Goal: Task Accomplishment & Management: Manage account settings

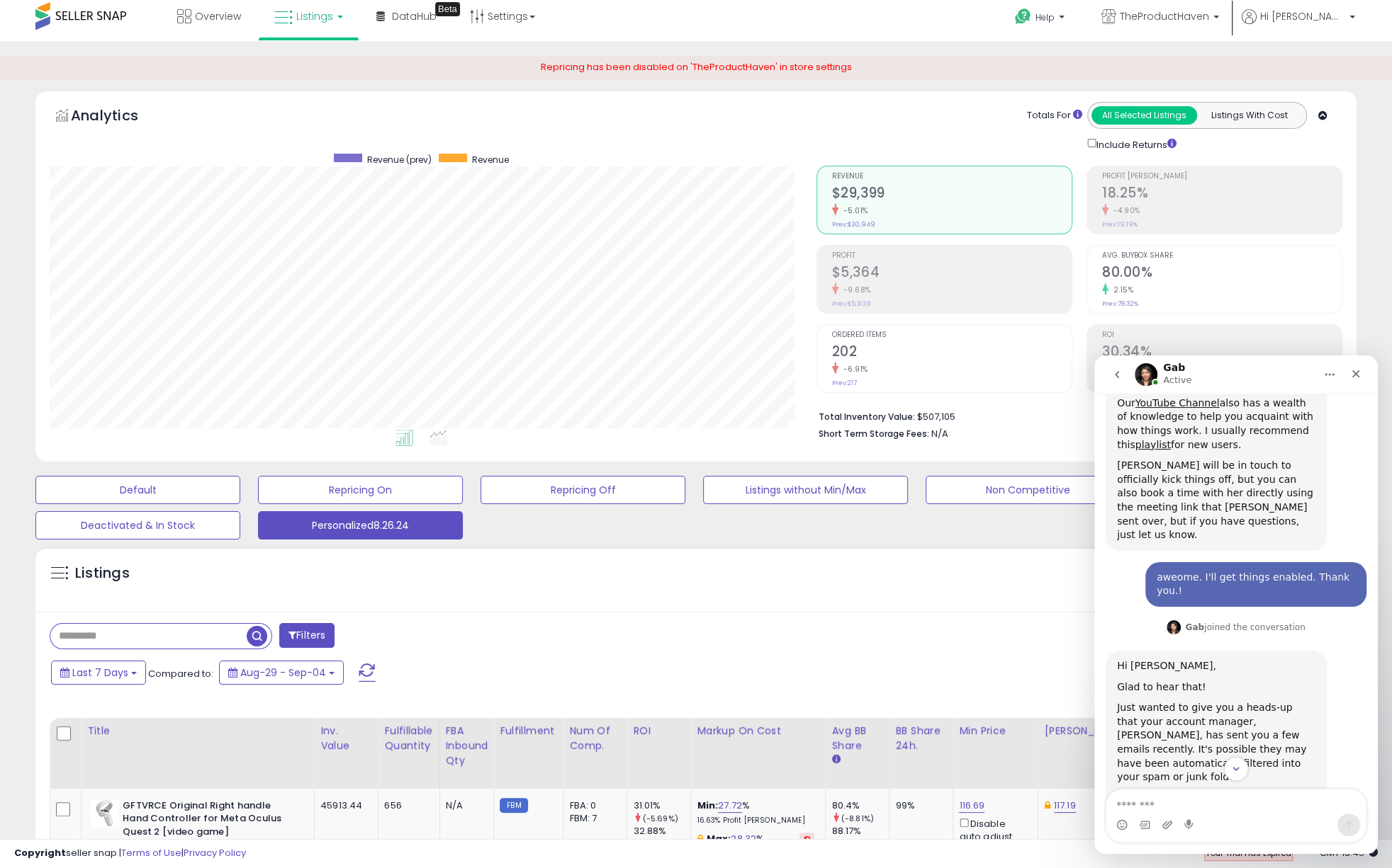
scroll to position [700, 0]
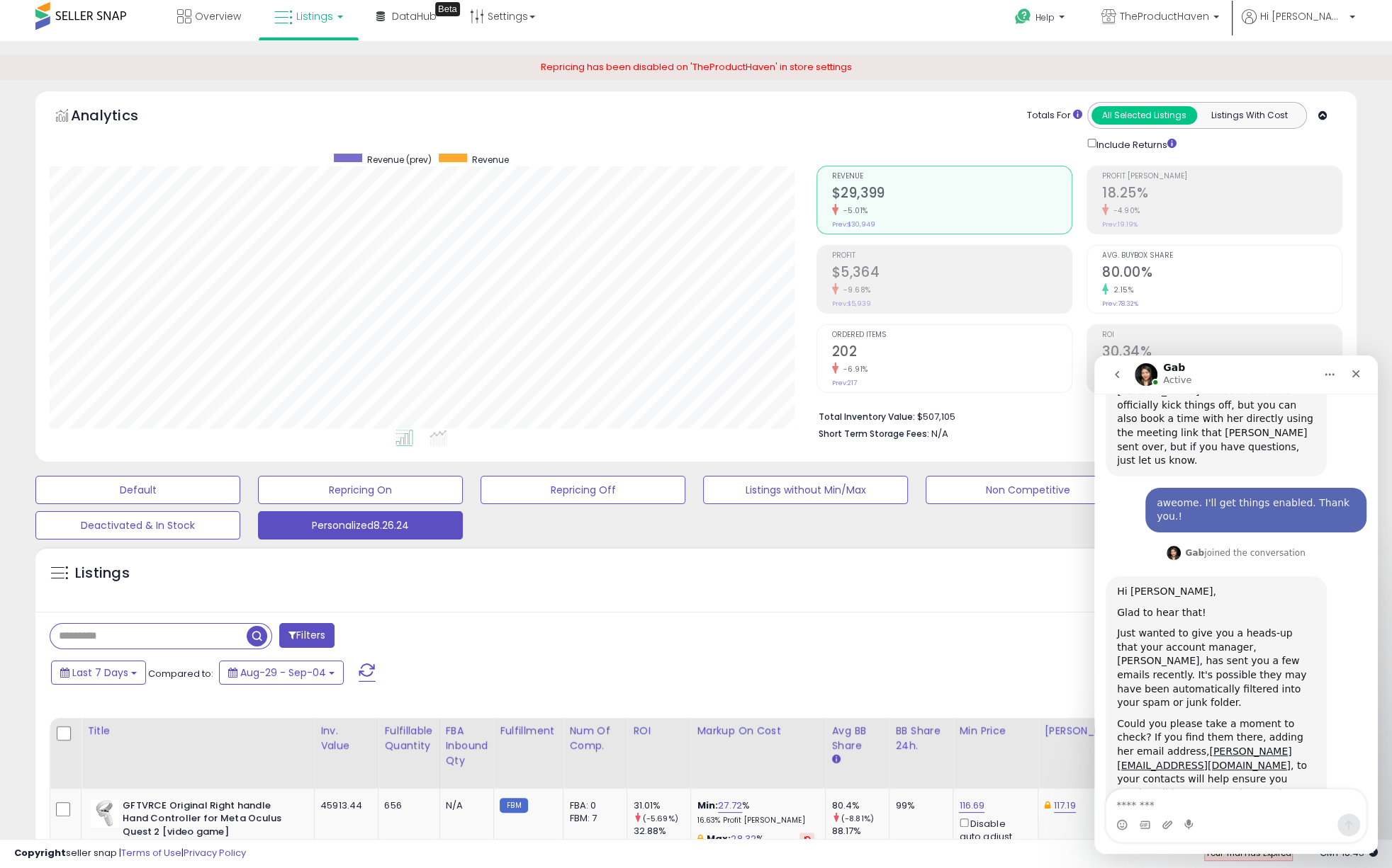
click at [737, 596] on div "Listings" at bounding box center [696, 582] width 1321 height 48
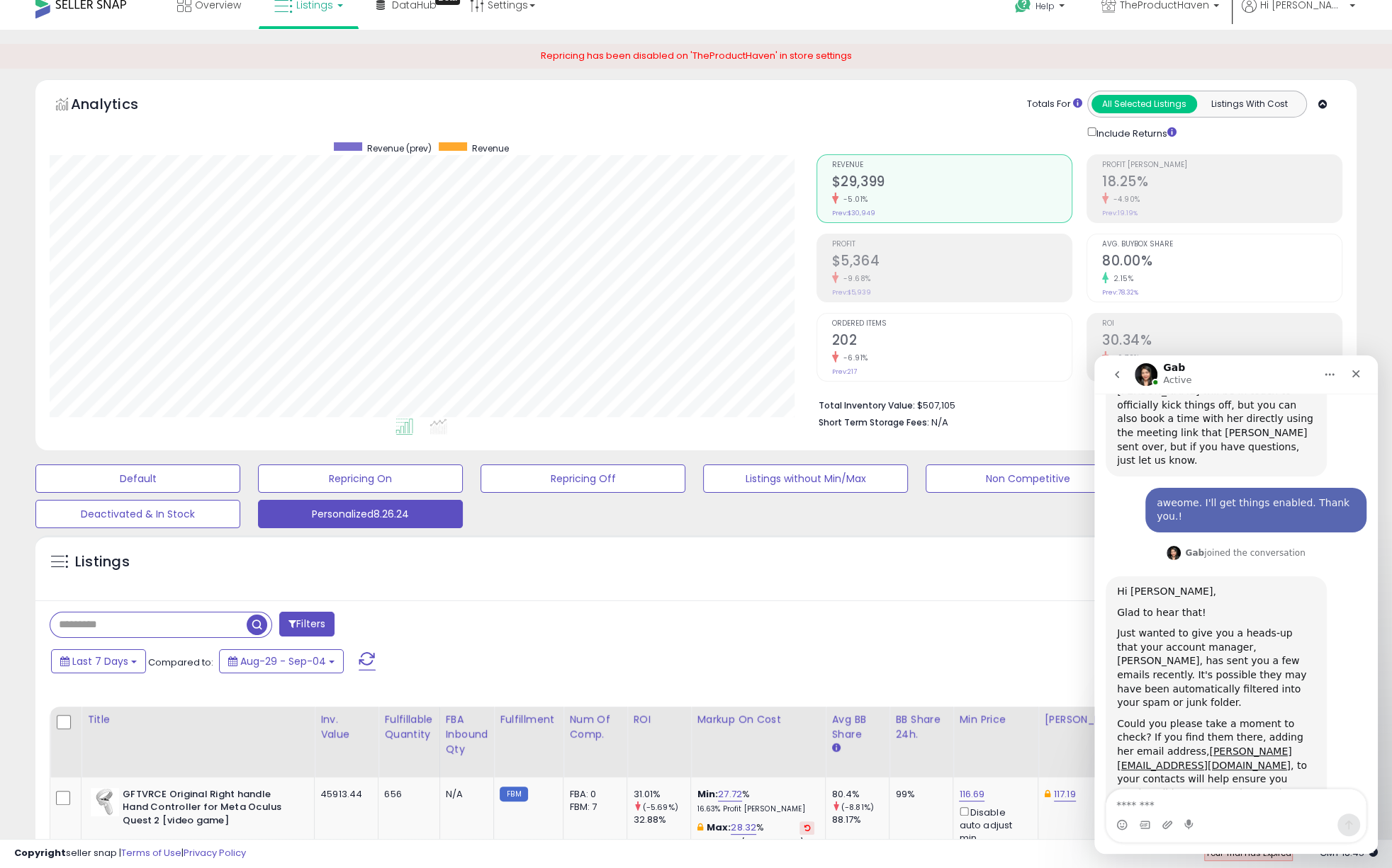
scroll to position [32, 0]
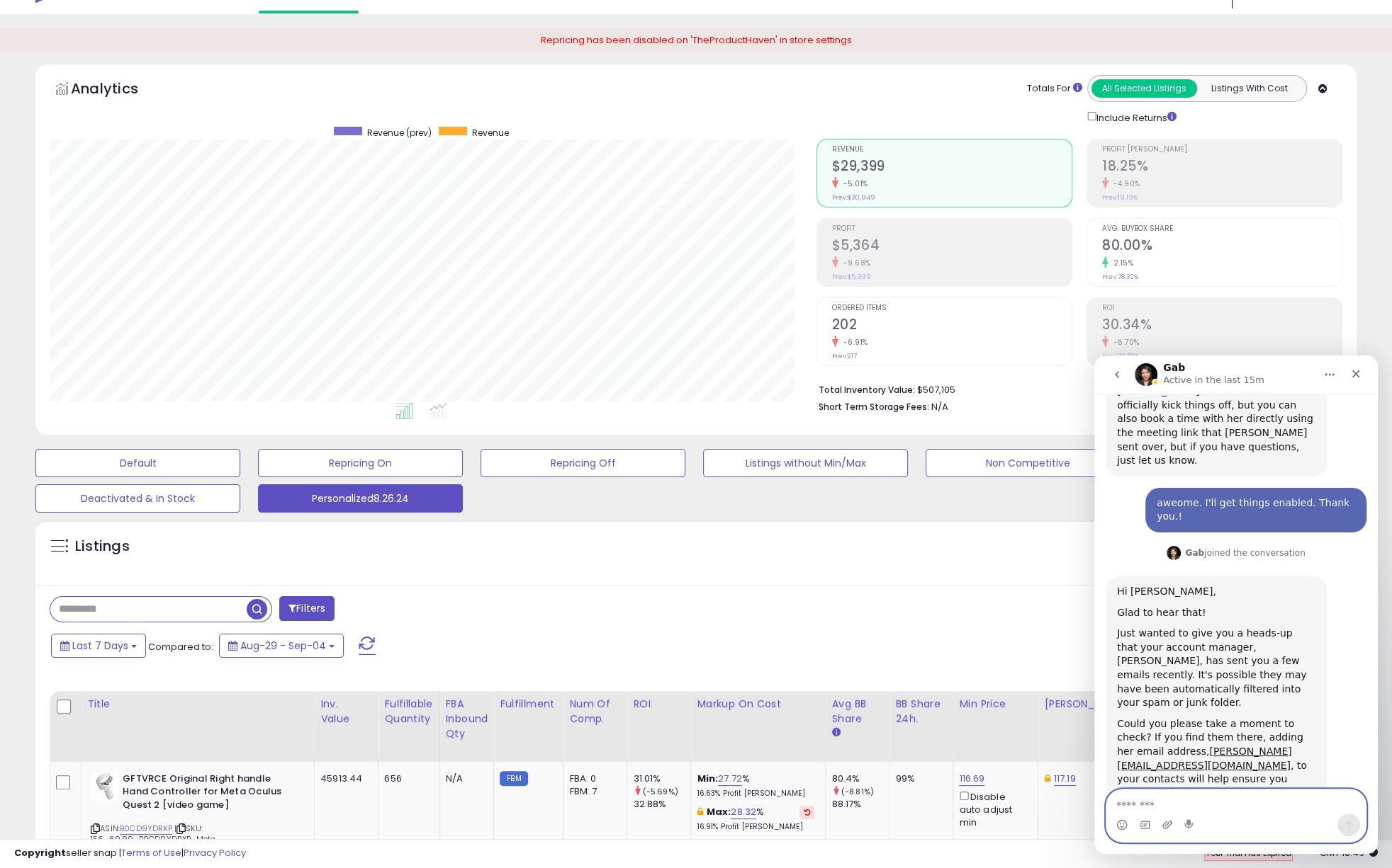
click at [1130, 802] on textarea "Message…" at bounding box center [1236, 802] width 259 height 24
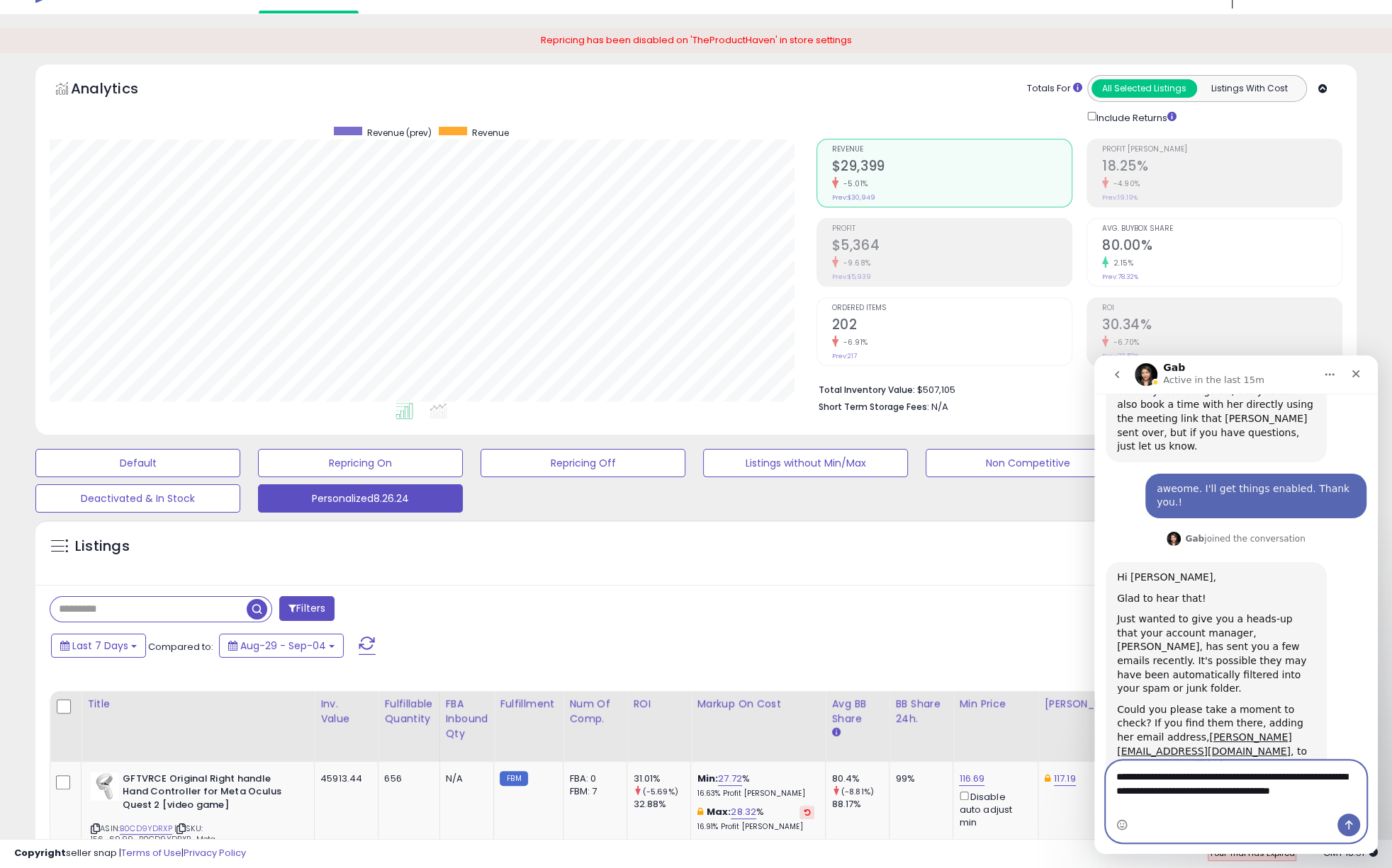
scroll to position [728, 0]
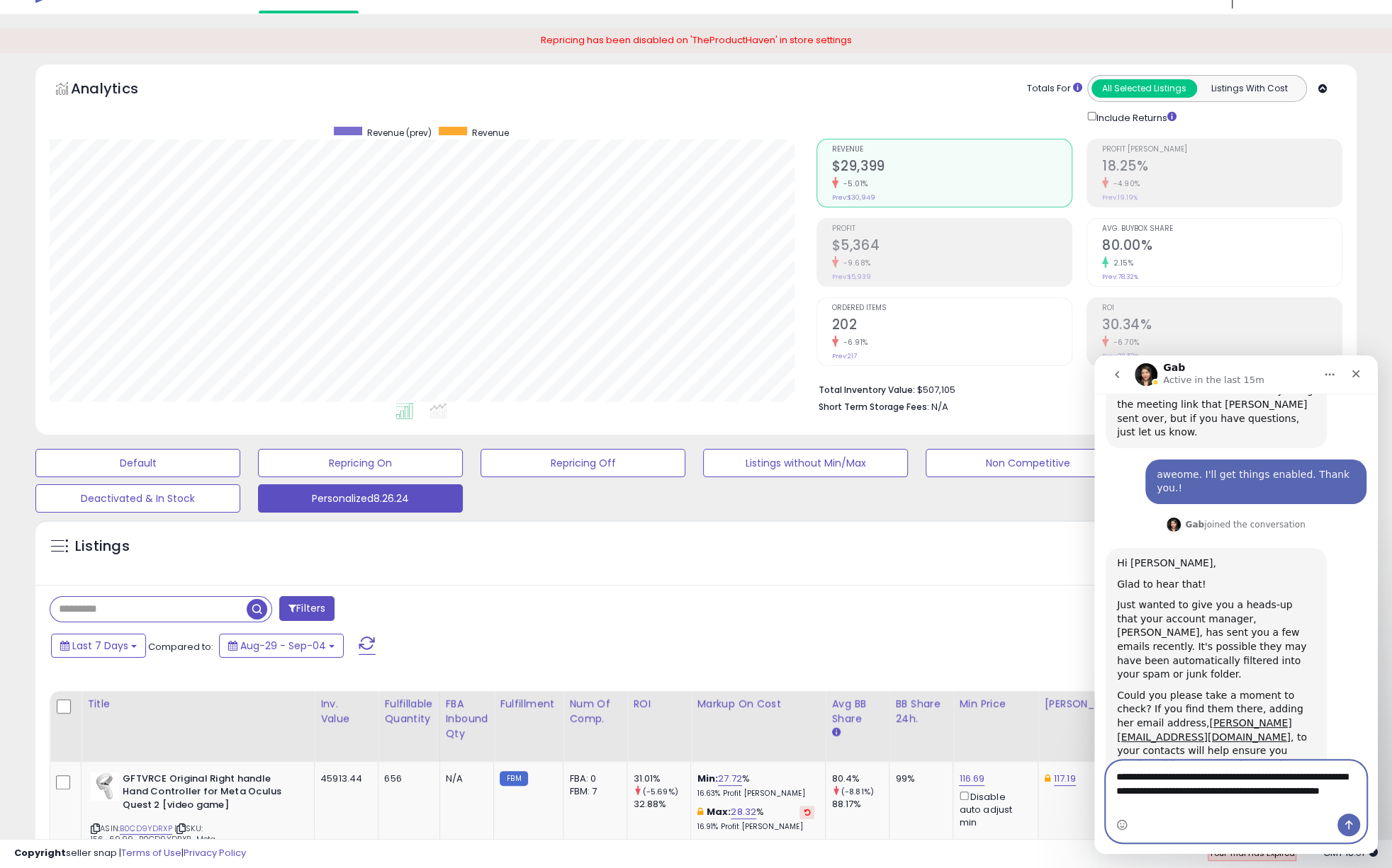
type textarea "**********"
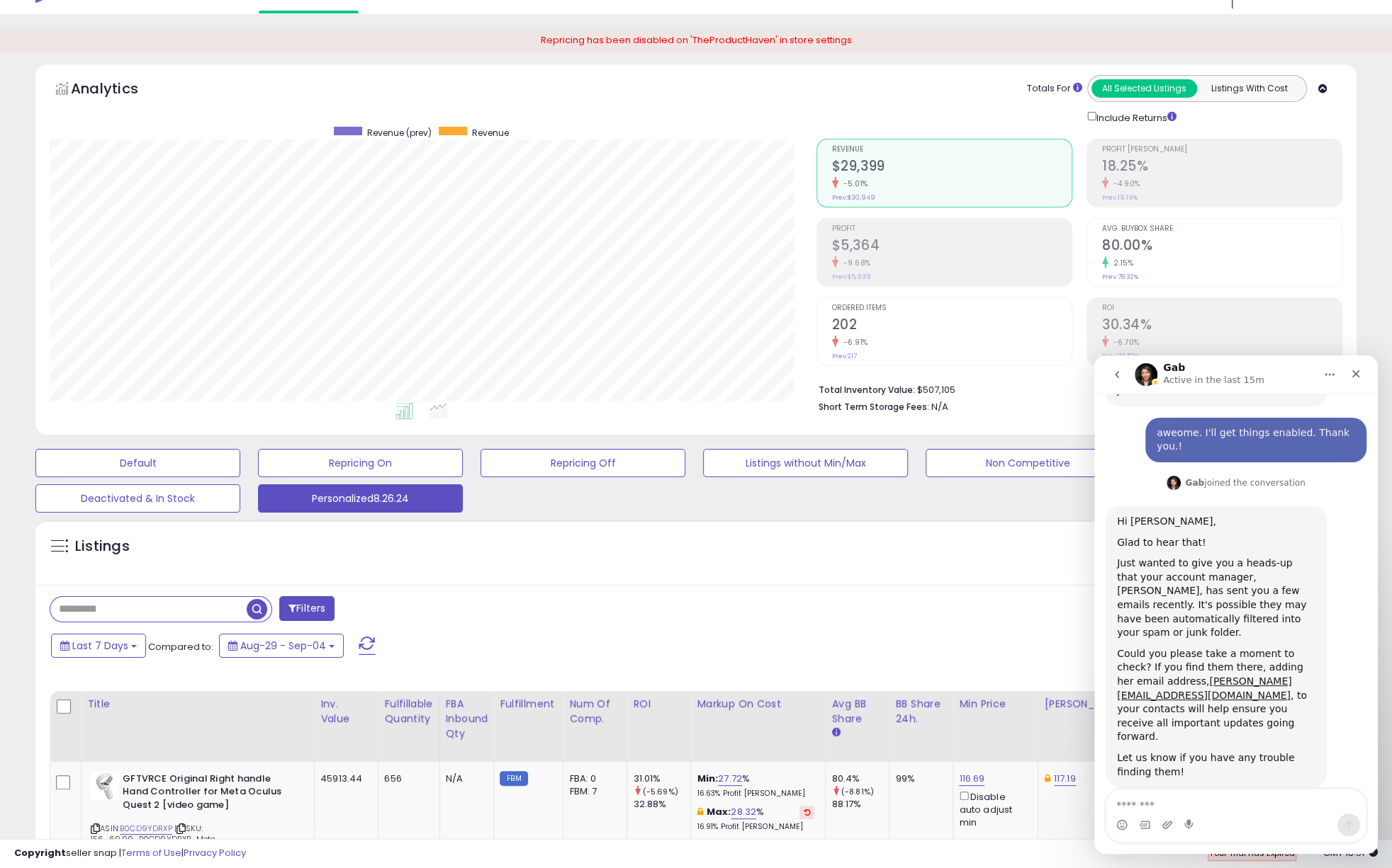
click at [1333, 375] on icon "Home" at bounding box center [1329, 375] width 11 height 11
click at [1113, 369] on icon "go back" at bounding box center [1117, 375] width 11 height 11
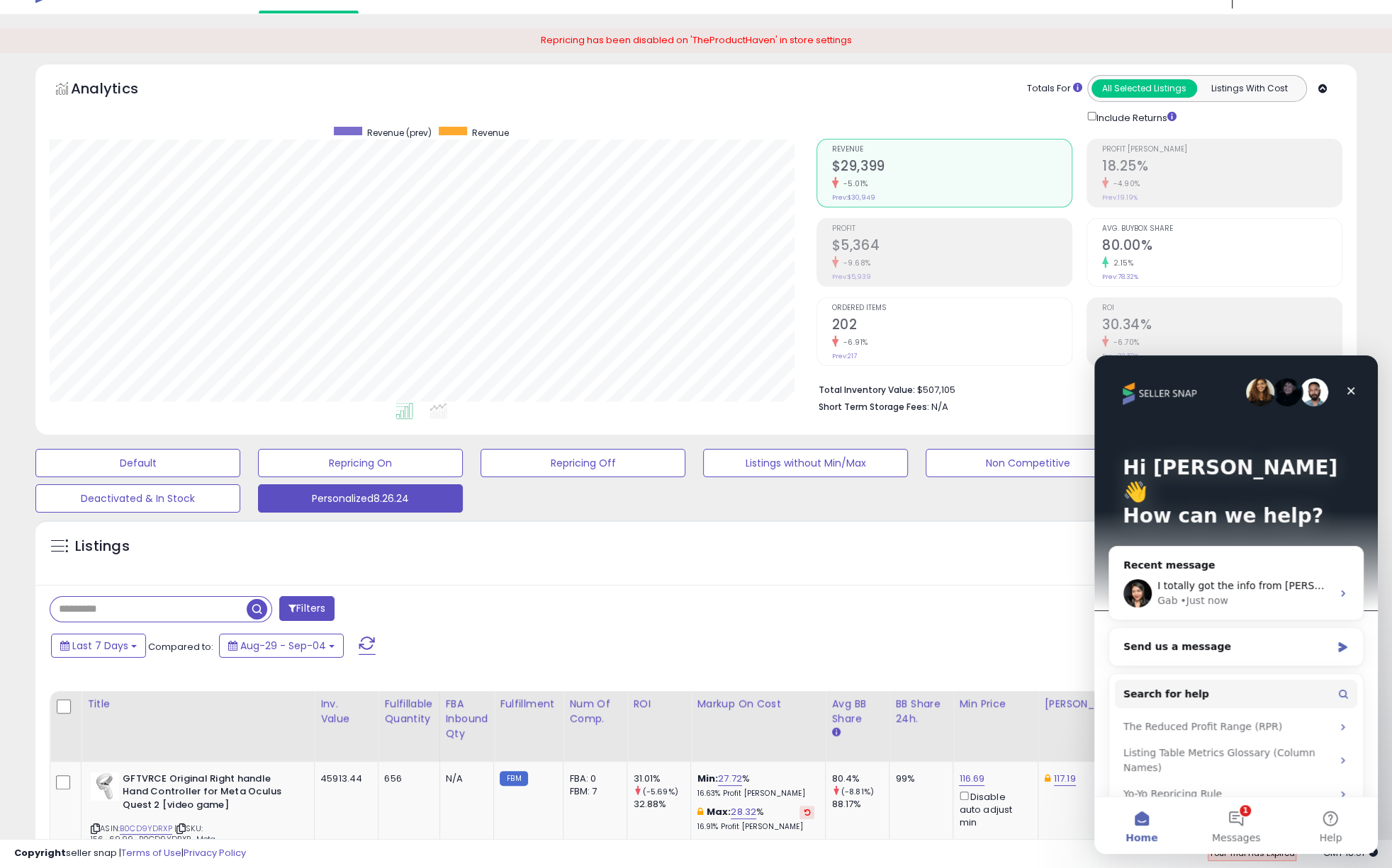
scroll to position [0, 0]
click at [1355, 389] on icon "Close" at bounding box center [1351, 391] width 11 height 11
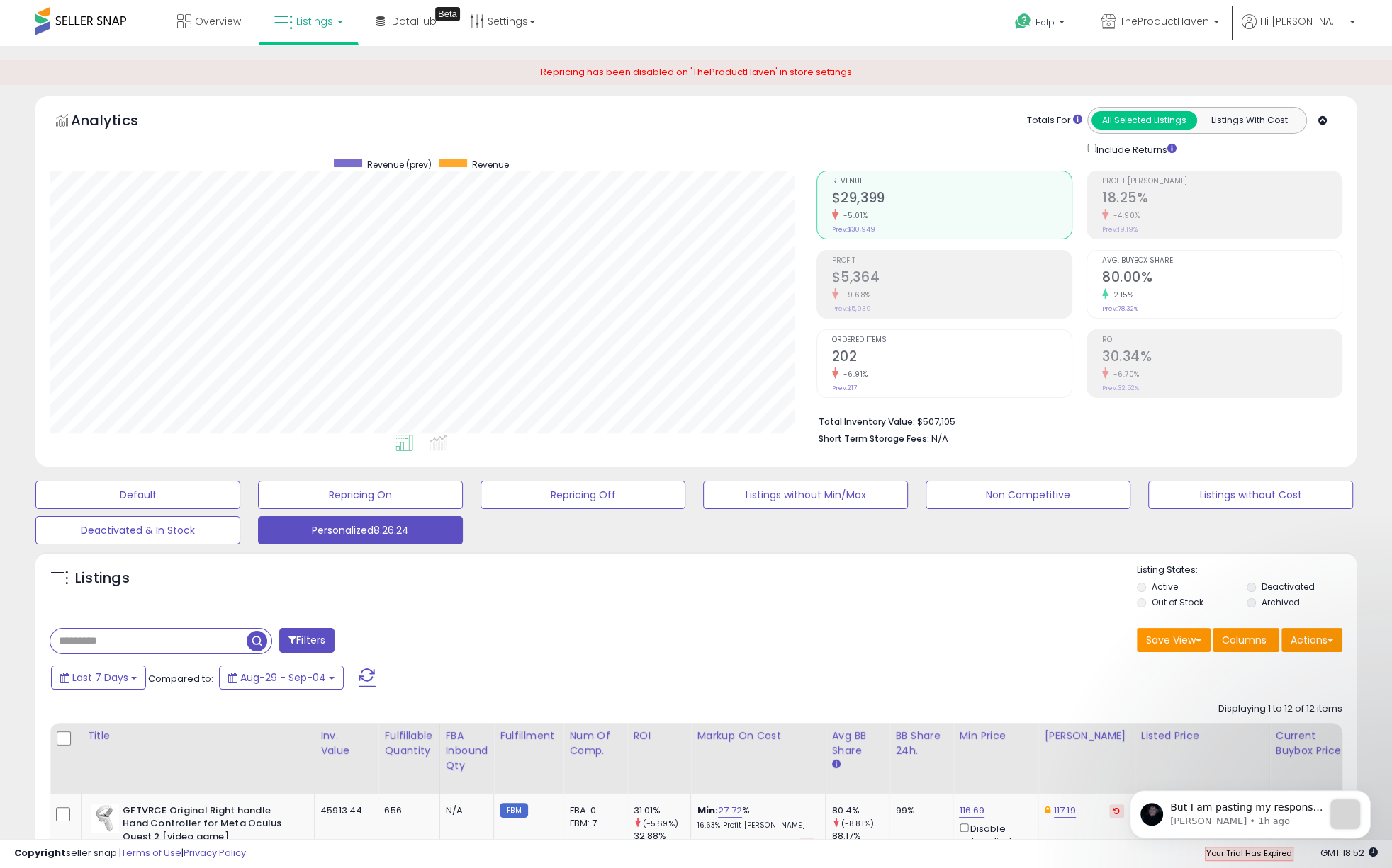
click at [624, 146] on div "Analytics Totals For All Selected Listings Listings With Cost Include Returns" at bounding box center [696, 131] width 1293 height 50
click at [342, 24] on link "Listings" at bounding box center [308, 21] width 90 height 42
click at [320, 121] on icon at bounding box center [320, 124] width 74 height 22
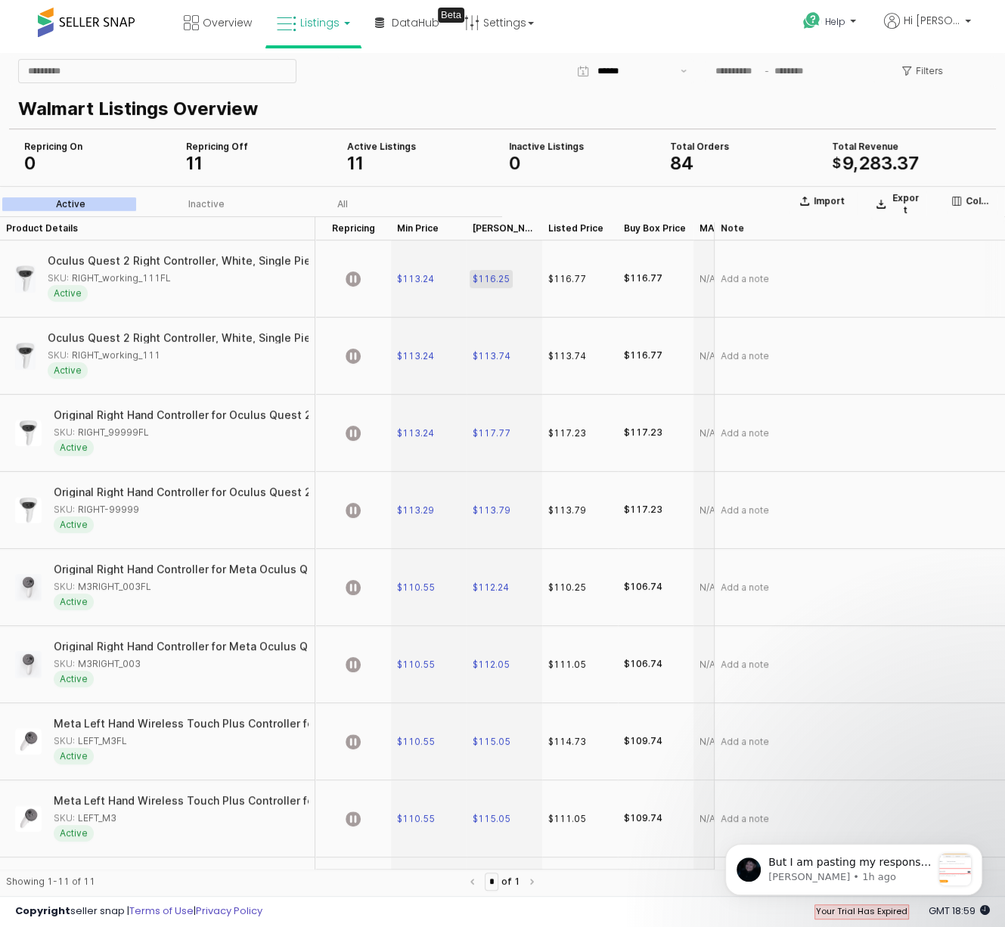
click at [498, 281] on span "$116.25" at bounding box center [491, 279] width 37 height 12
drag, startPoint x: 529, startPoint y: 278, endPoint x: 382, endPoint y: 266, distance: 147.3
click at [382, 266] on div "Oculus Quest 2 Right Controller, White, Single Piece SKU: RIGHT_working_111FL A…" at bounding box center [681, 663] width 1363 height 845
type input "******"
click at [949, 296] on section "Import Export Columns Active Inactive All Product Details Product Details Repri…" at bounding box center [502, 544] width 1005 height 716
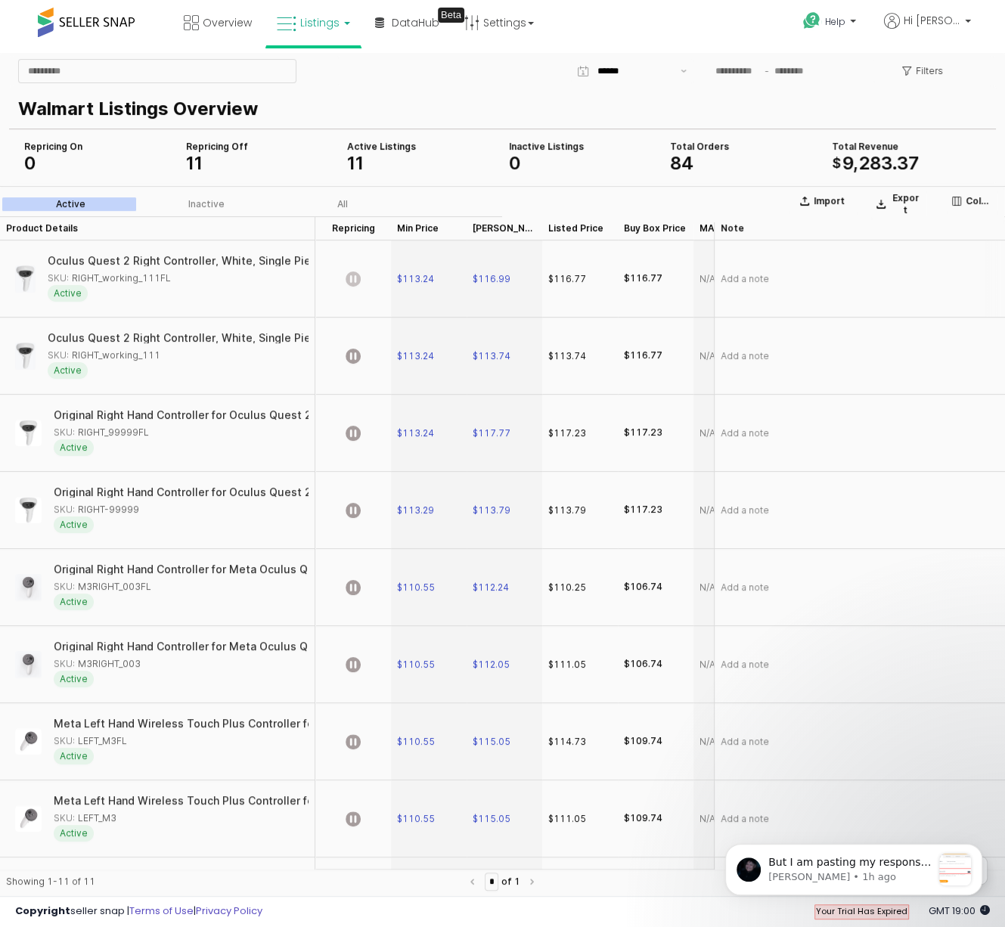
click at [355, 281] on icon "App Frame" at bounding box center [353, 279] width 15 height 15
drag, startPoint x: 168, startPoint y: 358, endPoint x: 156, endPoint y: 356, distance: 12.3
click at [156, 356] on div "SKU: RIGHT_working_111" at bounding box center [174, 356] width 252 height 14
copy div "RIGHT_working_111"
click at [752, 358] on span "Add a note" at bounding box center [745, 356] width 48 height 12
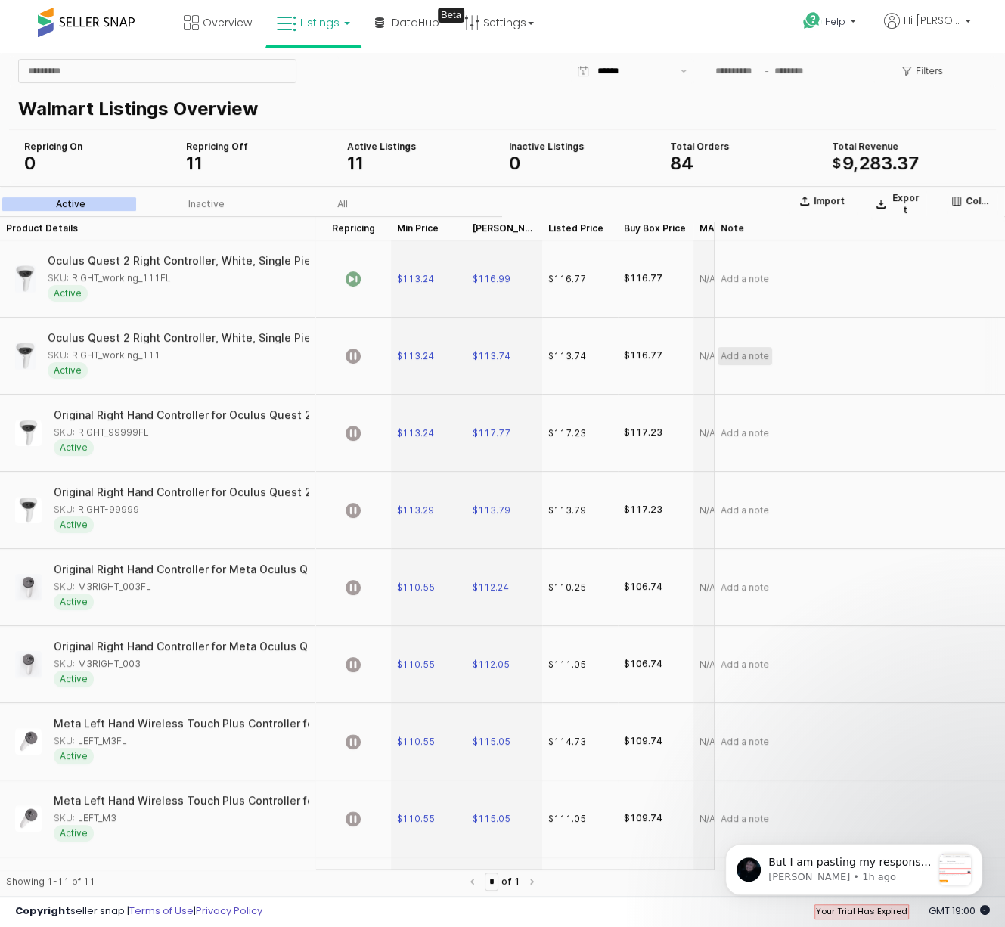
scroll to position [0, 358]
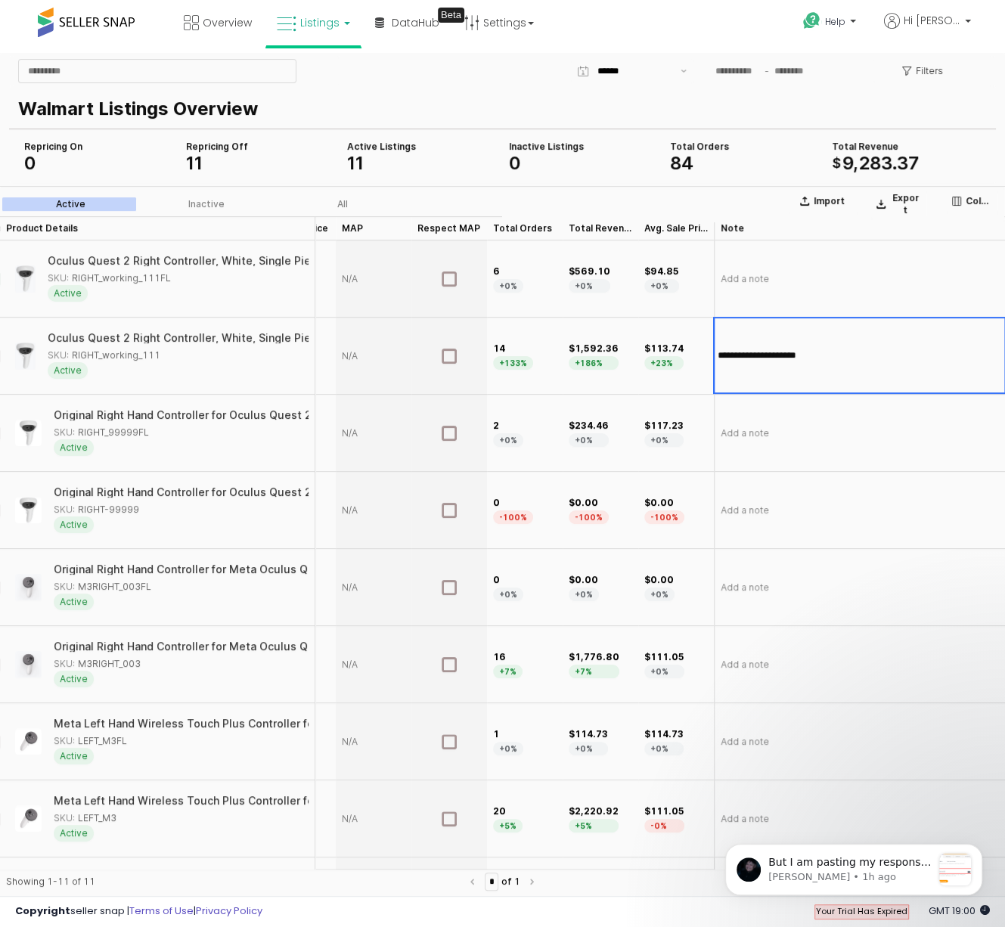
type input "**********"
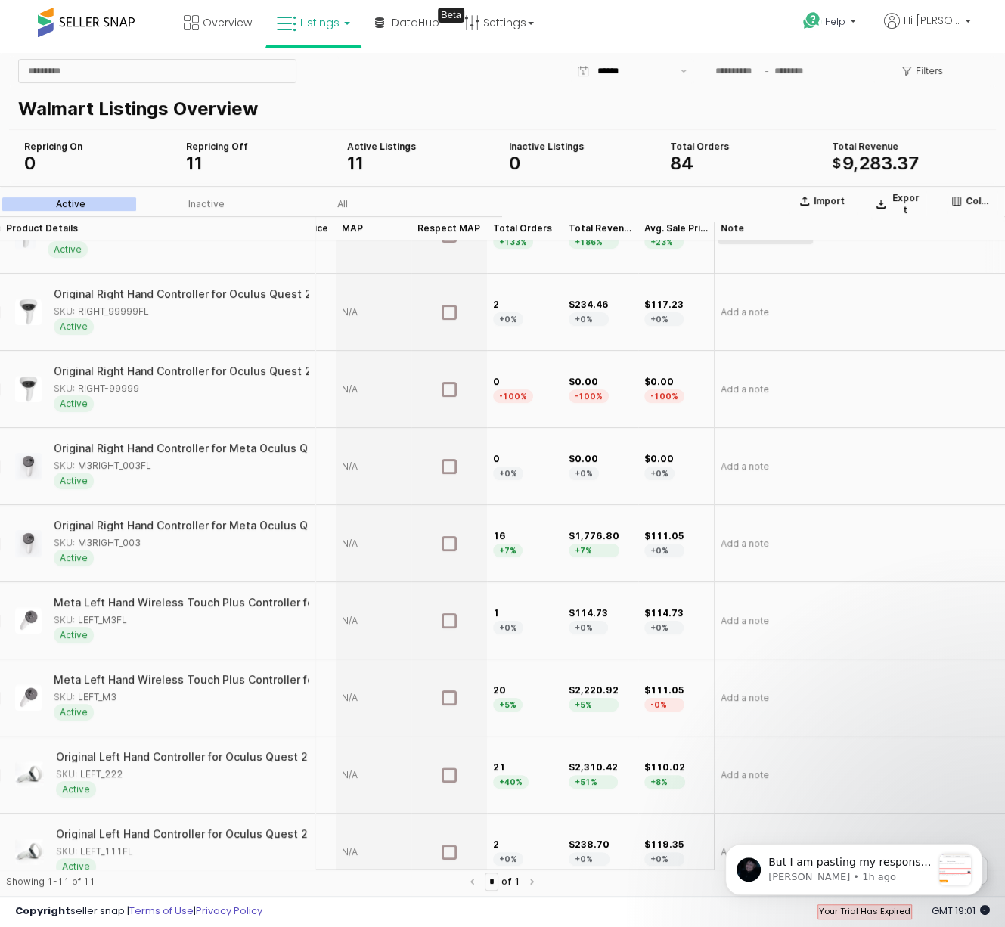
scroll to position [122, 358]
click at [130, 311] on div "SKU: RIGHT_99999FL" at bounding box center [101, 311] width 95 height 14
copy div "RIGHT_99999FL"
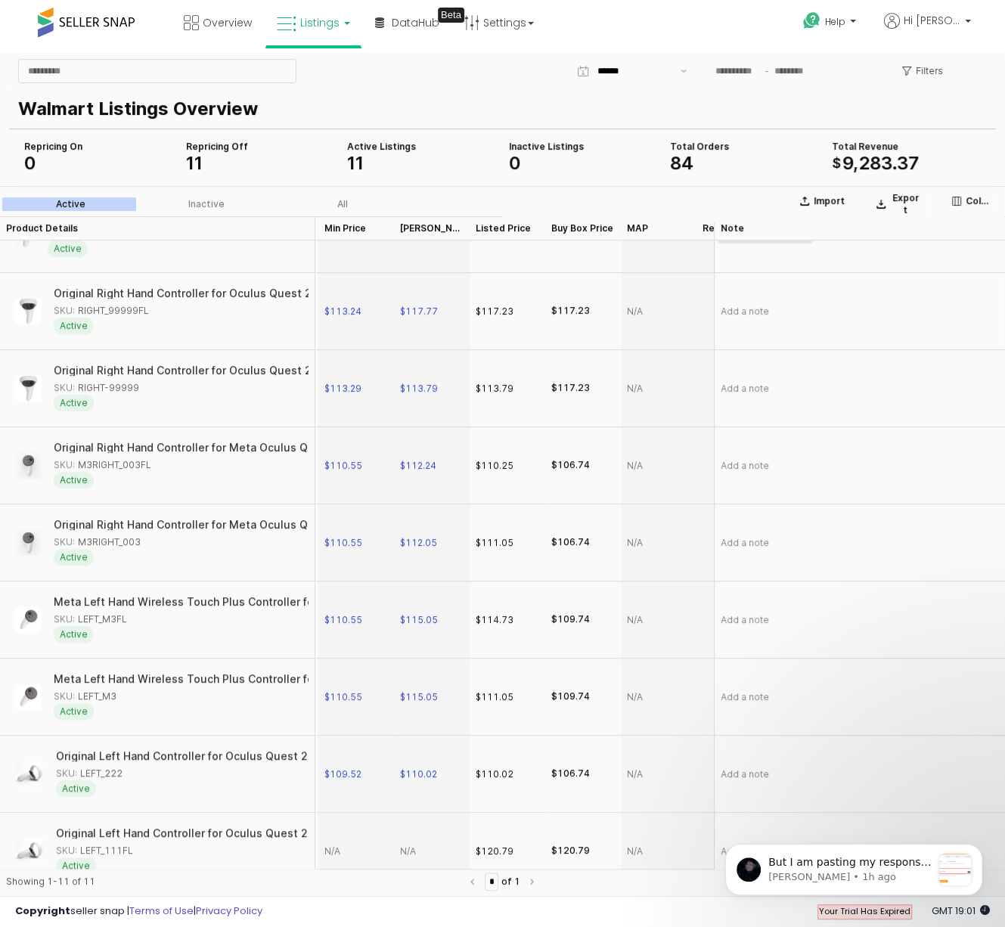
scroll to position [122, 0]
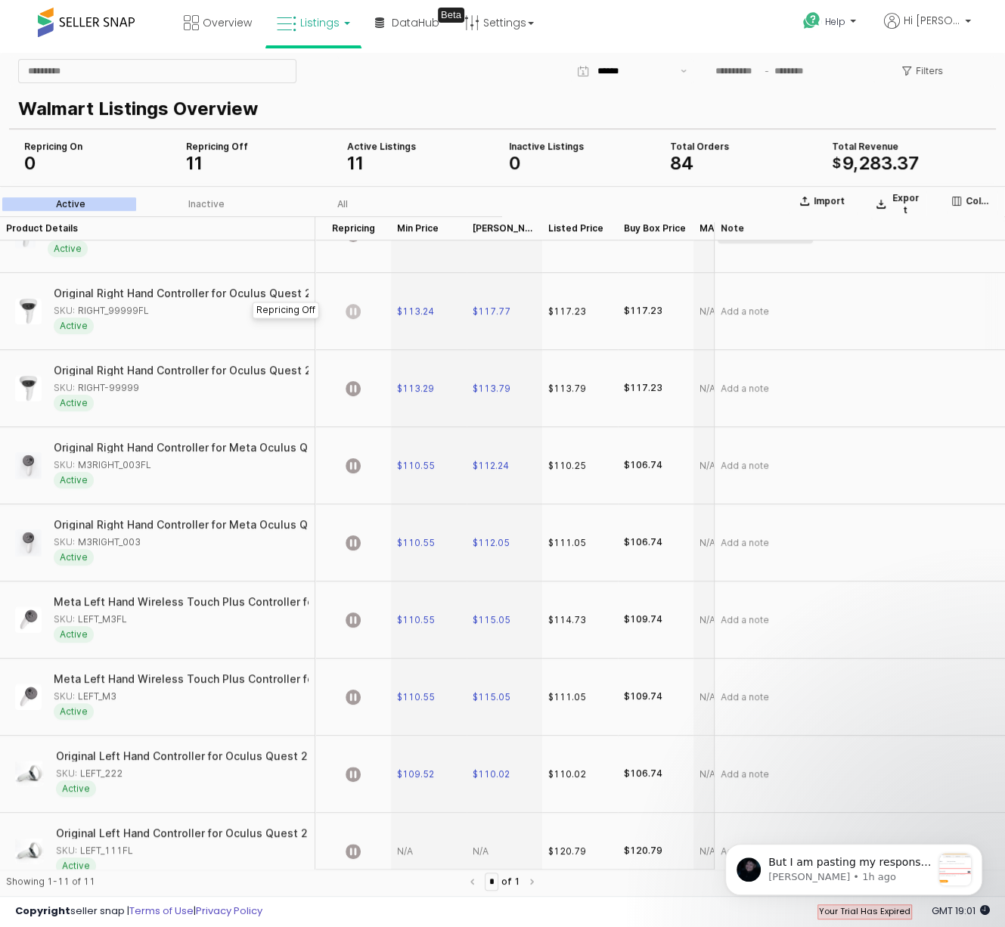
click at [351, 310] on icon "App Frame" at bounding box center [353, 311] width 15 height 15
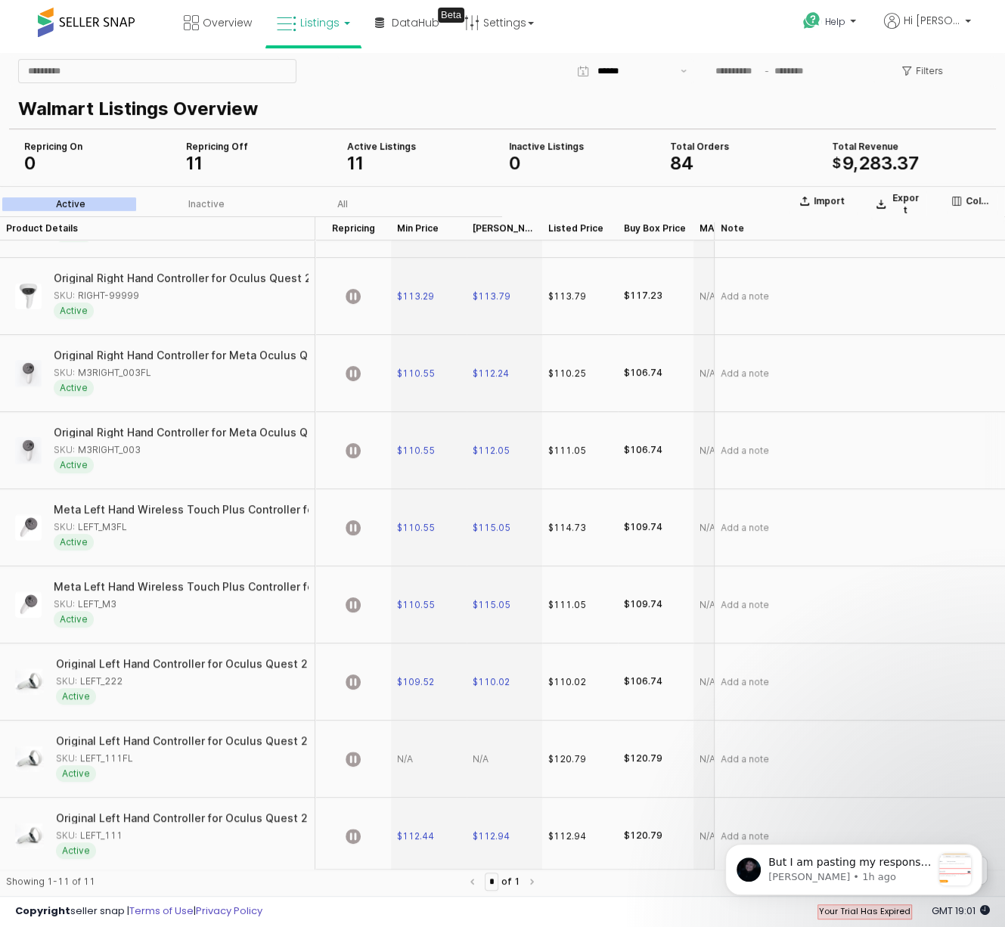
scroll to position [216, 0]
click at [750, 291] on span "Add a note" at bounding box center [745, 295] width 48 height 12
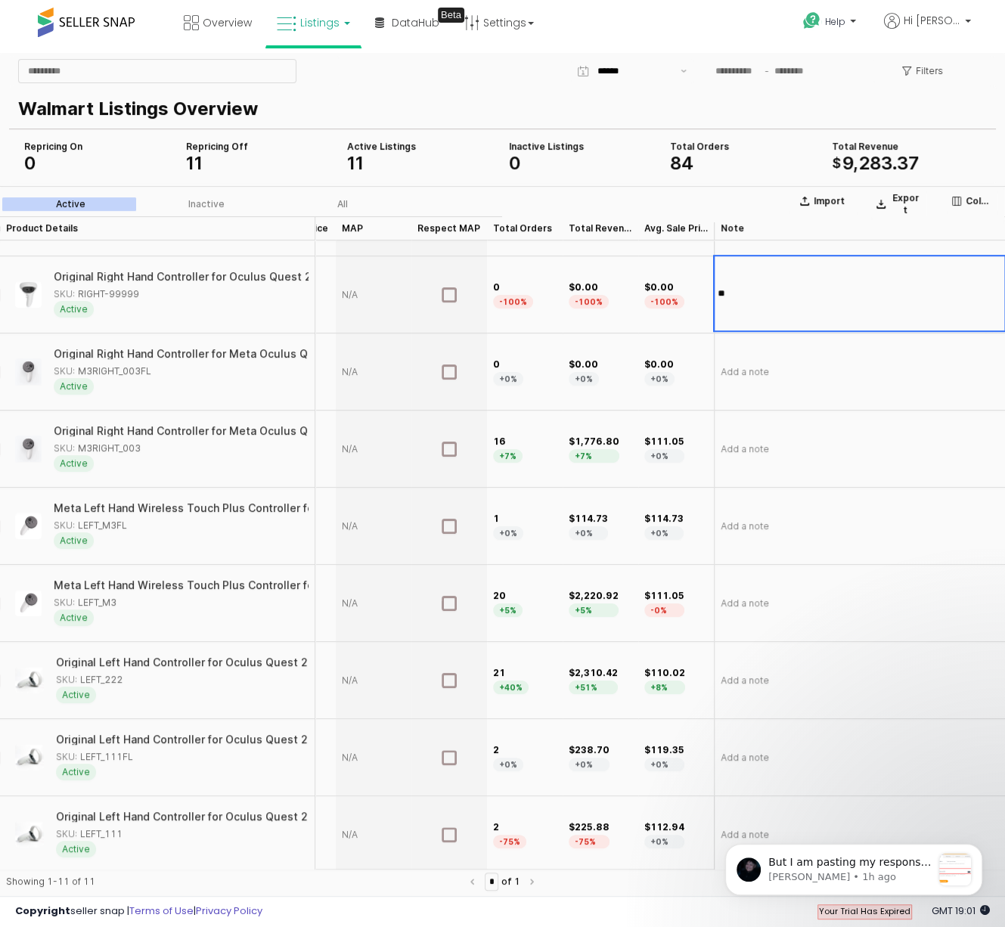
type input "*"
type input "**********"
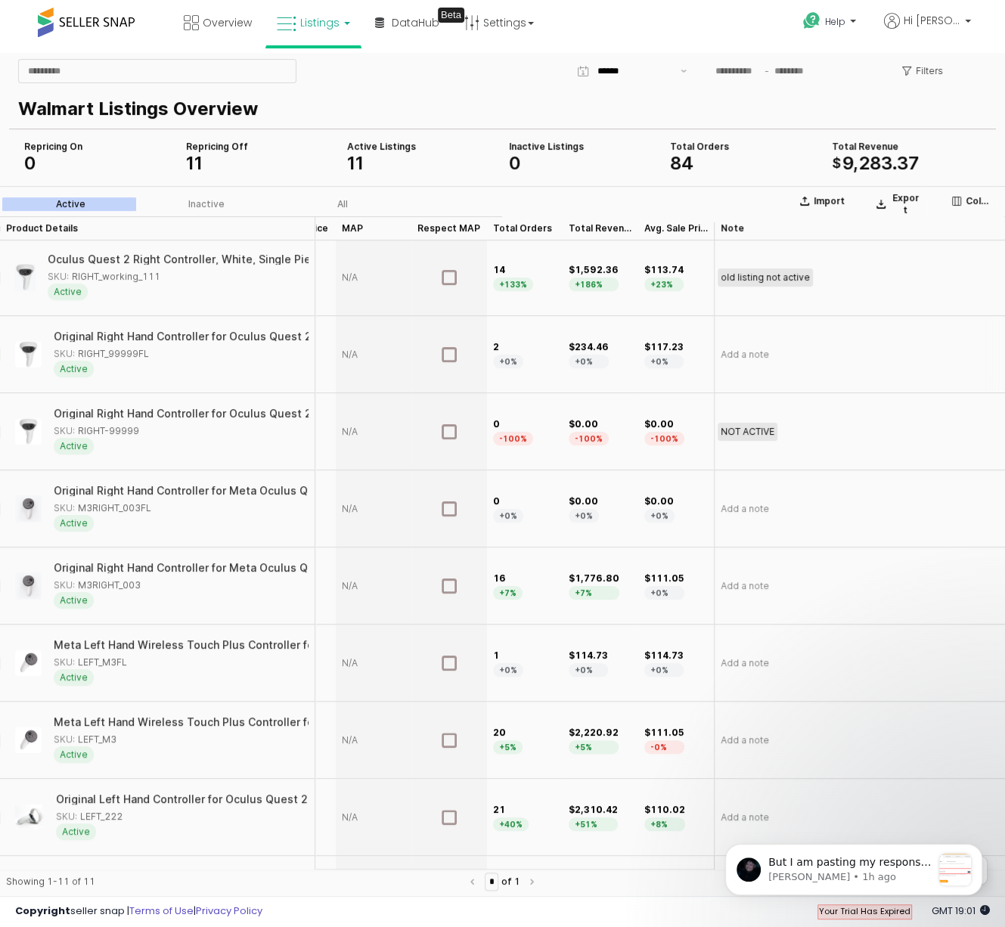
scroll to position [61, 358]
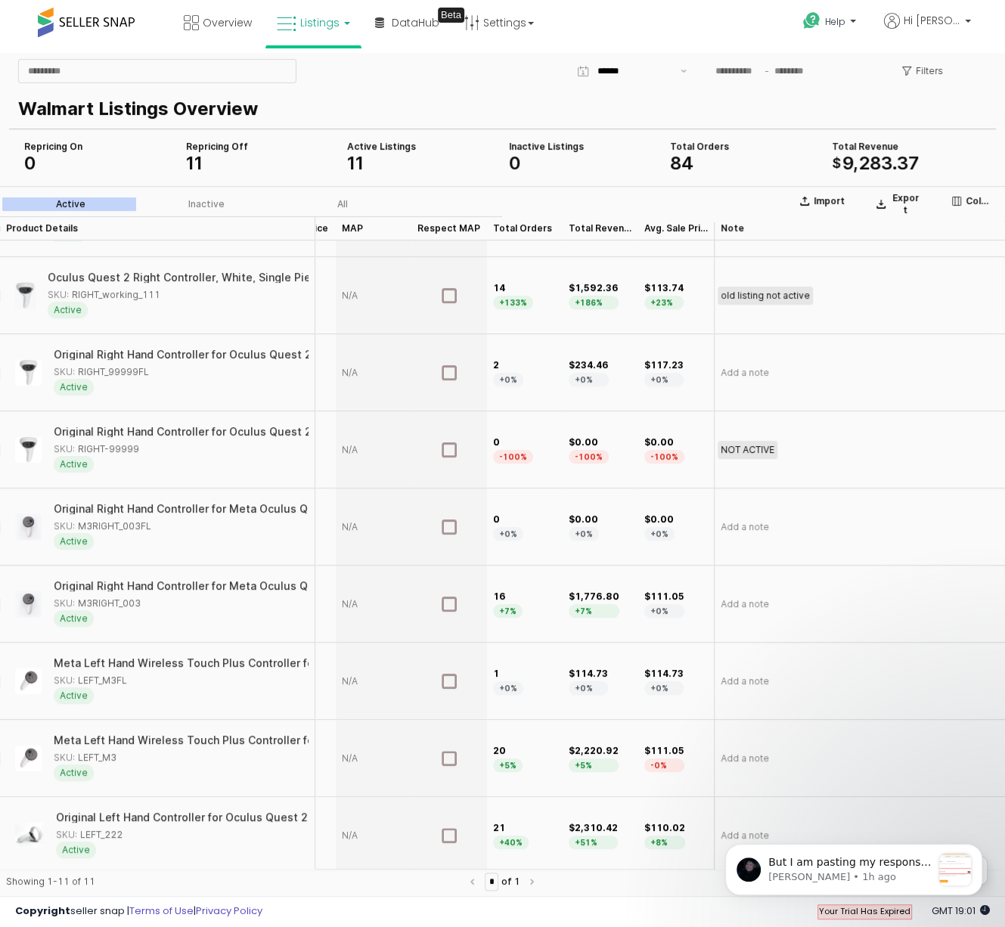
click at [776, 296] on span "old listing not active" at bounding box center [765, 296] width 89 height 12
click at [776, 296] on input "**********" at bounding box center [860, 295] width 290 height 17
type input "**********"
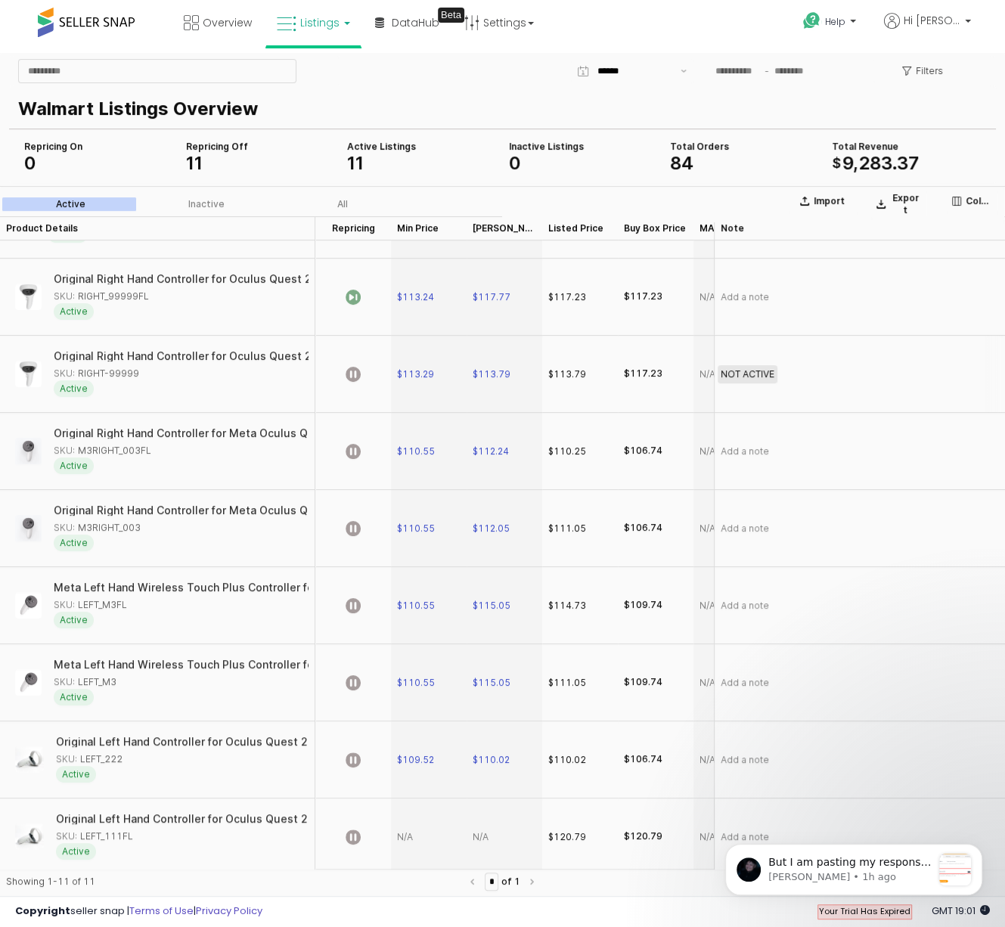
scroll to position [216, 0]
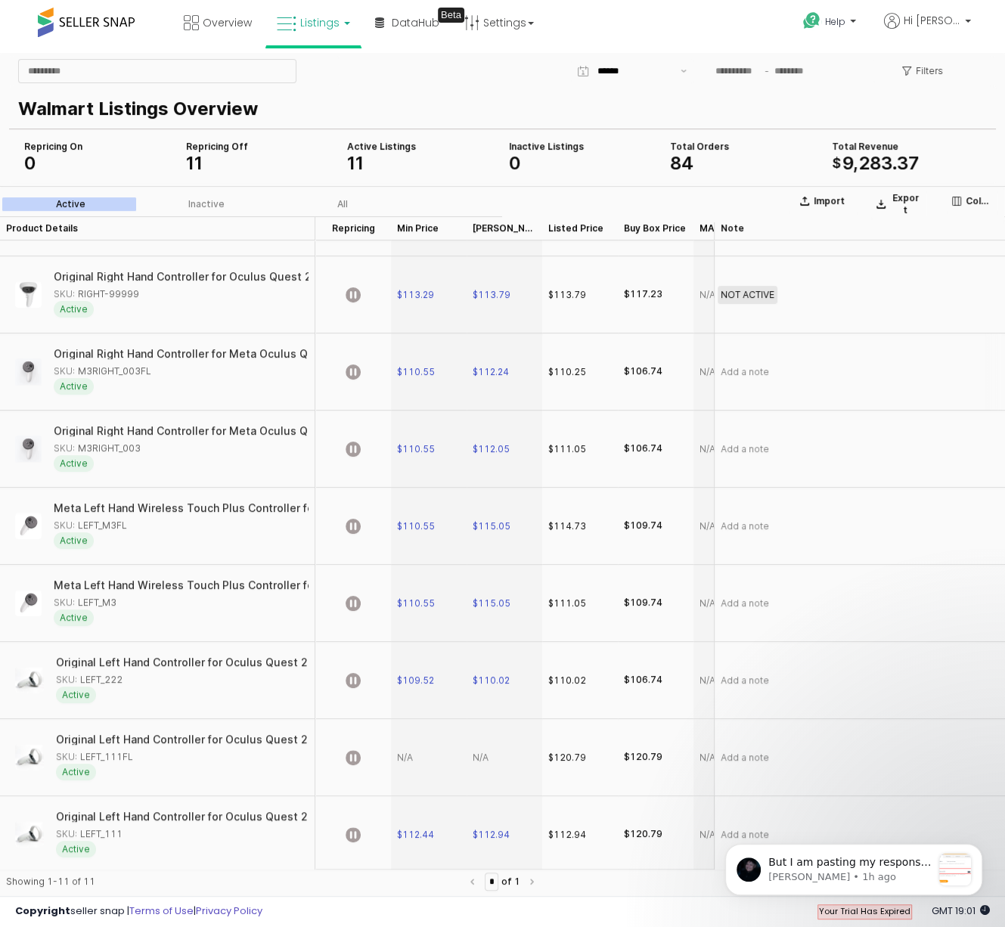
click at [135, 369] on div "SKU: M3RIGHT_003FL" at bounding box center [103, 372] width 98 height 14
copy div "M3RIGHT_003FL"
click at [427, 370] on span "$110.55" at bounding box center [416, 372] width 38 height 12
type input "******"
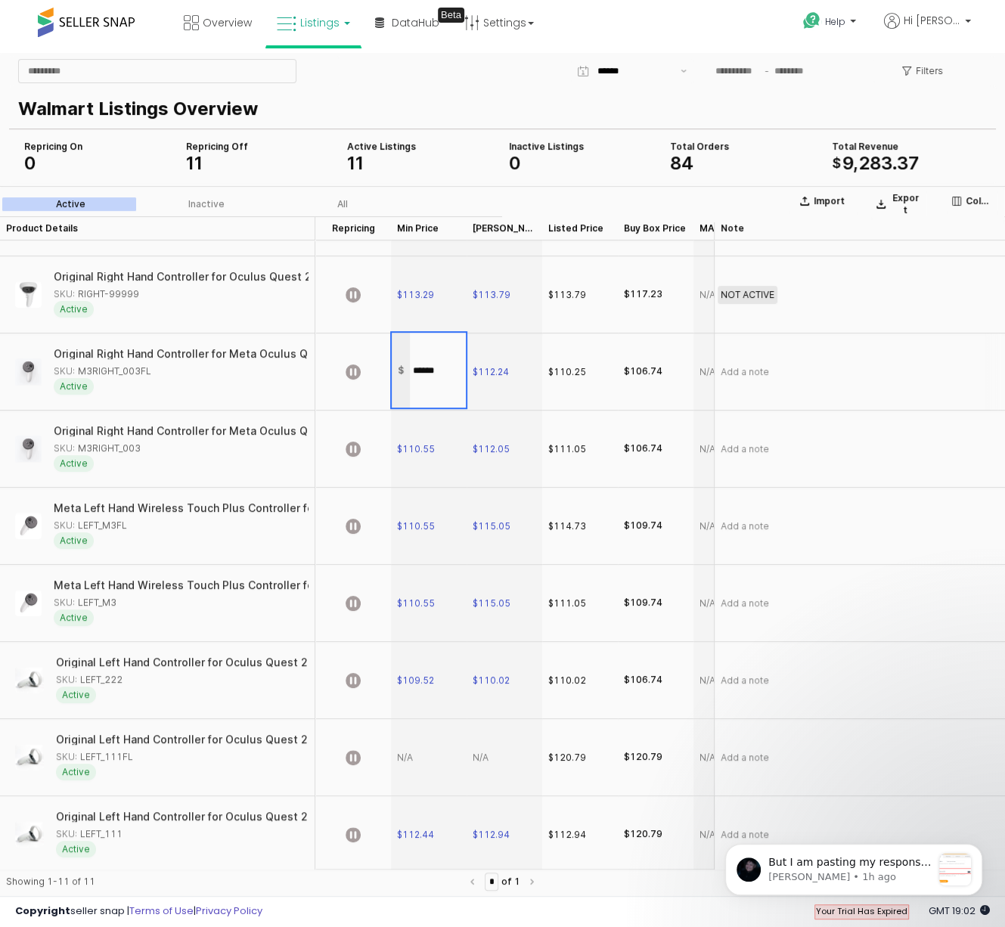
click at [291, 386] on section "Import Export Columns Active Inactive All Product Details Product Details Repri…" at bounding box center [502, 544] width 1005 height 716
click at [422, 366] on span "$110.55" at bounding box center [416, 372] width 38 height 12
click at [422, 365] on input "******" at bounding box center [438, 370] width 56 height 17
type input "******"
click at [355, 371] on icon "App Frame" at bounding box center [353, 372] width 15 height 15
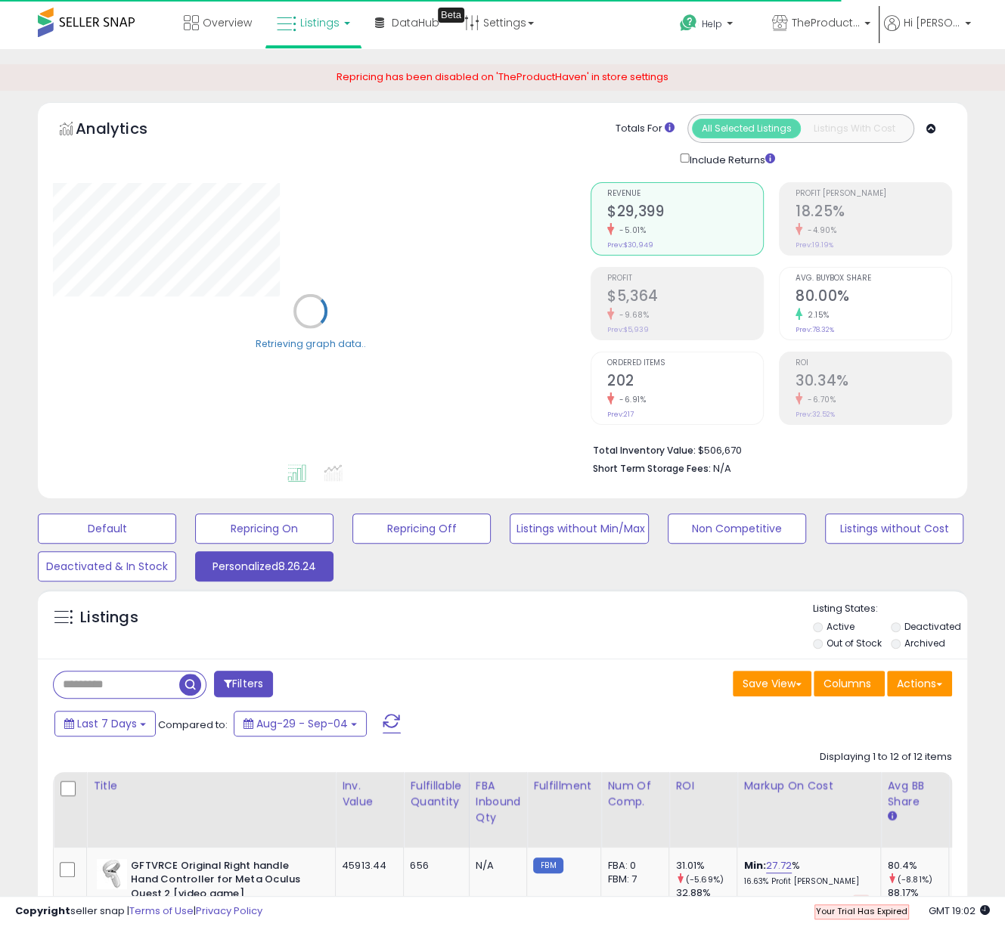
click at [330, 24] on span "Listings" at bounding box center [319, 22] width 39 height 15
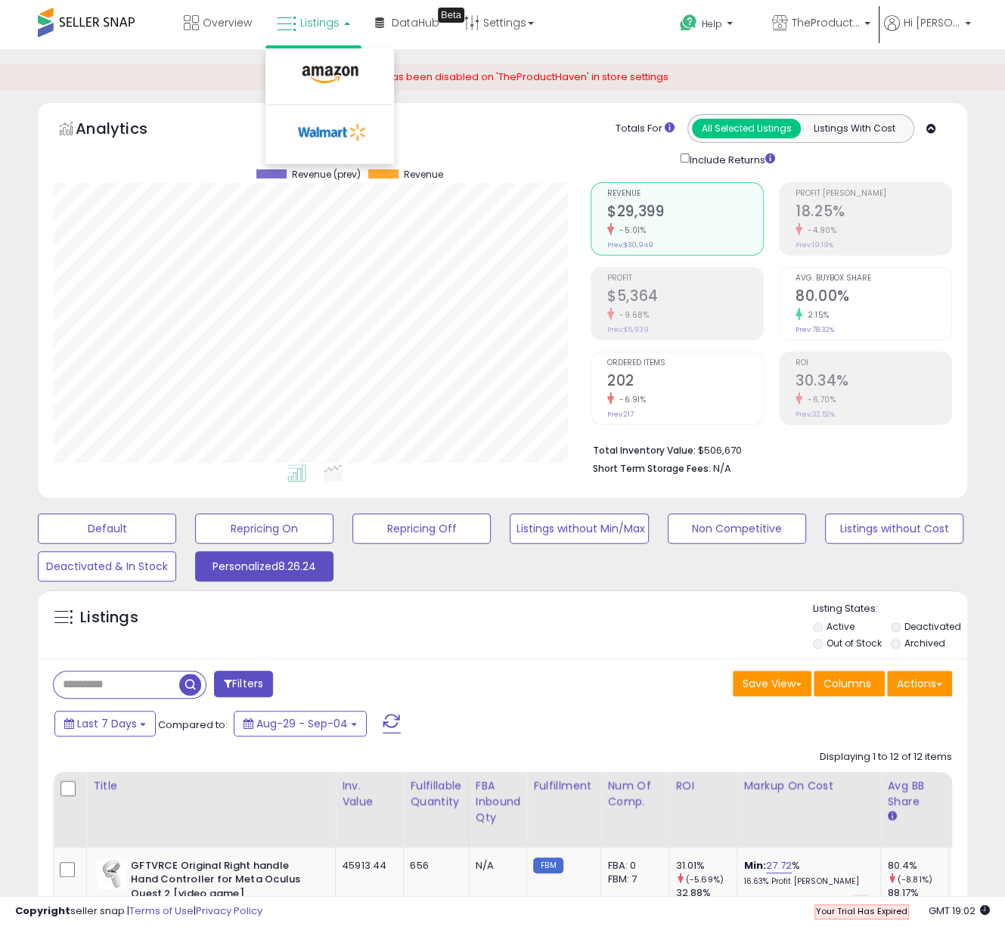
scroll to position [310, 537]
click at [331, 126] on icon at bounding box center [332, 132] width 79 height 23
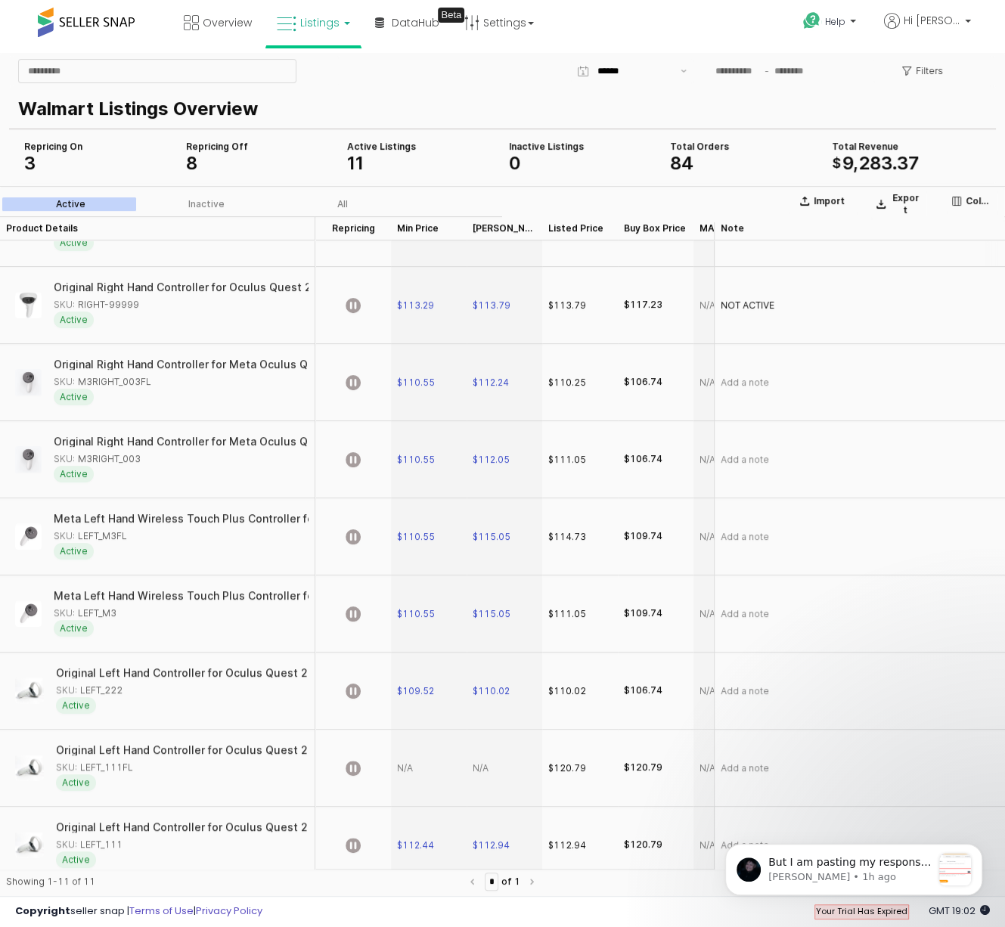
scroll to position [216, 0]
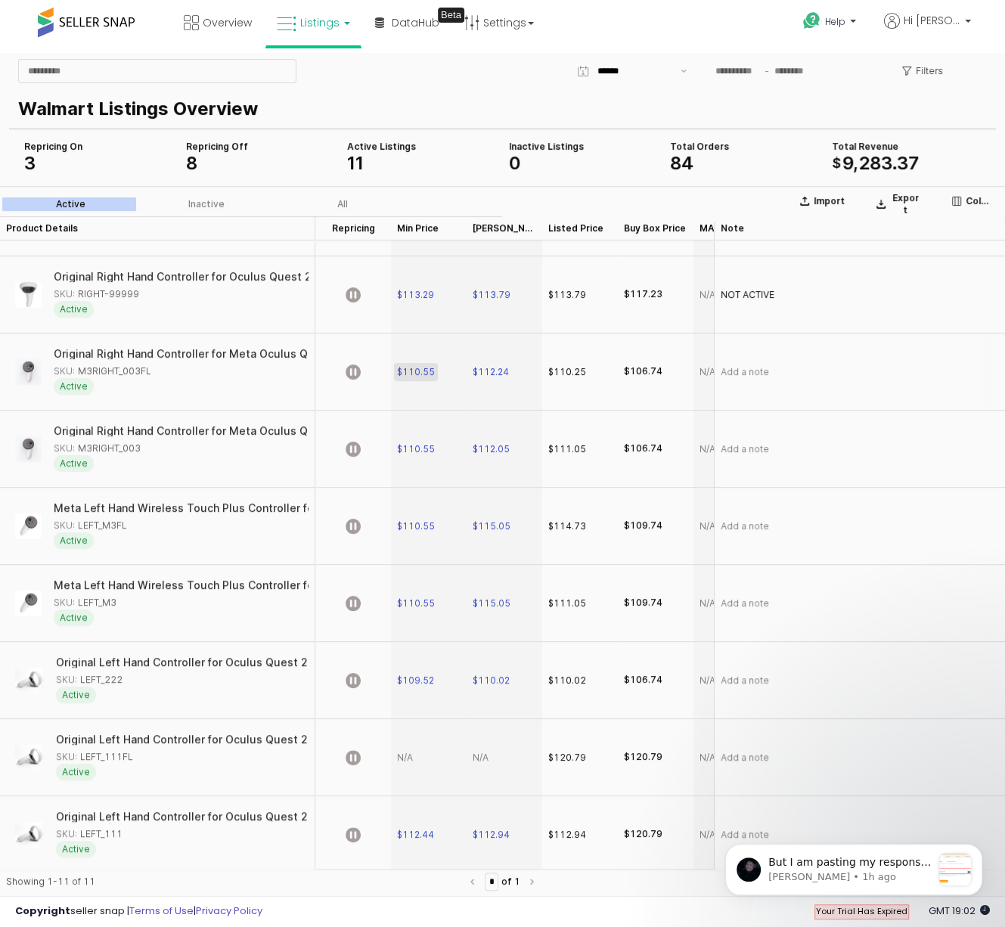
click at [421, 371] on span "$110.55" at bounding box center [416, 372] width 38 height 12
drag, startPoint x: 452, startPoint y: 371, endPoint x: 409, endPoint y: 371, distance: 43.9
click at [409, 371] on div "$ ******" at bounding box center [429, 370] width 74 height 75
type input "******"
click at [285, 393] on section "Import Export Columns Active Inactive All Product Details Product Details Repri…" at bounding box center [502, 544] width 1005 height 716
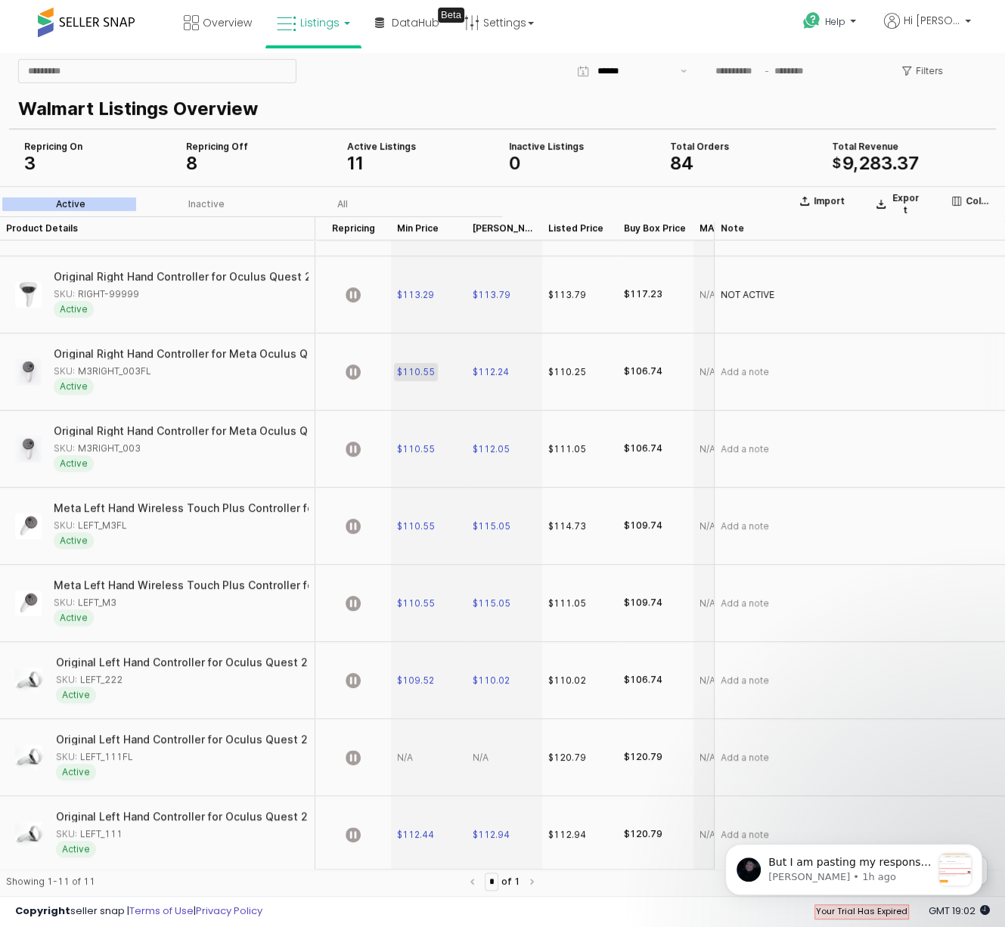
click at [414, 368] on span "$110.55" at bounding box center [416, 372] width 38 height 12
type input "**********"
click at [980, 847] on icon "Dismiss notification" at bounding box center [978, 849] width 8 height 8
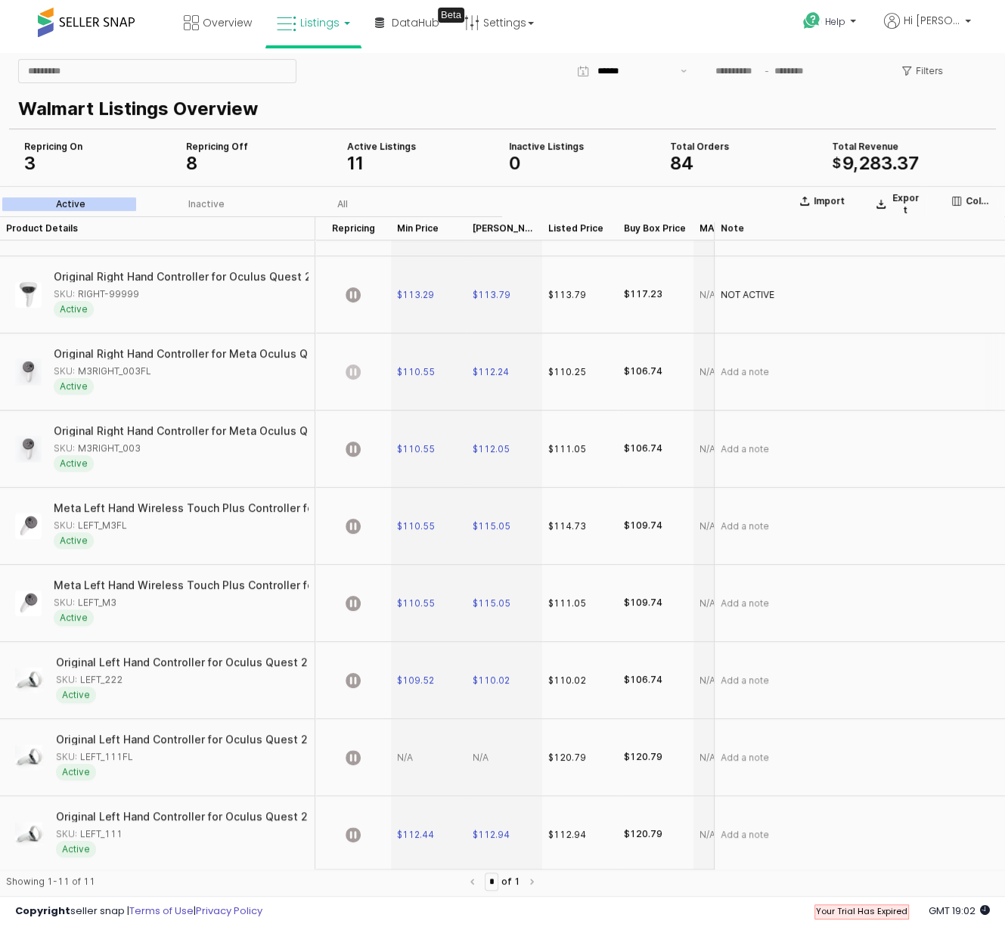
click at [353, 368] on icon "App Frame" at bounding box center [353, 372] width 15 height 15
click at [418, 368] on span "$110.55" at bounding box center [416, 372] width 38 height 12
click at [418, 368] on input "******" at bounding box center [438, 370] width 56 height 17
type input "******"
click at [785, 446] on div "Add a note" at bounding box center [859, 449] width 291 height 77
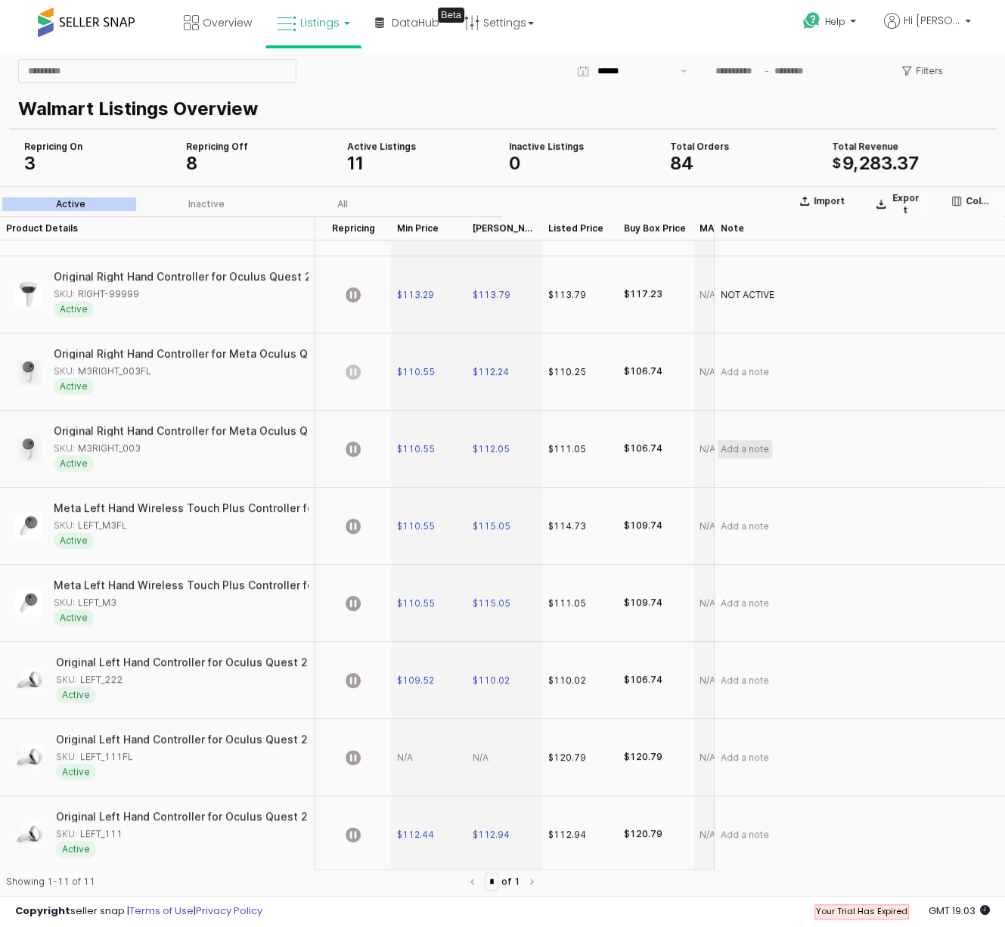
click at [760, 447] on span "Add a note" at bounding box center [745, 449] width 48 height 12
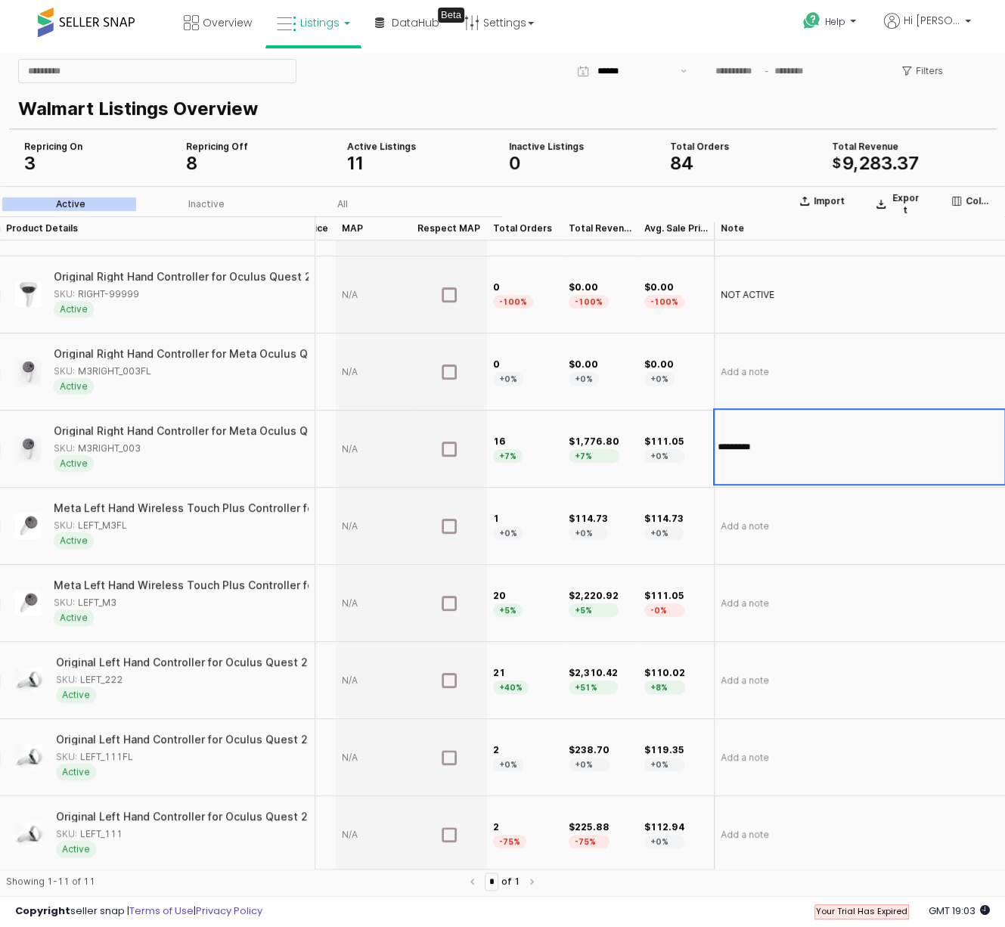
type input "**********"
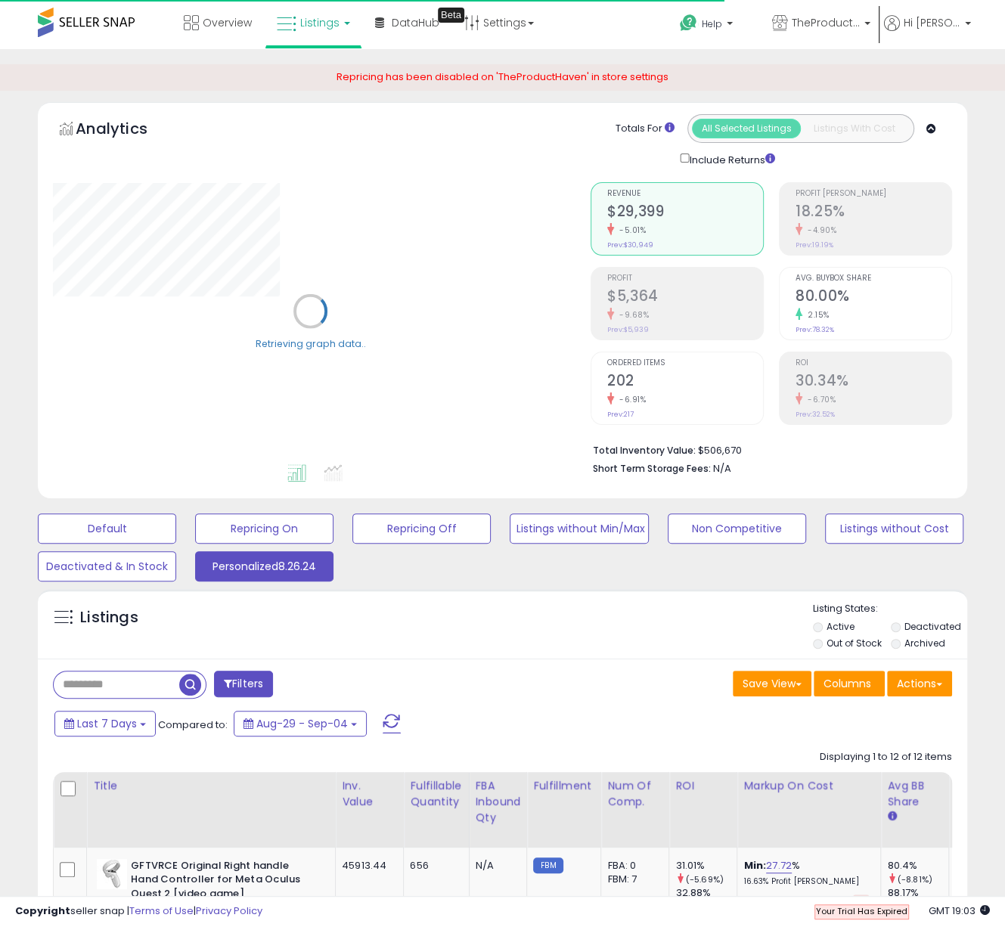
click at [331, 25] on span "Listings" at bounding box center [319, 22] width 39 height 15
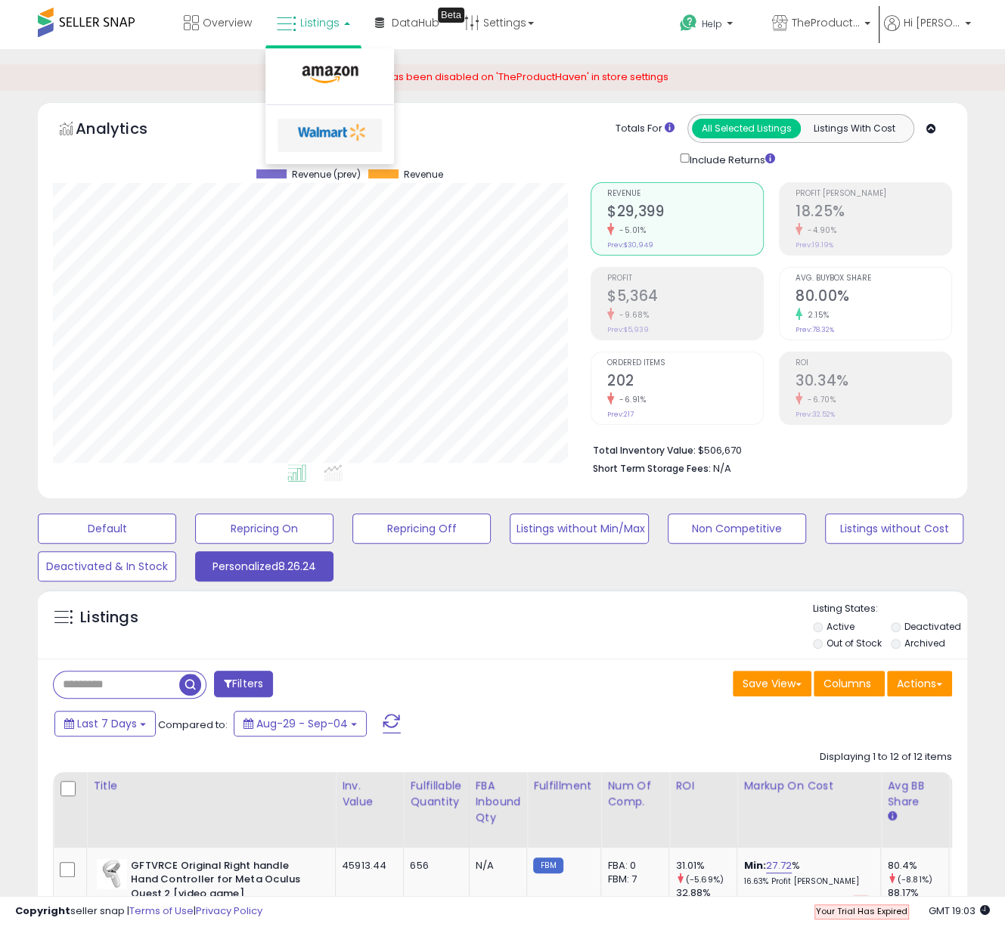
scroll to position [310, 537]
click at [326, 134] on icon at bounding box center [332, 132] width 79 height 23
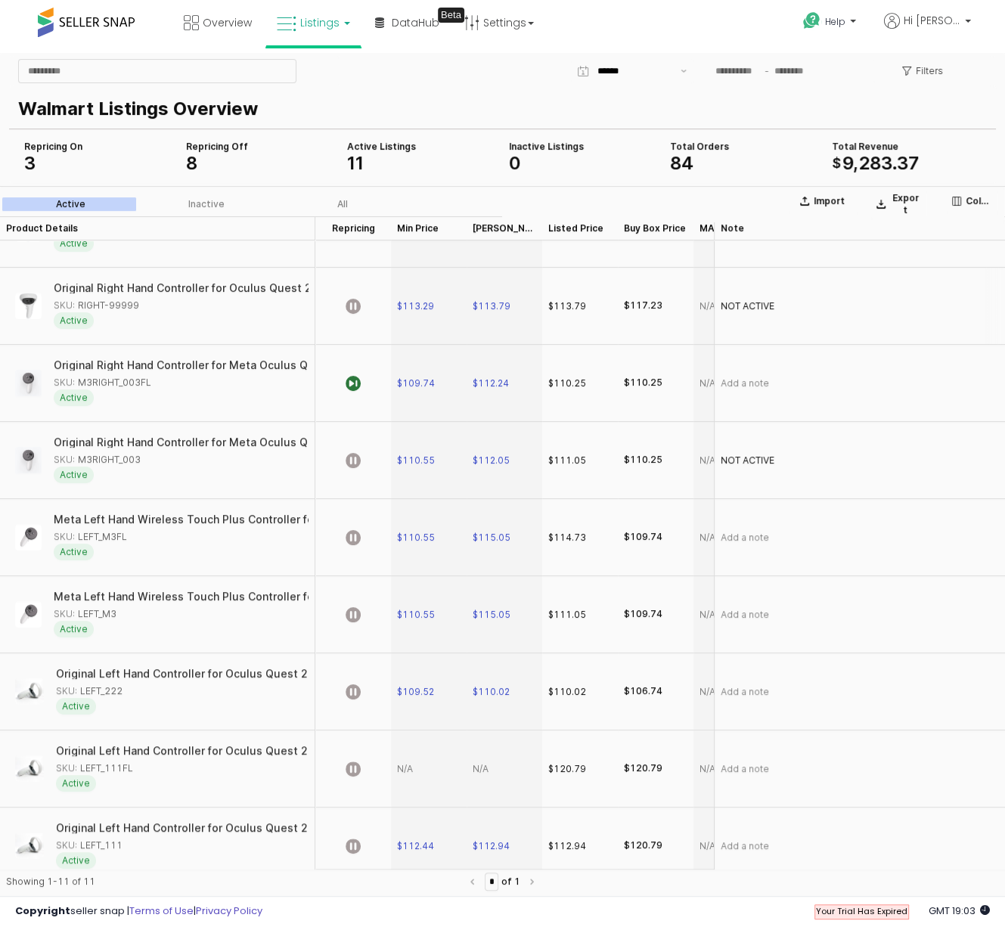
scroll to position [216, 0]
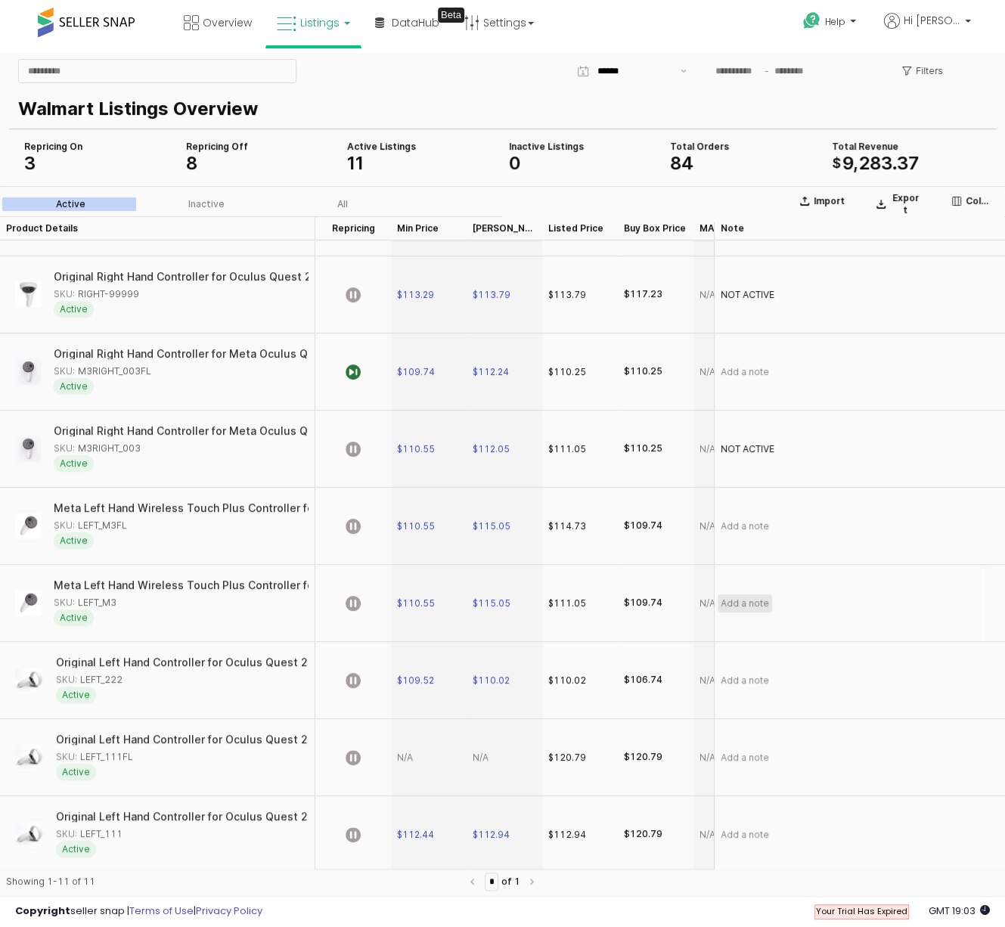
click at [754, 602] on span "Add a note" at bounding box center [745, 604] width 48 height 12
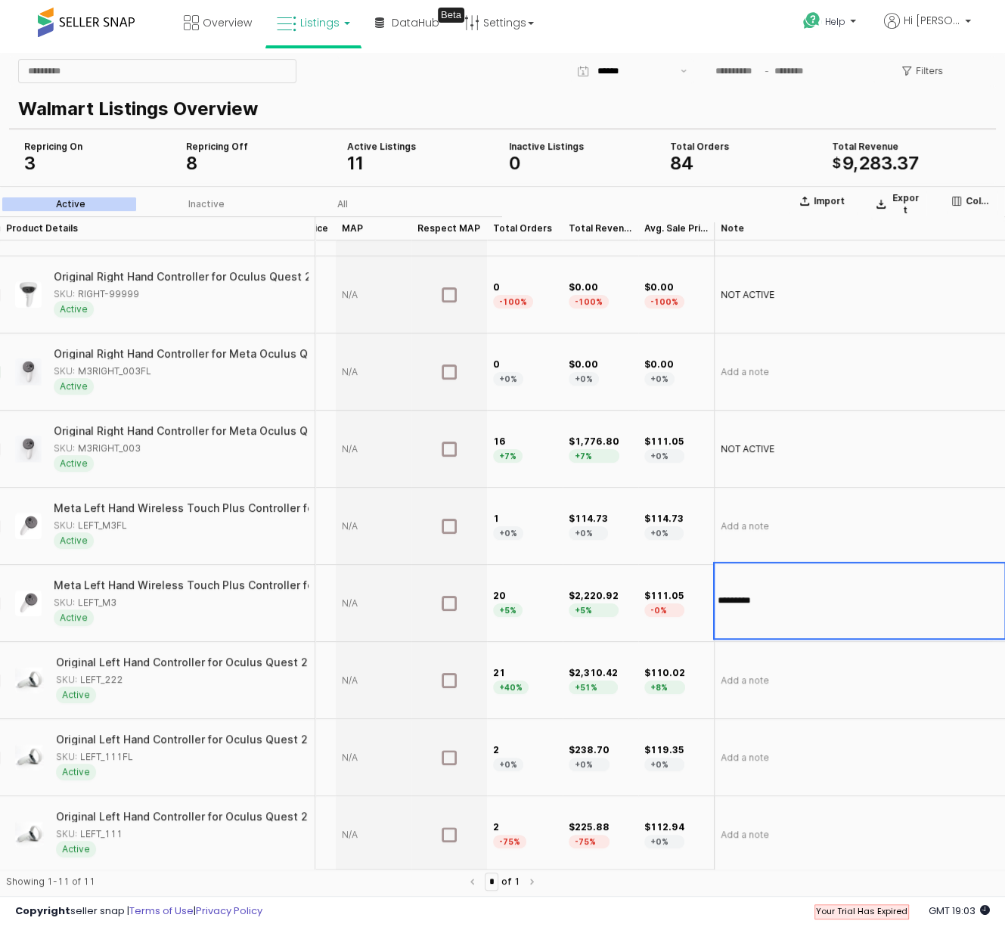
type input "**********"
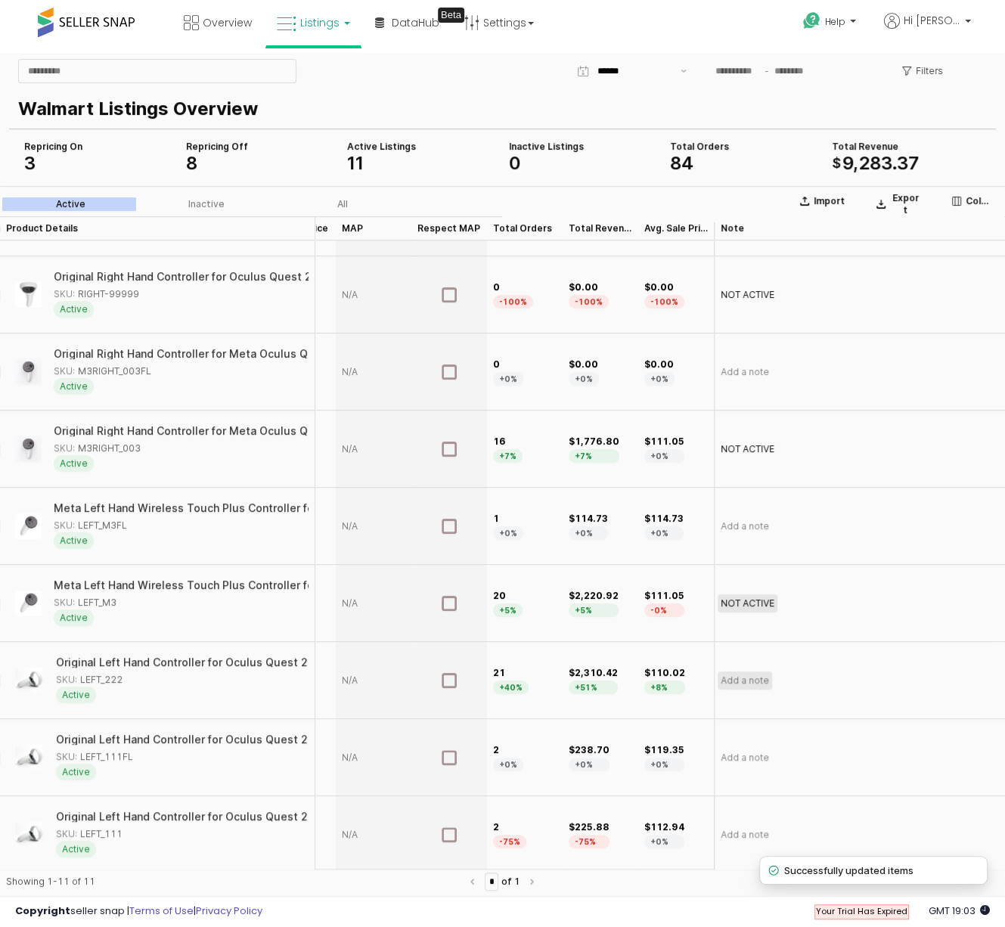
click at [741, 678] on span "Add a note" at bounding box center [745, 681] width 48 height 12
type input "*"
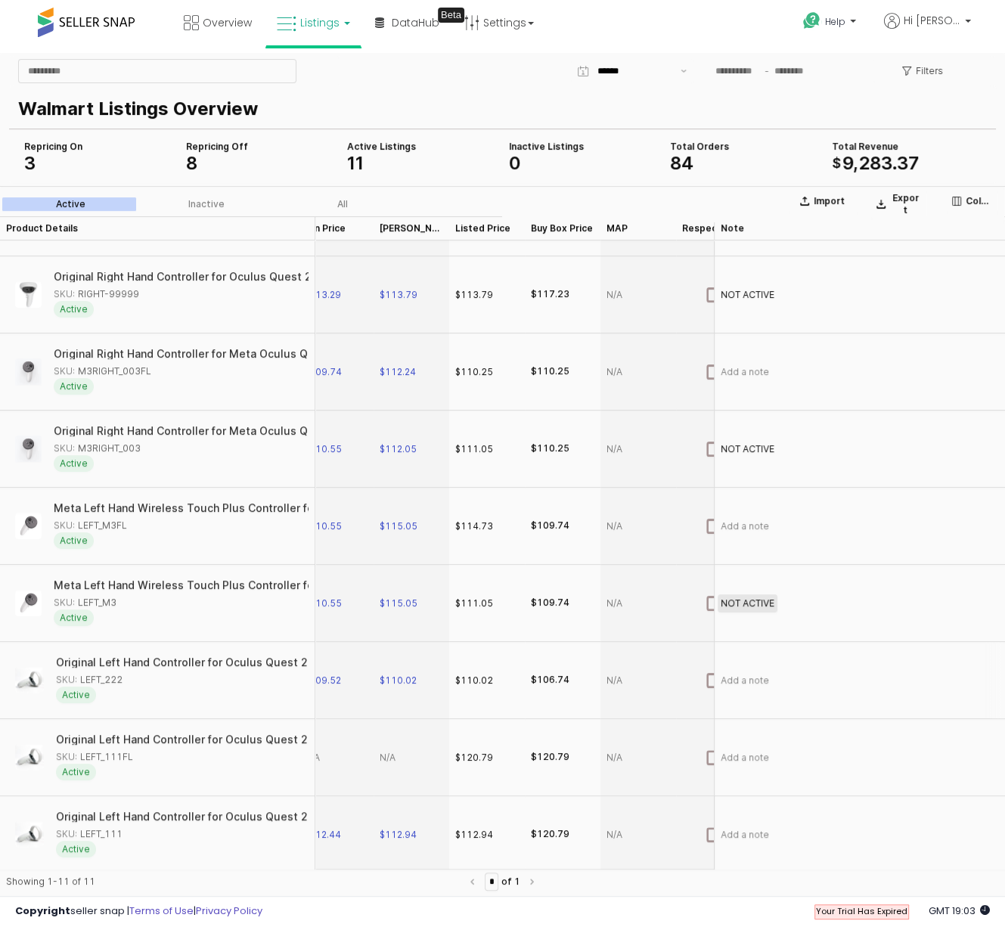
scroll to position [216, 0]
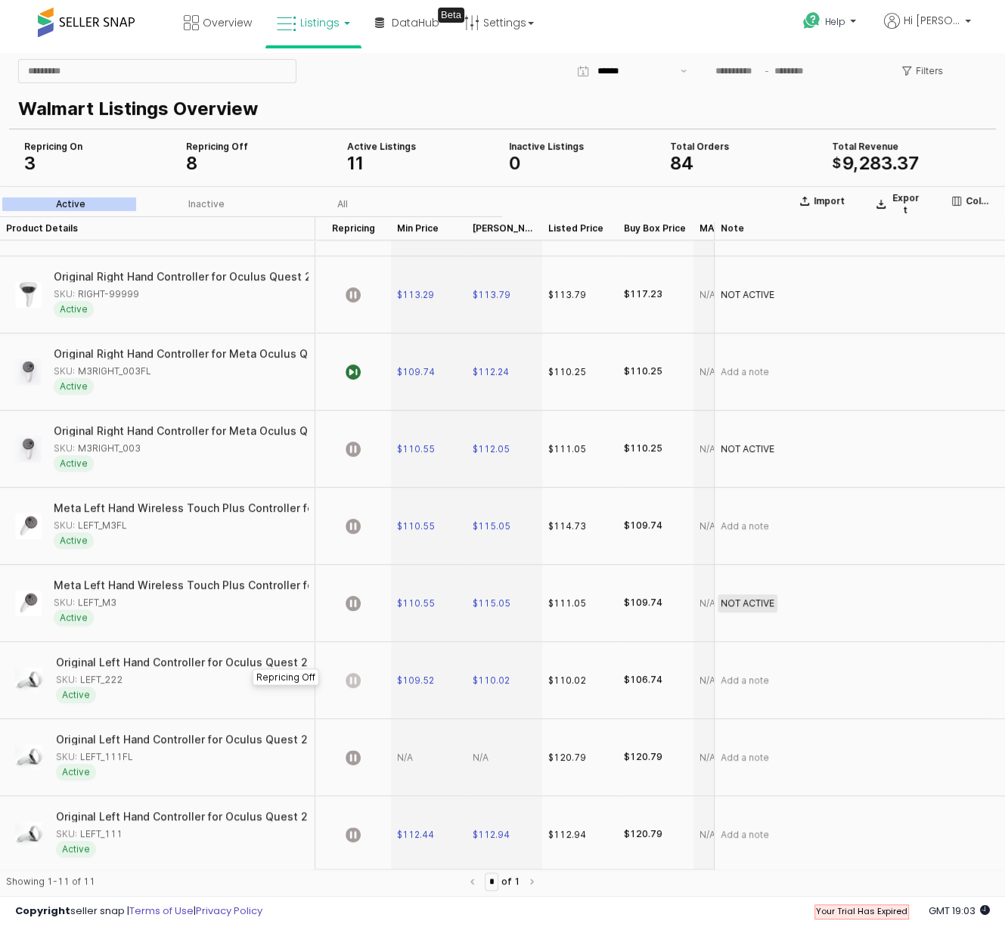
click at [358, 679] on icon "App Frame" at bounding box center [353, 680] width 15 height 15
click at [499, 679] on span "$110.02" at bounding box center [491, 681] width 37 height 12
type input "***"
click at [115, 520] on div "SKU: LEFT_M3FL" at bounding box center [90, 526] width 73 height 14
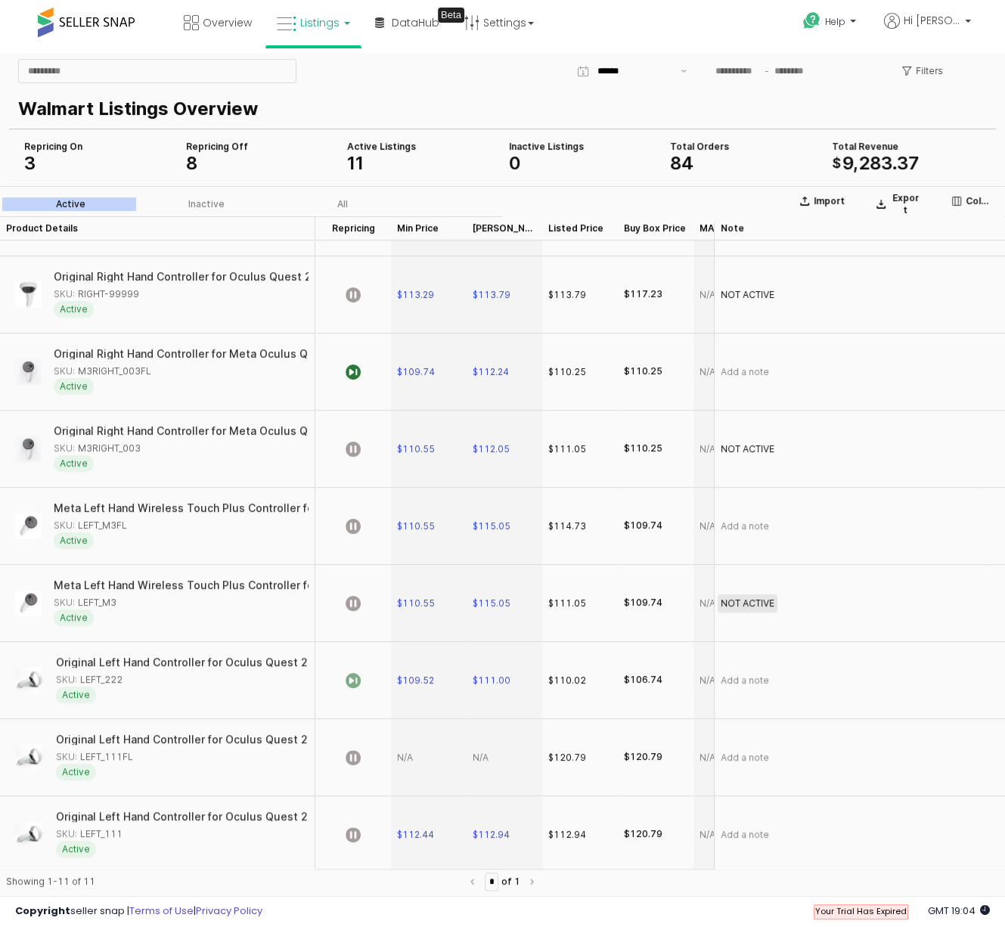
copy div "LEFT_M3FL"
click at [418, 523] on span "$110.55" at bounding box center [416, 526] width 38 height 12
drag, startPoint x: 453, startPoint y: 524, endPoint x: 409, endPoint y: 524, distance: 44.6
click at [409, 524] on div "$ ******" at bounding box center [429, 523] width 74 height 75
type input "******"
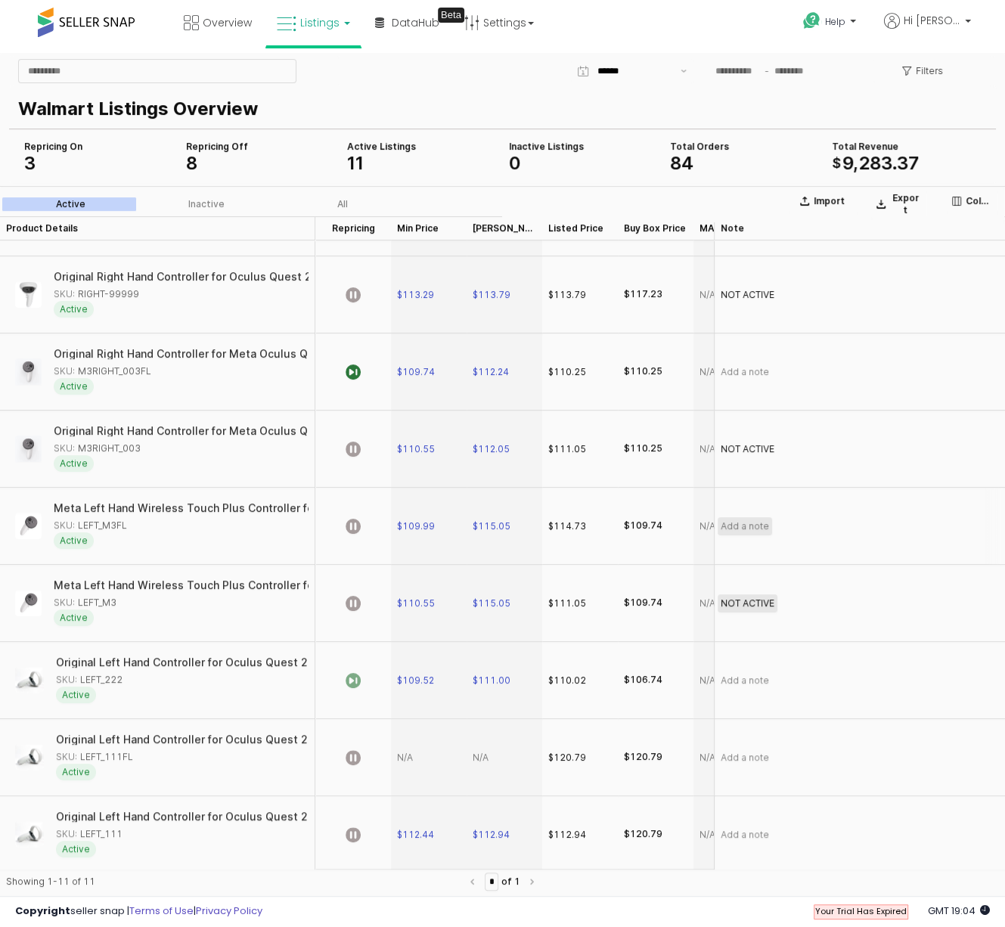
click at [741, 524] on span "Add a note" at bounding box center [745, 526] width 48 height 12
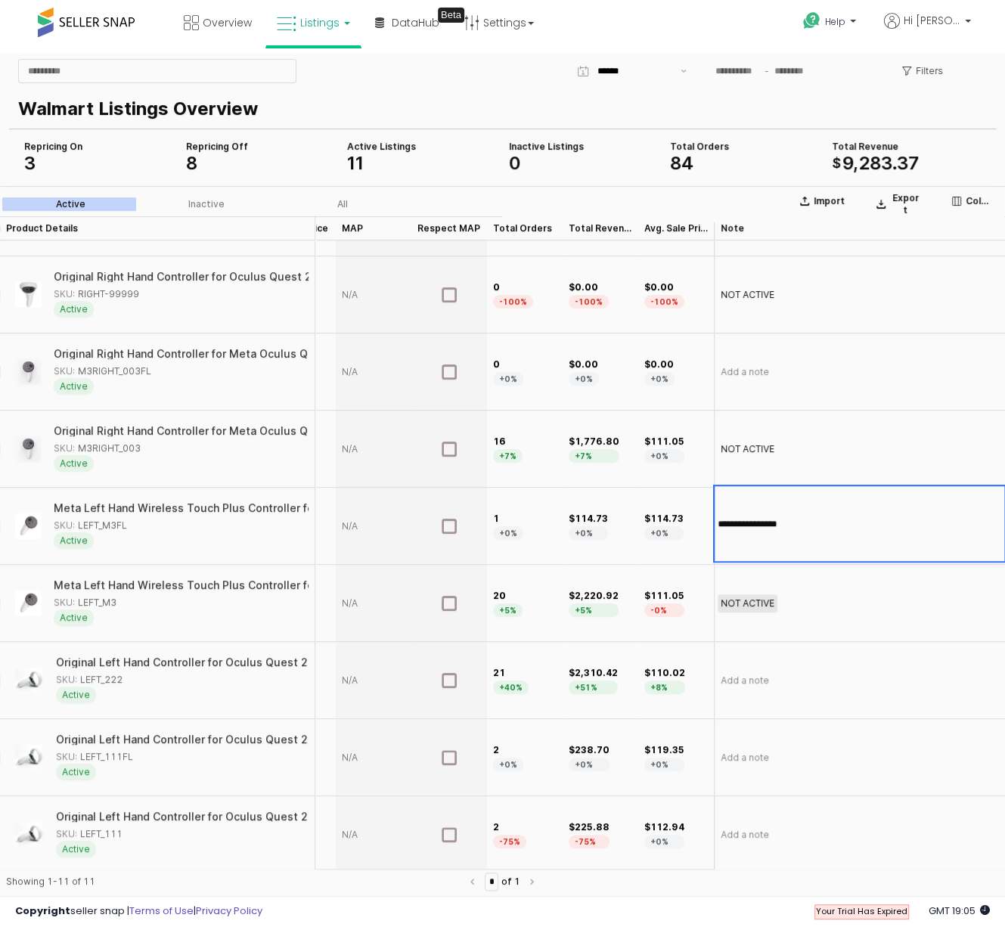
type input "**********"
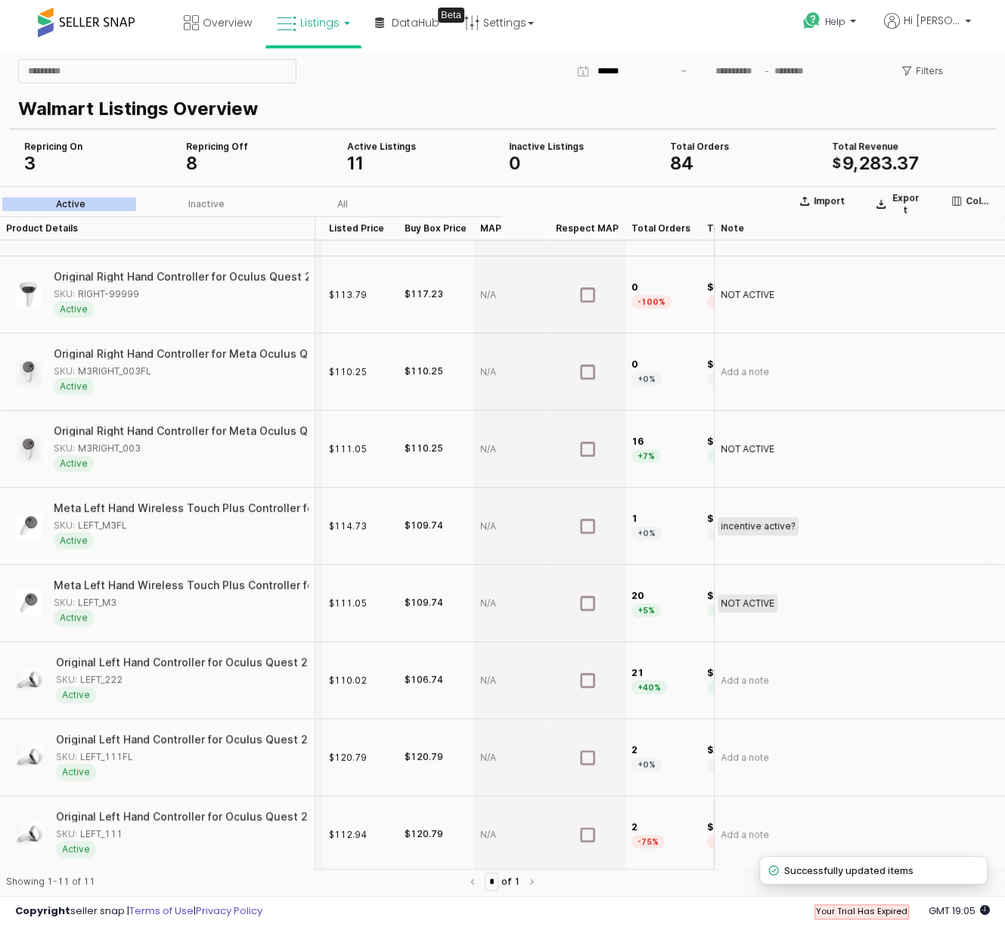
scroll to position [216, 0]
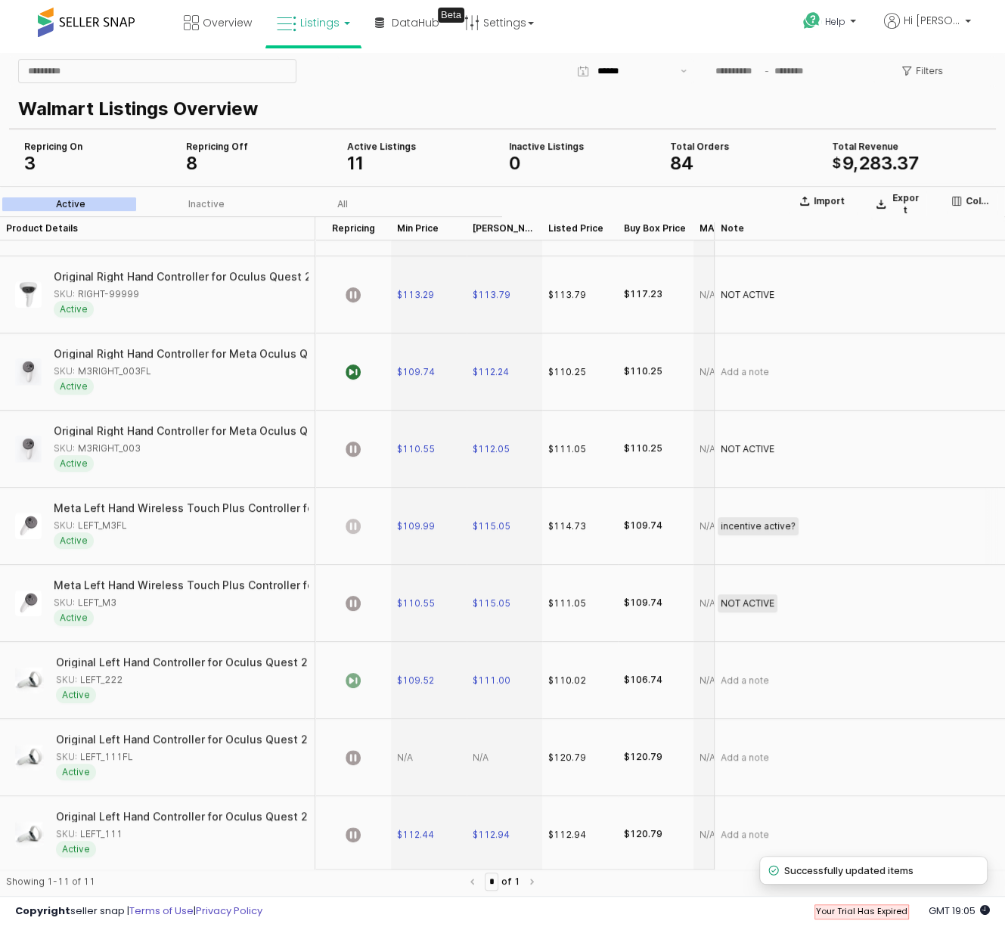
click at [355, 524] on icon "App Frame" at bounding box center [353, 526] width 15 height 15
click at [120, 757] on div "SKU: LEFT_111FL" at bounding box center [94, 757] width 77 height 14
copy div "LEFT_111FL"
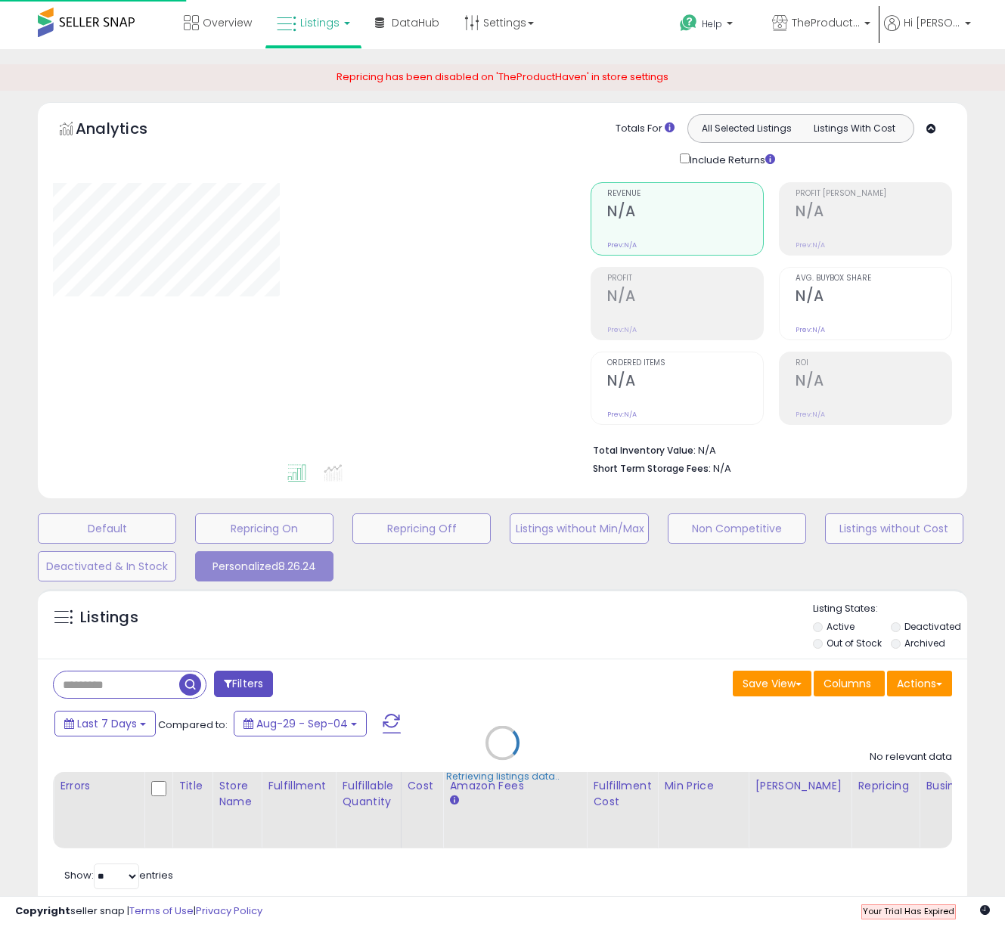
click at [480, 753] on div "Retrieving listings data.." at bounding box center [502, 754] width 113 height 57
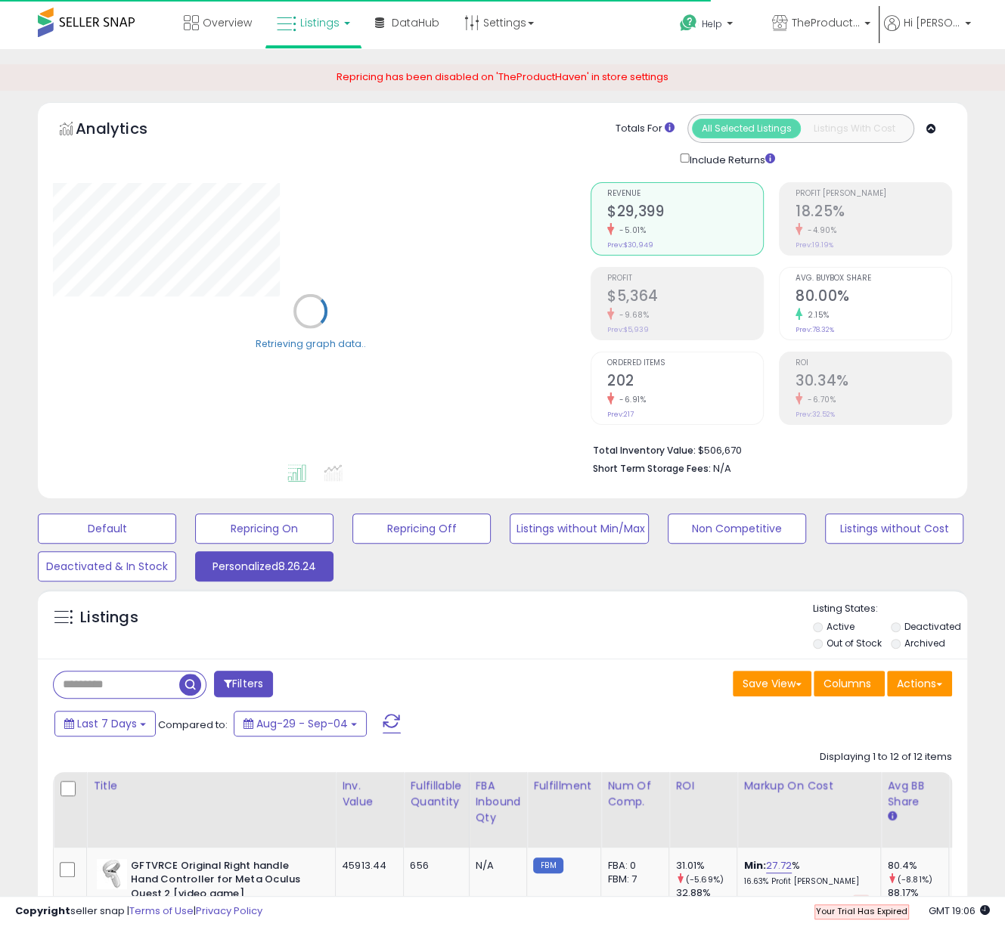
click at [316, 22] on span "Listings" at bounding box center [319, 22] width 39 height 15
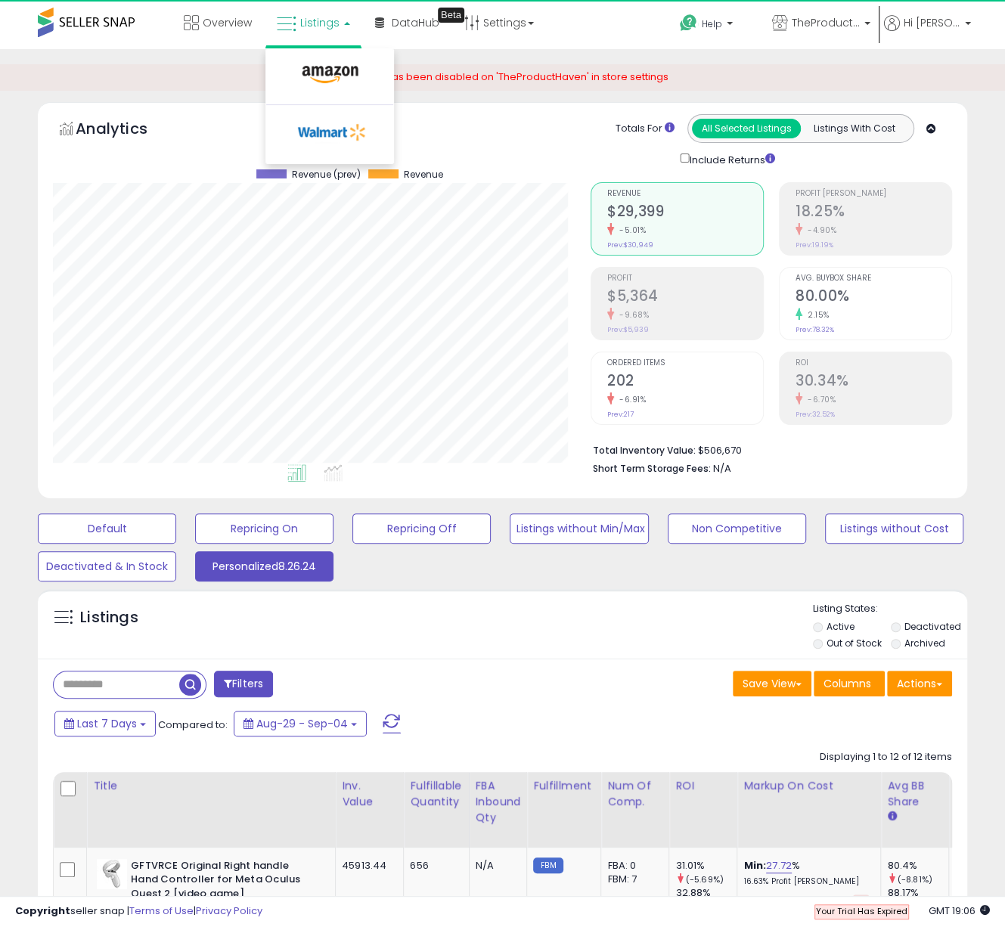
scroll to position [310, 537]
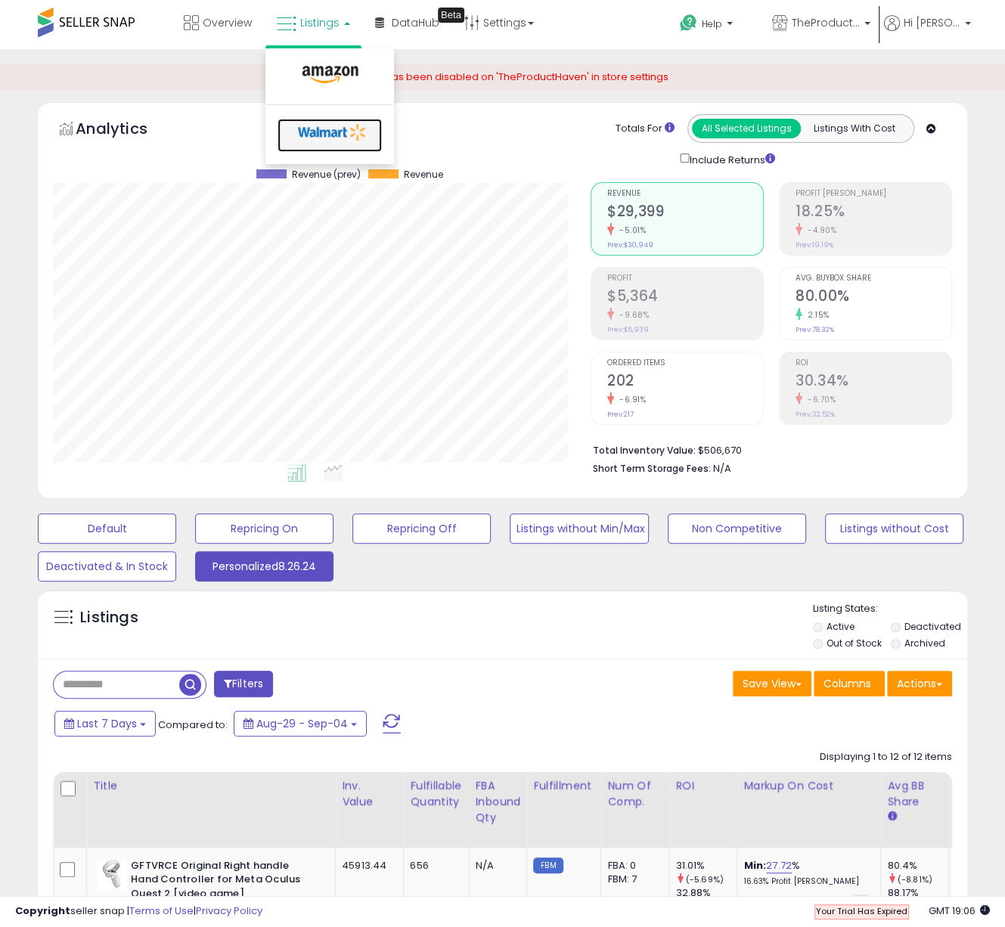
click at [325, 135] on icon at bounding box center [332, 132] width 79 height 23
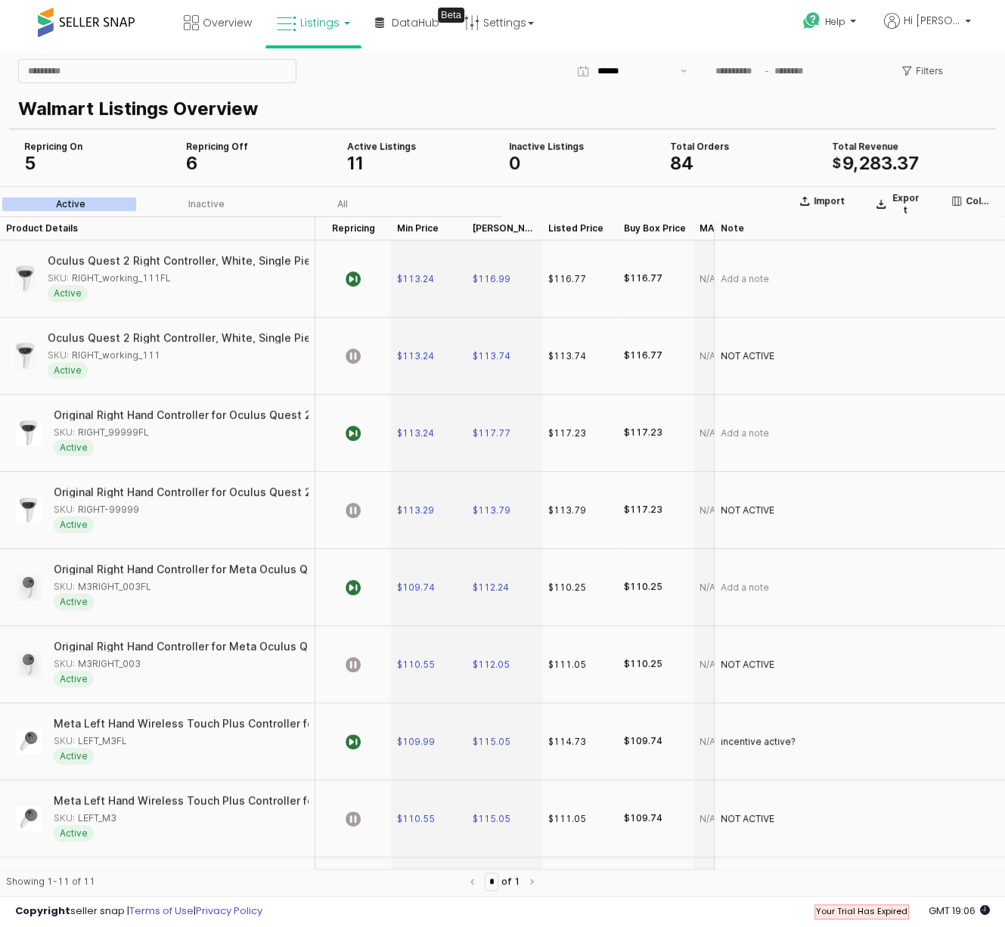
scroll to position [216, 0]
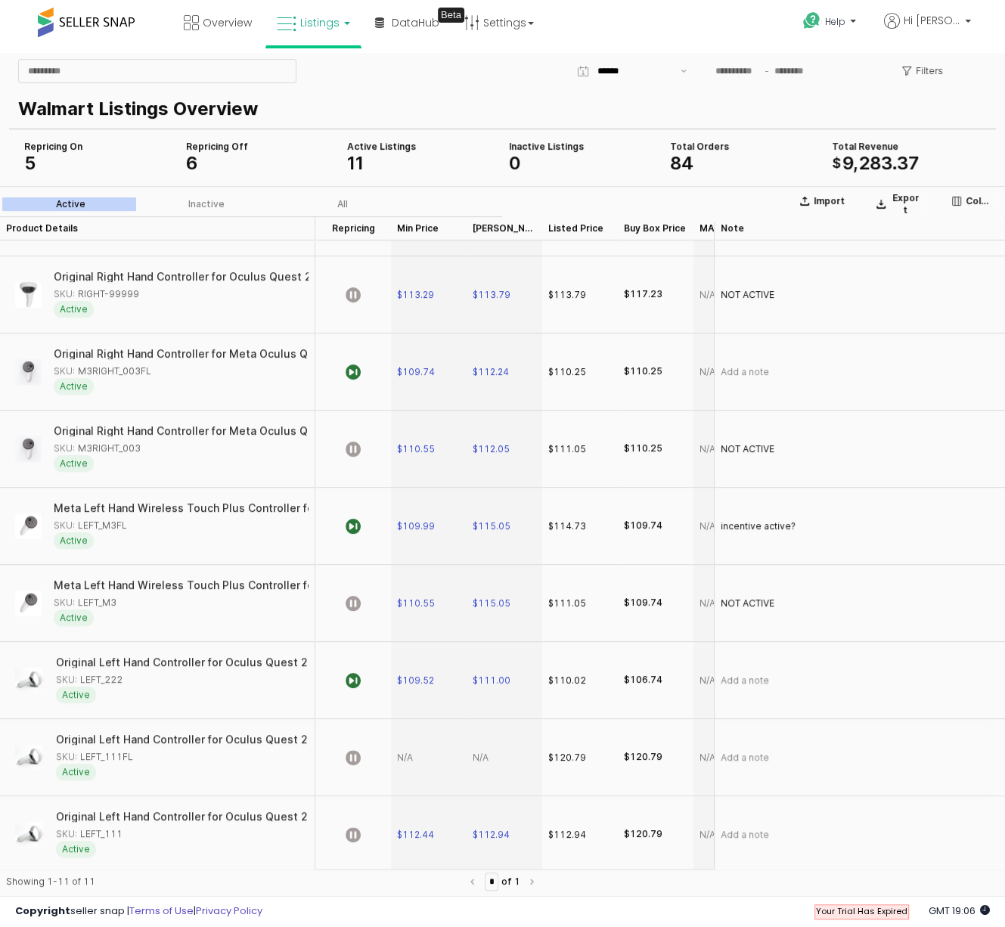
click at [480, 760] on div "App Frame" at bounding box center [505, 757] width 76 height 77
click at [483, 751] on div "App Frame" at bounding box center [505, 757] width 76 height 77
type input "***"
click at [411, 754] on div "App Frame" at bounding box center [429, 757] width 76 height 77
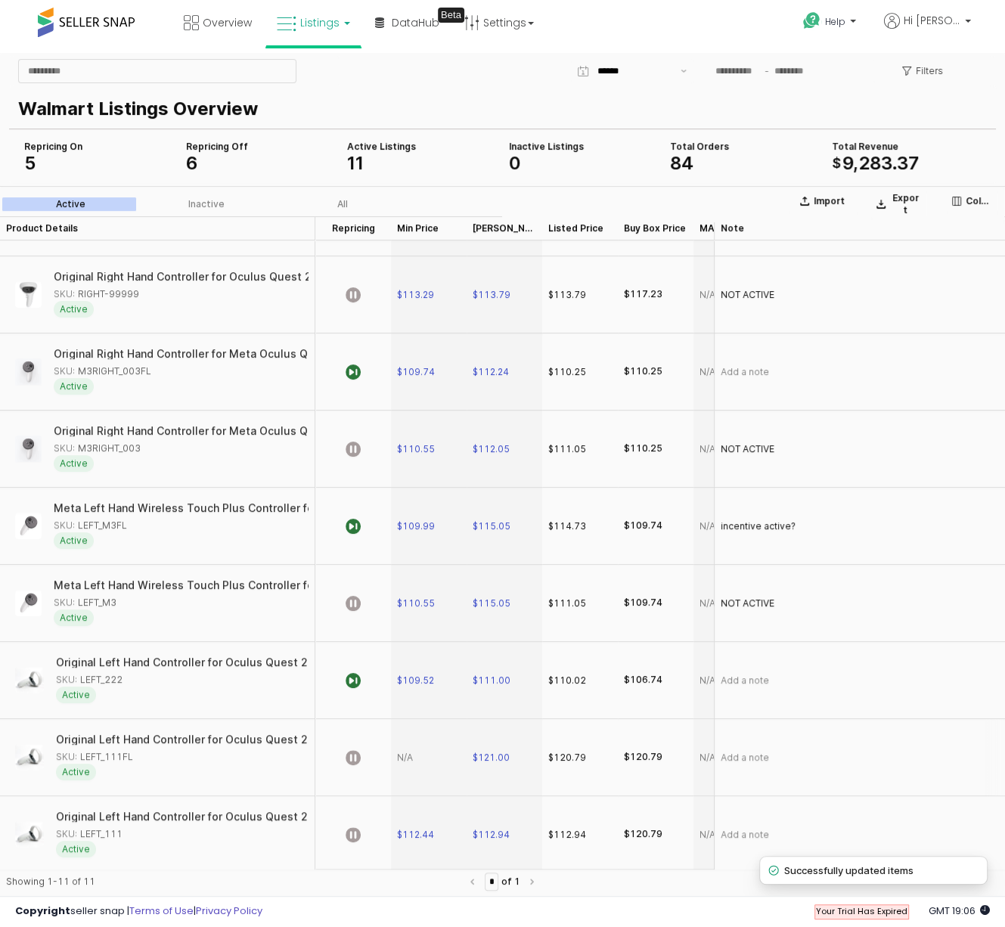
click at [411, 754] on div "App Frame" at bounding box center [429, 757] width 76 height 77
type input "***"
click at [353, 755] on icon "App Frame" at bounding box center [353, 757] width 15 height 15
click at [740, 836] on span "Add a note" at bounding box center [745, 835] width 48 height 12
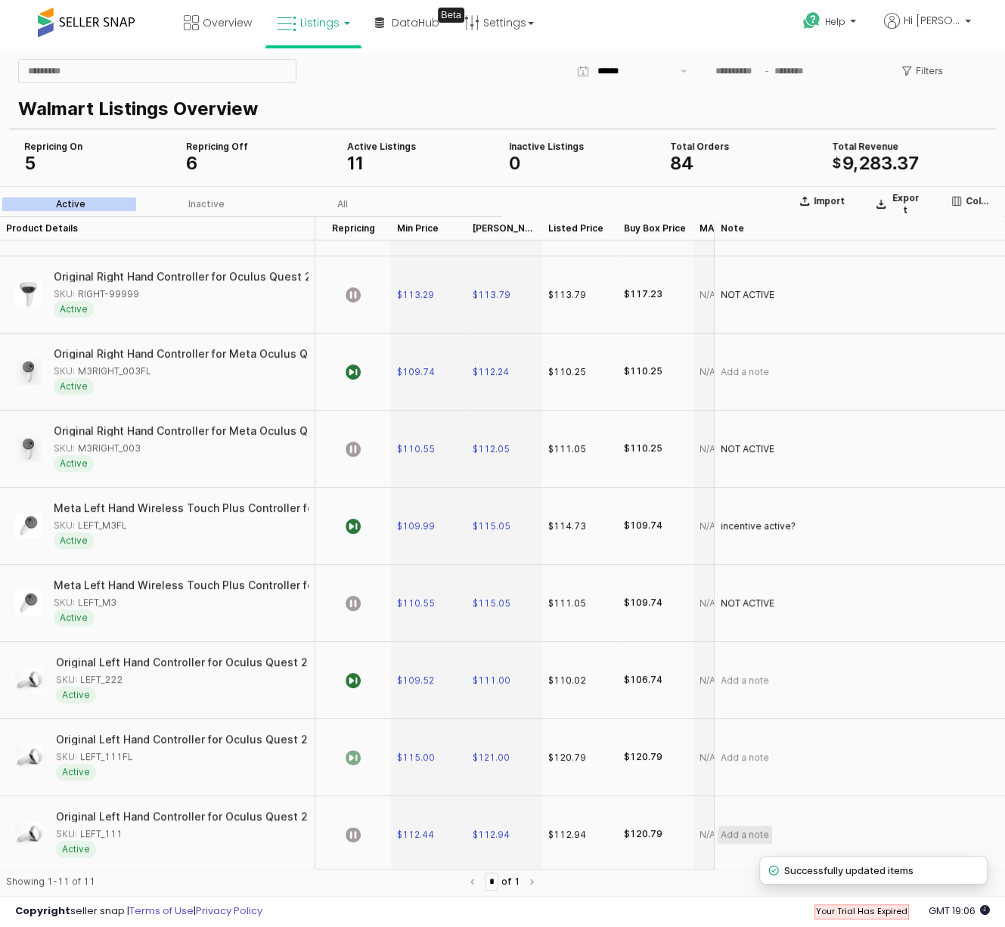
scroll to position [216, 358]
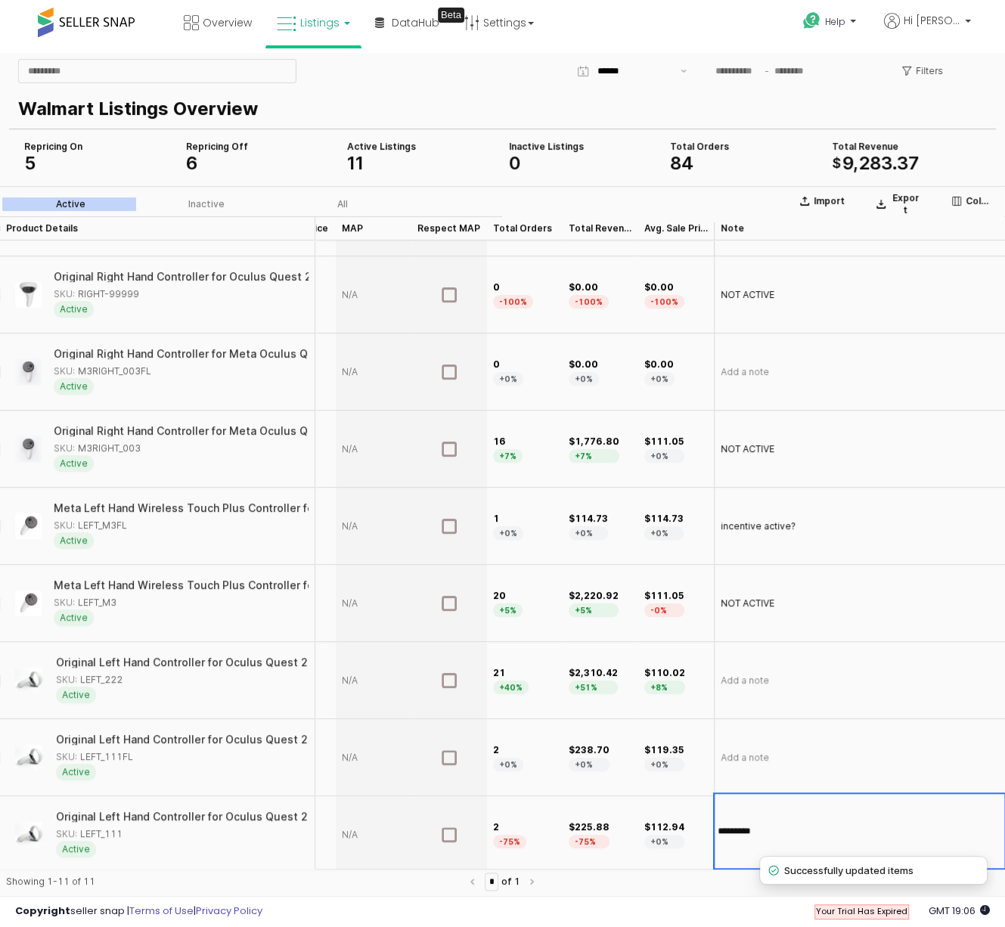
type input "**********"
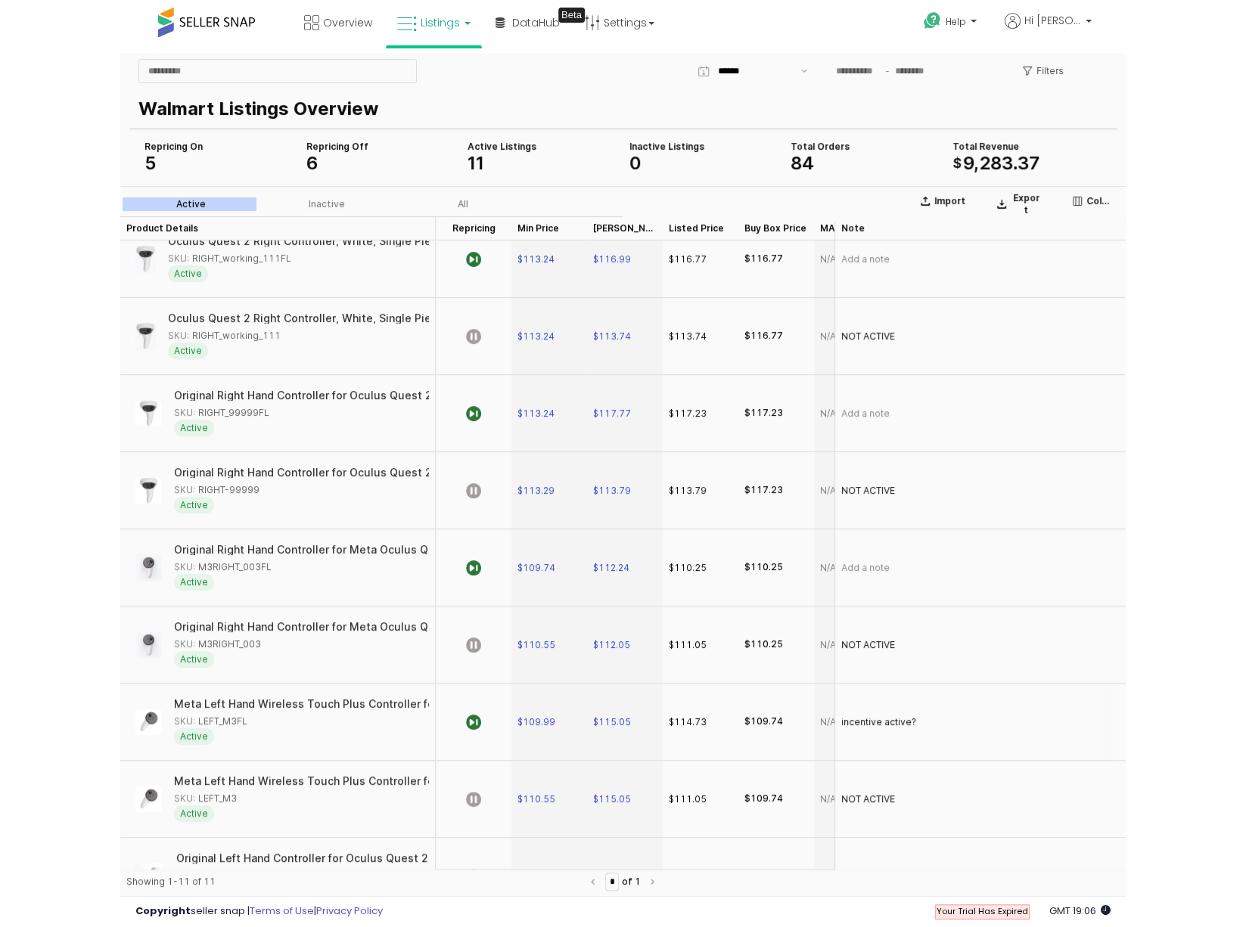
scroll to position [0, 0]
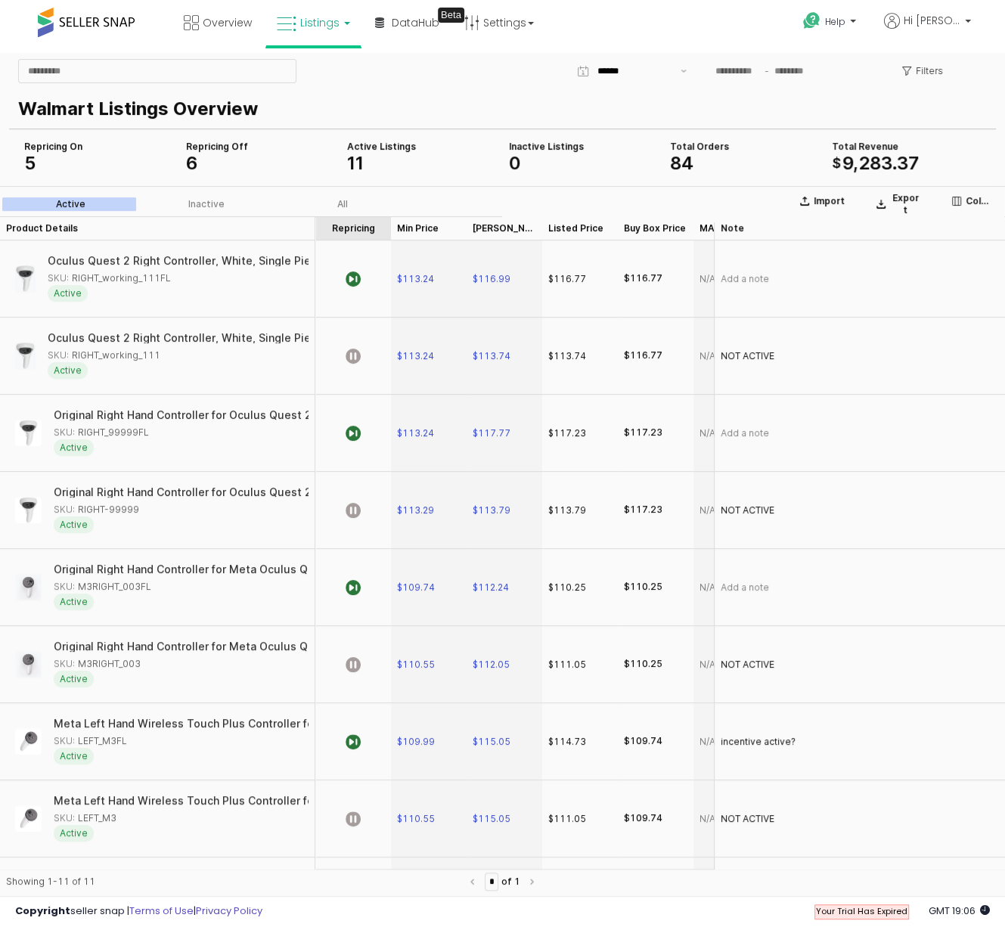
click at [353, 229] on div "Repricing Repricing" at bounding box center [353, 228] width 76 height 24
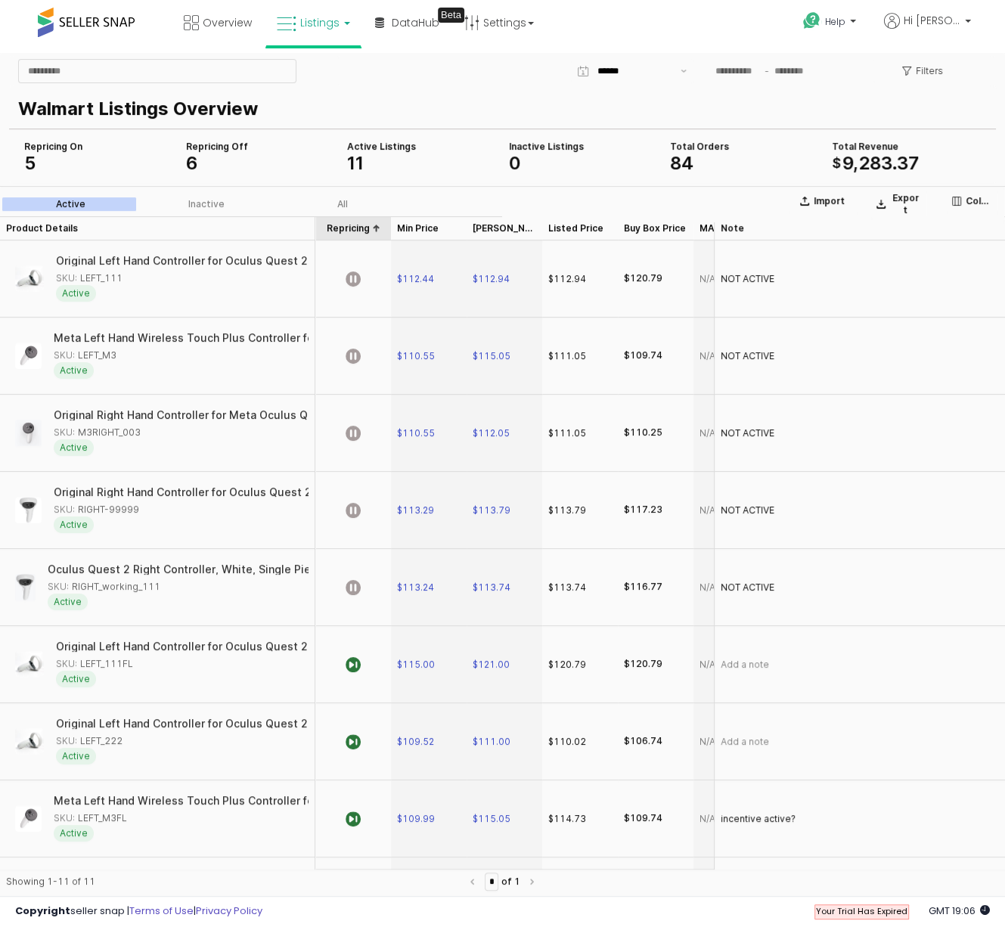
click at [353, 229] on div "Repricing Repricing" at bounding box center [353, 228] width 76 height 24
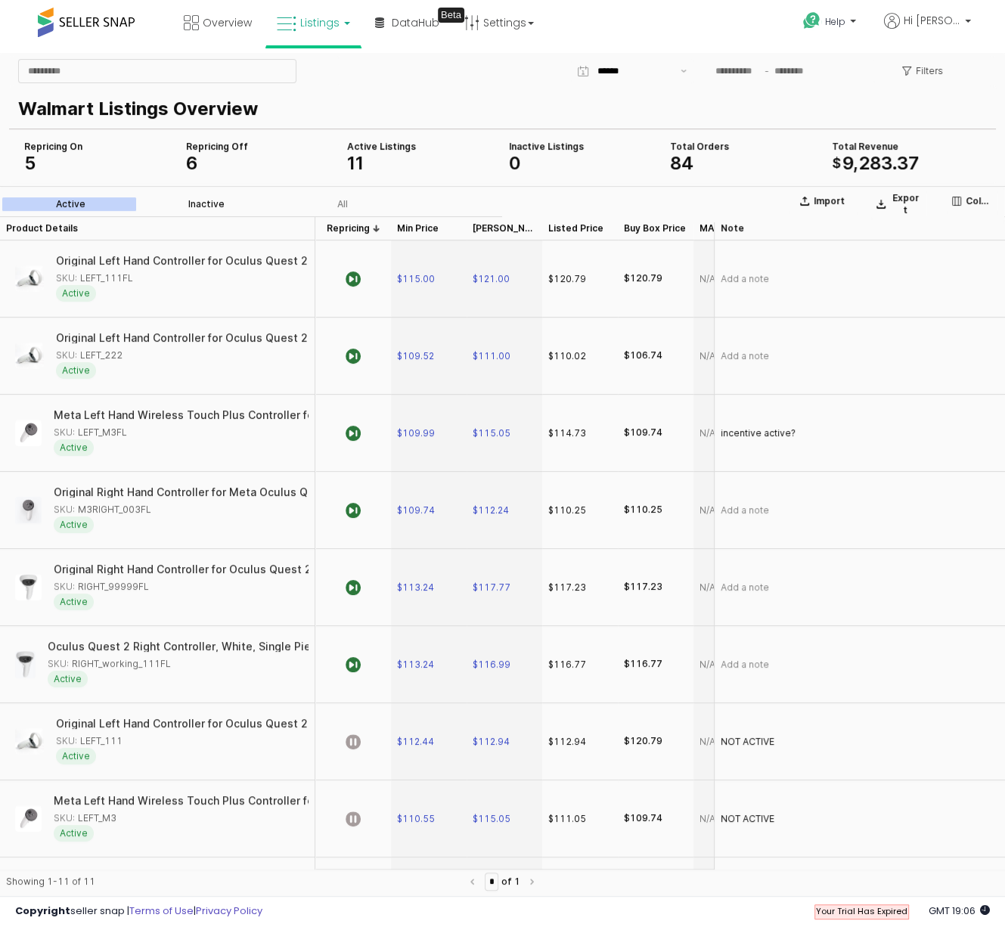
click at [209, 208] on div "Inactive" at bounding box center [206, 204] width 36 height 11
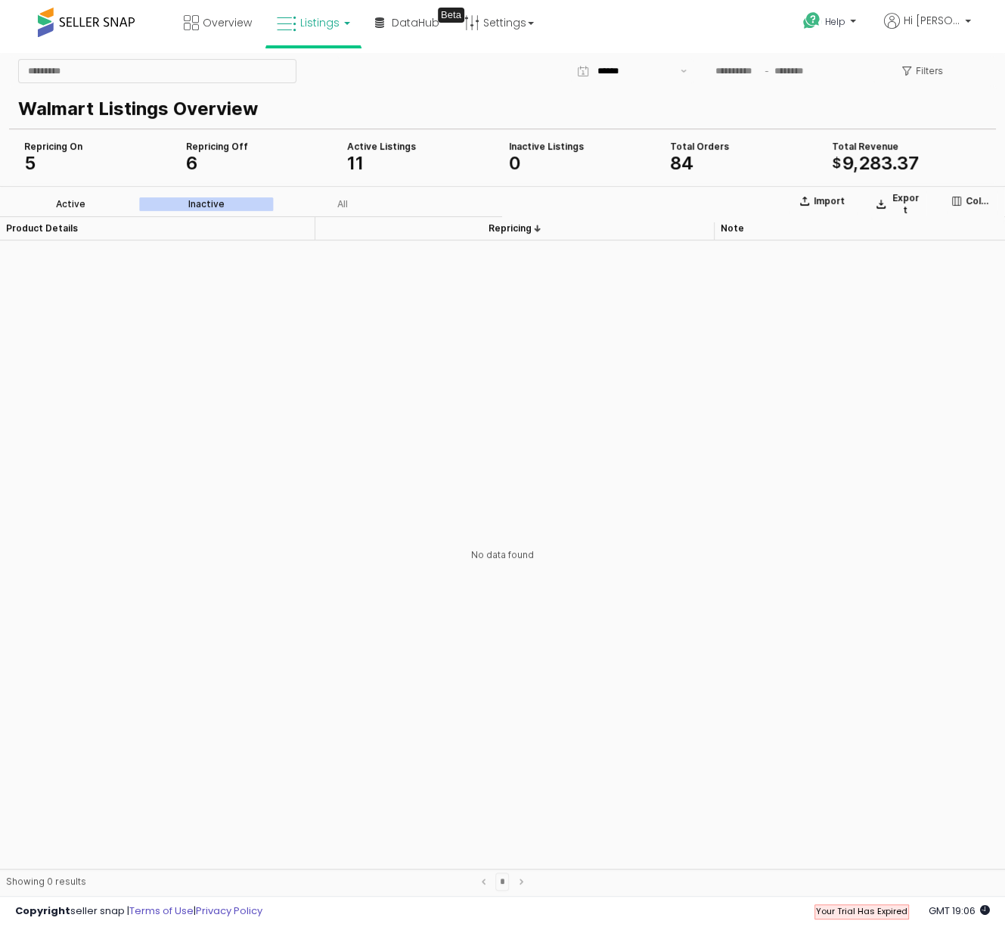
click at [82, 203] on div "Active" at bounding box center [71, 204] width 30 height 11
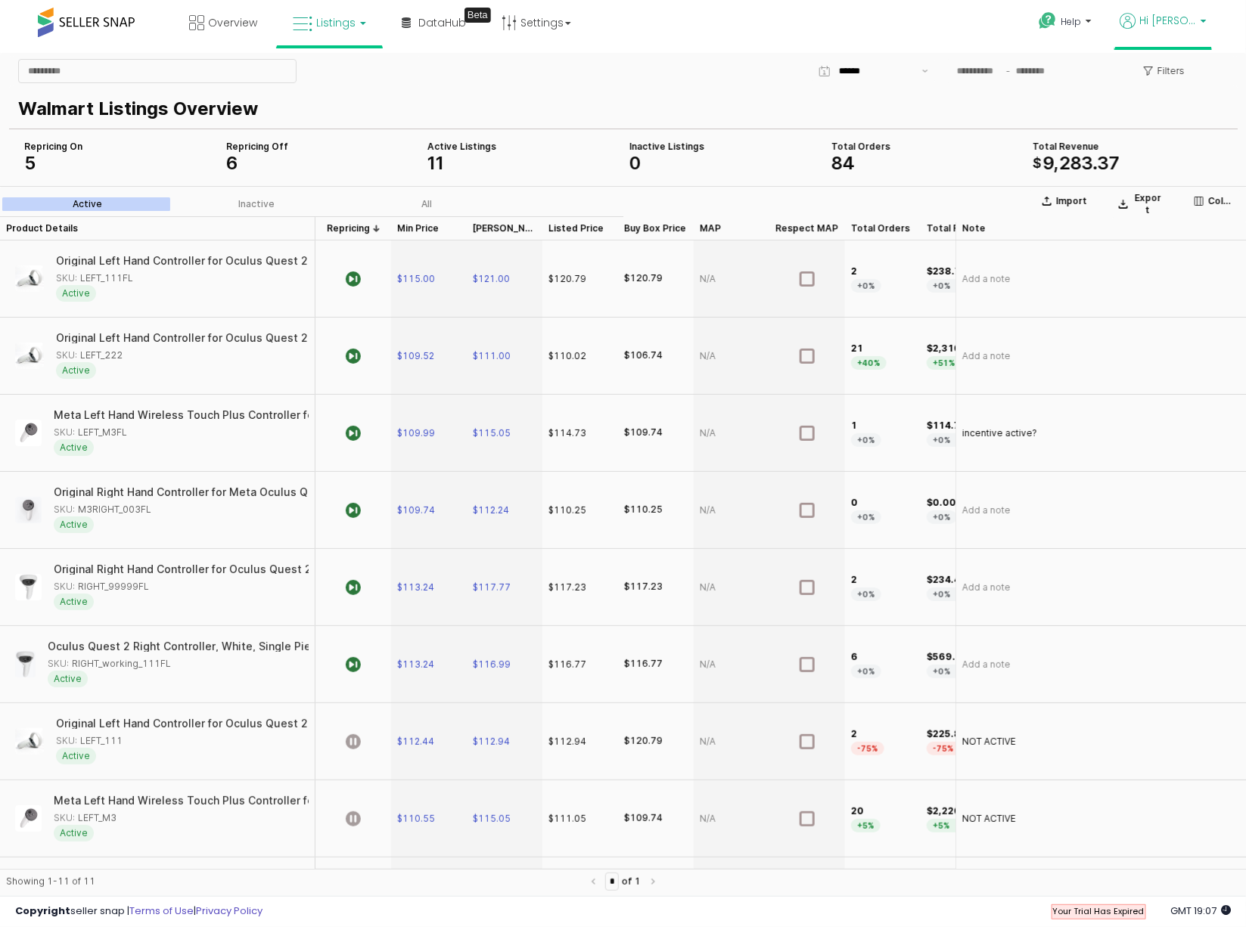
click at [1005, 21] on span "Hi [PERSON_NAME]" at bounding box center [1167, 20] width 57 height 15
click at [1005, 81] on link "Account" at bounding box center [1172, 78] width 40 height 14
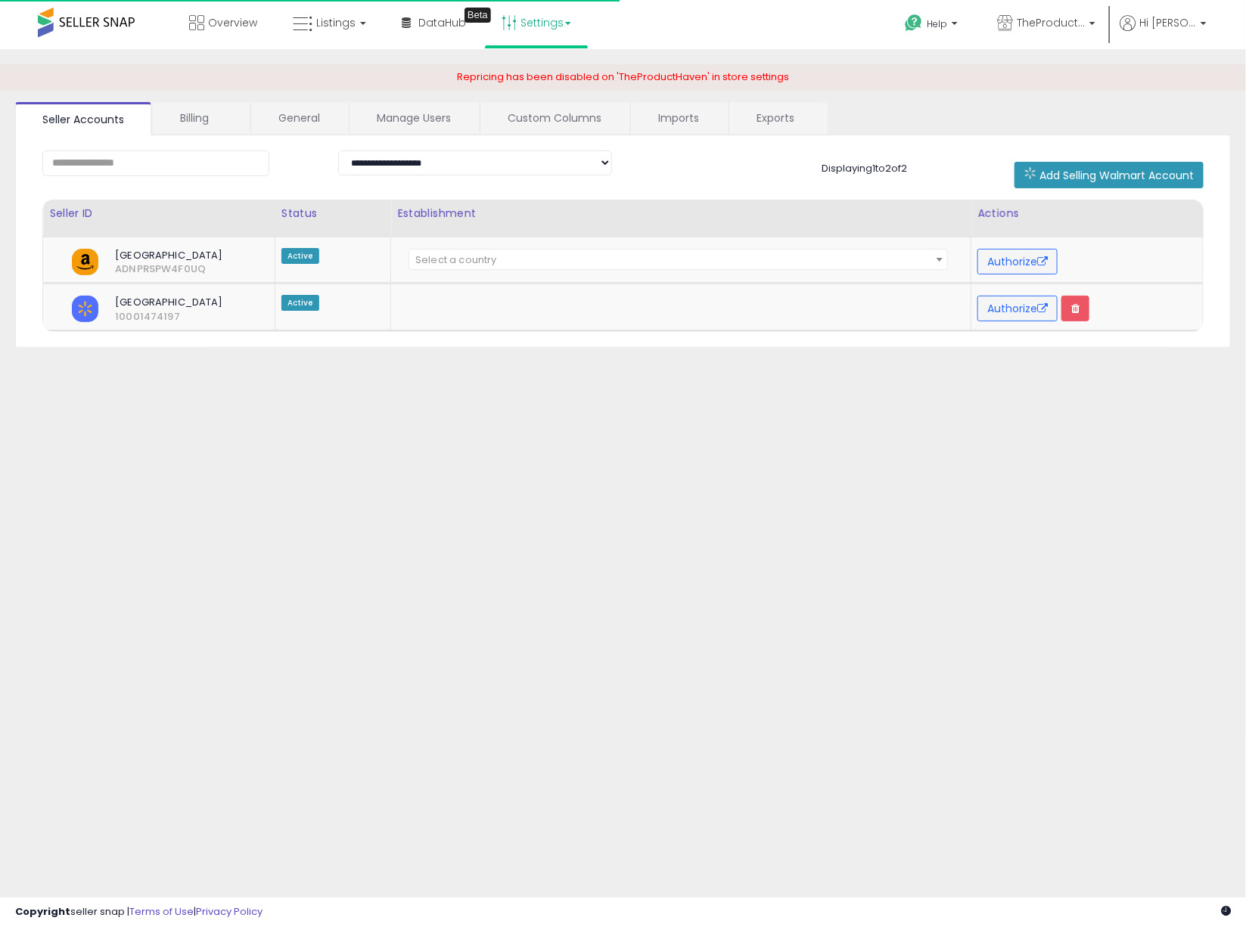
click at [555, 26] on link "Settings" at bounding box center [536, 22] width 92 height 45
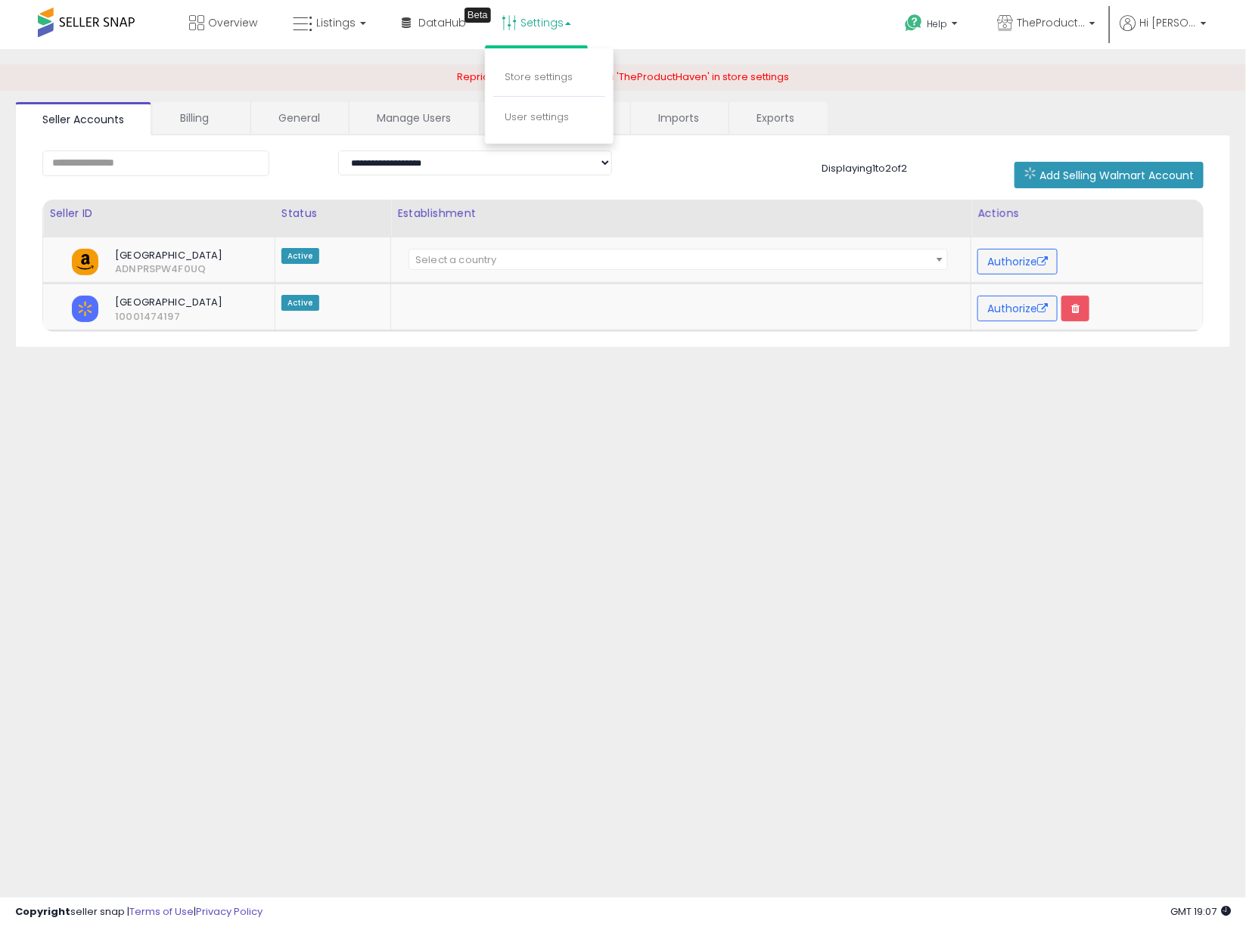
click at [452, 353] on div "**********" at bounding box center [623, 378] width 1231 height 628
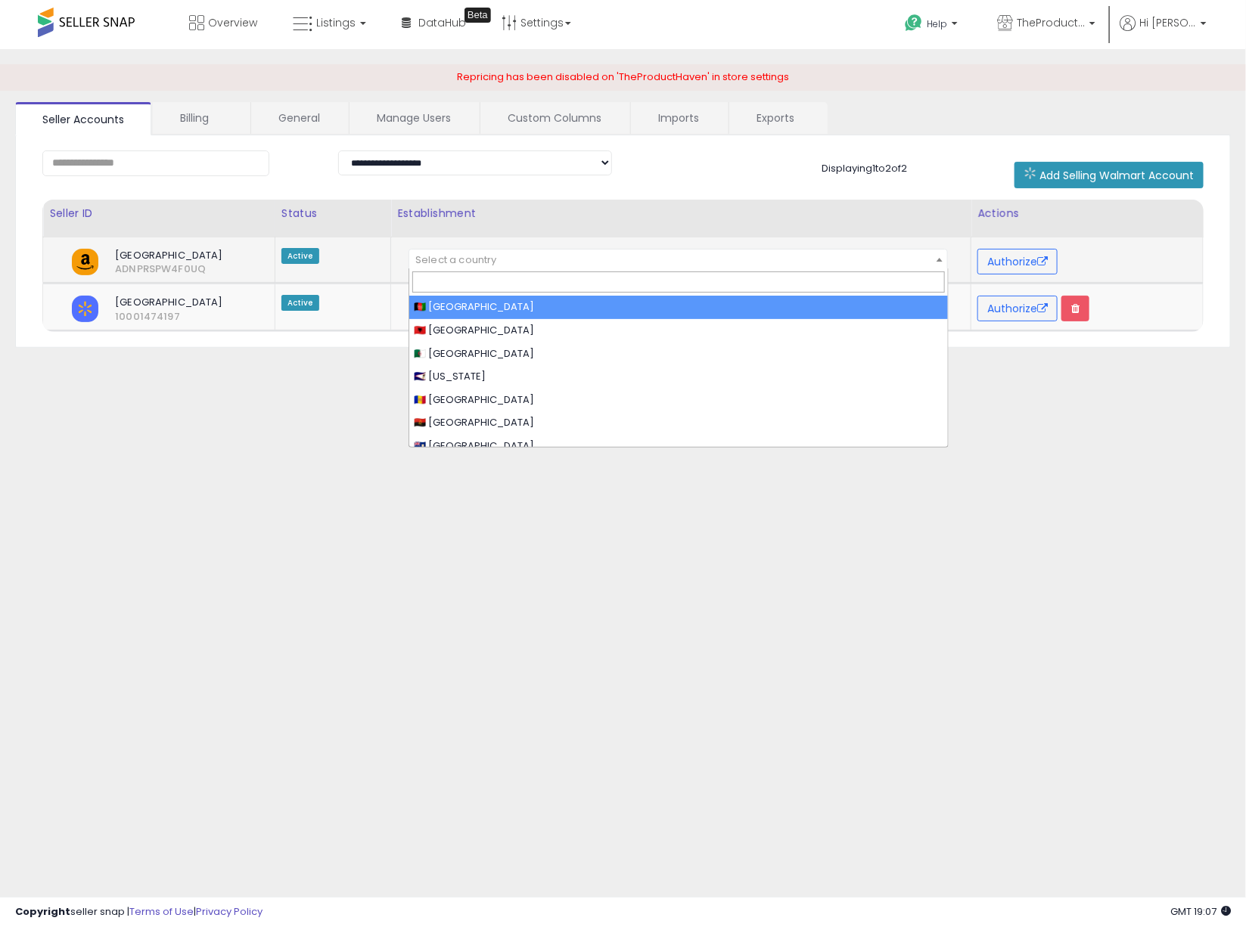
click at [474, 257] on span "Select a country" at bounding box center [455, 260] width 81 height 14
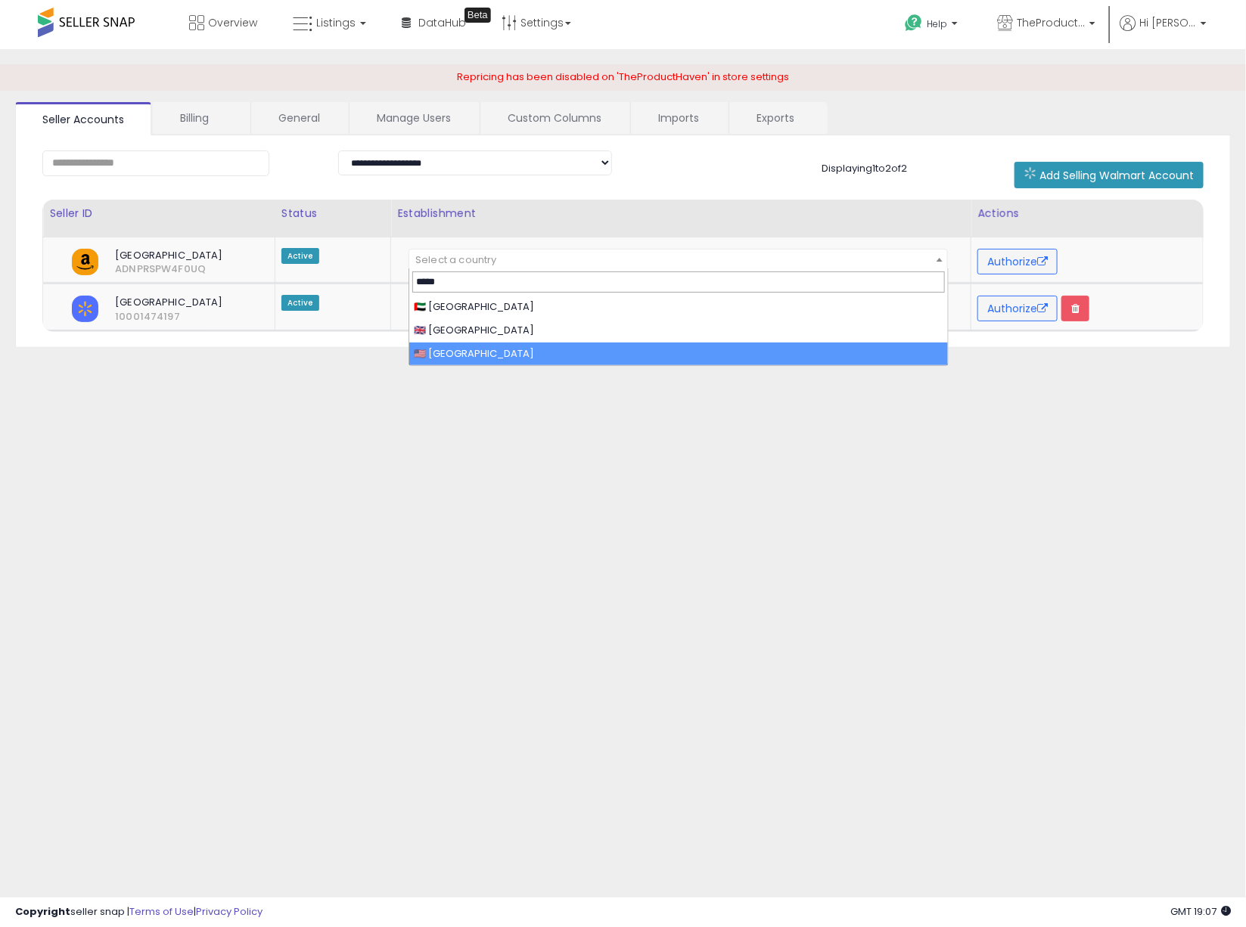
type input "*****"
select select "**"
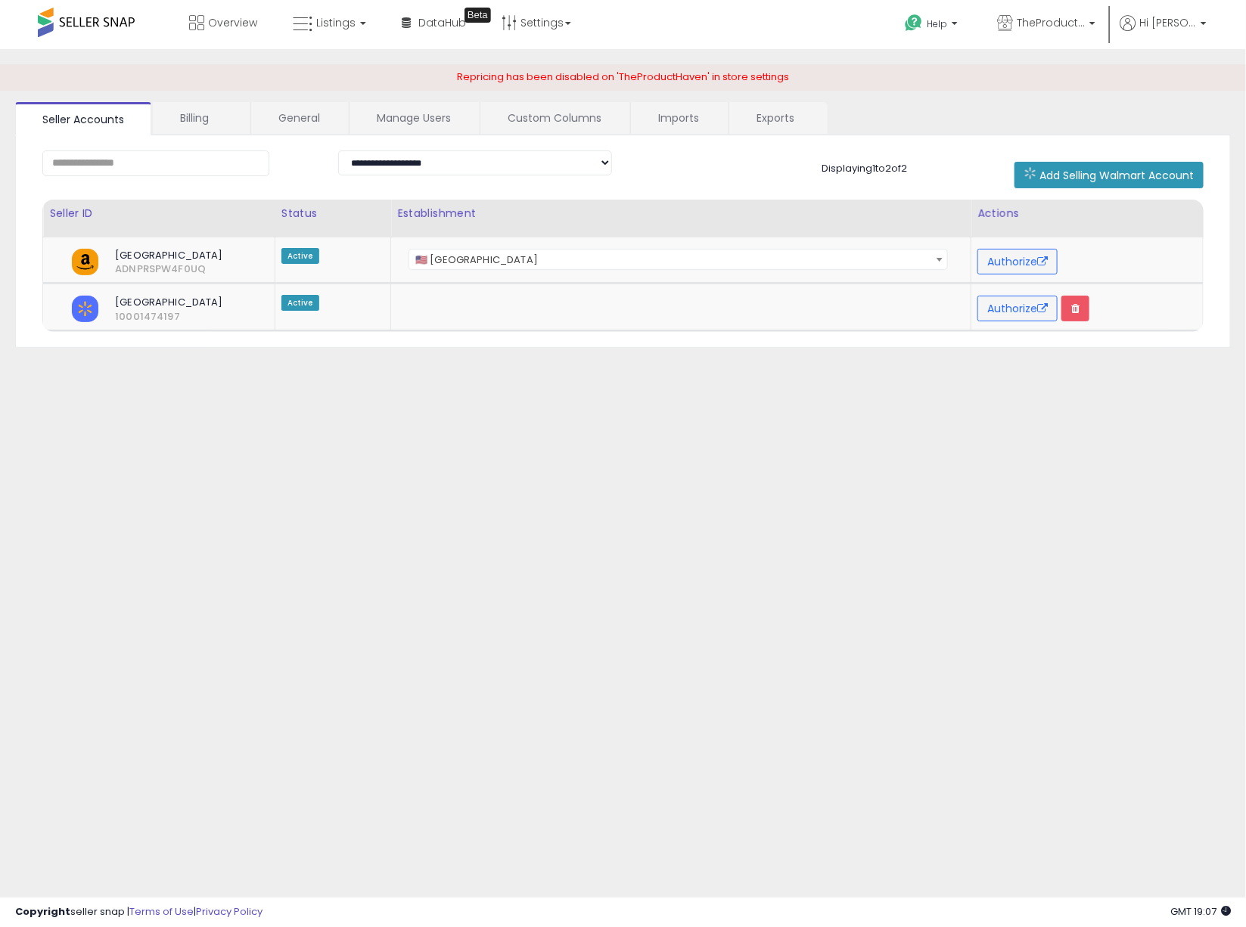
click at [539, 389] on div "**********" at bounding box center [623, 378] width 1231 height 628
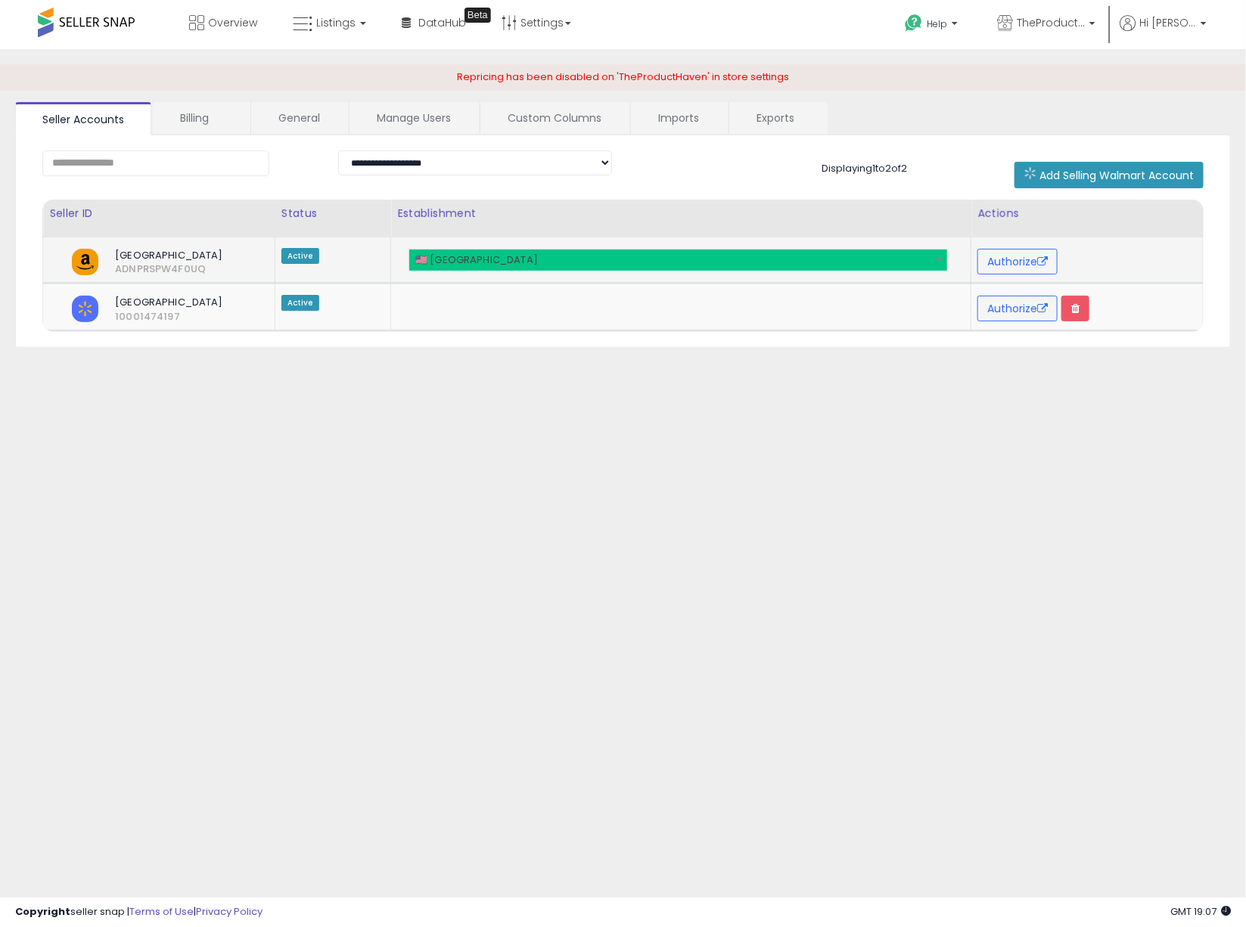
click at [1113, 254] on div "Authorize" at bounding box center [1084, 262] width 214 height 26
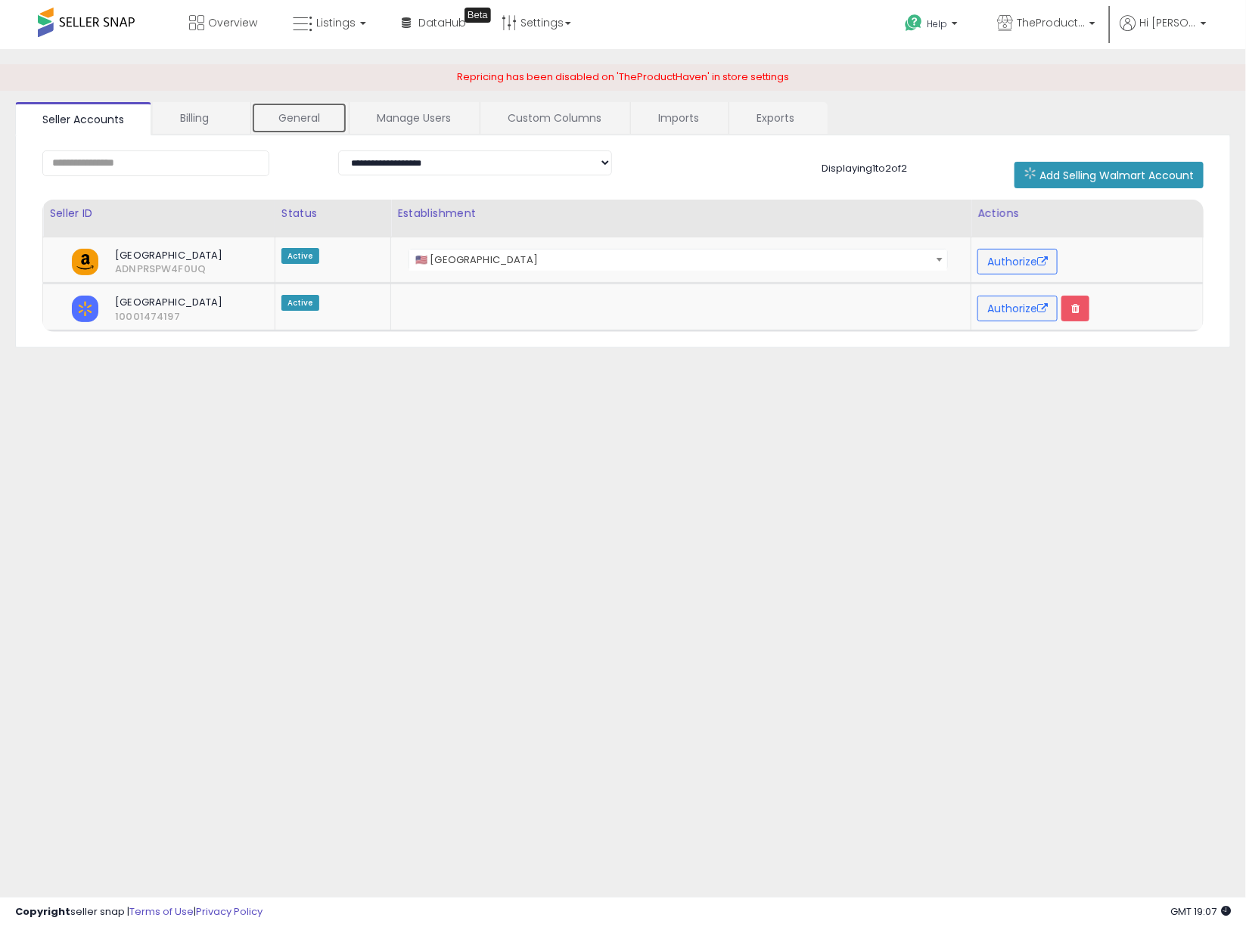
click at [309, 118] on link "General" at bounding box center [299, 118] width 96 height 32
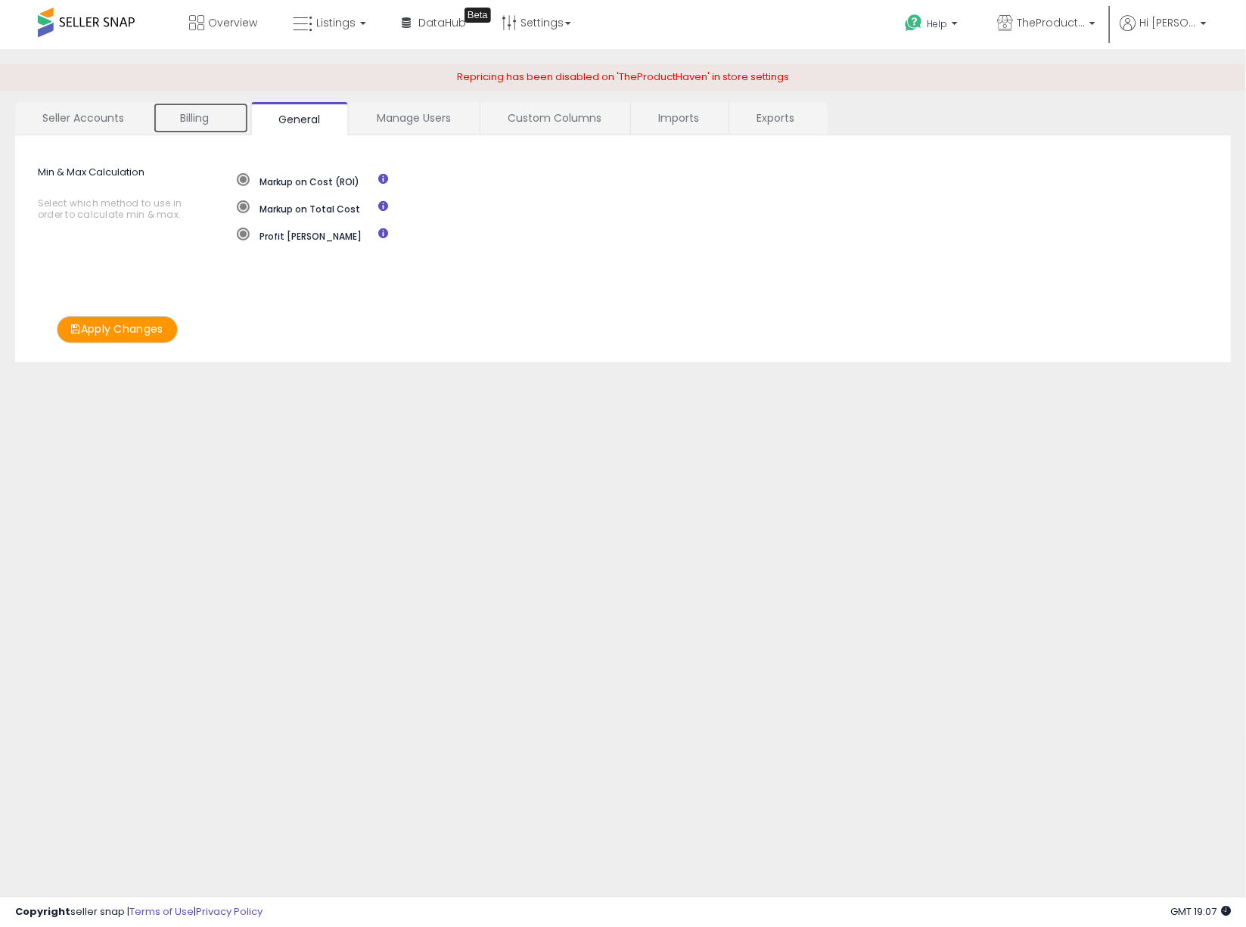
click at [197, 112] on link "Billing" at bounding box center [201, 118] width 96 height 32
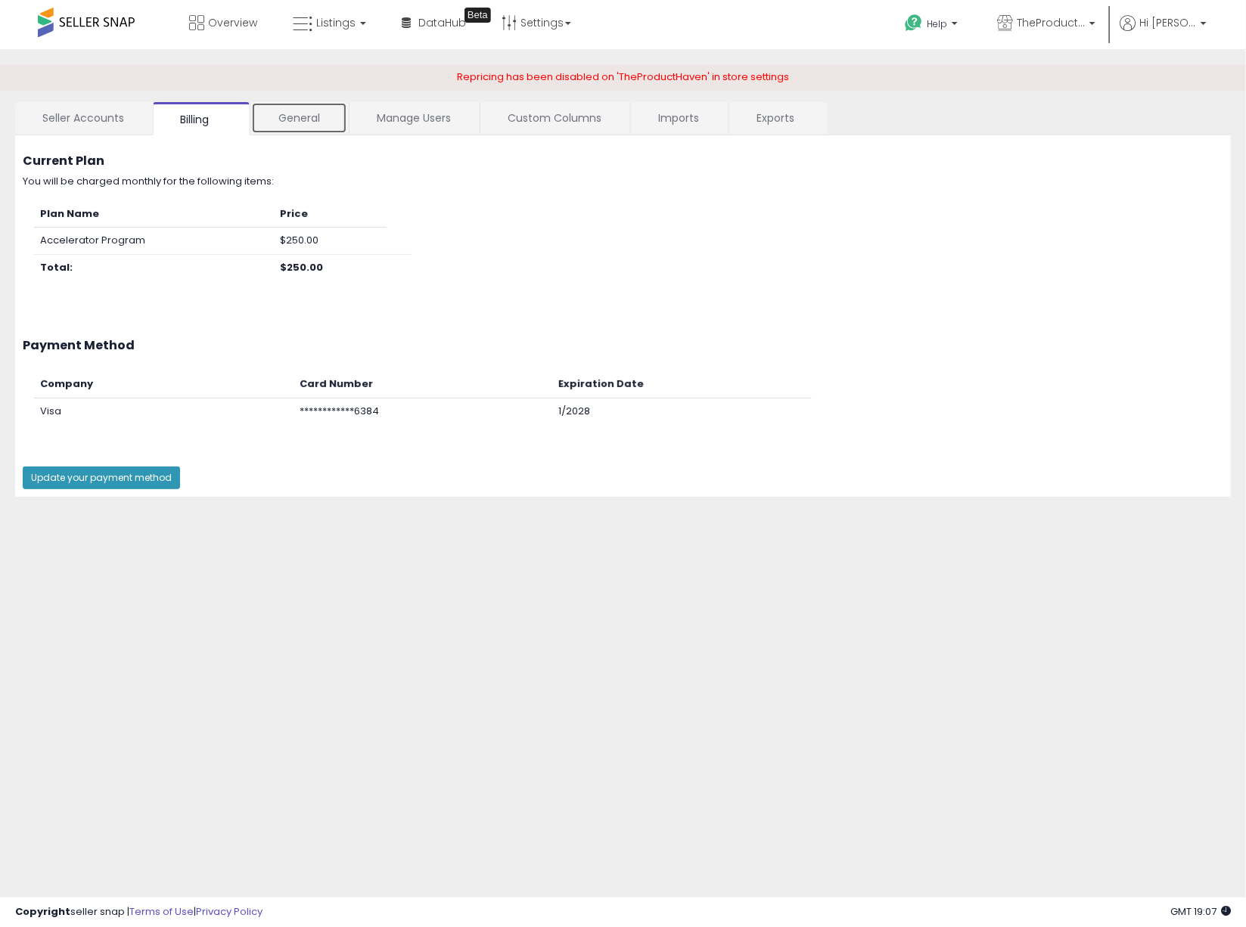
click at [312, 115] on link "General" at bounding box center [299, 118] width 96 height 32
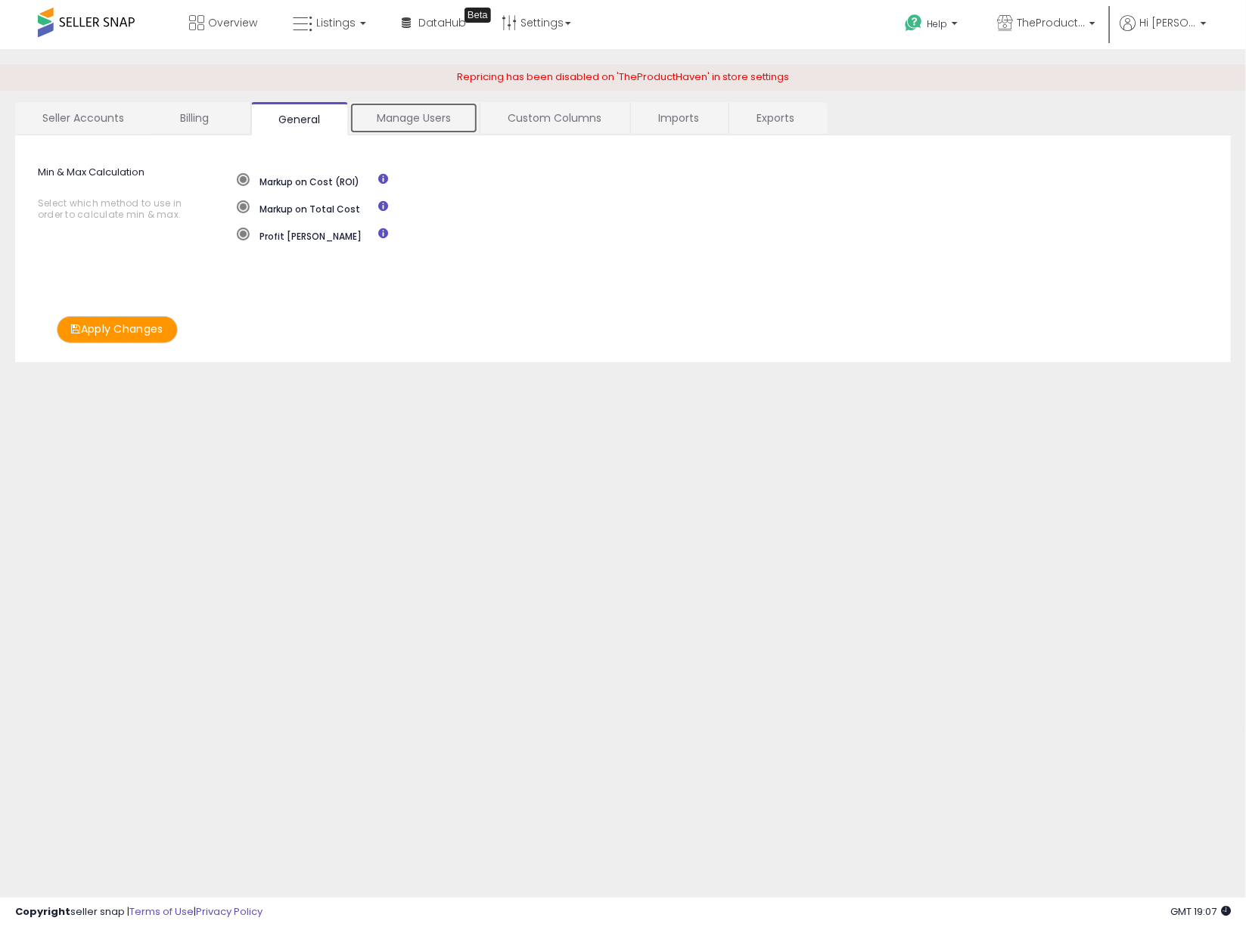
click at [429, 117] on link "Manage Users" at bounding box center [414, 118] width 129 height 32
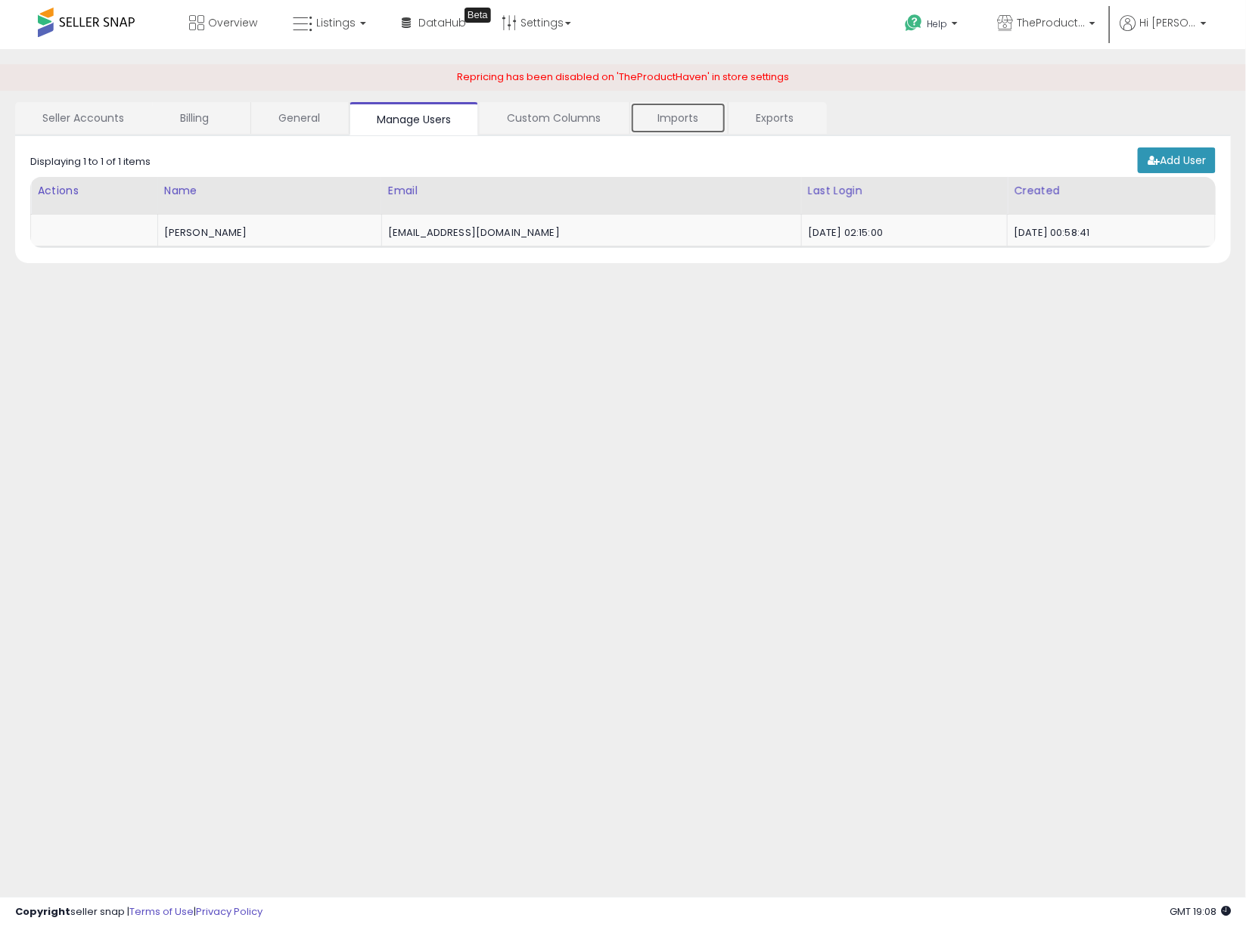
click at [686, 117] on link "Imports" at bounding box center [678, 118] width 96 height 32
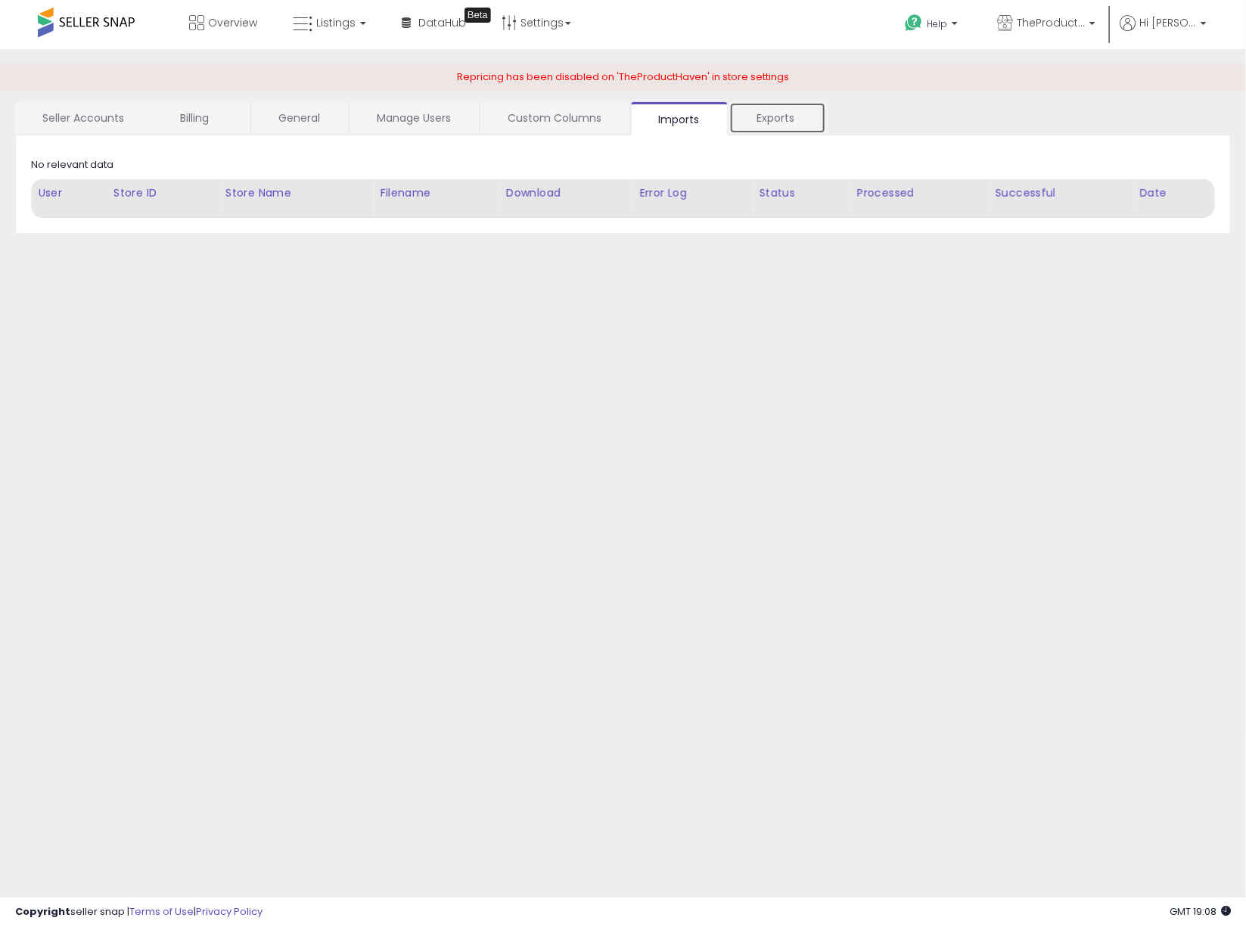
click at [784, 118] on link "Exports" at bounding box center [777, 118] width 97 height 32
click at [202, 107] on link "Billing" at bounding box center [201, 118] width 96 height 32
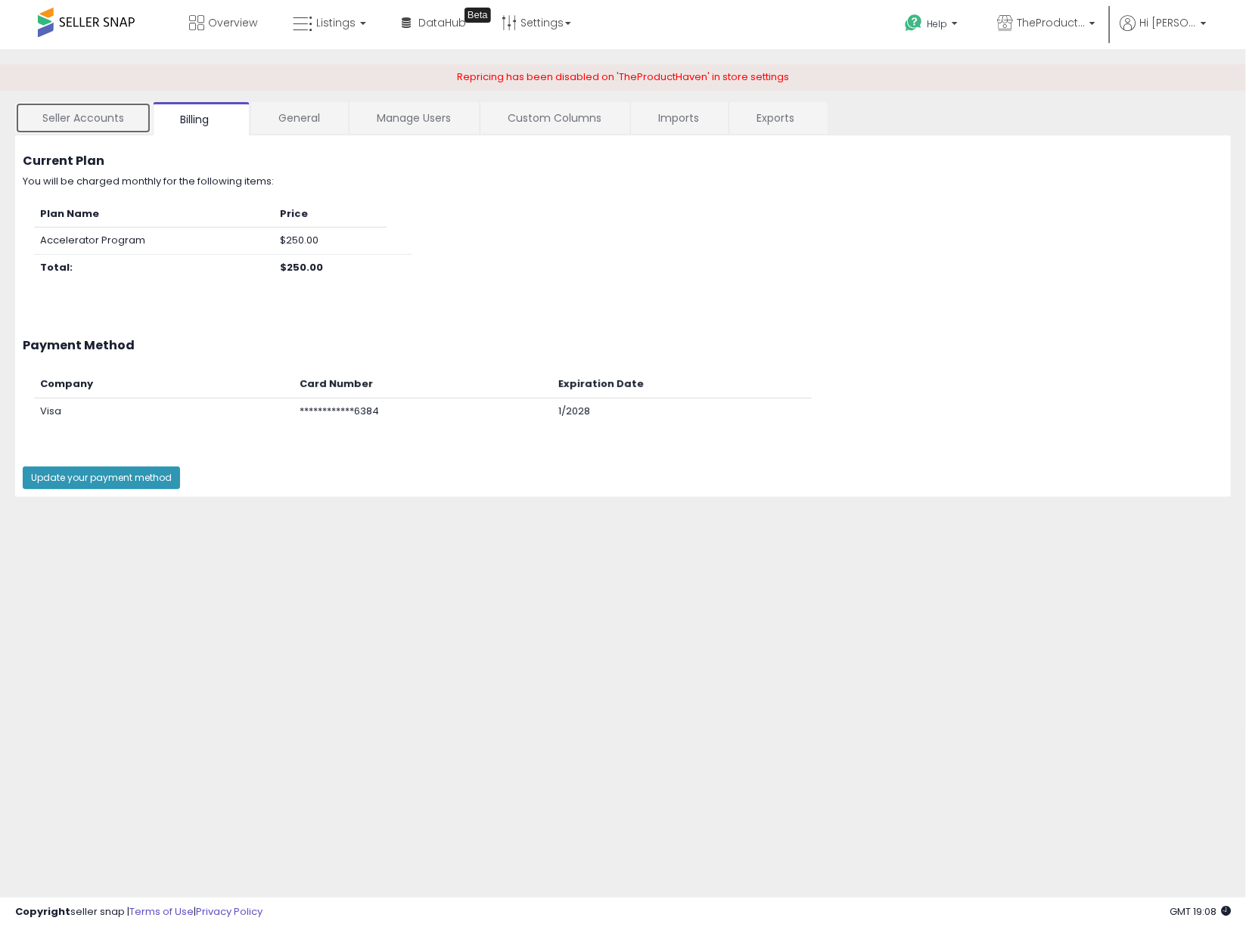
click at [89, 114] on link "Seller Accounts" at bounding box center [83, 118] width 136 height 32
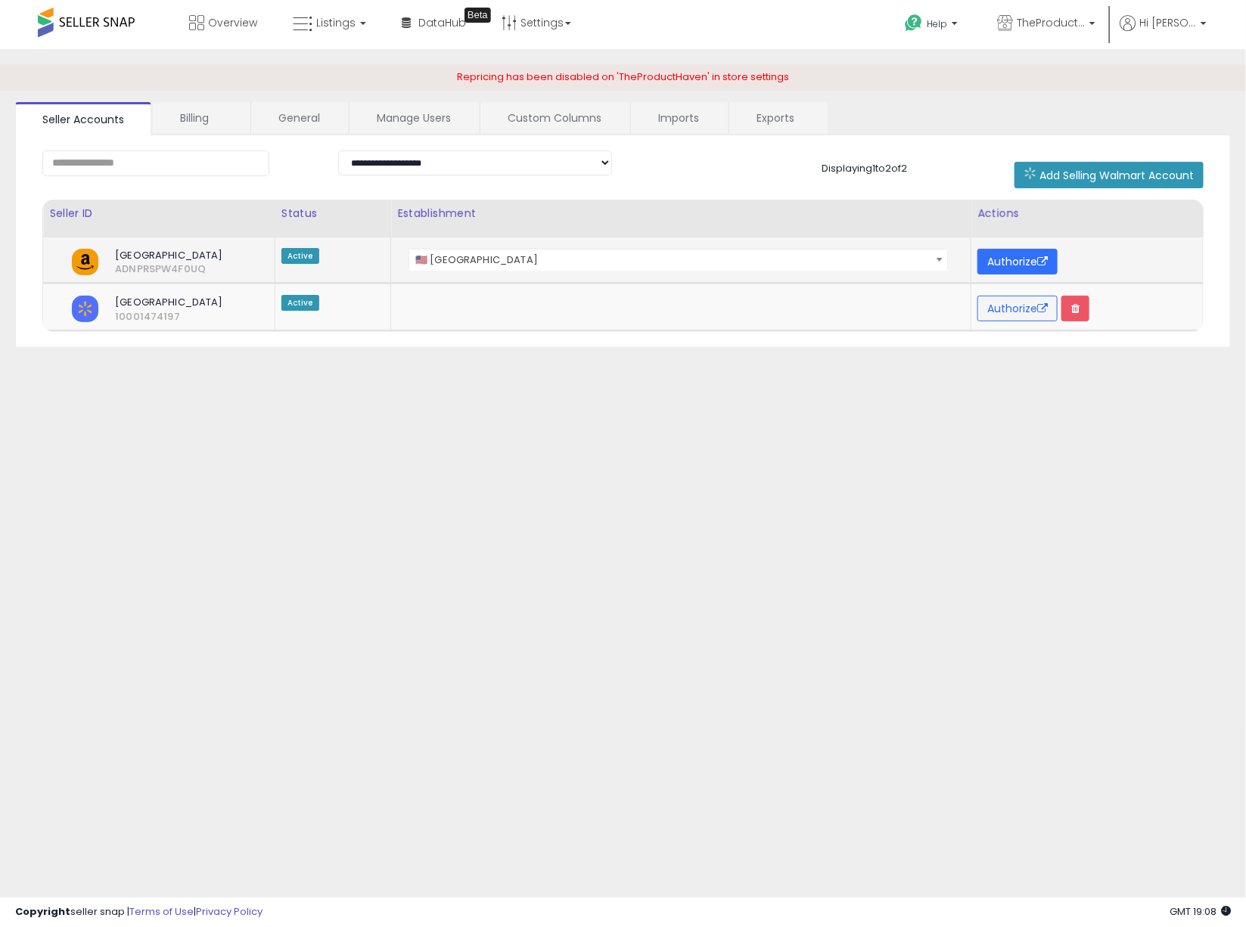
click at [1028, 263] on button "Authorize" at bounding box center [1017, 262] width 80 height 26
click at [1092, 23] on b at bounding box center [1092, 27] width 6 height 11
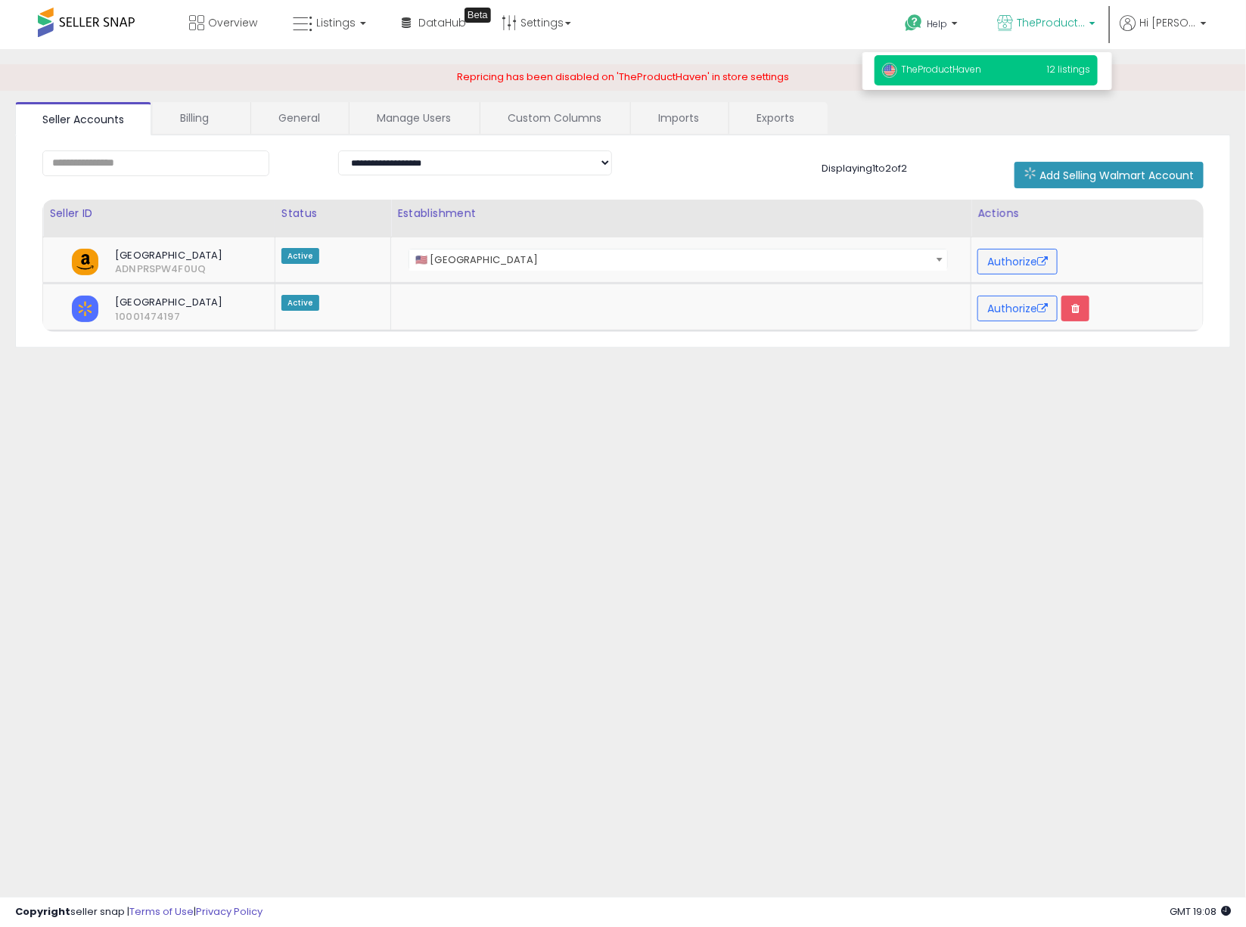
click at [1010, 73] on p "TheProductHaven 12 listings" at bounding box center [986, 70] width 223 height 30
click at [1178, 20] on span "Hi [PERSON_NAME]" at bounding box center [1167, 22] width 57 height 15
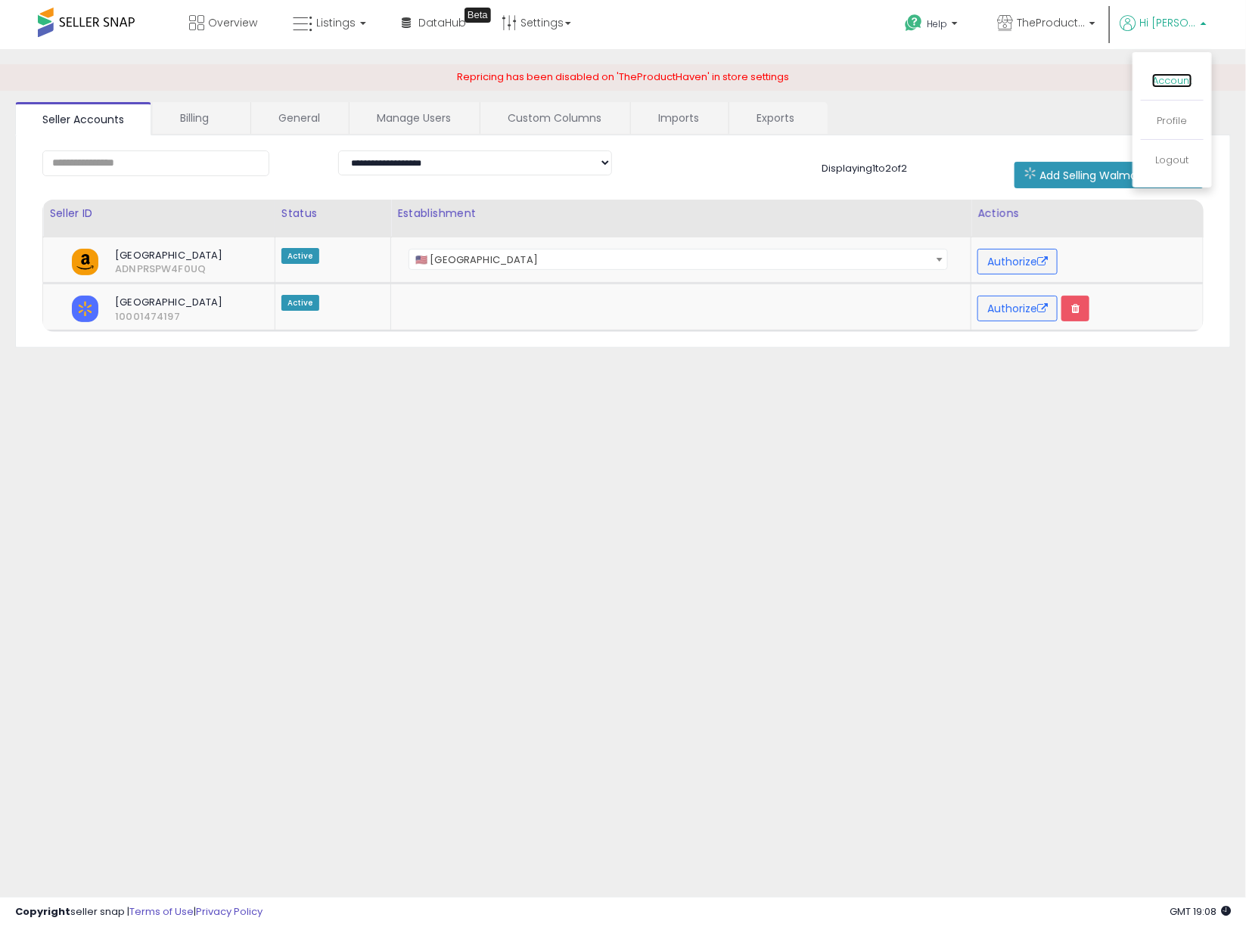
click at [1171, 80] on link "Account" at bounding box center [1172, 80] width 40 height 14
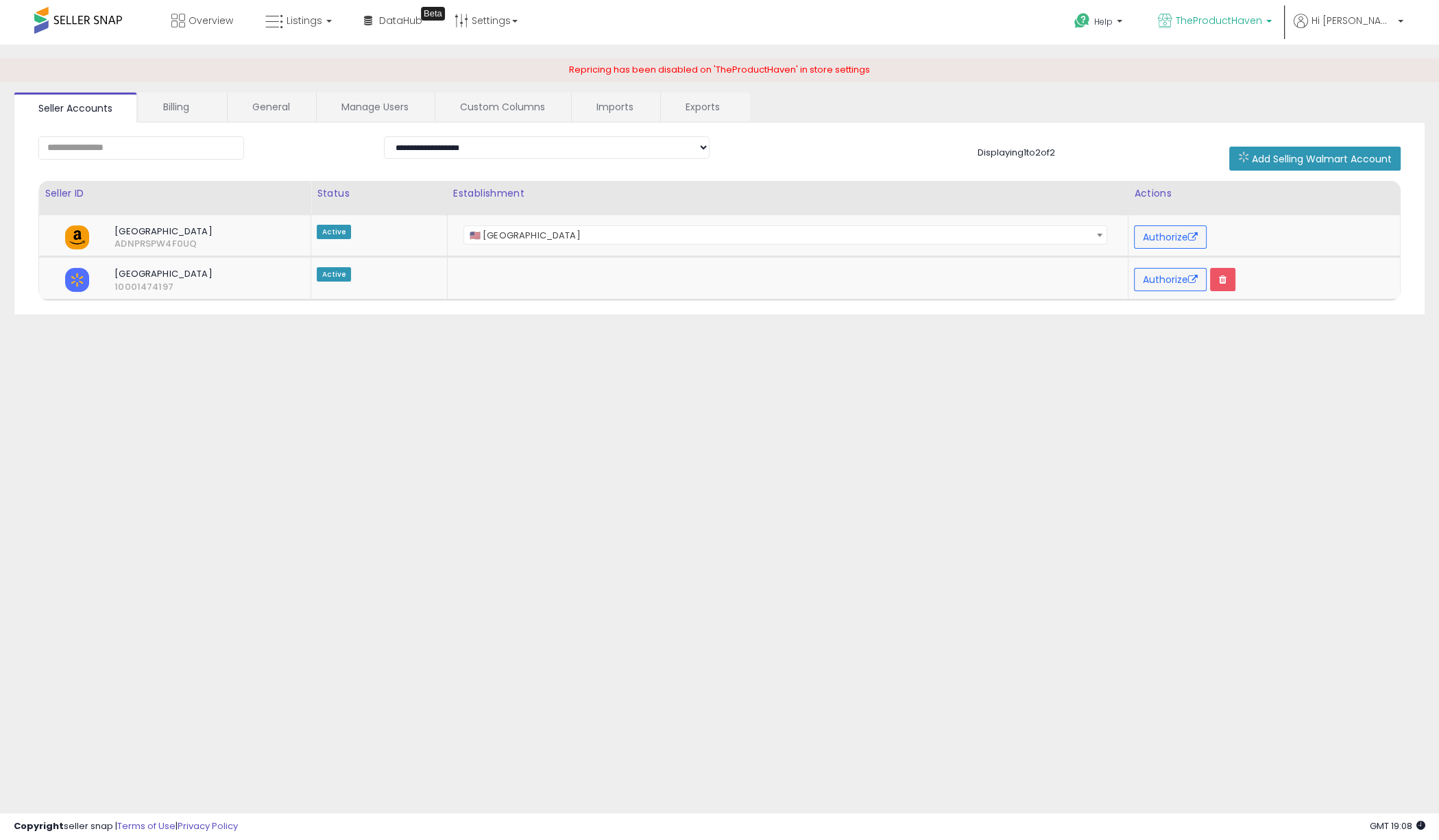
click at [1128, 17] on span "TheProductHaven" at bounding box center [1218, 20] width 86 height 14
click at [1091, 14] on icon at bounding box center [1082, 21] width 17 height 17
click at [1128, 70] on link "Contact Support" at bounding box center [1114, 72] width 74 height 13
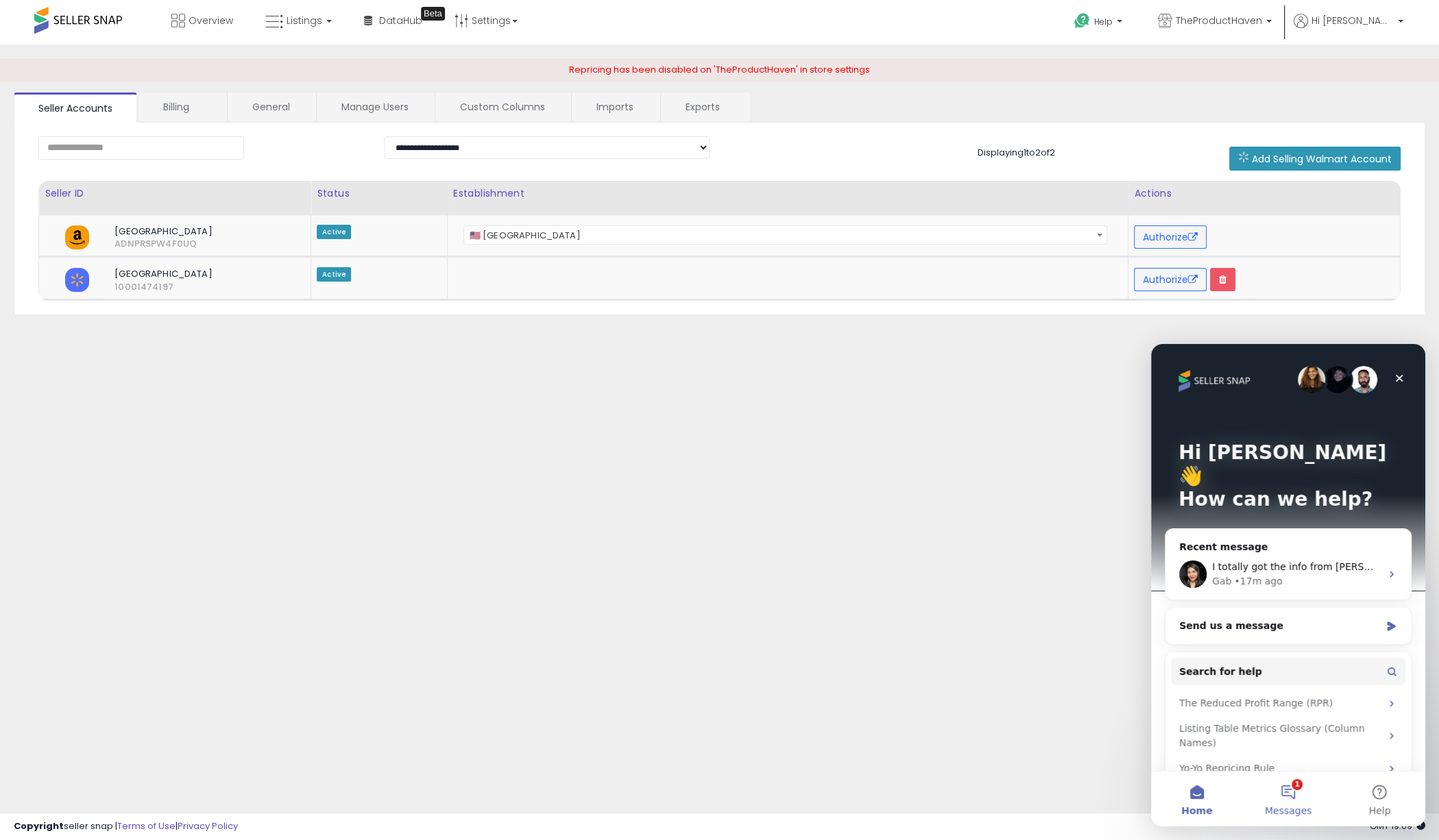
click at [1128, 797] on button "1 Messages" at bounding box center [1288, 799] width 92 height 55
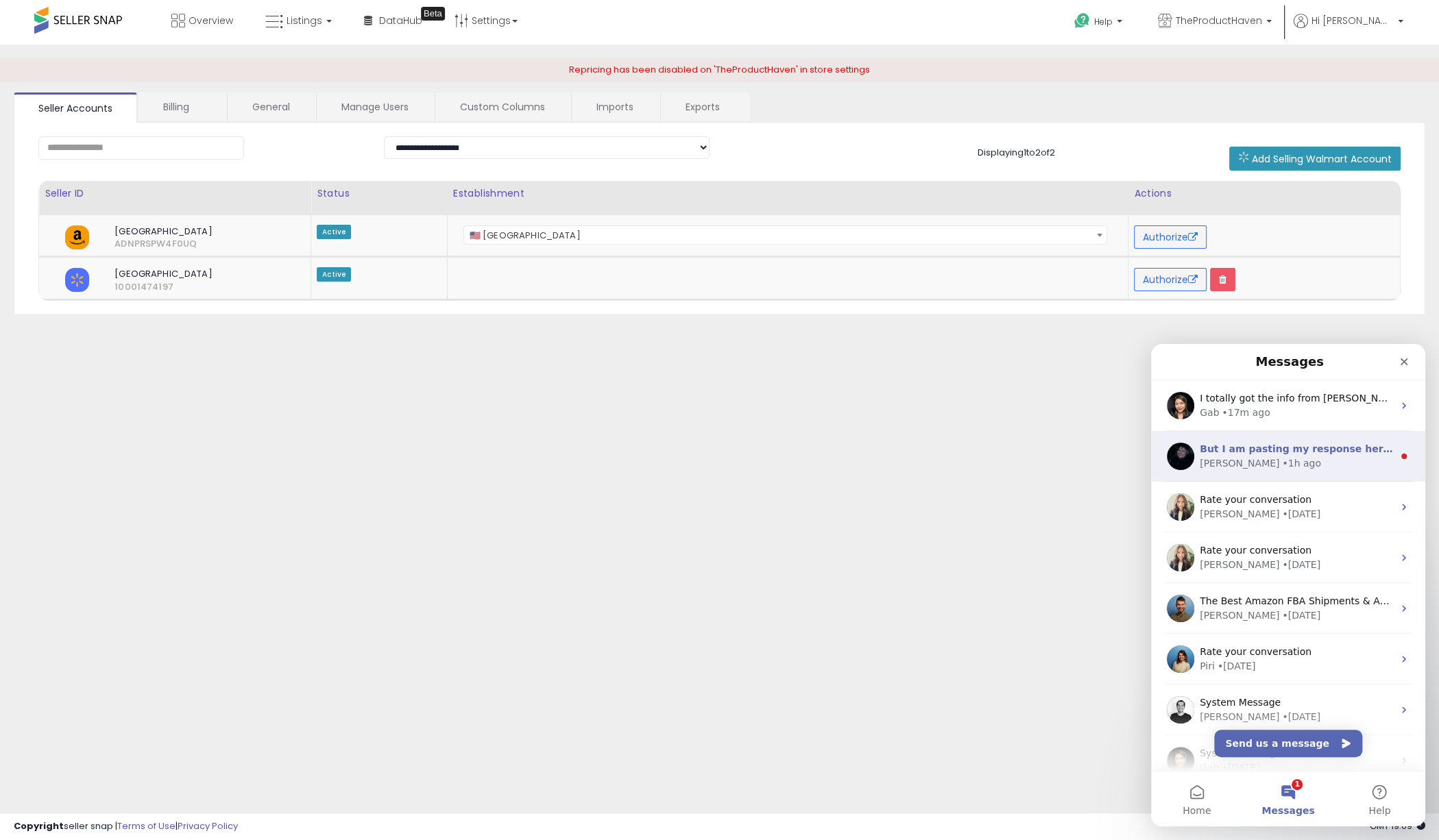
click at [1128, 461] on div "[PERSON_NAME] • 1h ago" at bounding box center [1296, 464] width 193 height 14
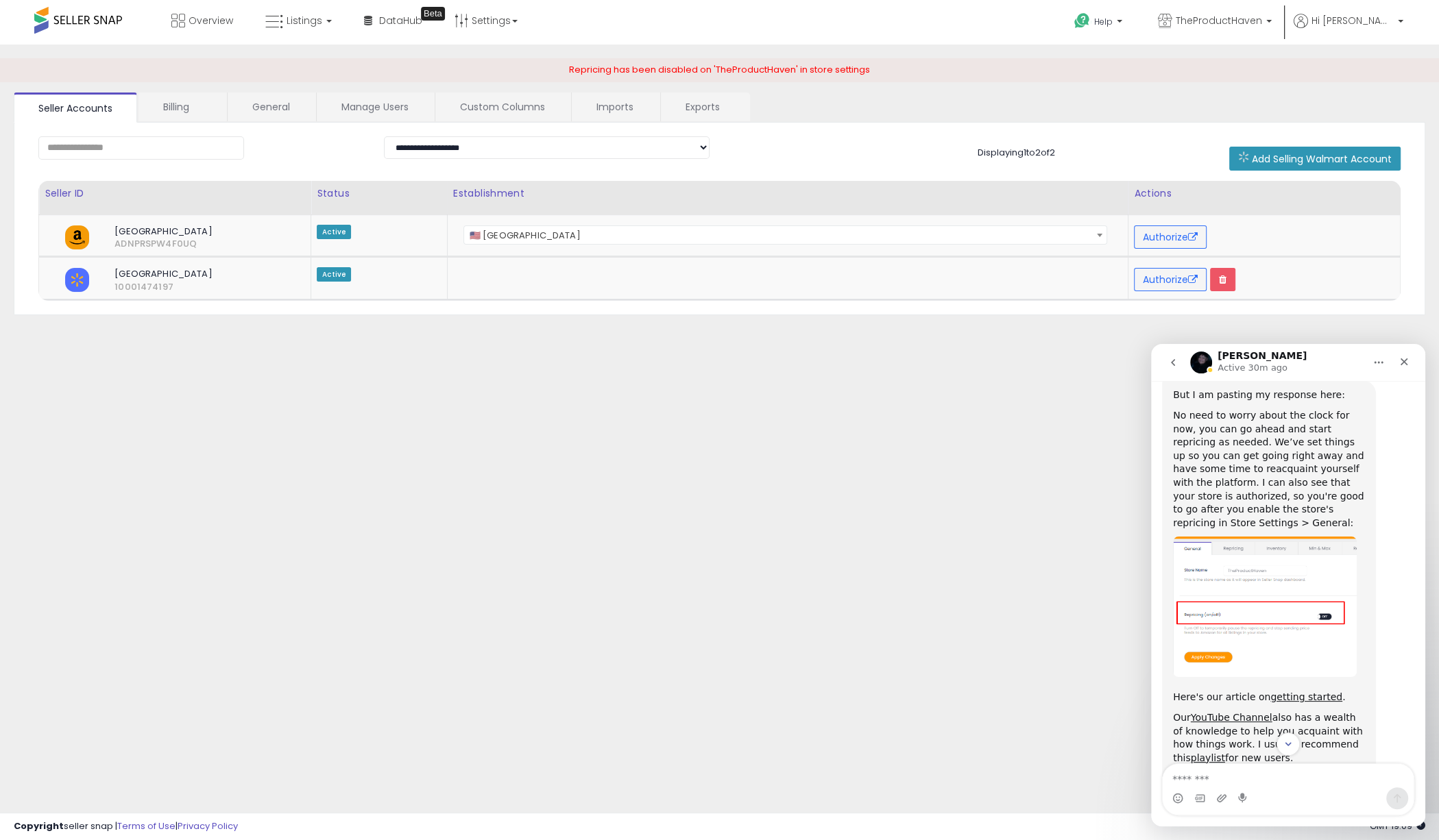
scroll to position [798, 0]
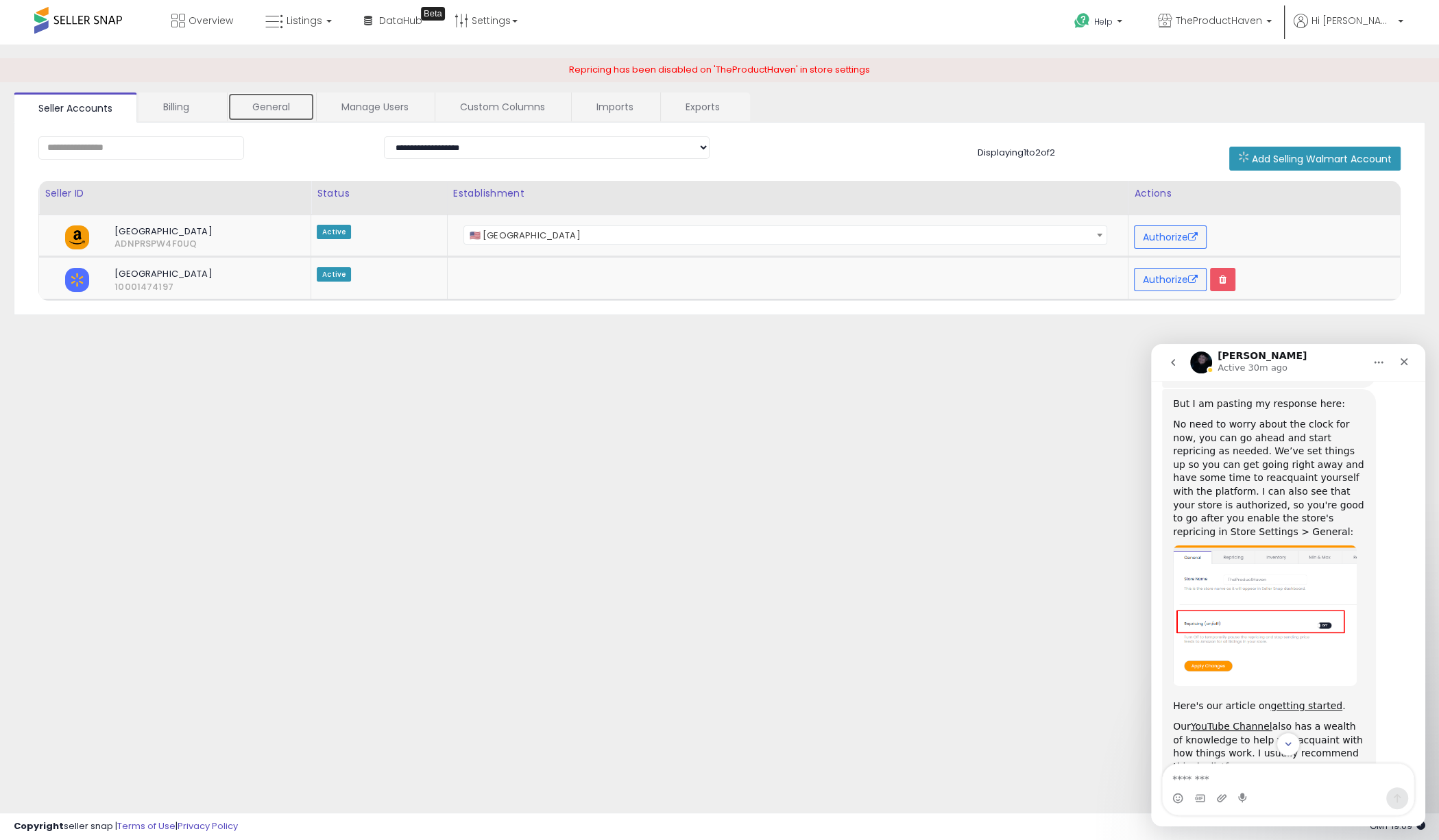
click at [280, 107] on link "General" at bounding box center [271, 107] width 87 height 29
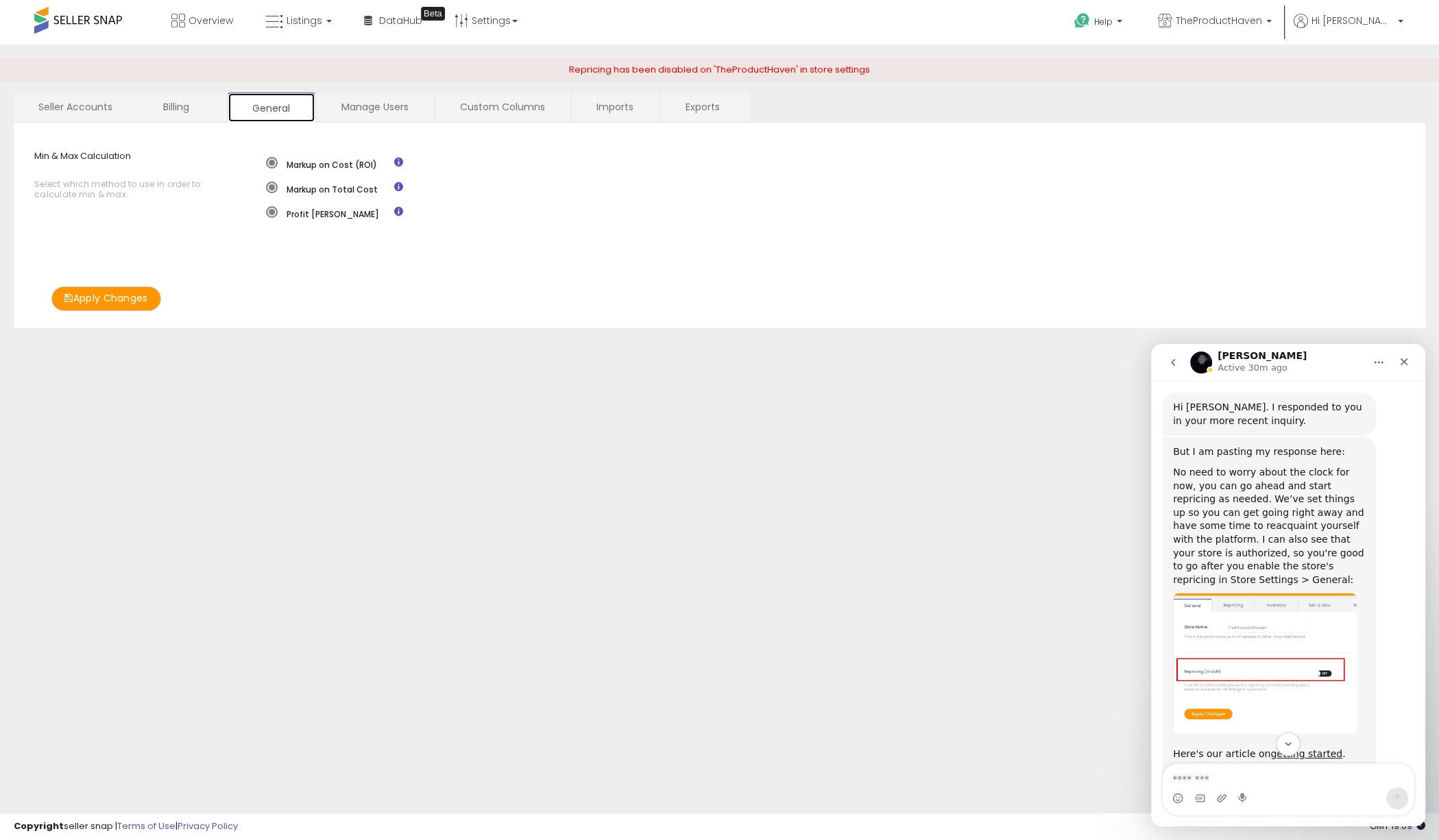
scroll to position [715, 0]
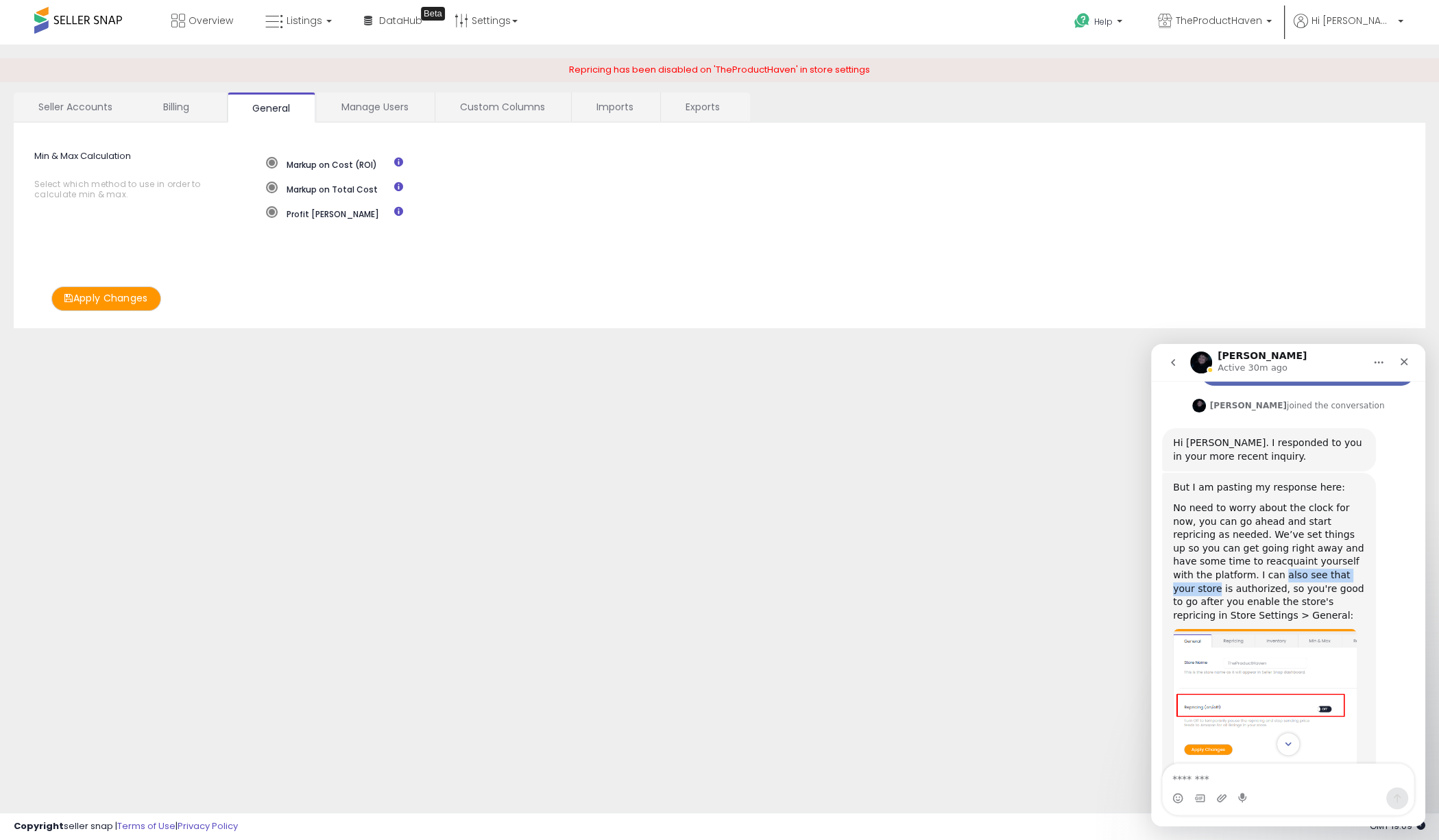
drag, startPoint x: 1193, startPoint y: 514, endPoint x: 1297, endPoint y: 516, distance: 104.0
click at [1128, 516] on div "No need to worry about the clock for now, you can go ahead and start repricing …" at bounding box center [1269, 562] width 192 height 121
drag, startPoint x: 1187, startPoint y: 548, endPoint x: 1321, endPoint y: 550, distance: 134.0
click at [1128, 550] on div "No need to worry about the clock for now, you can go ahead and start repricing …" at bounding box center [1269, 562] width 192 height 121
click at [1128, 24] on span "TheProductHaven" at bounding box center [1218, 20] width 86 height 14
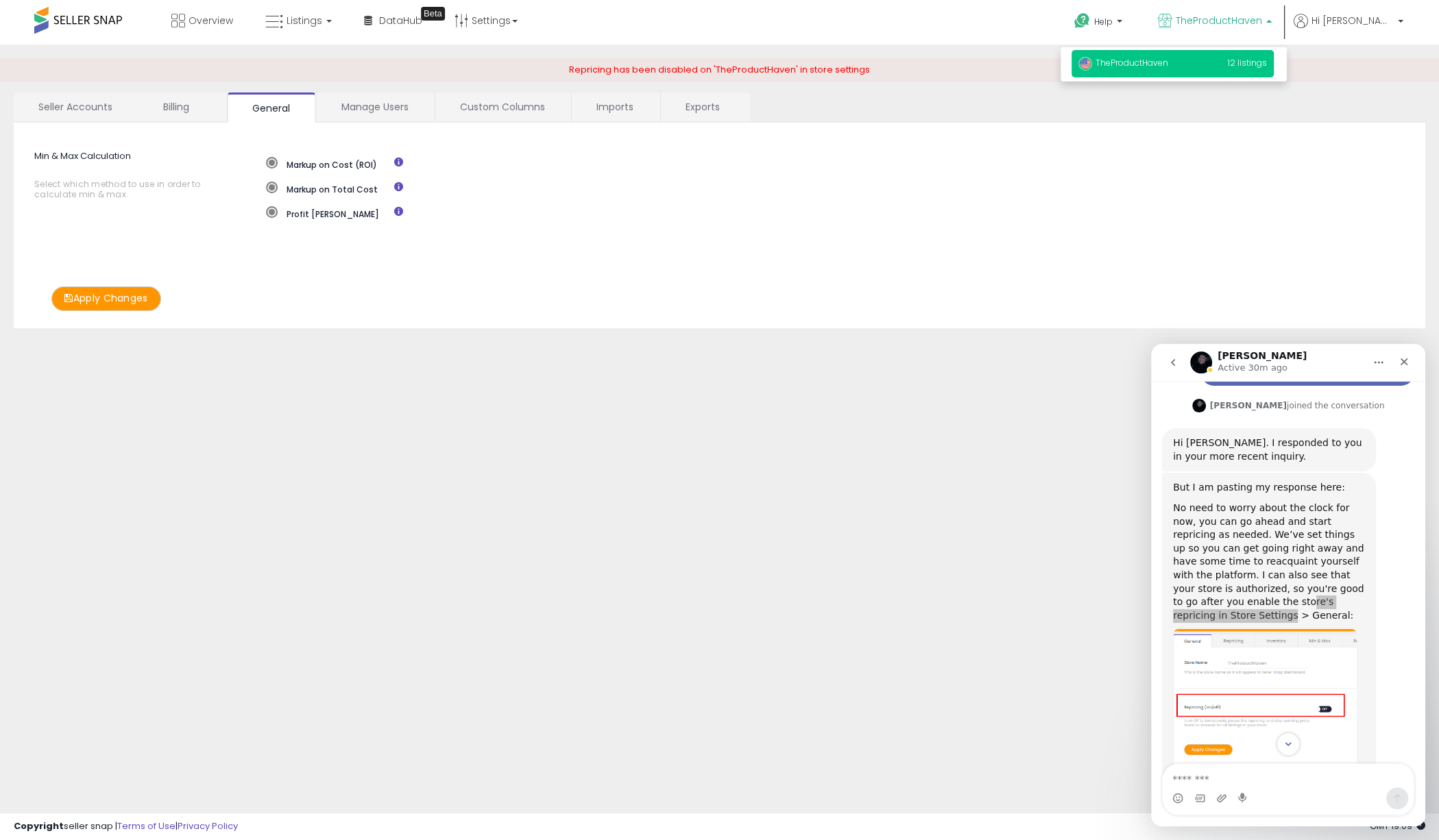
click at [1128, 63] on span "12 listings" at bounding box center [1247, 63] width 39 height 12
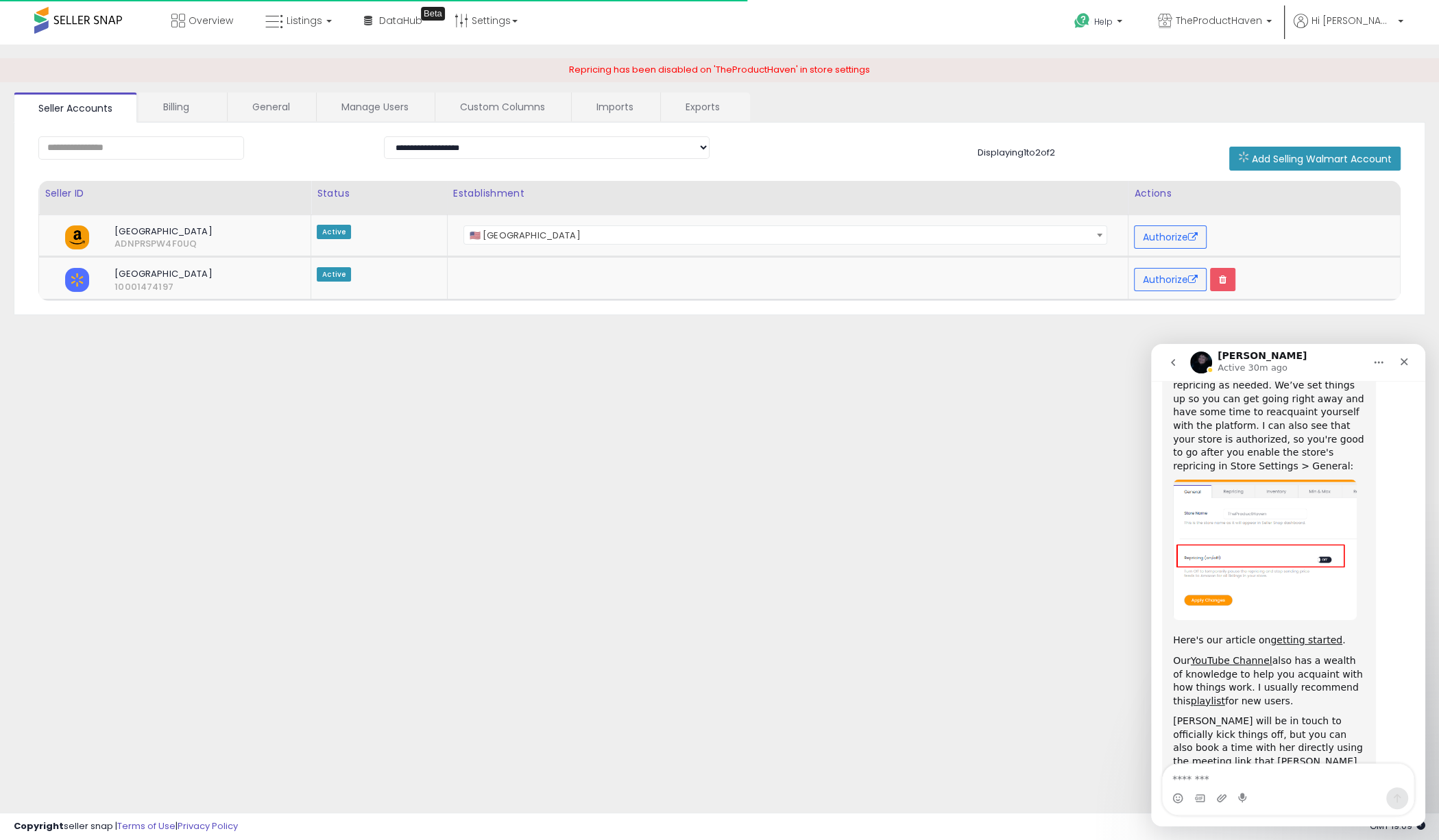
scroll to position [867, 0]
click at [266, 109] on link "General" at bounding box center [271, 107] width 87 height 29
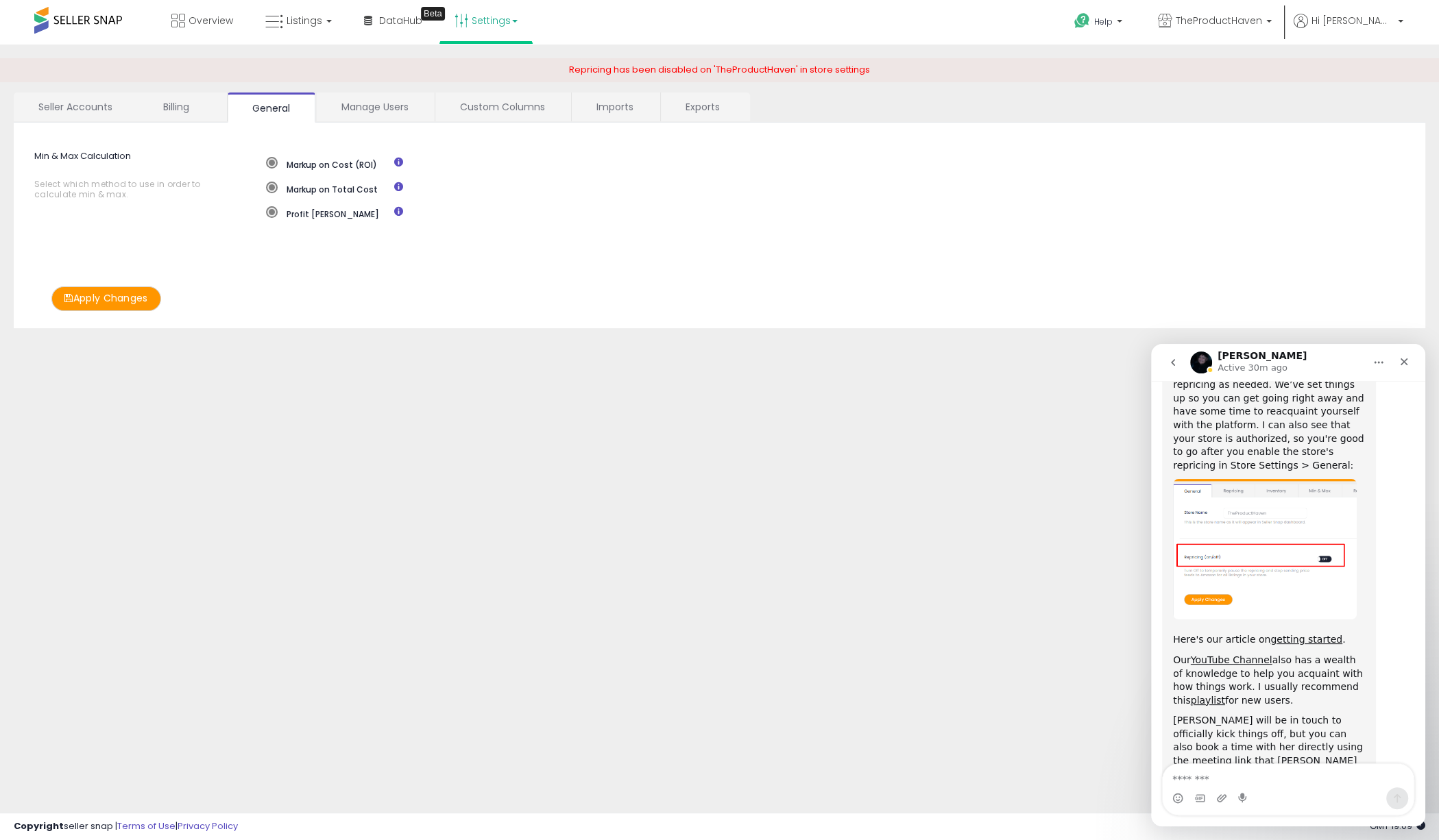
click at [498, 16] on link "Settings" at bounding box center [486, 20] width 83 height 41
click at [486, 71] on link "Store settings" at bounding box center [488, 70] width 62 height 13
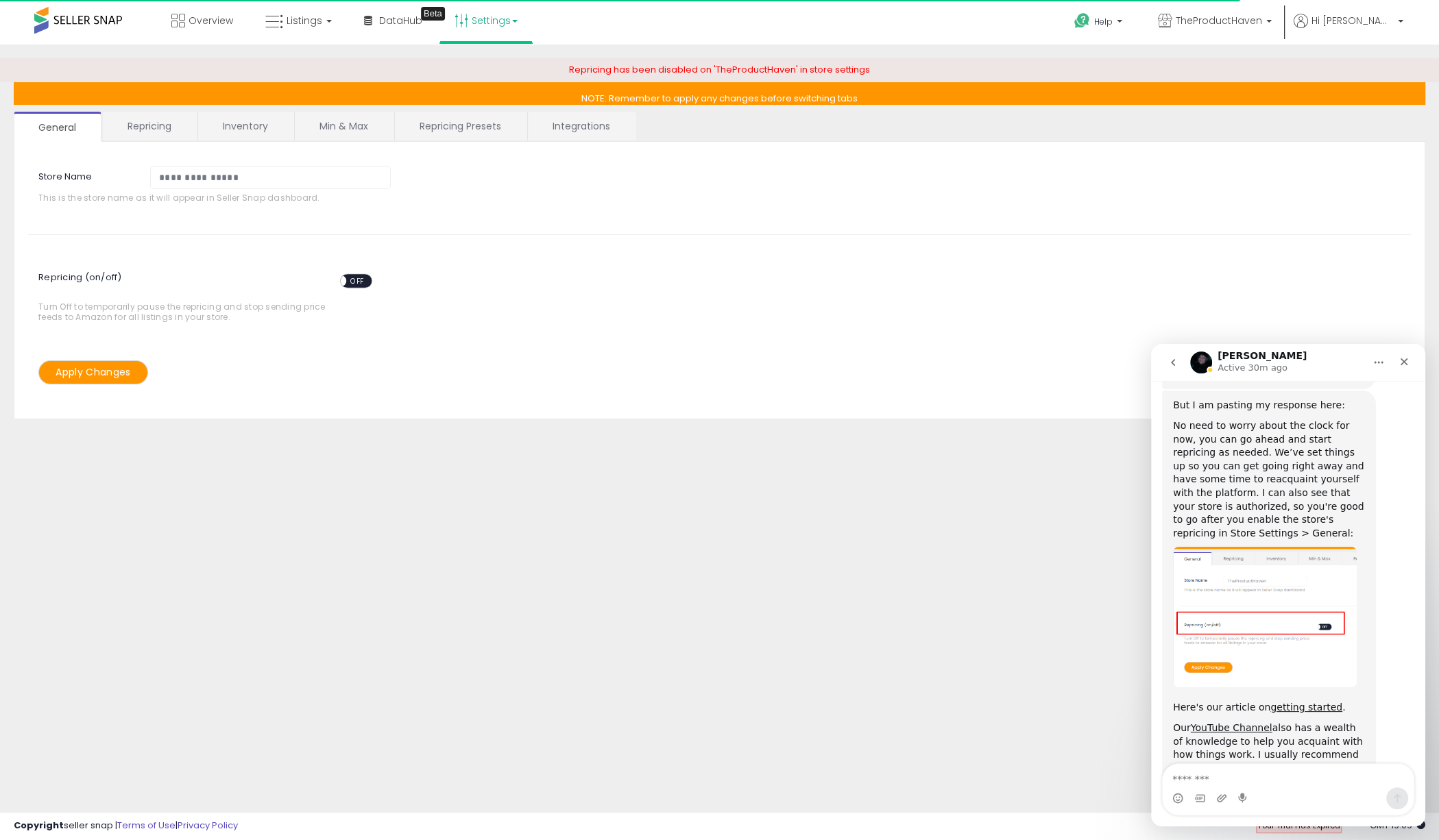
scroll to position [867, 0]
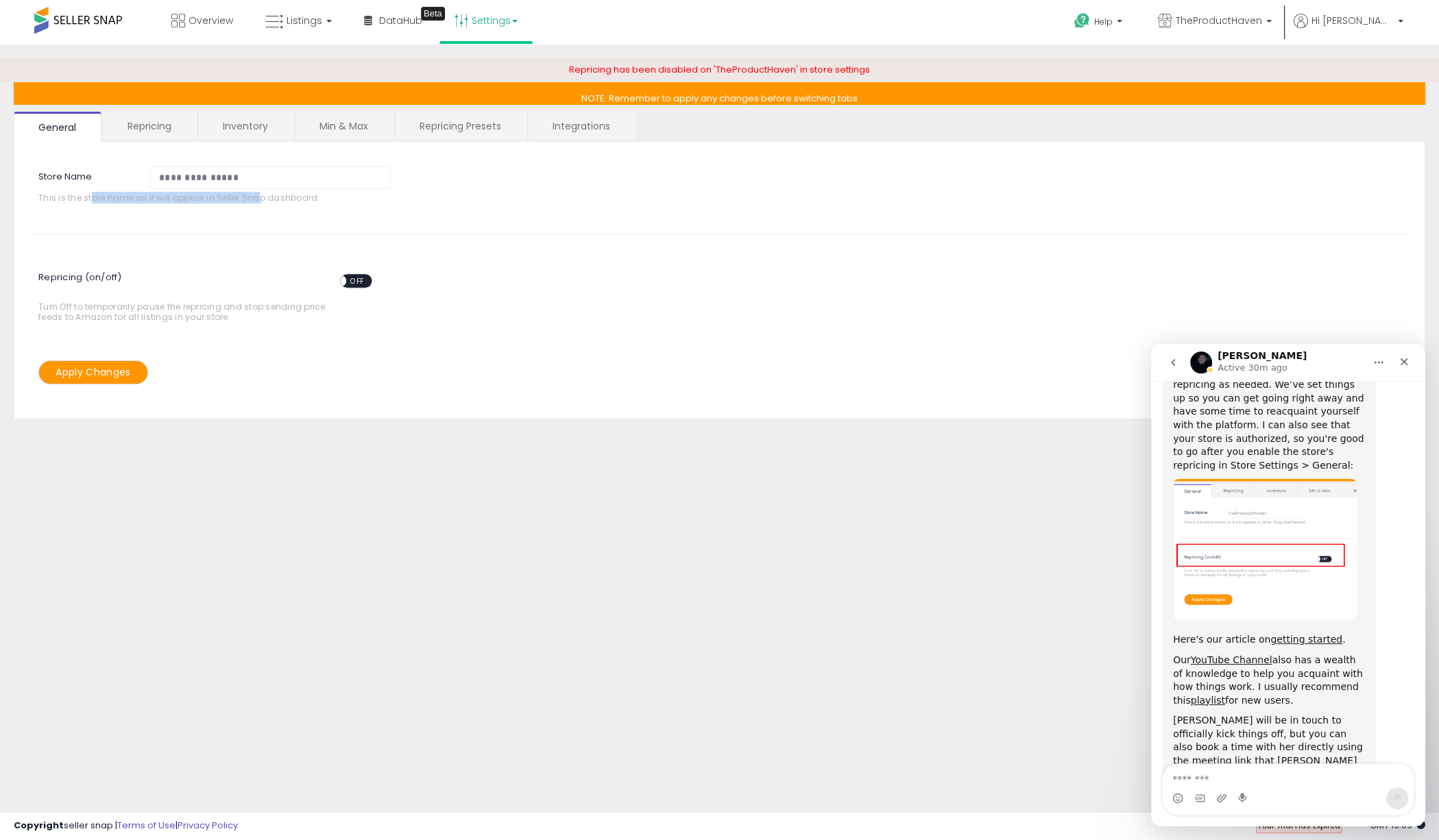
drag, startPoint x: 92, startPoint y: 196, endPoint x: 257, endPoint y: 196, distance: 165.0
click at [257, 196] on span "This is the store name as it will appear in Seller Snap dashboard." at bounding box center [219, 198] width 362 height 10
click at [145, 122] on link "Repricing" at bounding box center [149, 126] width 93 height 29
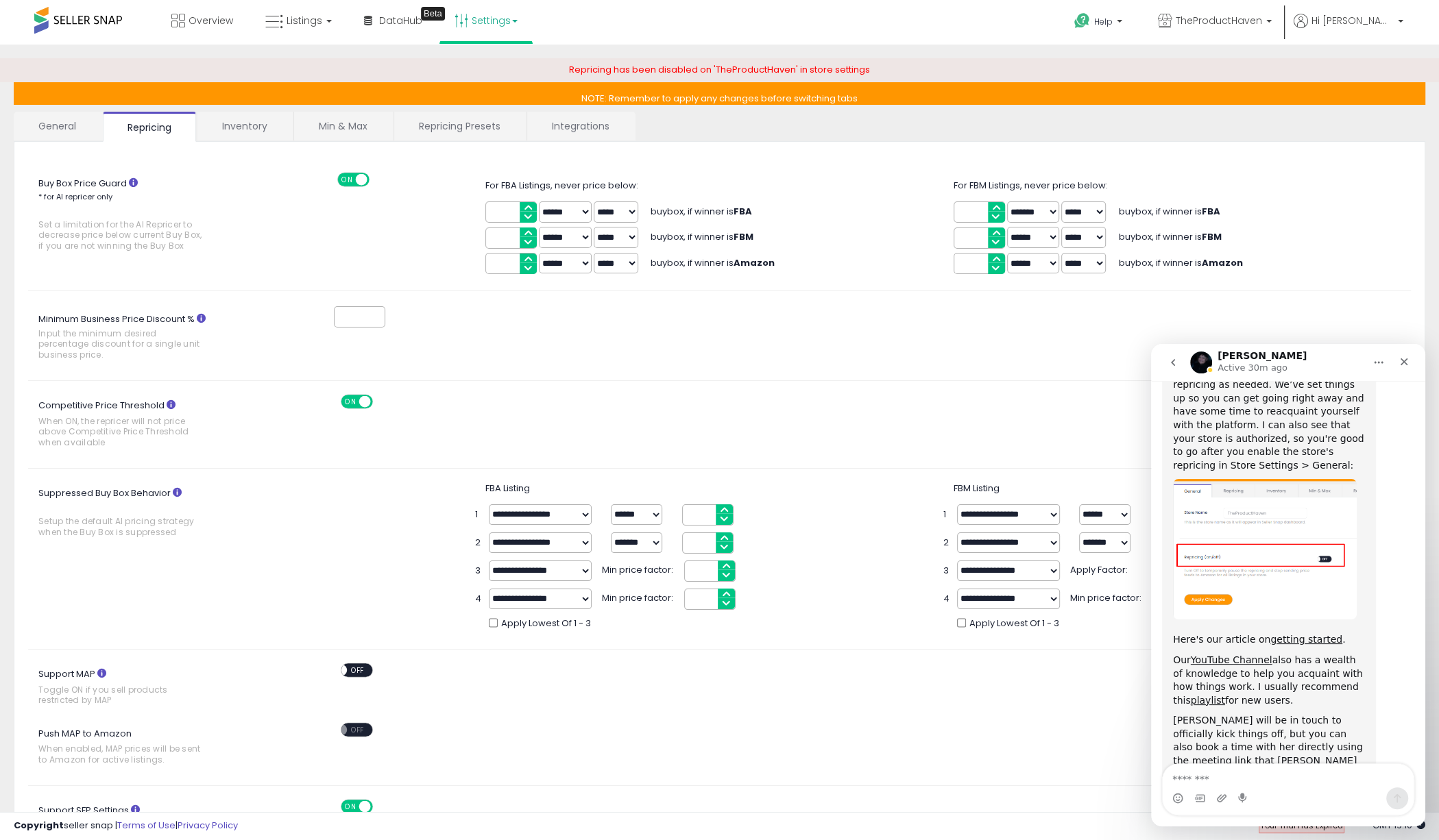
click at [63, 123] on link "General" at bounding box center [57, 126] width 88 height 29
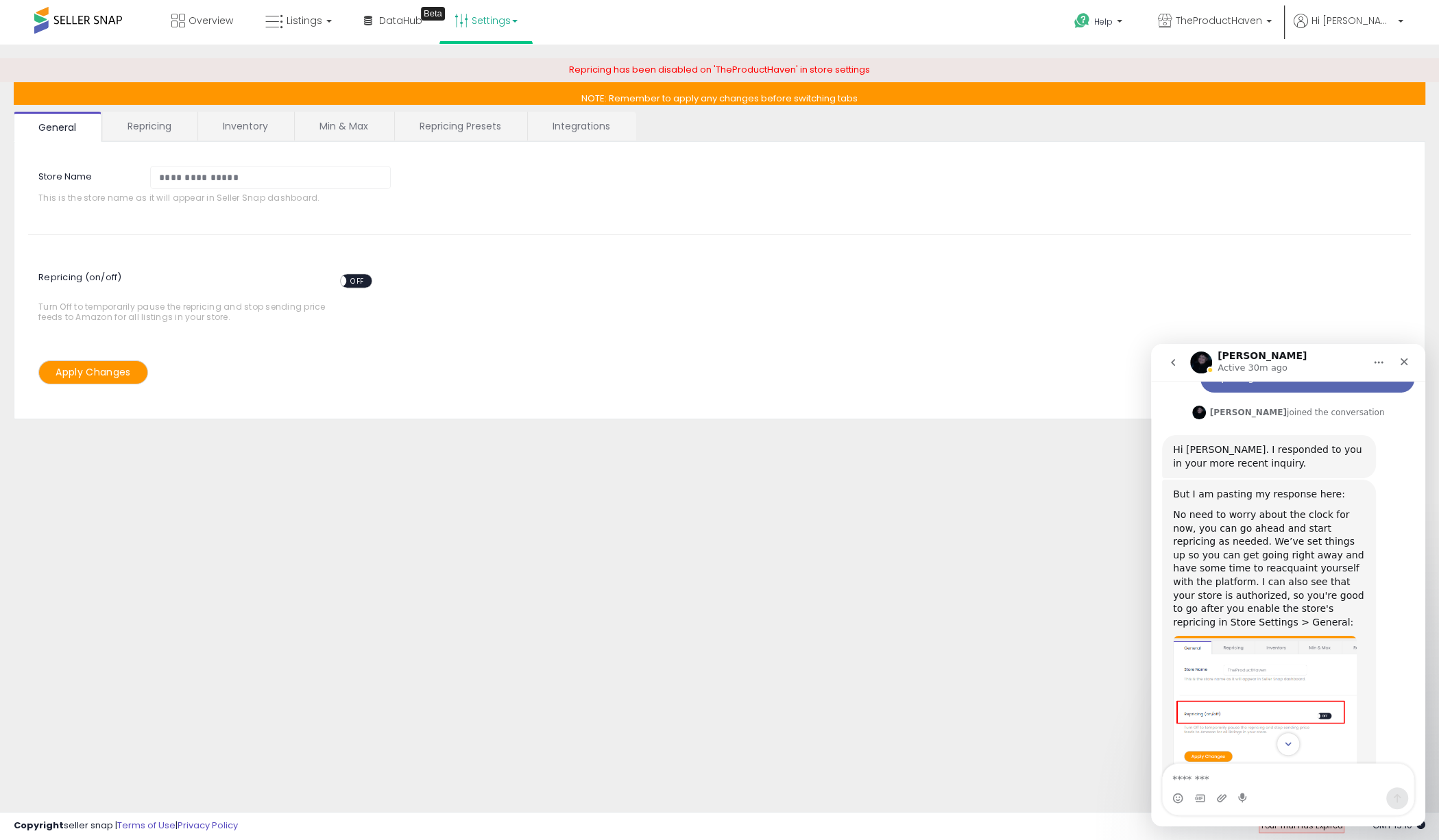
scroll to position [646, 0]
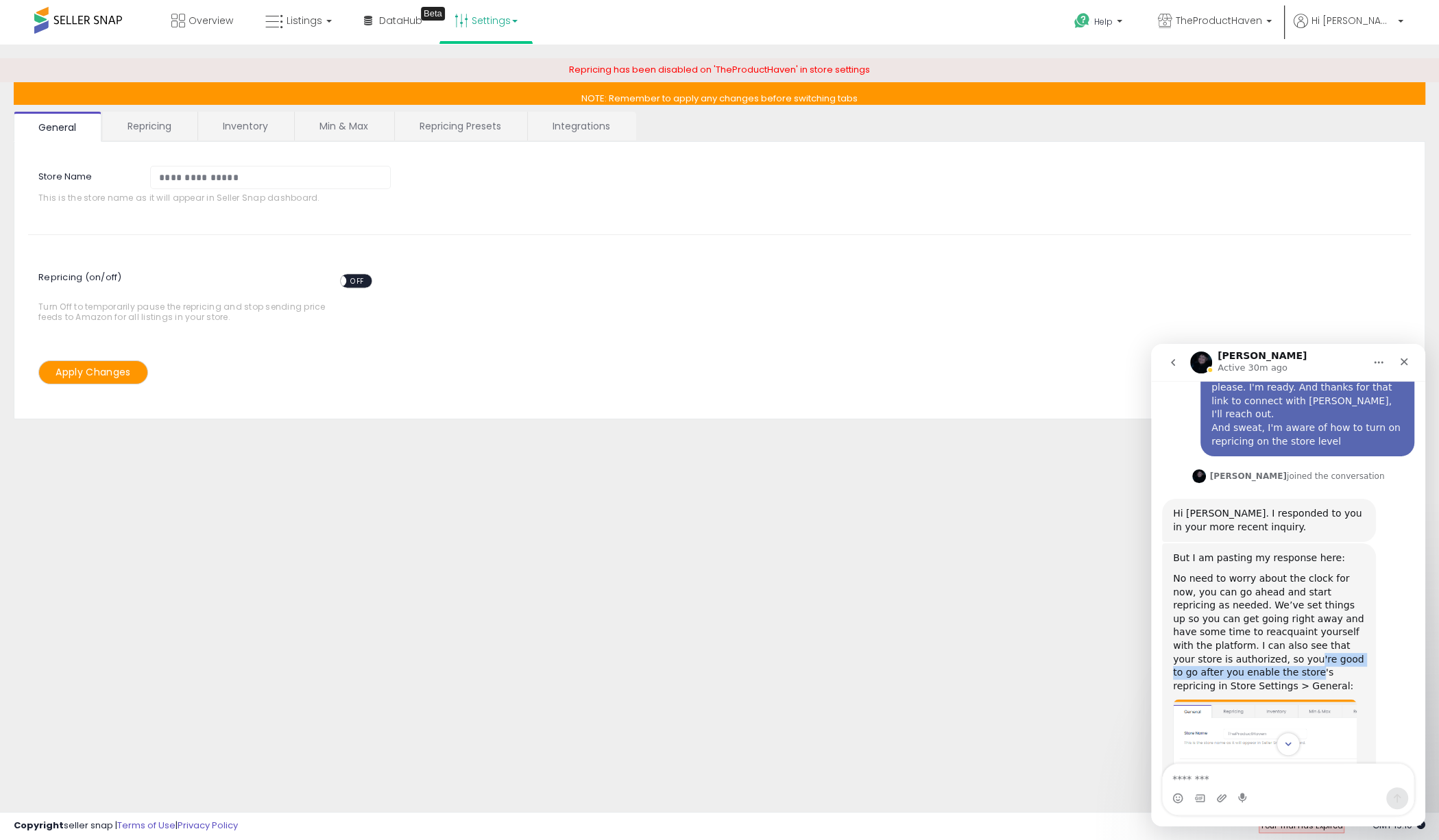
drag, startPoint x: 1201, startPoint y: 603, endPoint x: 1195, endPoint y: 626, distance: 23.8
click at [1195, 626] on div "No need to worry about the clock for now, you can go ahead and start repricing …" at bounding box center [1269, 632] width 192 height 121
click at [449, 468] on div "**********" at bounding box center [720, 343] width 1425 height 569
click at [320, 16] on link "Listings" at bounding box center [298, 20] width 87 height 41
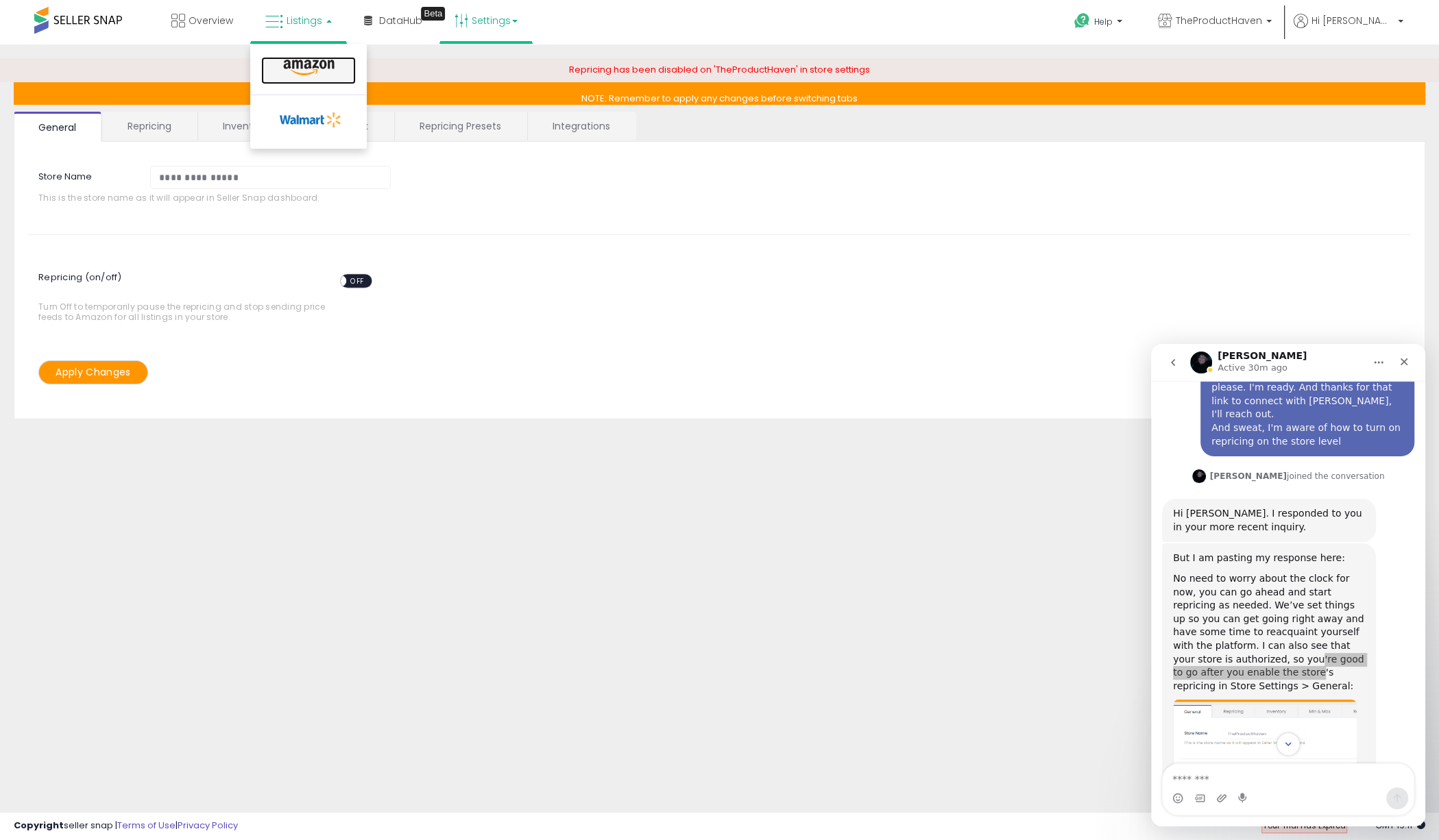
click at [306, 63] on icon at bounding box center [309, 68] width 60 height 18
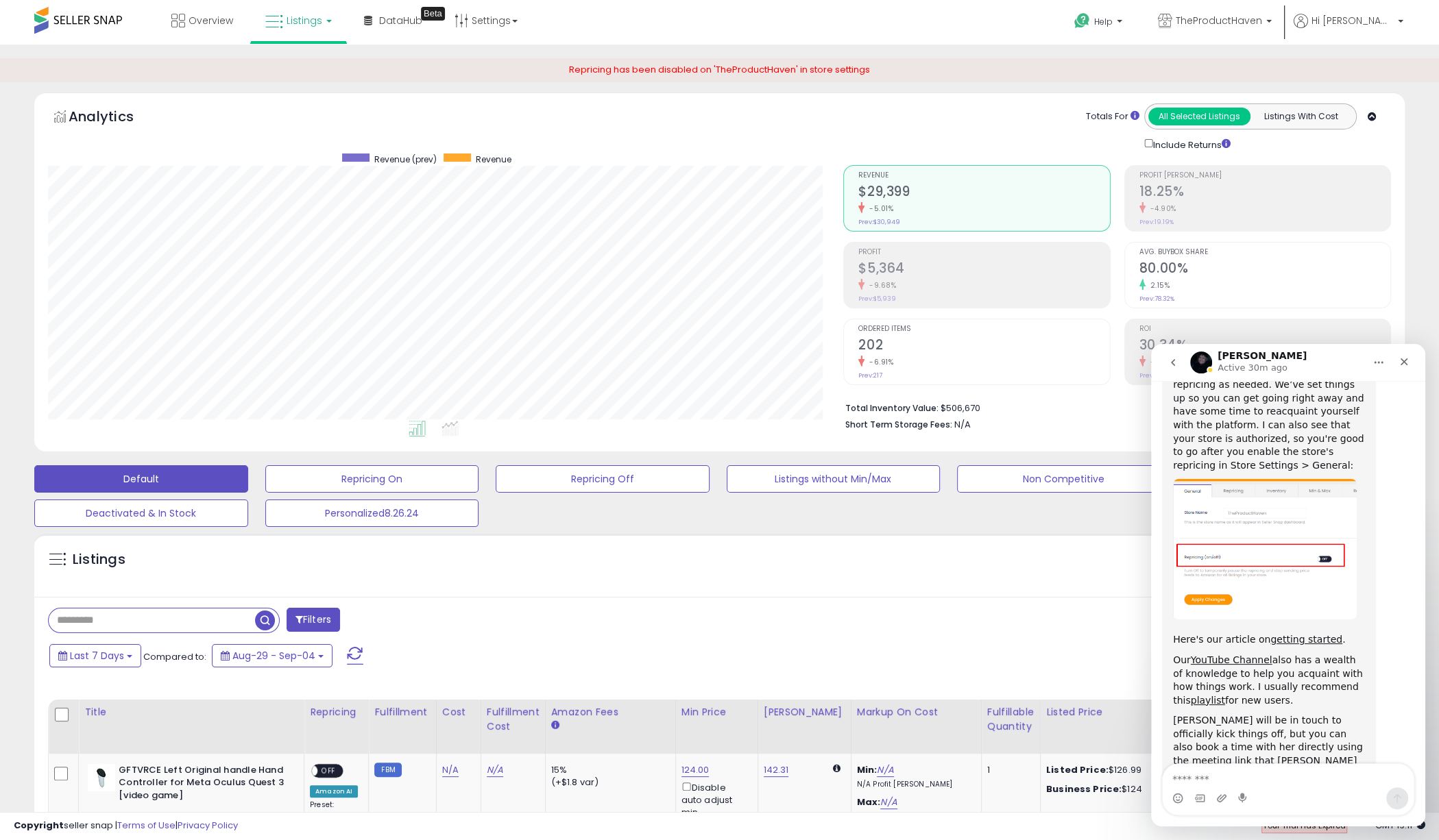
click at [324, 23] on link "Listings" at bounding box center [298, 20] width 87 height 41
click at [303, 118] on icon at bounding box center [310, 120] width 72 height 21
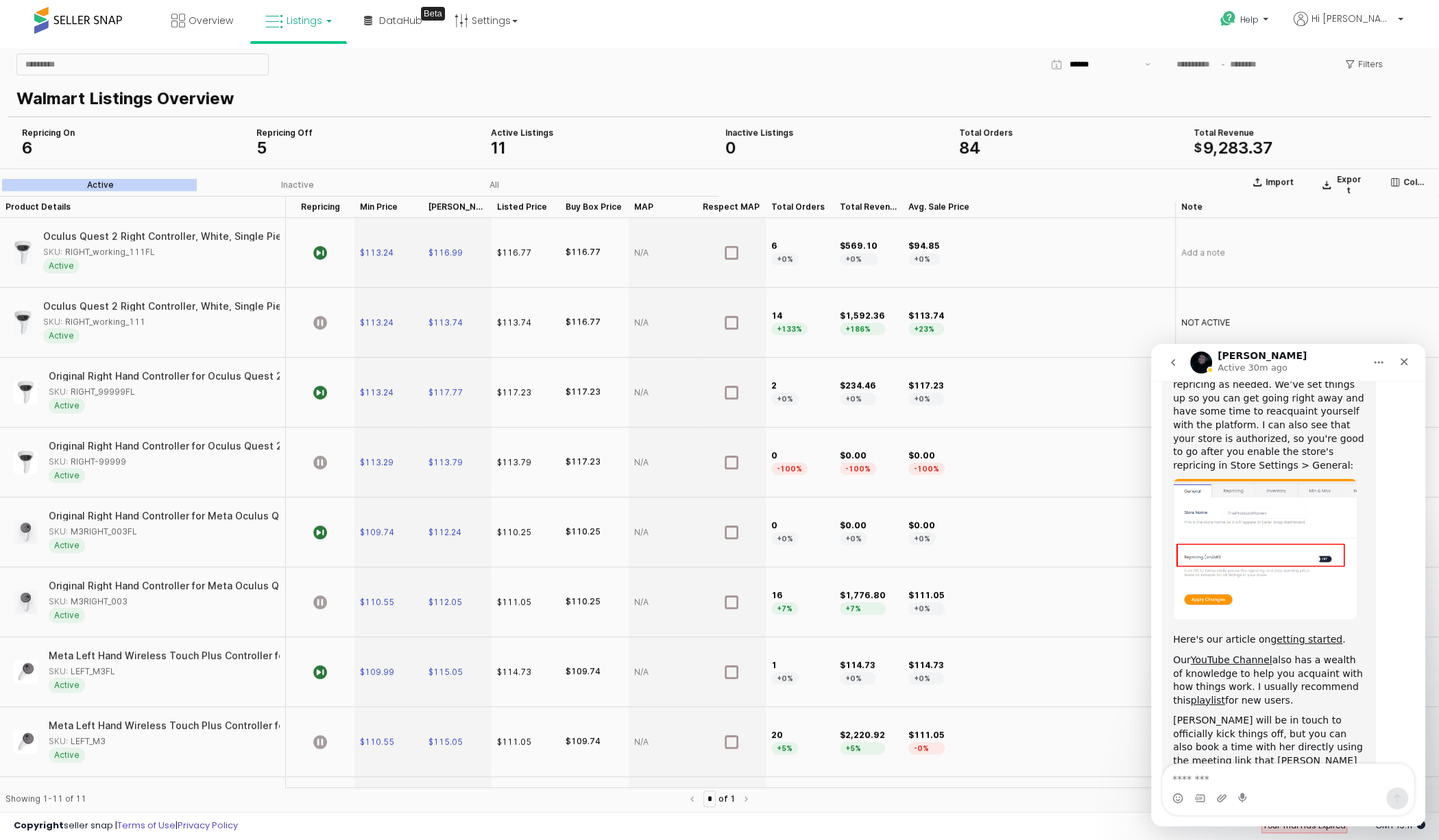
click at [317, 21] on span "Listings" at bounding box center [304, 20] width 35 height 14
click at [308, 57] on link at bounding box center [308, 71] width 94 height 27
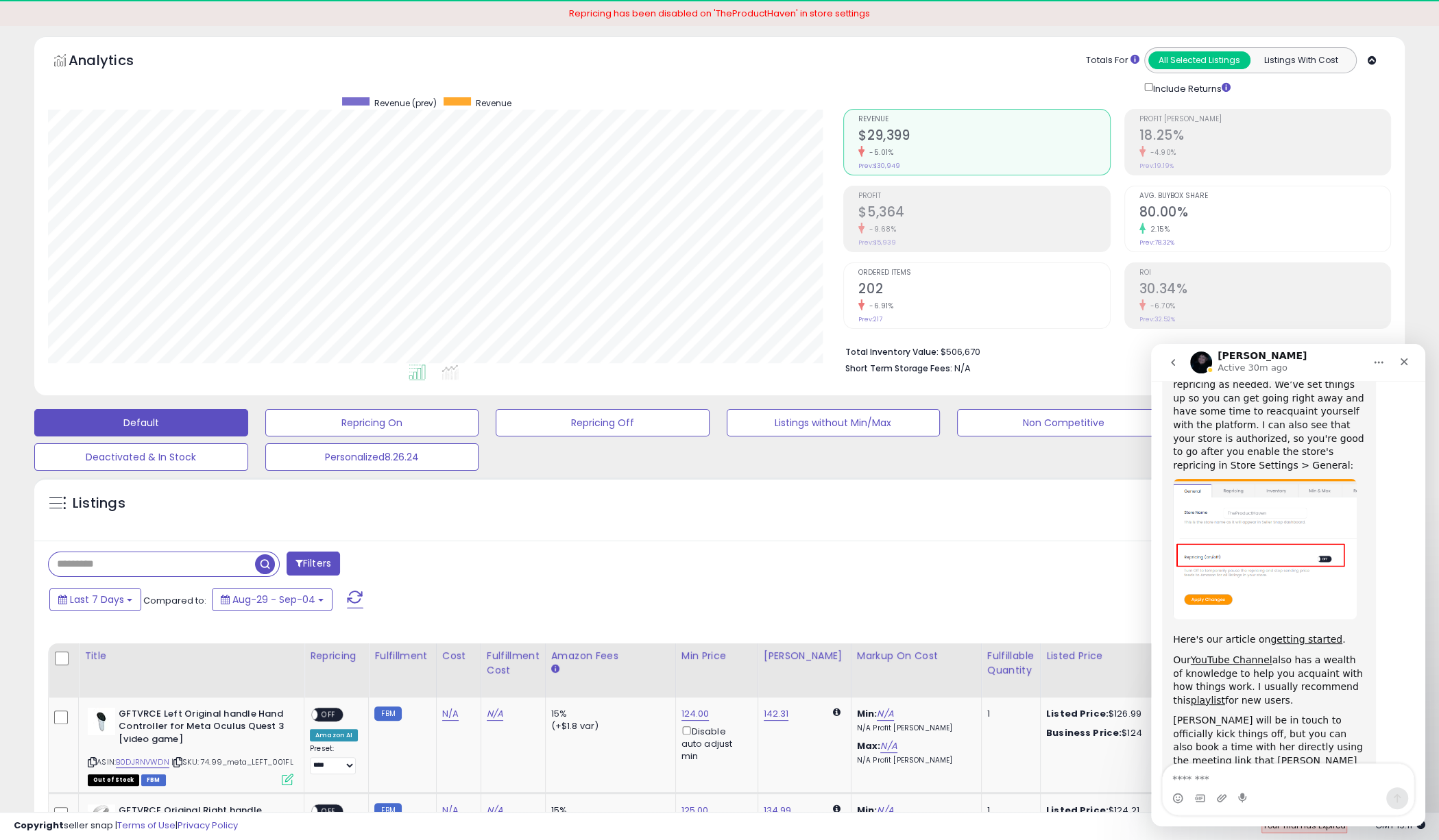
scroll to position [59, 0]
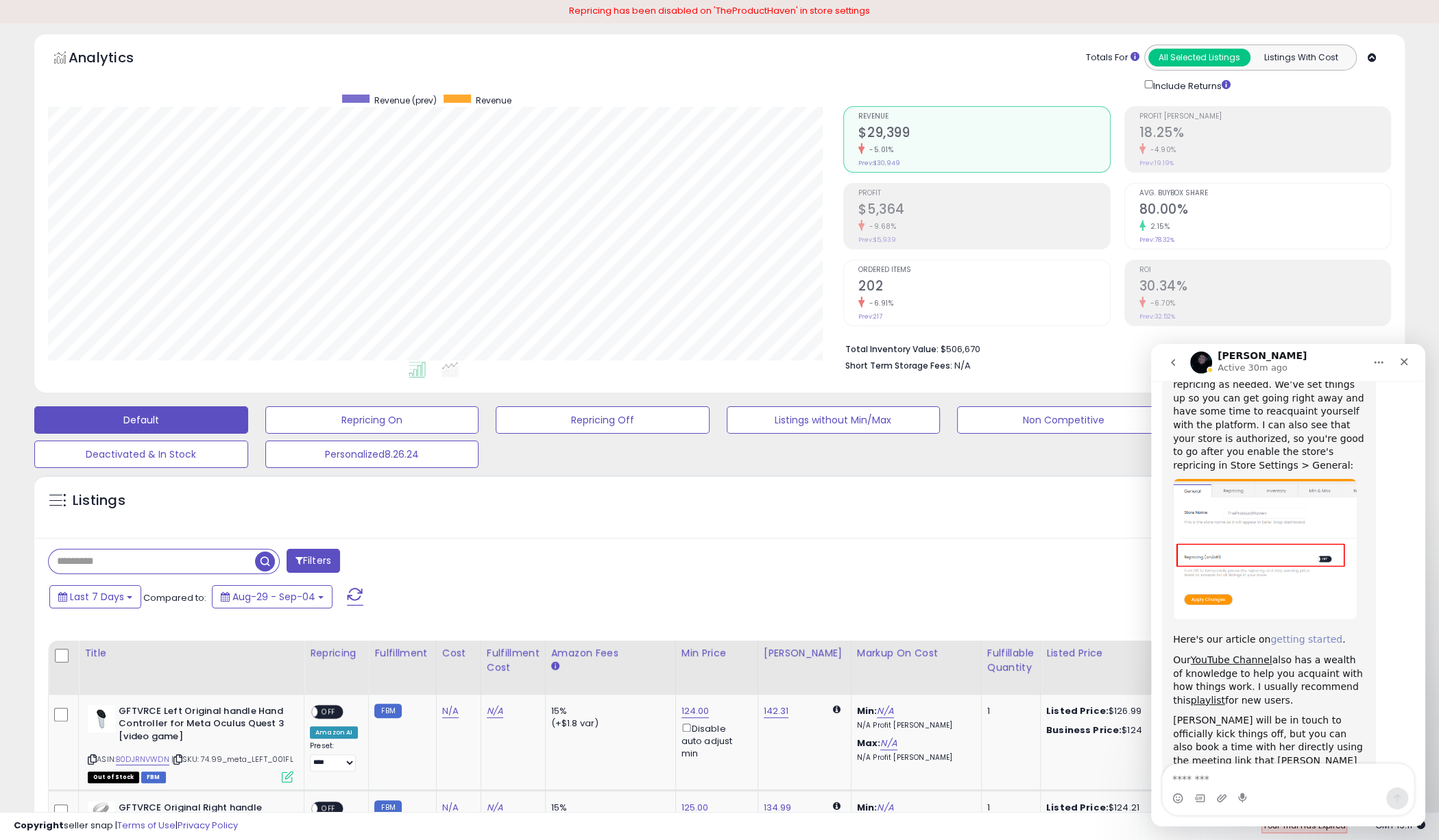
click at [1293, 634] on link "getting started" at bounding box center [1306, 640] width 72 height 11
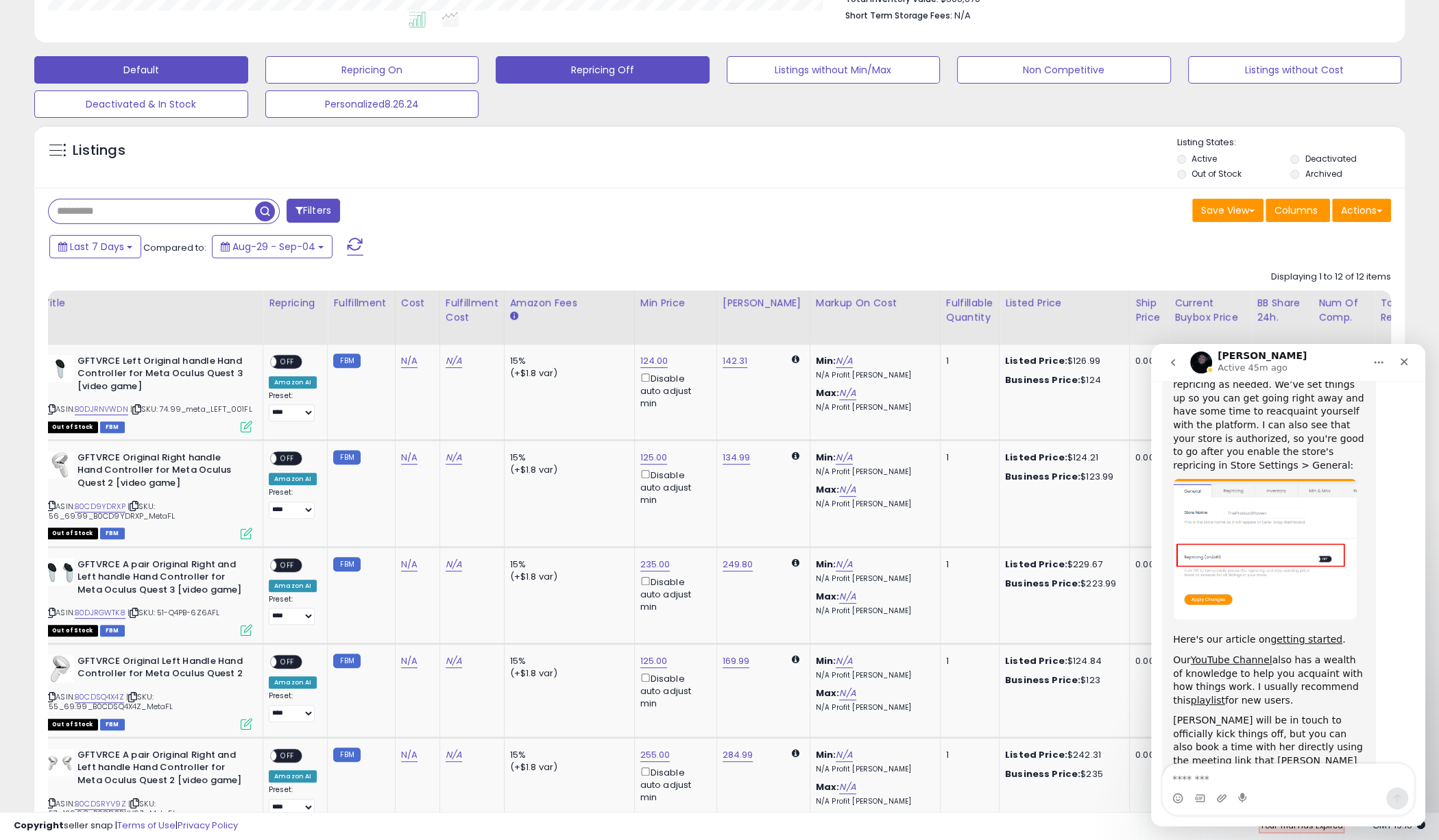
scroll to position [0, 76]
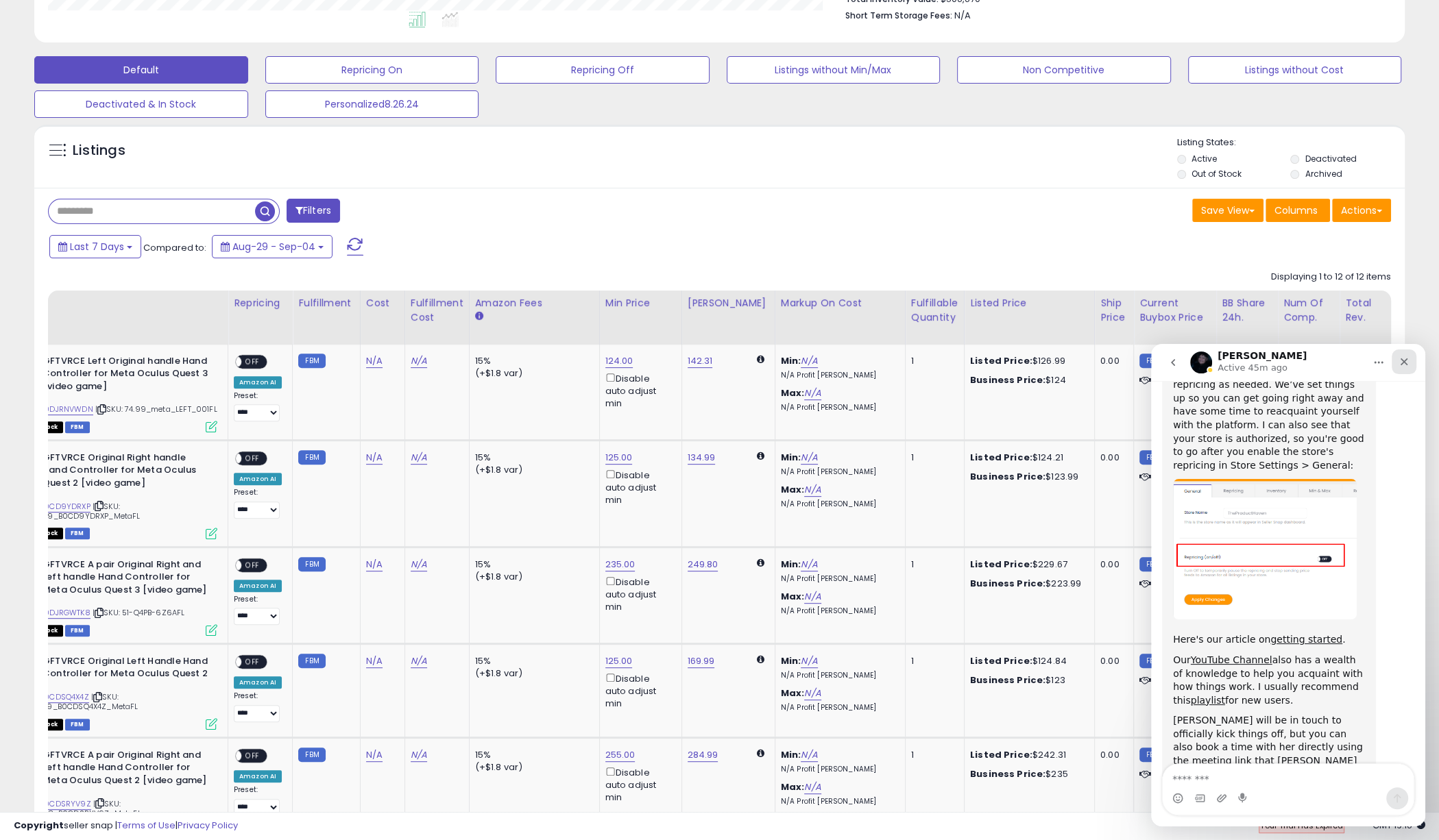
click at [1404, 361] on icon "Close" at bounding box center [1405, 362] width 7 height 7
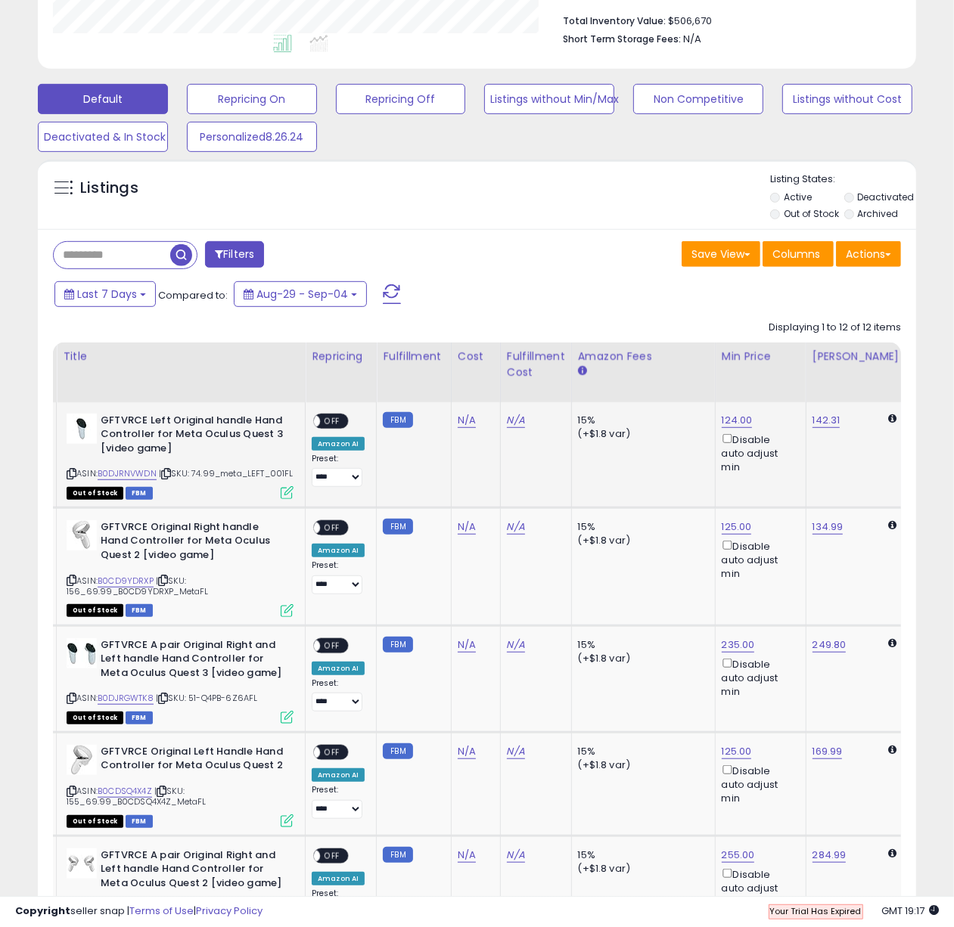
scroll to position [0, 255]
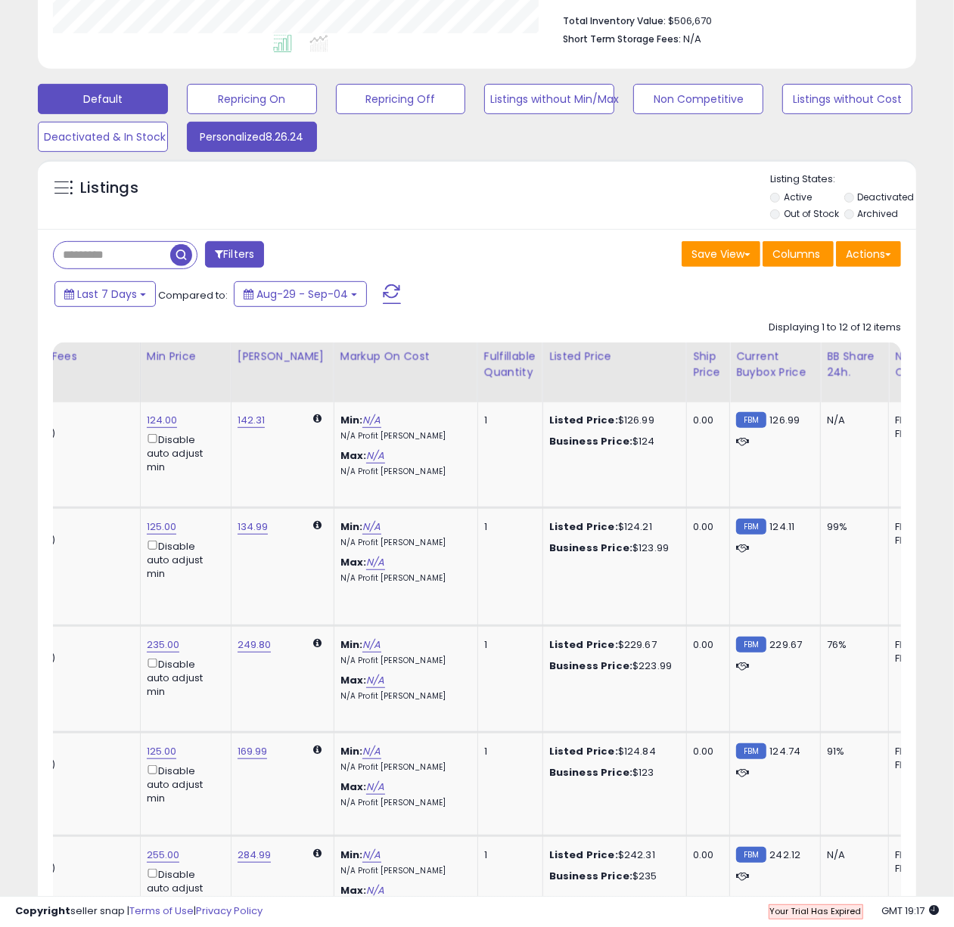
click at [268, 143] on button "Personalized8.26.24" at bounding box center [252, 137] width 130 height 30
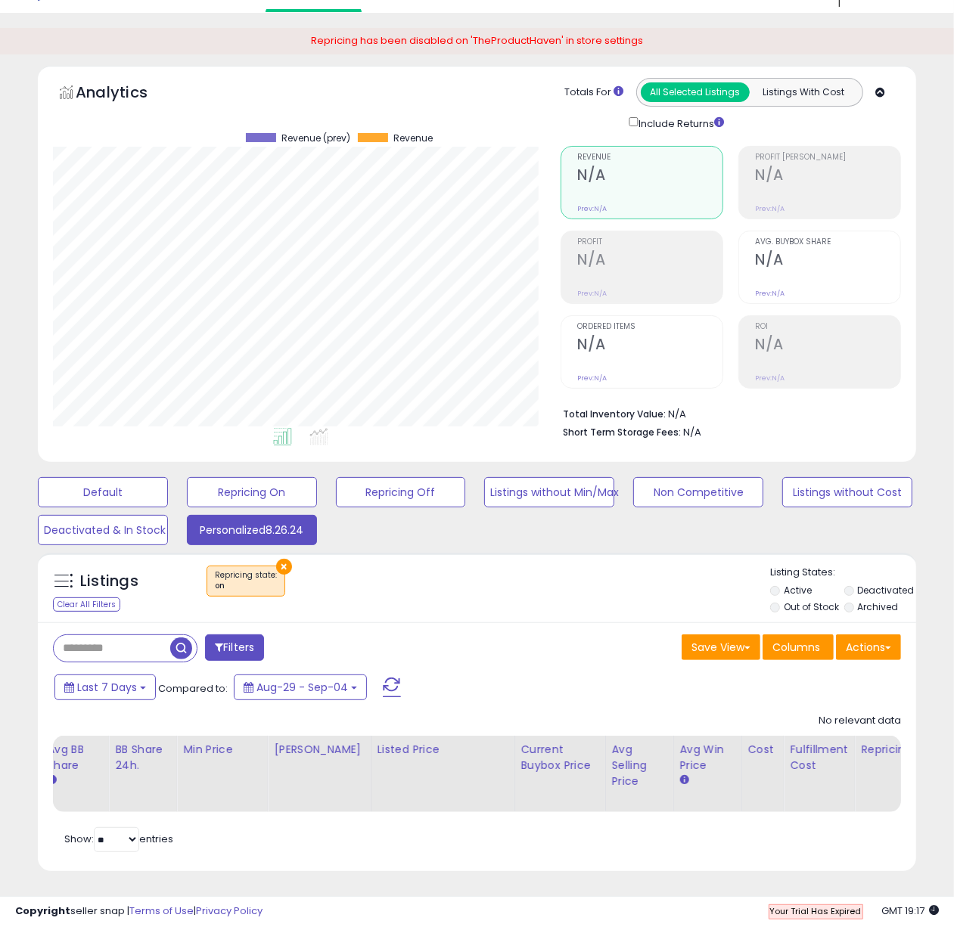
click at [278, 564] on button "×" at bounding box center [284, 567] width 16 height 16
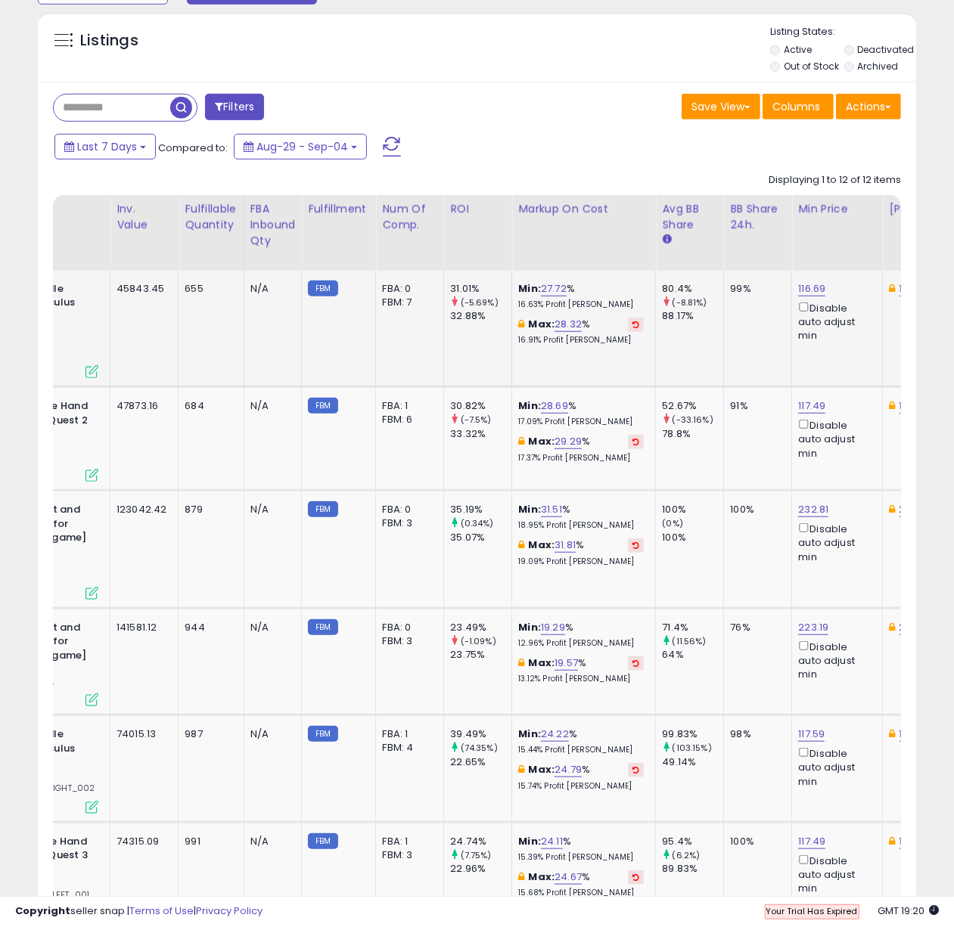
scroll to position [0, 182]
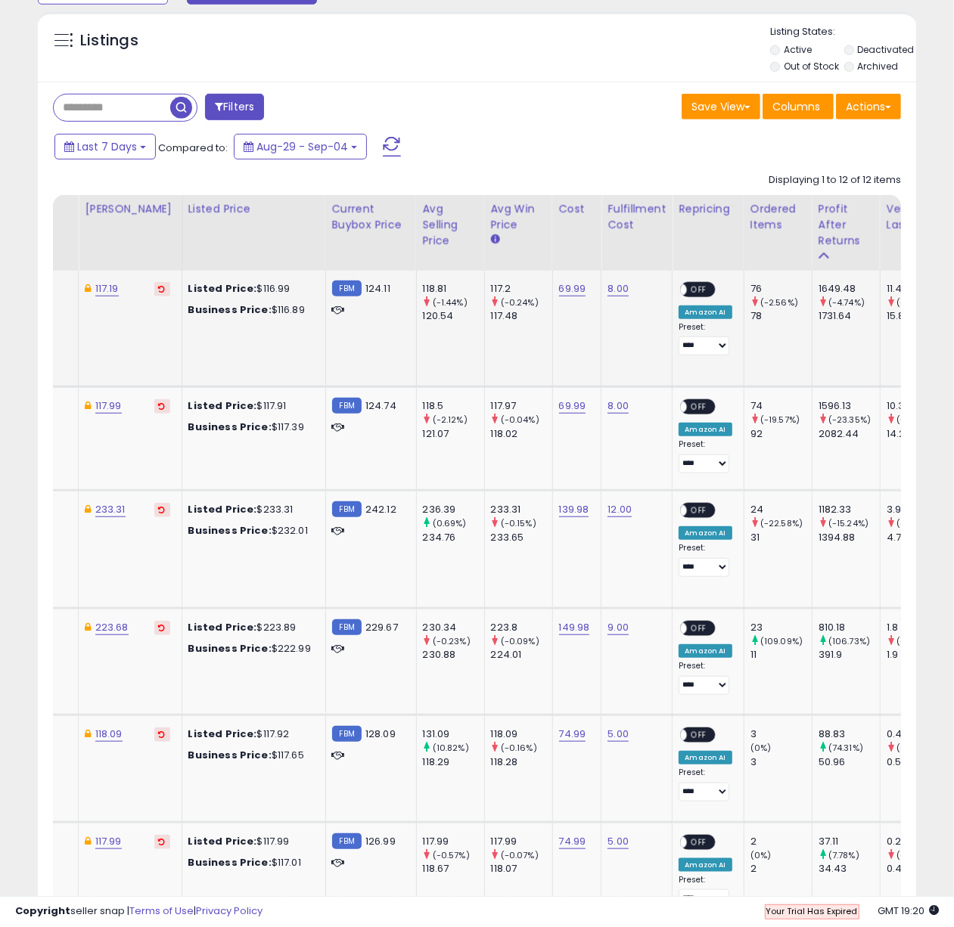
click at [688, 287] on span "OFF" at bounding box center [700, 289] width 24 height 13
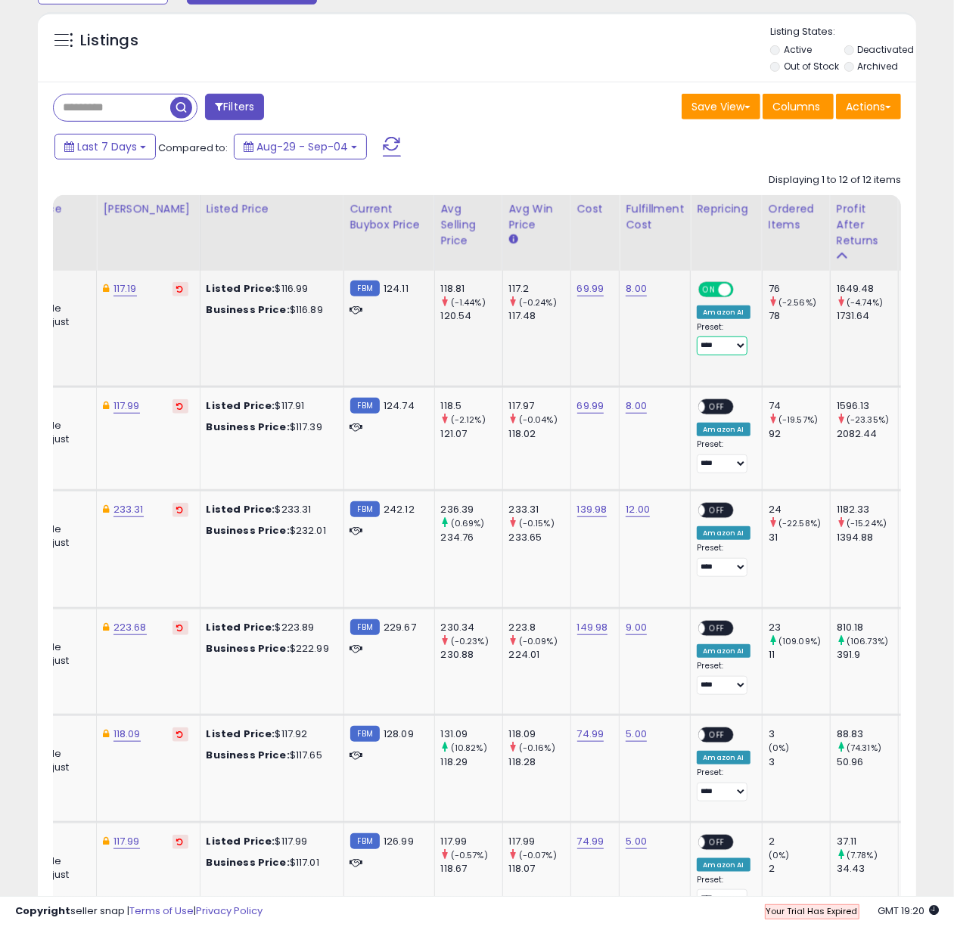
click at [701, 349] on select "**********" at bounding box center [722, 346] width 51 height 19
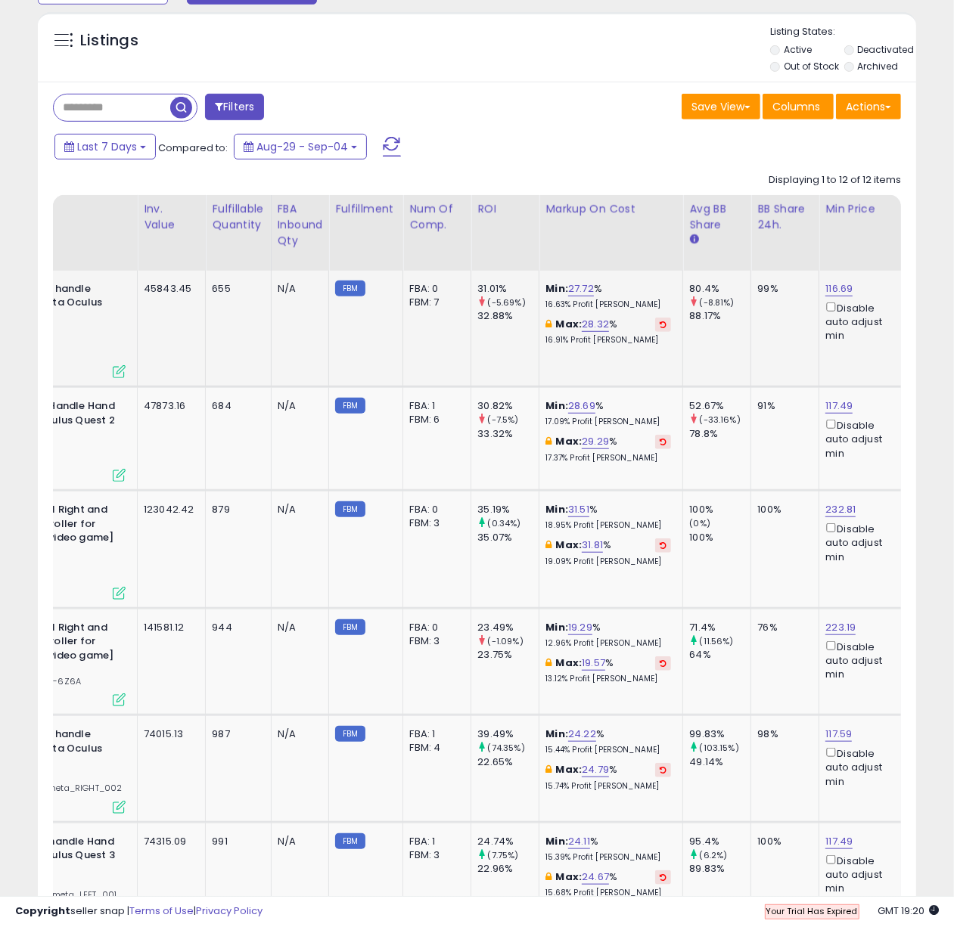
click at [479, 357] on td "31.01% (-5.69%) 32.88%" at bounding box center [505, 329] width 68 height 117
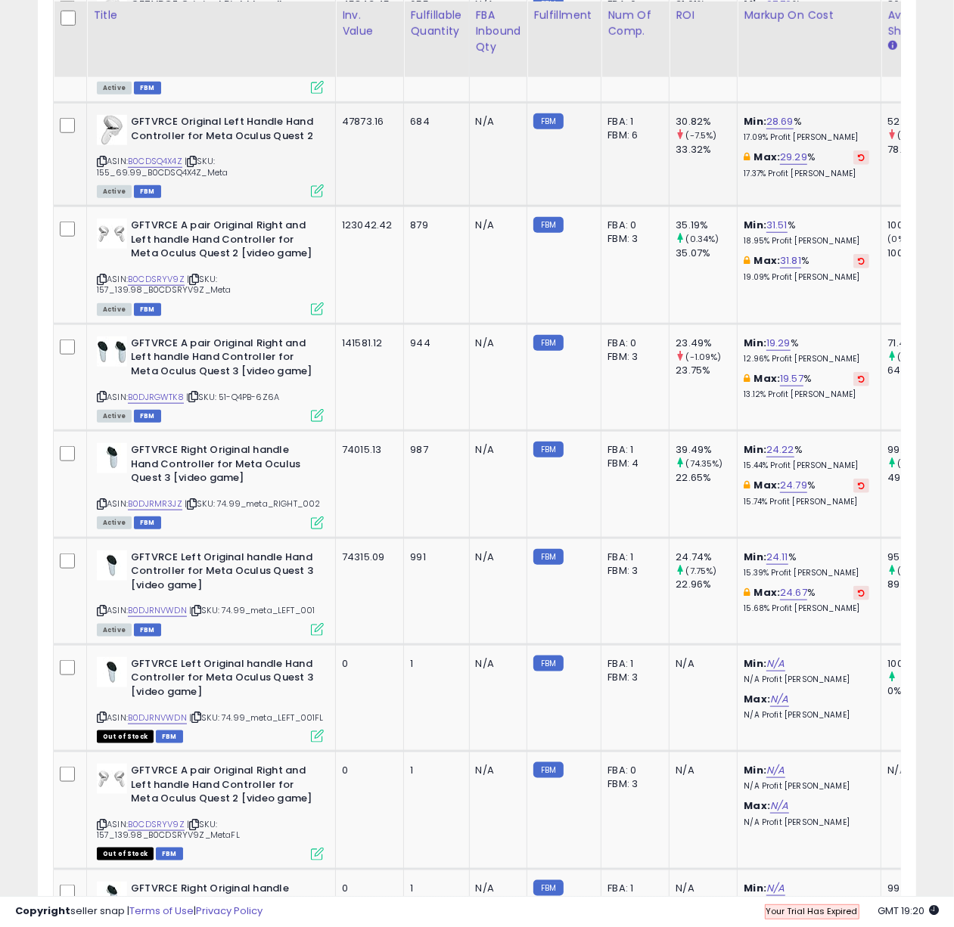
click at [614, 176] on td "FBA: 1 Low FBA: n/a Low FBA Back Ordered: 134.99 Low FBM: n/a Low SFP: n/a FBM:…" at bounding box center [635, 155] width 68 height 104
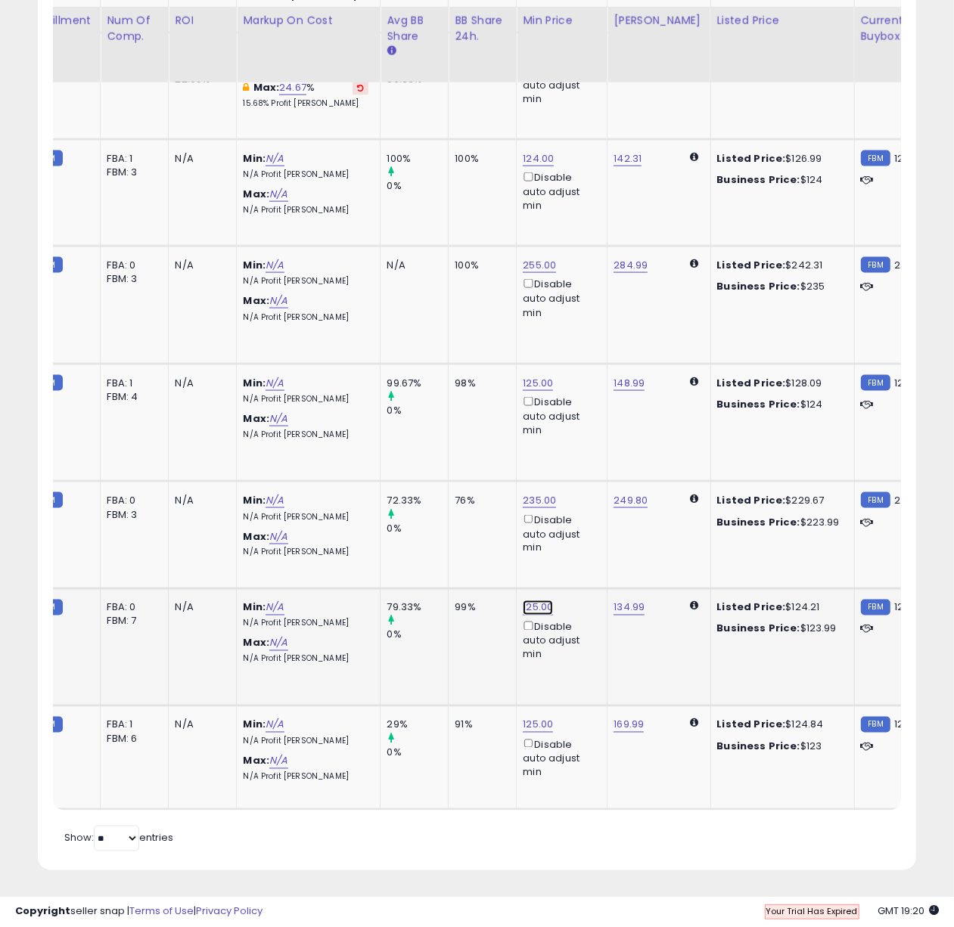
click at [527, 609] on link "125.00" at bounding box center [538, 608] width 30 height 15
drag, startPoint x: 492, startPoint y: 558, endPoint x: 402, endPoint y: 548, distance: 89.8
click at [402, 548] on tbody "GFTVRCE Original Right handle Hand Controller for Meta Oculus Quest 2 [video ga…" at bounding box center [549, 145] width 1993 height 1329
type input "***"
click at [595, 555] on button "submit" at bounding box center [583, 563] width 26 height 23
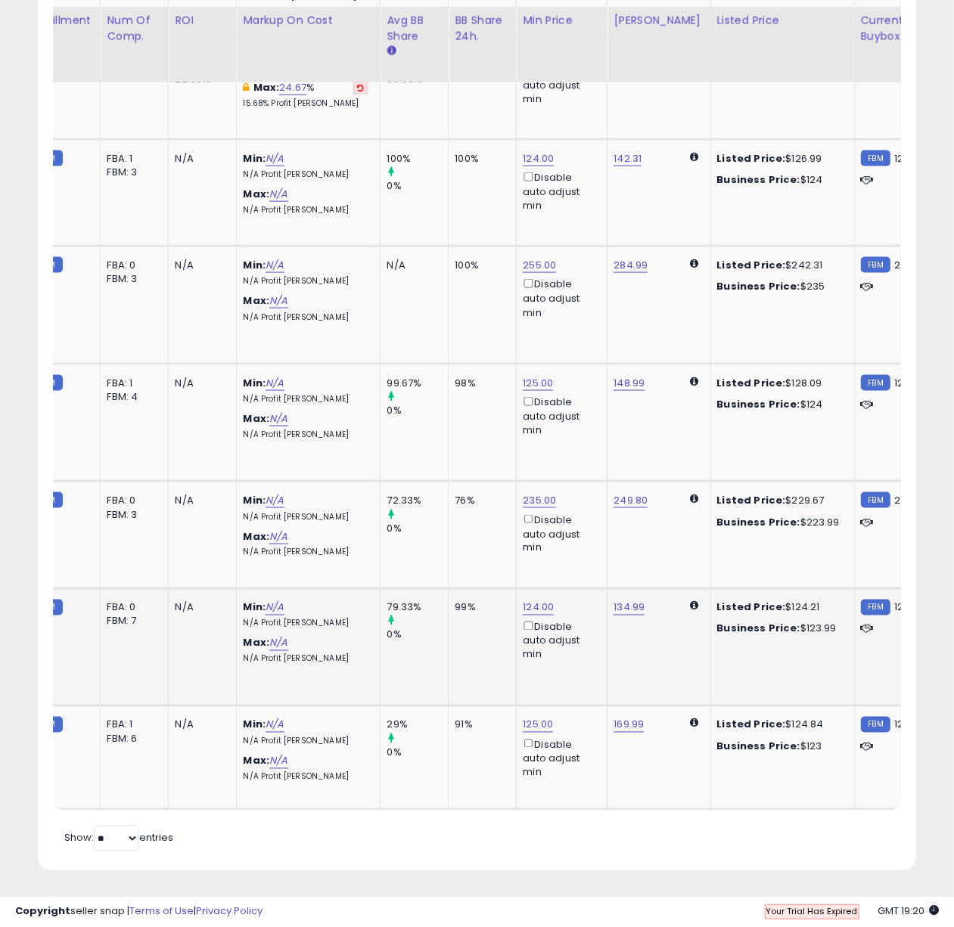
click at [621, 670] on td "134.99" at bounding box center [658, 648] width 103 height 118
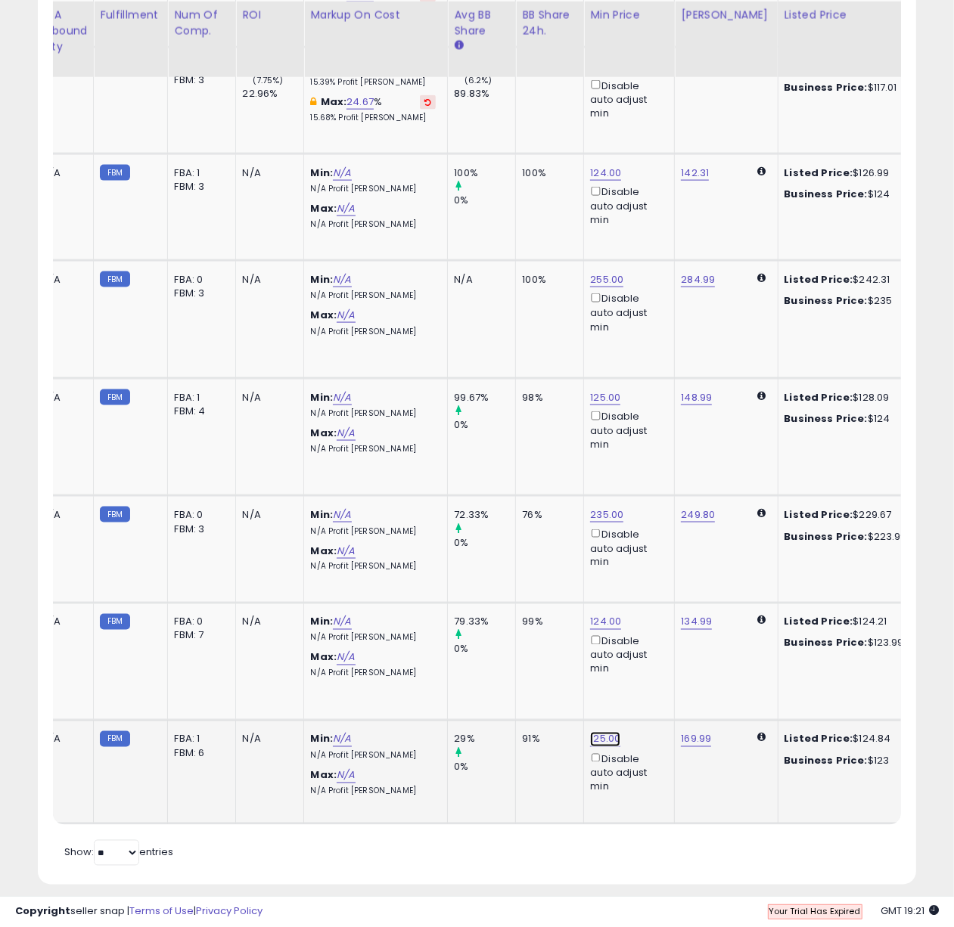
click at [597, 742] on link "125.00" at bounding box center [605, 739] width 30 height 15
drag, startPoint x: 558, startPoint y: 694, endPoint x: 455, endPoint y: 694, distance: 102.1
click at [455, 694] on tbody "GFTVRCE Original Right handle Hand Controller for Meta Oculus Quest 2 [video ga…" at bounding box center [616, 159] width 1993 height 1329
type input "***"
click at [654, 694] on icon "submit" at bounding box center [649, 694] width 9 height 9
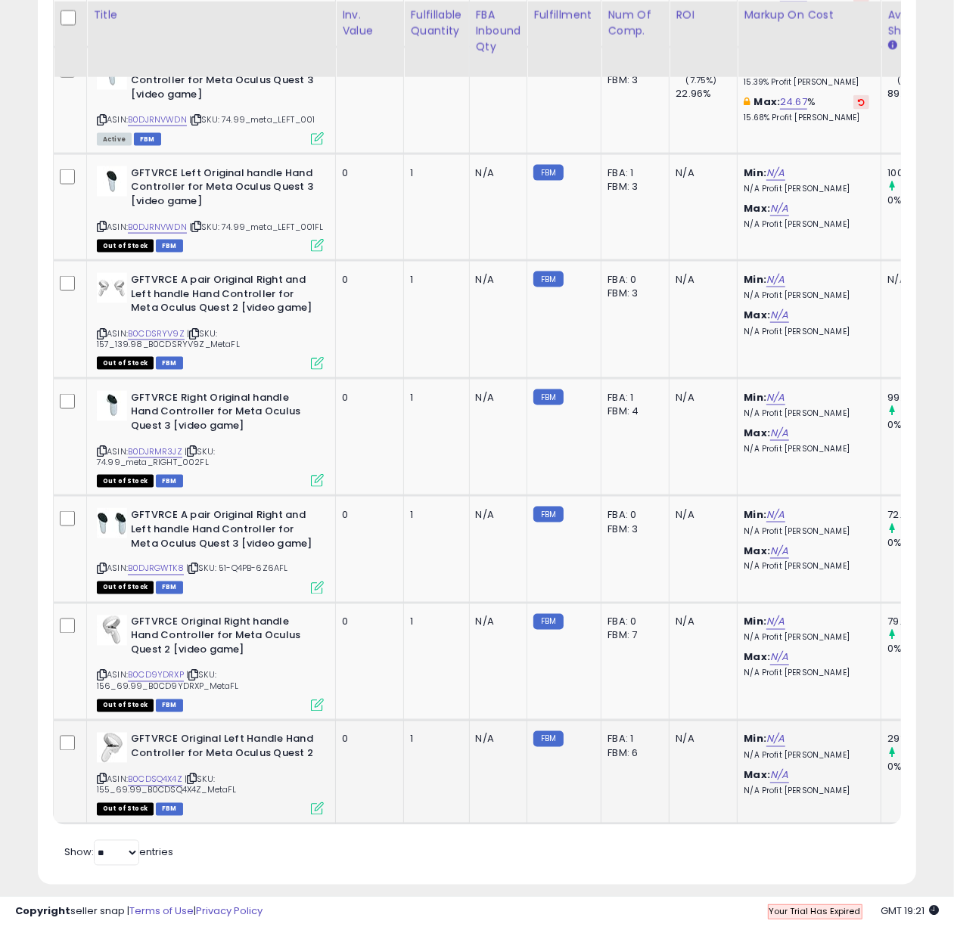
click at [404, 774] on td "1" at bounding box center [436, 773] width 65 height 104
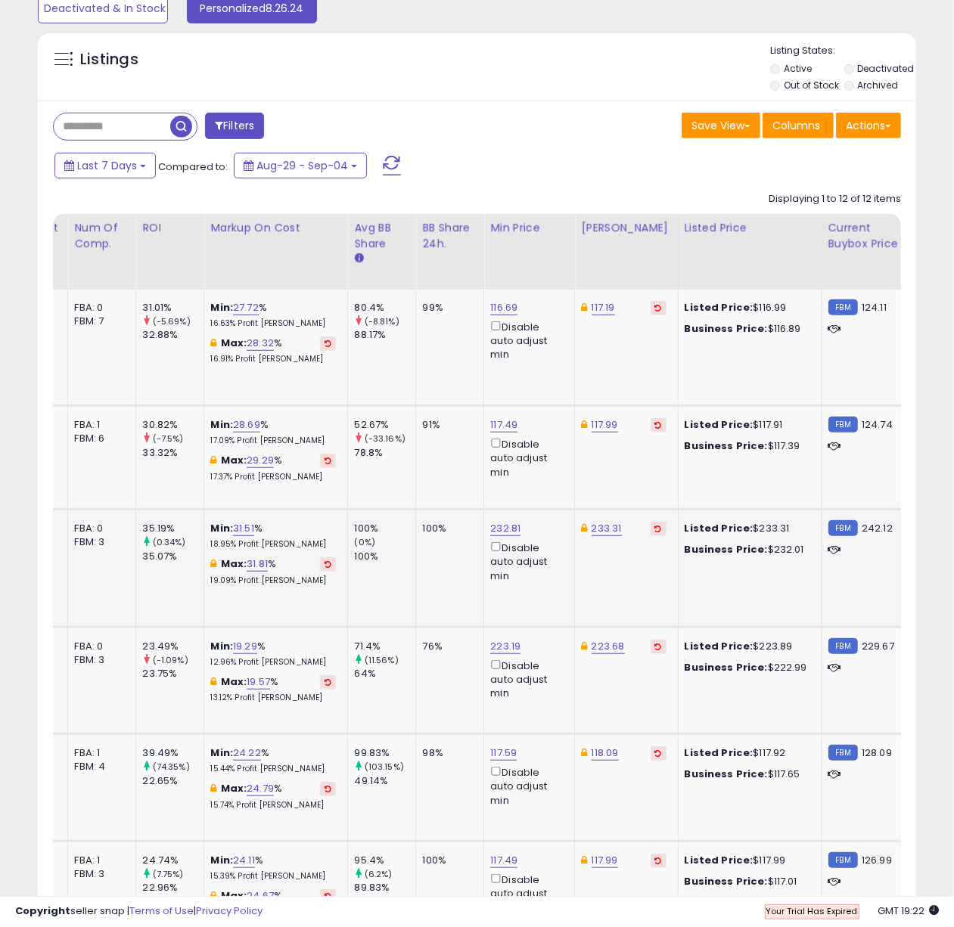
click at [590, 585] on td "233.31" at bounding box center [626, 569] width 103 height 118
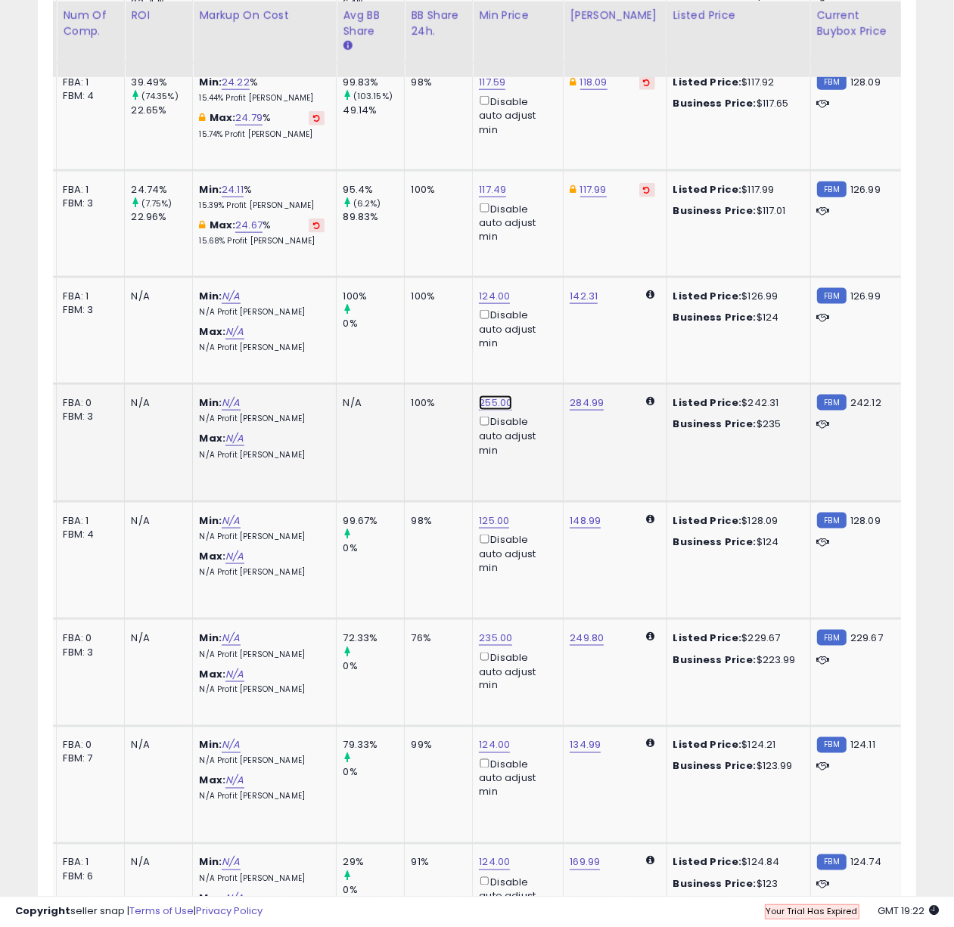
click at [496, 409] on link "255.00" at bounding box center [495, 403] width 33 height 15
drag, startPoint x: 436, startPoint y: 362, endPoint x: 350, endPoint y: 362, distance: 85.5
click at [350, 362] on tbody "GFTVRCE Original Right handle Hand Controller for Meta Oculus Quest 2 [video ga…" at bounding box center [505, 283] width 1993 height 1329
type input "******"
click at [545, 356] on icon "submit" at bounding box center [540, 359] width 9 height 9
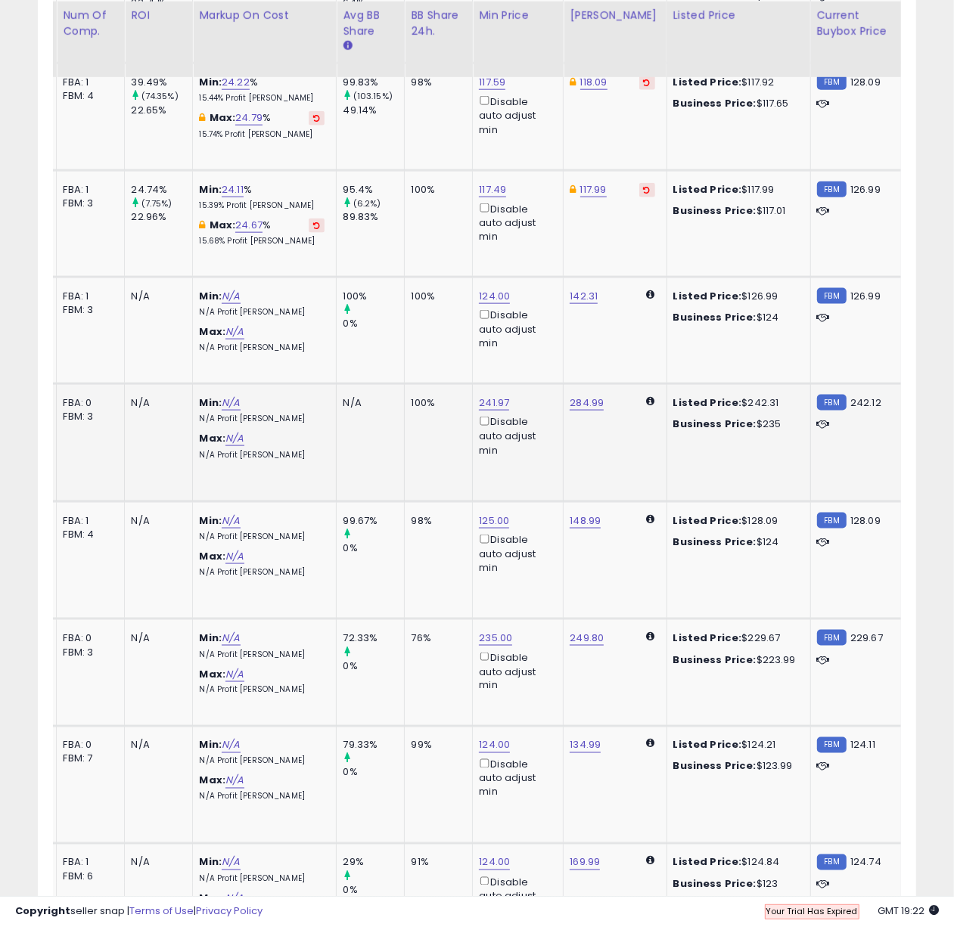
click at [611, 464] on td "284.99" at bounding box center [615, 443] width 103 height 118
click at [577, 464] on td "284.99" at bounding box center [615, 443] width 103 height 118
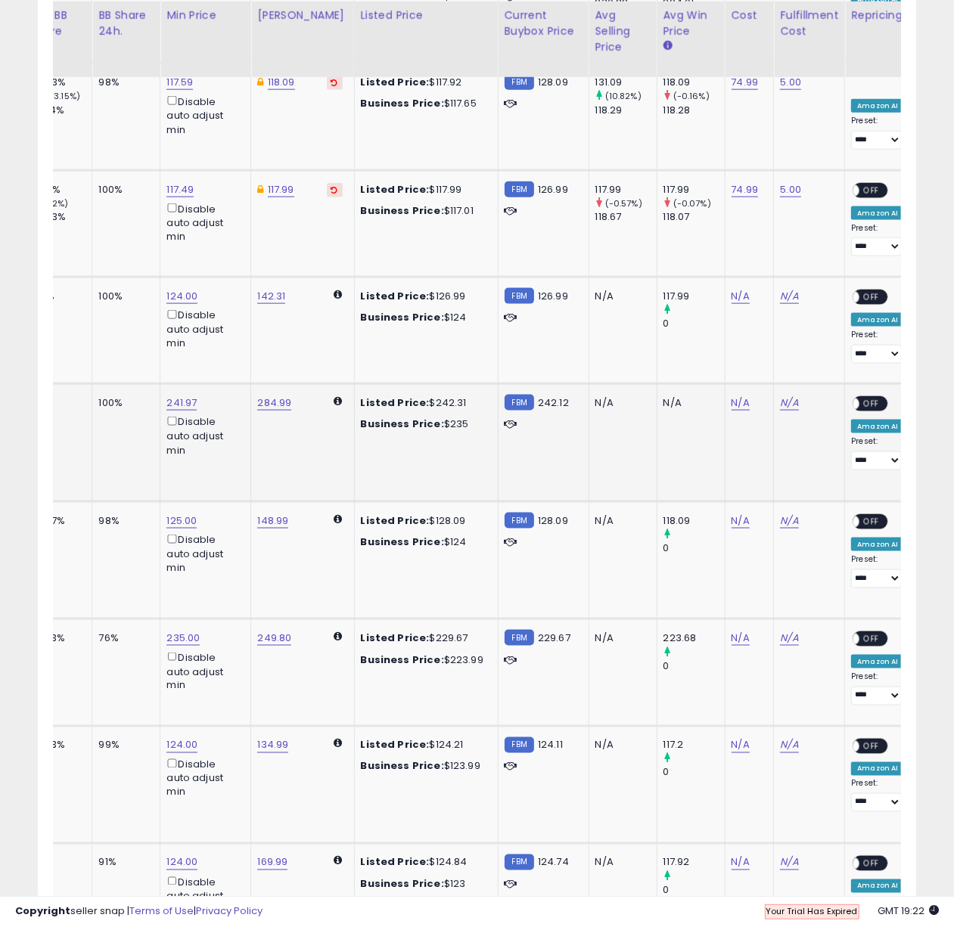
click at [855, 418] on div "**********" at bounding box center [877, 433] width 53 height 74
click at [860, 411] on span "OFF" at bounding box center [872, 404] width 24 height 13
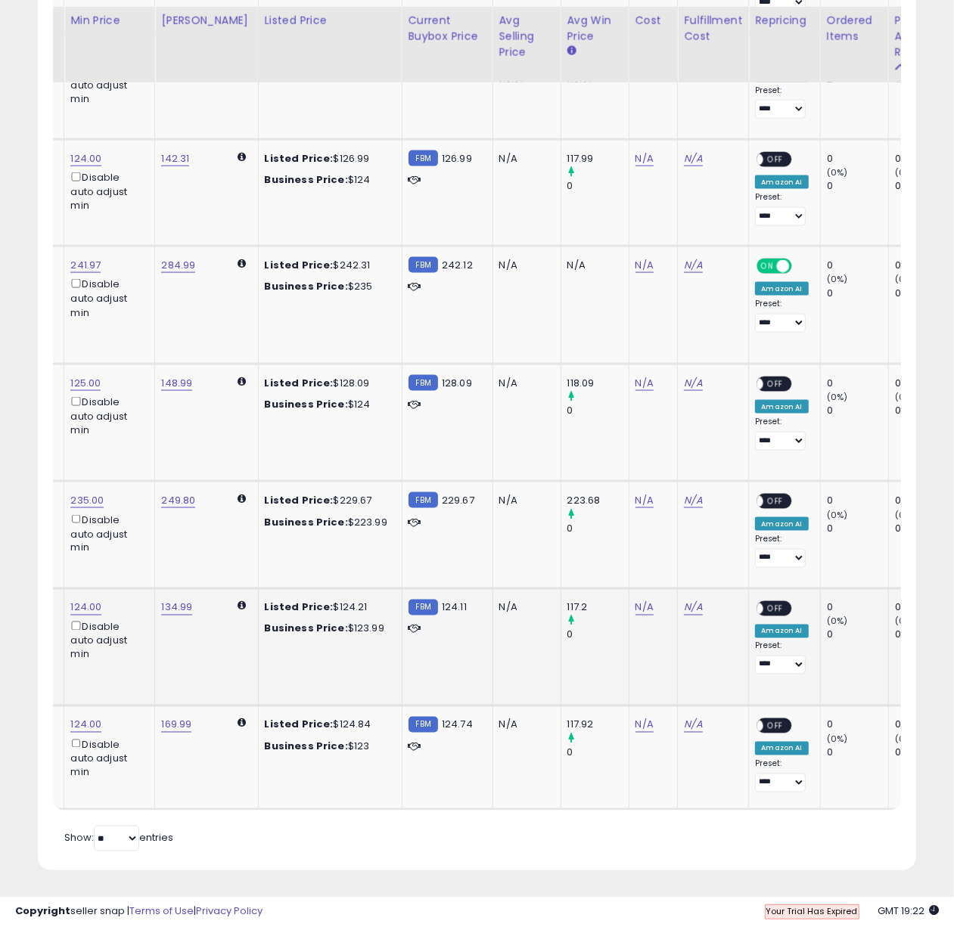
click at [764, 611] on span "OFF" at bounding box center [776, 608] width 24 height 13
click at [764, 722] on span "OFF" at bounding box center [776, 726] width 24 height 13
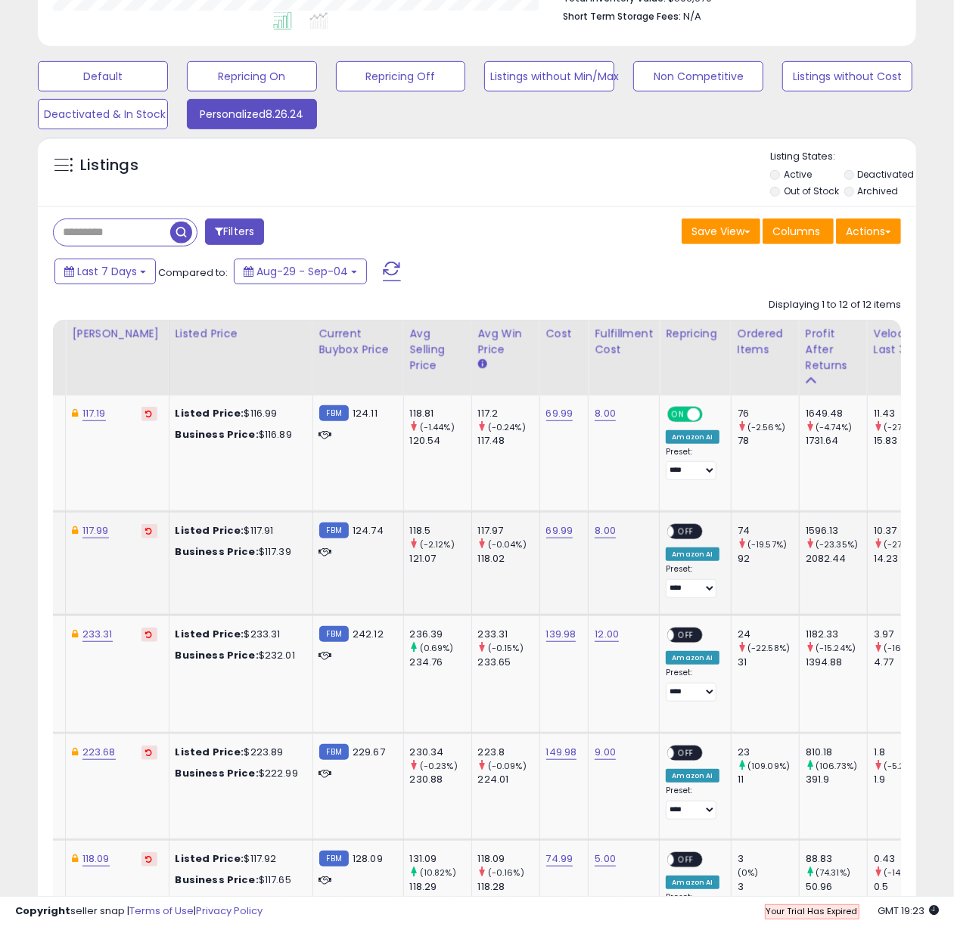
click at [675, 526] on span "OFF" at bounding box center [687, 532] width 24 height 13
click at [675, 629] on span "OFF" at bounding box center [687, 635] width 24 height 13
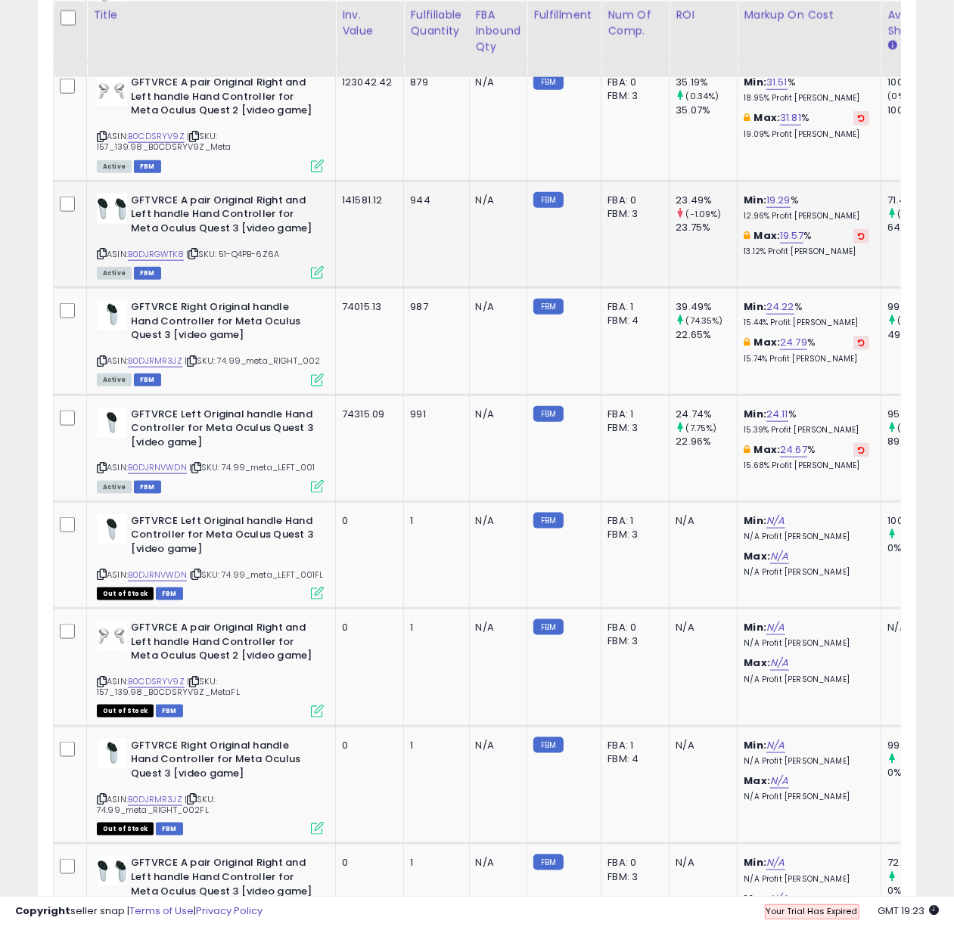
click at [101, 250] on icon at bounding box center [102, 254] width 10 height 8
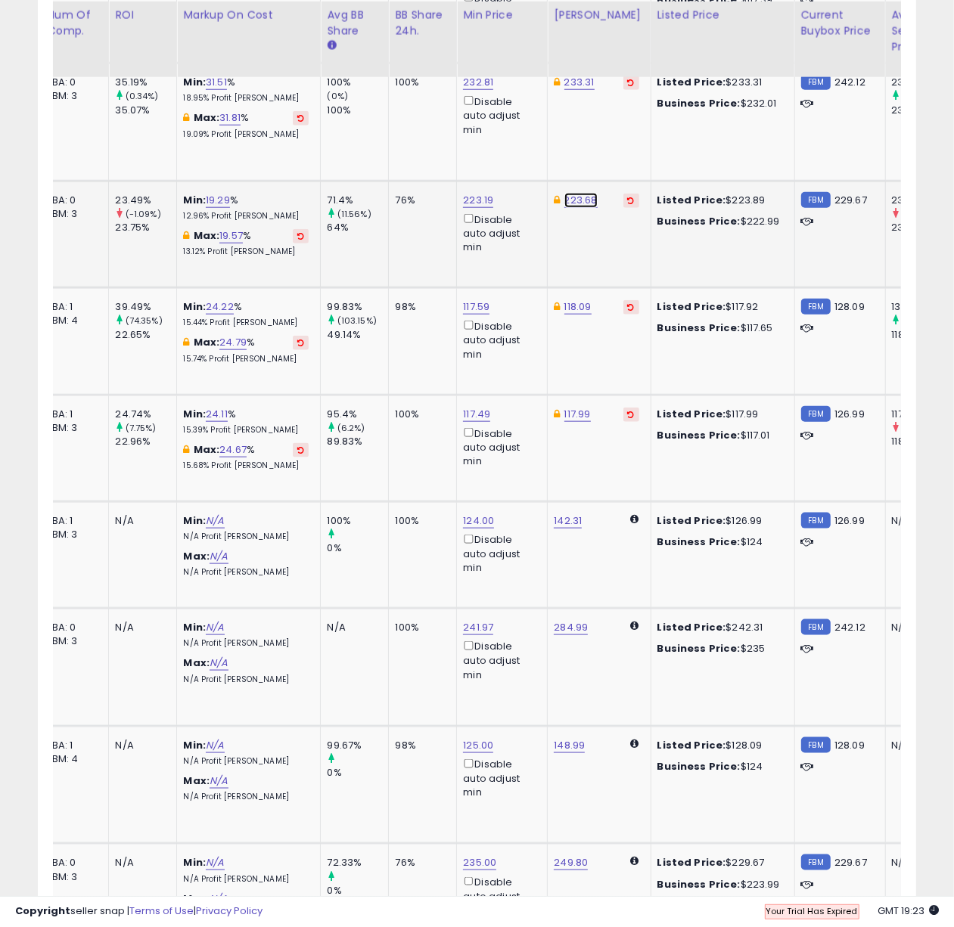
click at [582, 202] on link "223.68" at bounding box center [580, 200] width 33 height 15
type input "******"
click at [630, 152] on button "submit" at bounding box center [625, 147] width 26 height 23
click at [574, 267] on td "223.89" at bounding box center [599, 234] width 103 height 107
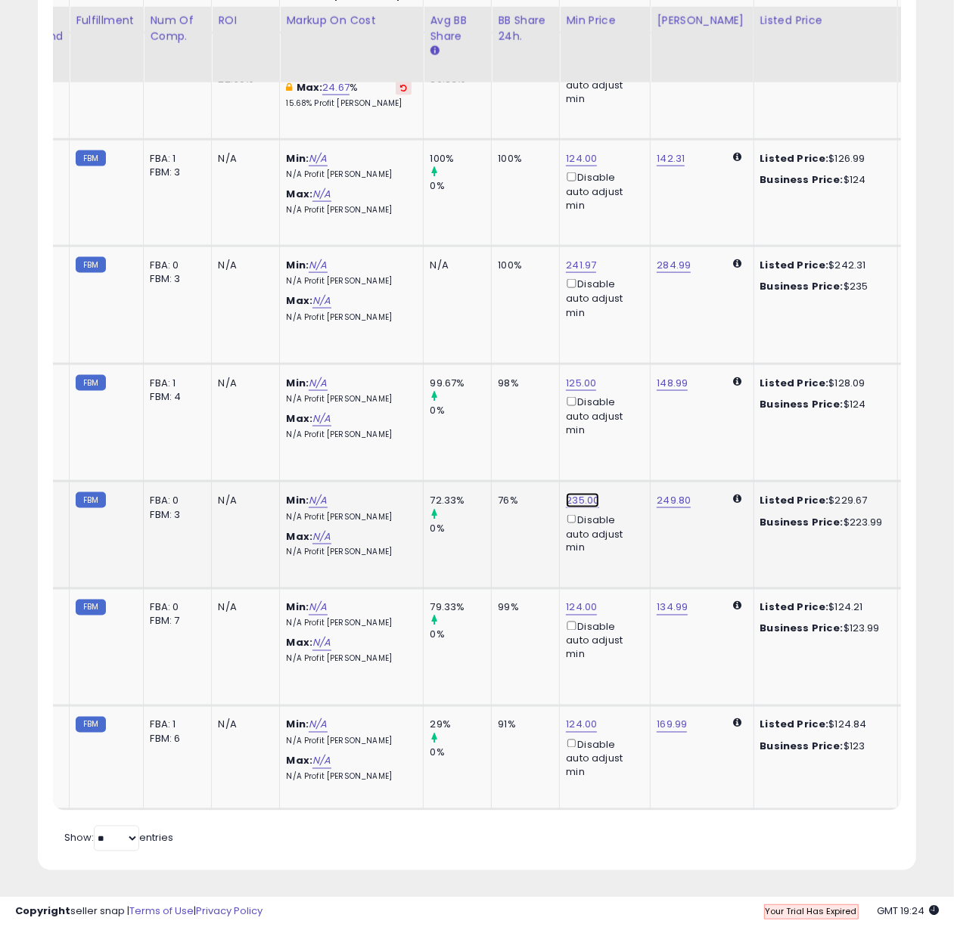
click at [583, 500] on link "235.00" at bounding box center [582, 500] width 33 height 15
drag, startPoint x: 533, startPoint y: 449, endPoint x: 433, endPoint y: 449, distance: 99.9
click at [433, 449] on tbody "GFTVRCE Original Right handle Hand Controller for Meta Oculus Quest 2 [video ga…" at bounding box center [592, 145] width 1993 height 1329
type input "******"
click at [632, 452] on icon "submit" at bounding box center [627, 456] width 9 height 9
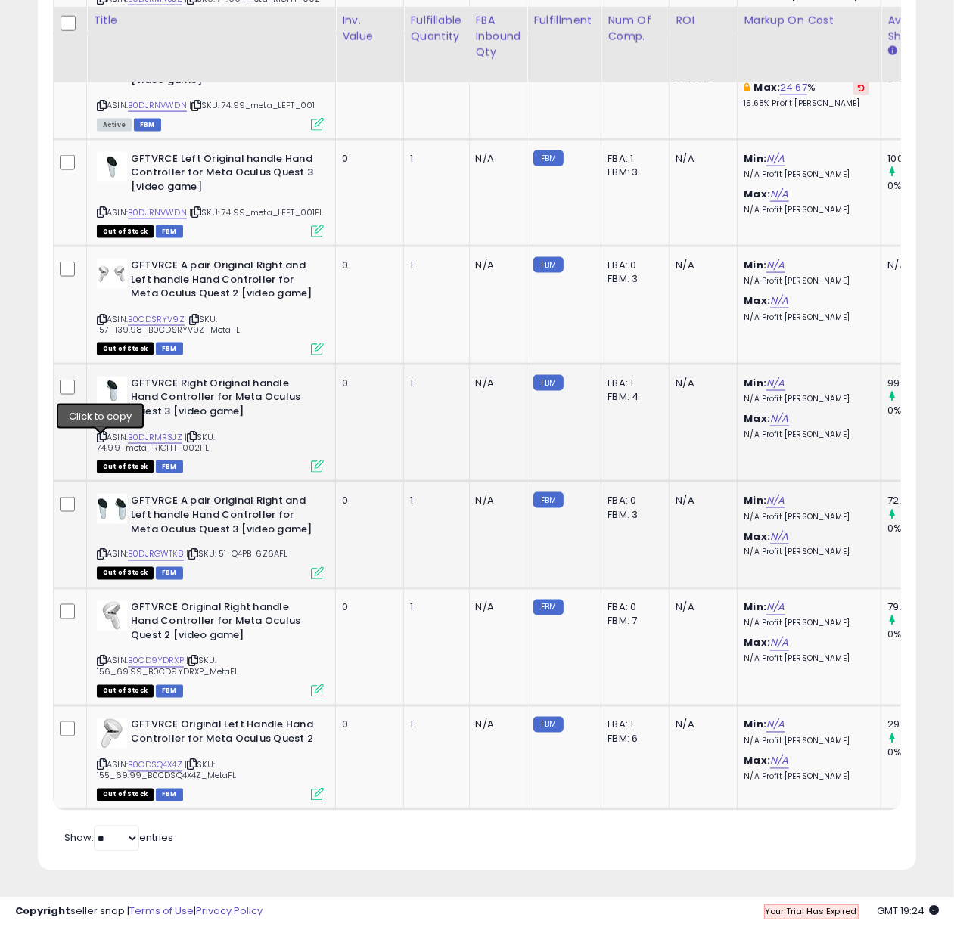
click at [98, 433] on icon at bounding box center [102, 437] width 10 height 8
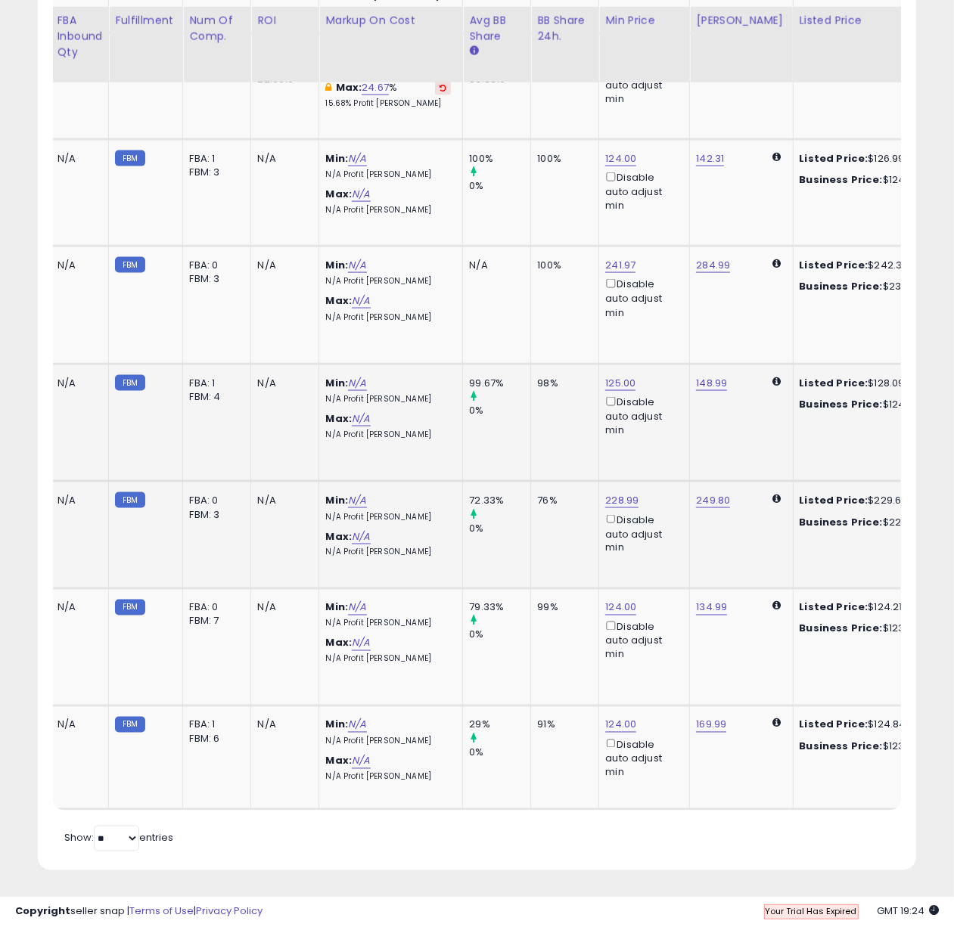
click at [517, 443] on td "99.67% 0%" at bounding box center [497, 423] width 68 height 118
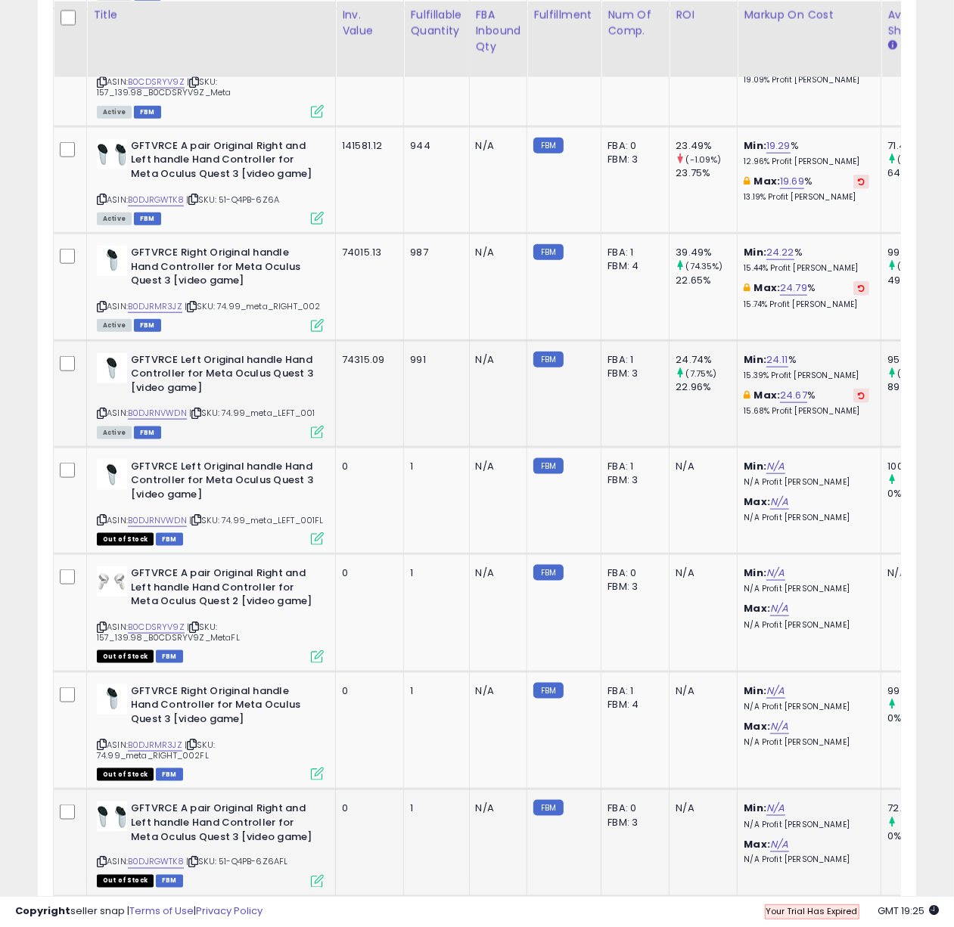
click at [103, 409] on icon at bounding box center [102, 413] width 10 height 8
click at [477, 415] on td "N/A" at bounding box center [498, 393] width 58 height 107
click at [461, 529] on td "1" at bounding box center [436, 500] width 65 height 107
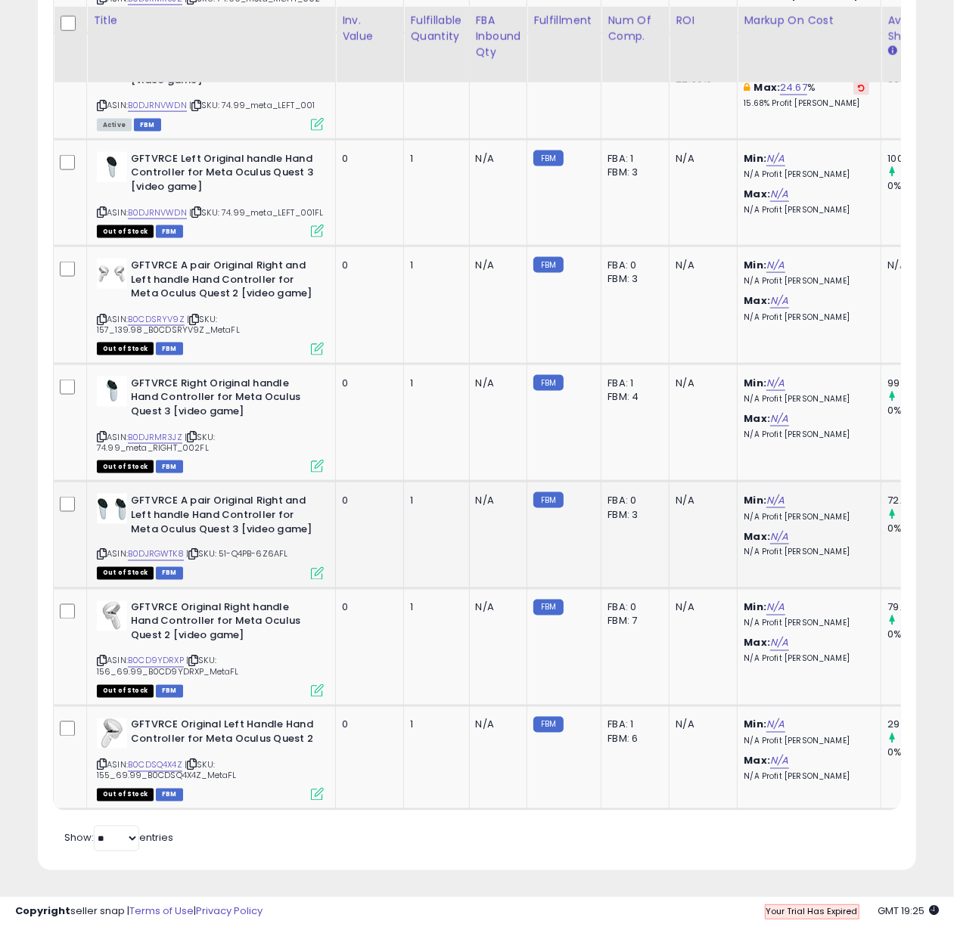
click at [425, 847] on div "Retrieving listings data.. Displaying 1 to 12 of 12 items Title Inv. value" at bounding box center [477, 116] width 848 height 1480
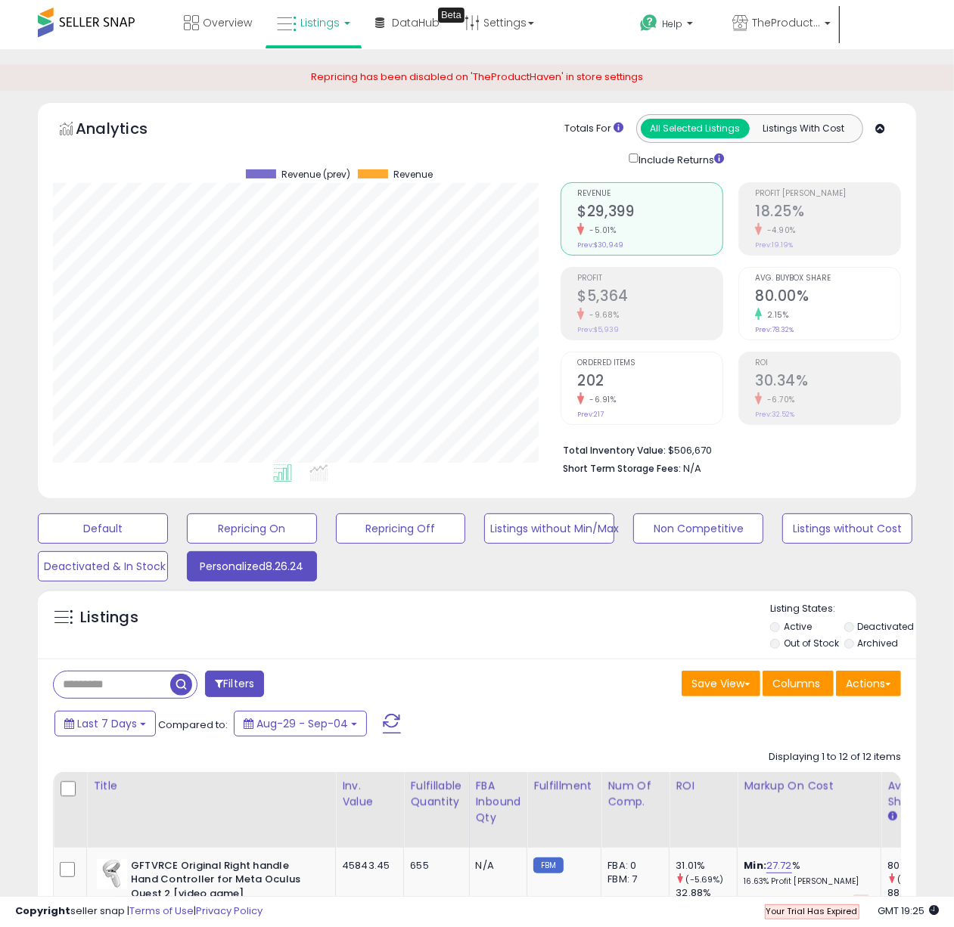
click at [462, 694] on div "Filters" at bounding box center [260, 686] width 436 height 30
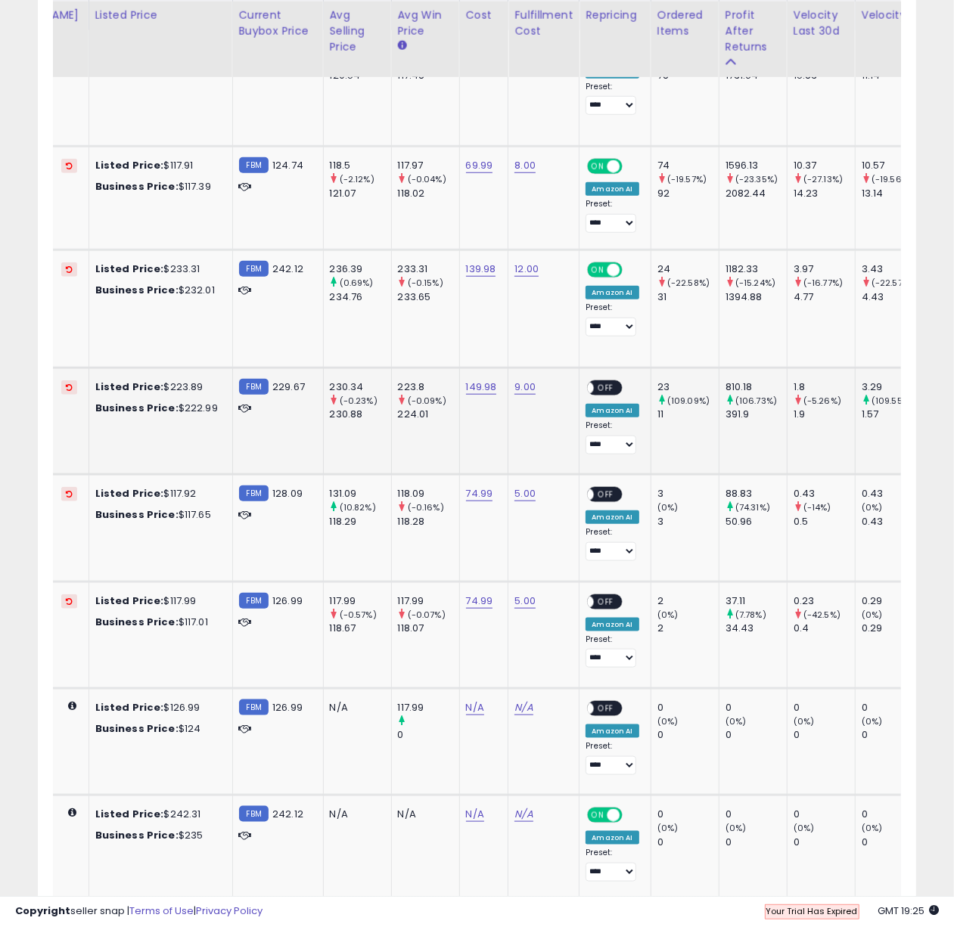
click at [595, 387] on span "OFF" at bounding box center [607, 387] width 24 height 13
click at [583, 481] on td "**********" at bounding box center [614, 528] width 71 height 107
click at [595, 489] on span "OFF" at bounding box center [607, 495] width 24 height 13
click at [595, 603] on span "OFF" at bounding box center [607, 601] width 24 height 13
click at [595, 709] on span "OFF" at bounding box center [607, 708] width 24 height 13
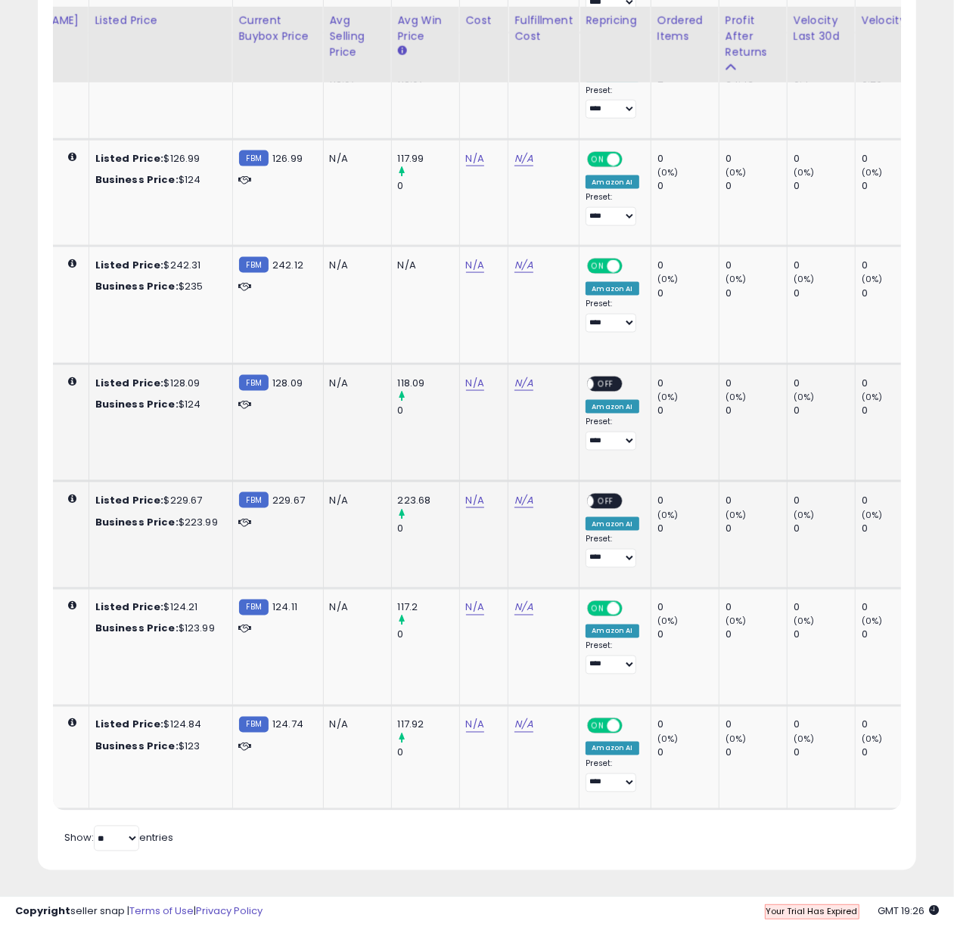
click at [595, 388] on span "OFF" at bounding box center [607, 383] width 24 height 13
click at [595, 501] on span "OFF" at bounding box center [607, 502] width 24 height 13
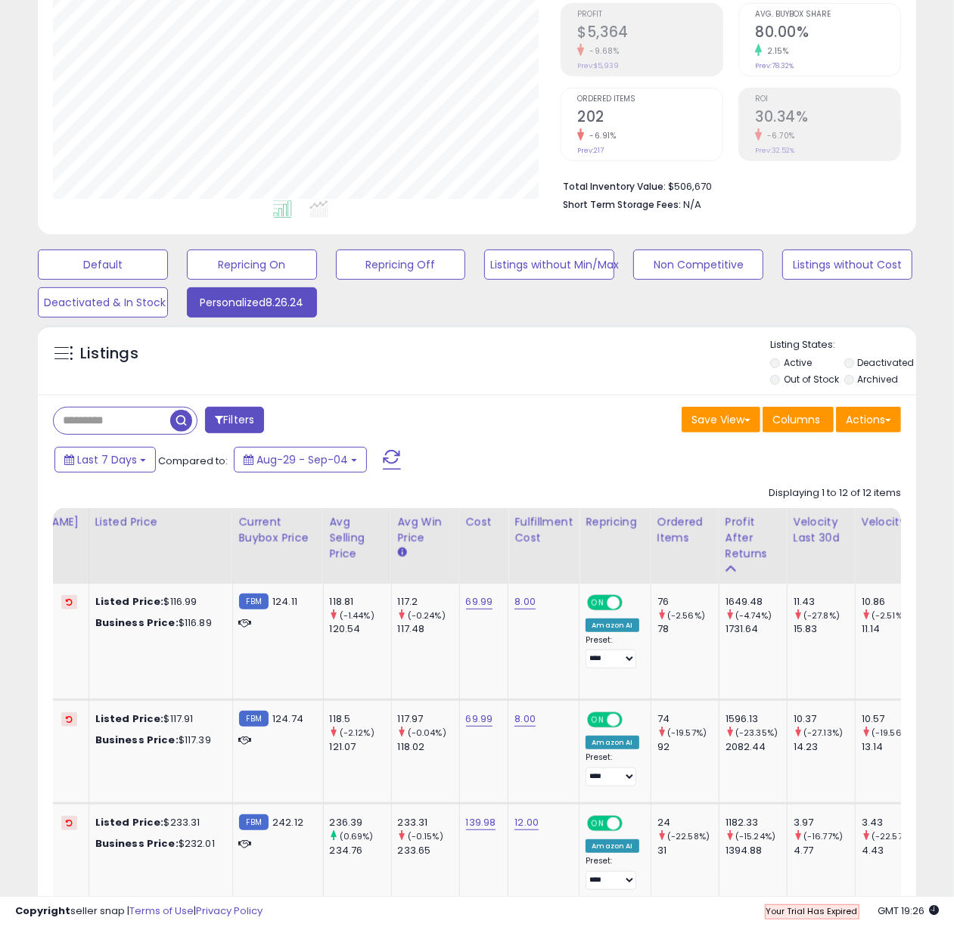
click at [551, 432] on div "Save View Save As New View Update Current View Columns Actions Import Export Vi…" at bounding box center [695, 422] width 436 height 30
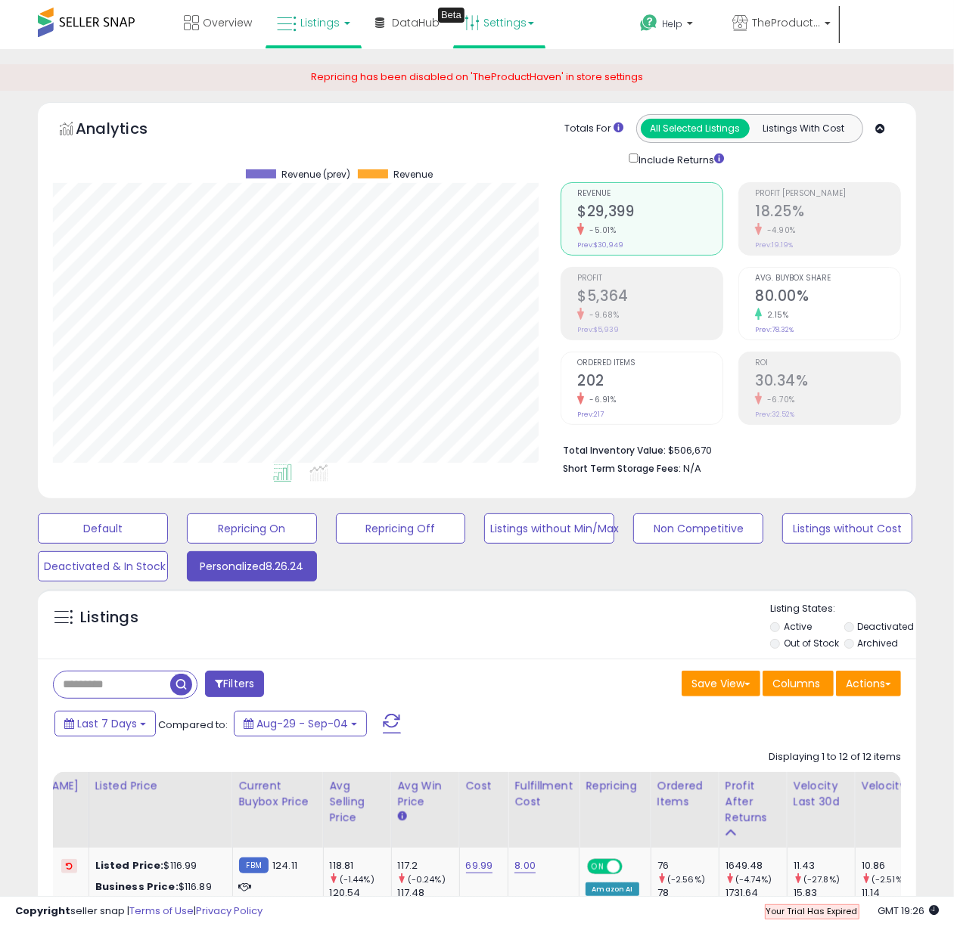
click at [511, 26] on link "Settings" at bounding box center [499, 22] width 92 height 45
click at [508, 76] on link "Store settings" at bounding box center [507, 77] width 68 height 14
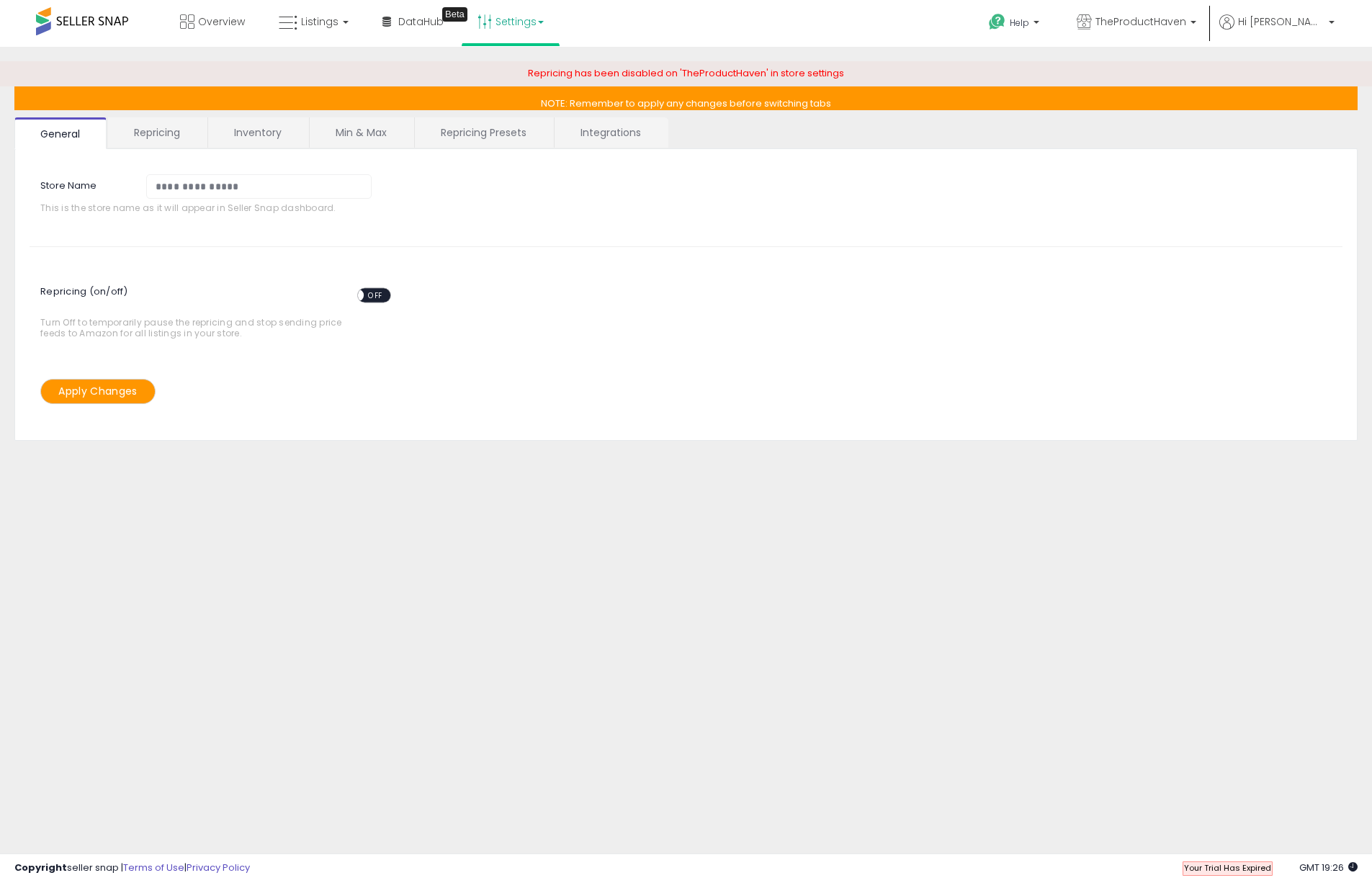
click at [375, 292] on span "OFF" at bounding box center [375, 294] width 23 height 12
click at [104, 388] on button "Apply Changes" at bounding box center [97, 391] width 115 height 25
click at [607, 135] on link "Integrations" at bounding box center [611, 132] width 112 height 30
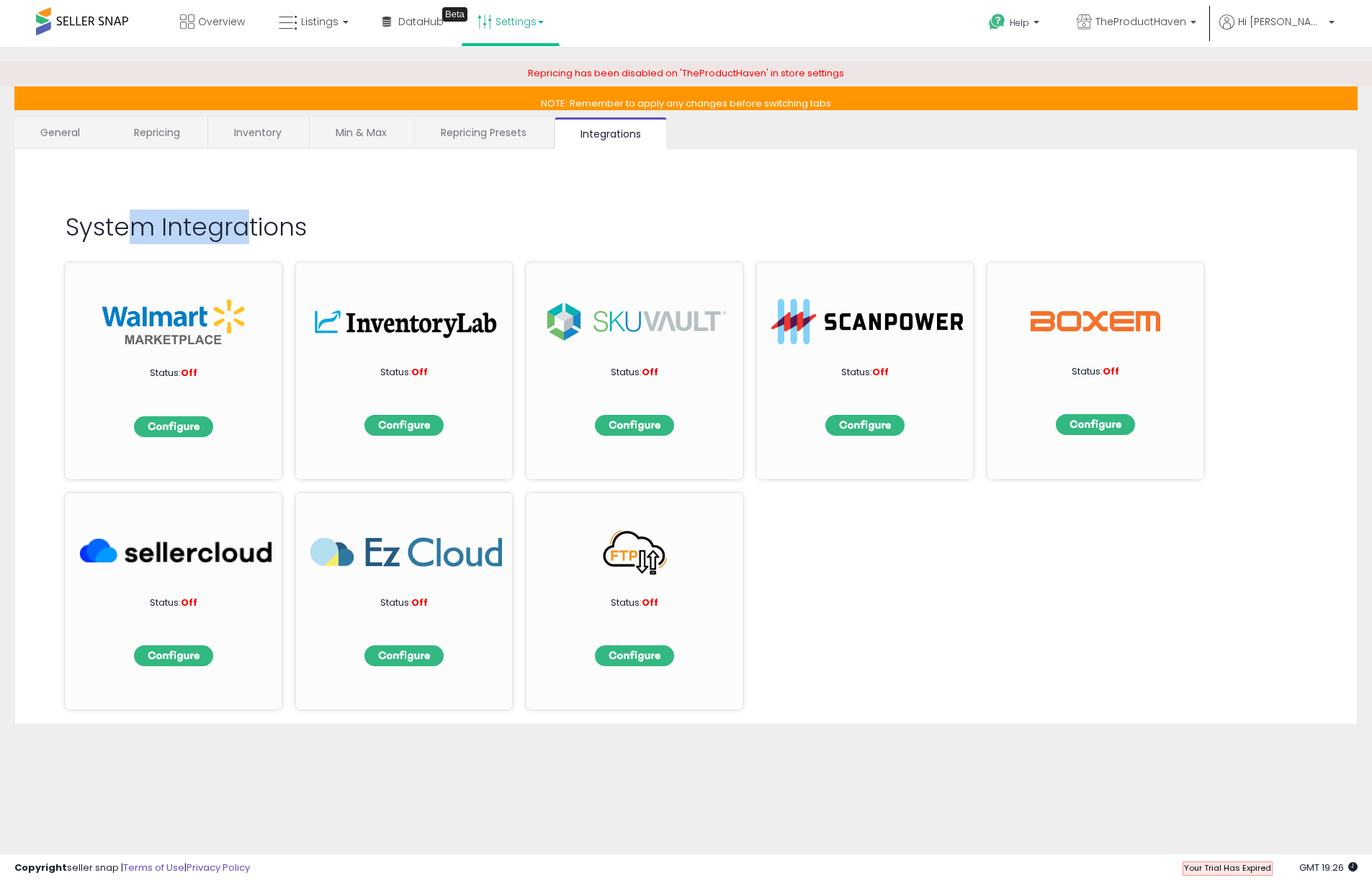
drag, startPoint x: 125, startPoint y: 237, endPoint x: 239, endPoint y: 237, distance: 114.0
click at [239, 237] on h2 "System Integrations" at bounding box center [686, 228] width 1241 height 27
drag, startPoint x: 169, startPoint y: 371, endPoint x: 194, endPoint y: 371, distance: 25.0
click at [194, 371] on p "Status: Off" at bounding box center [173, 373] width 144 height 13
click at [158, 125] on link "Repricing" at bounding box center [156, 132] width 98 height 30
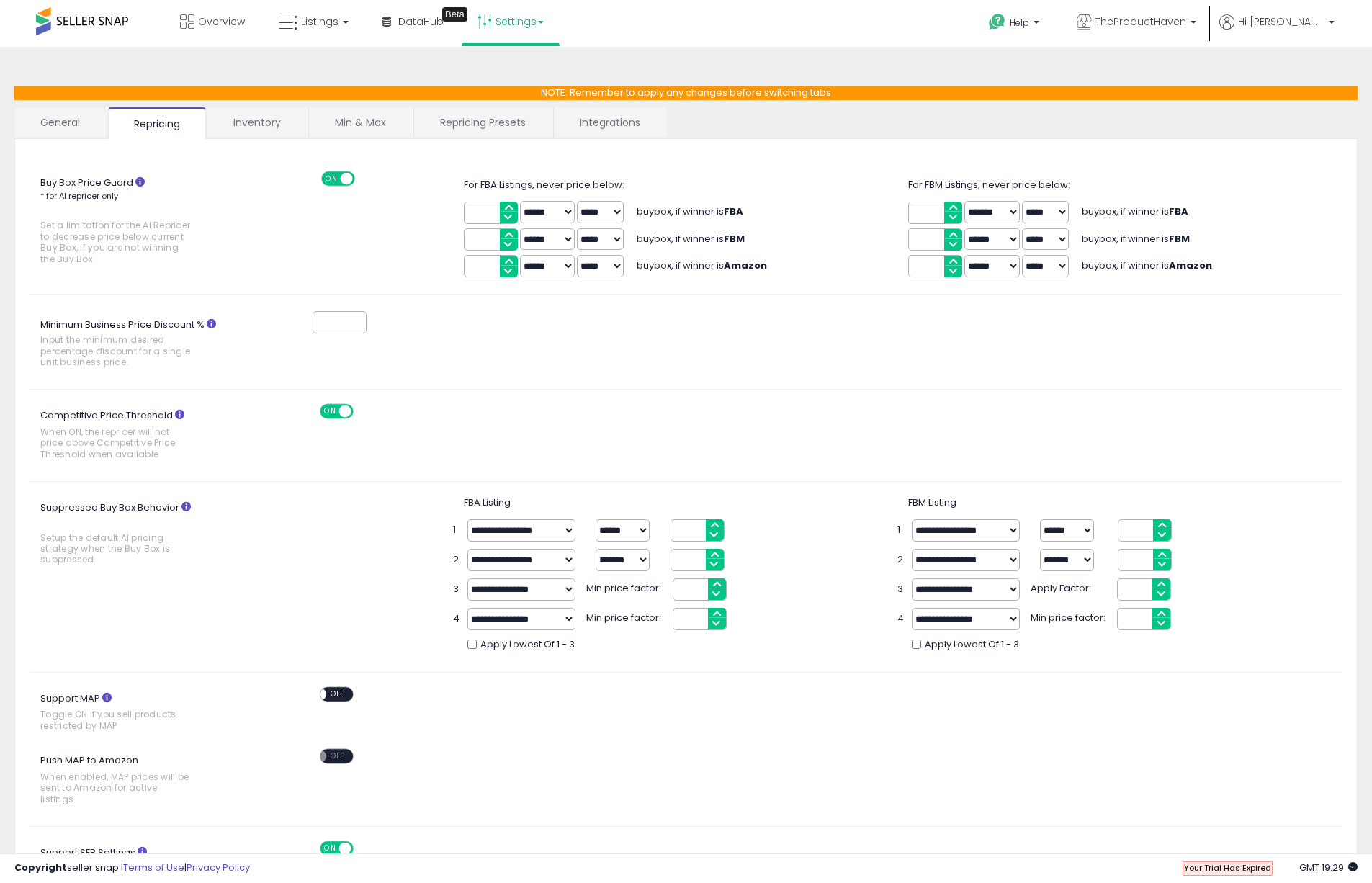
click at [86, 126] on link "General" at bounding box center [60, 123] width 92 height 30
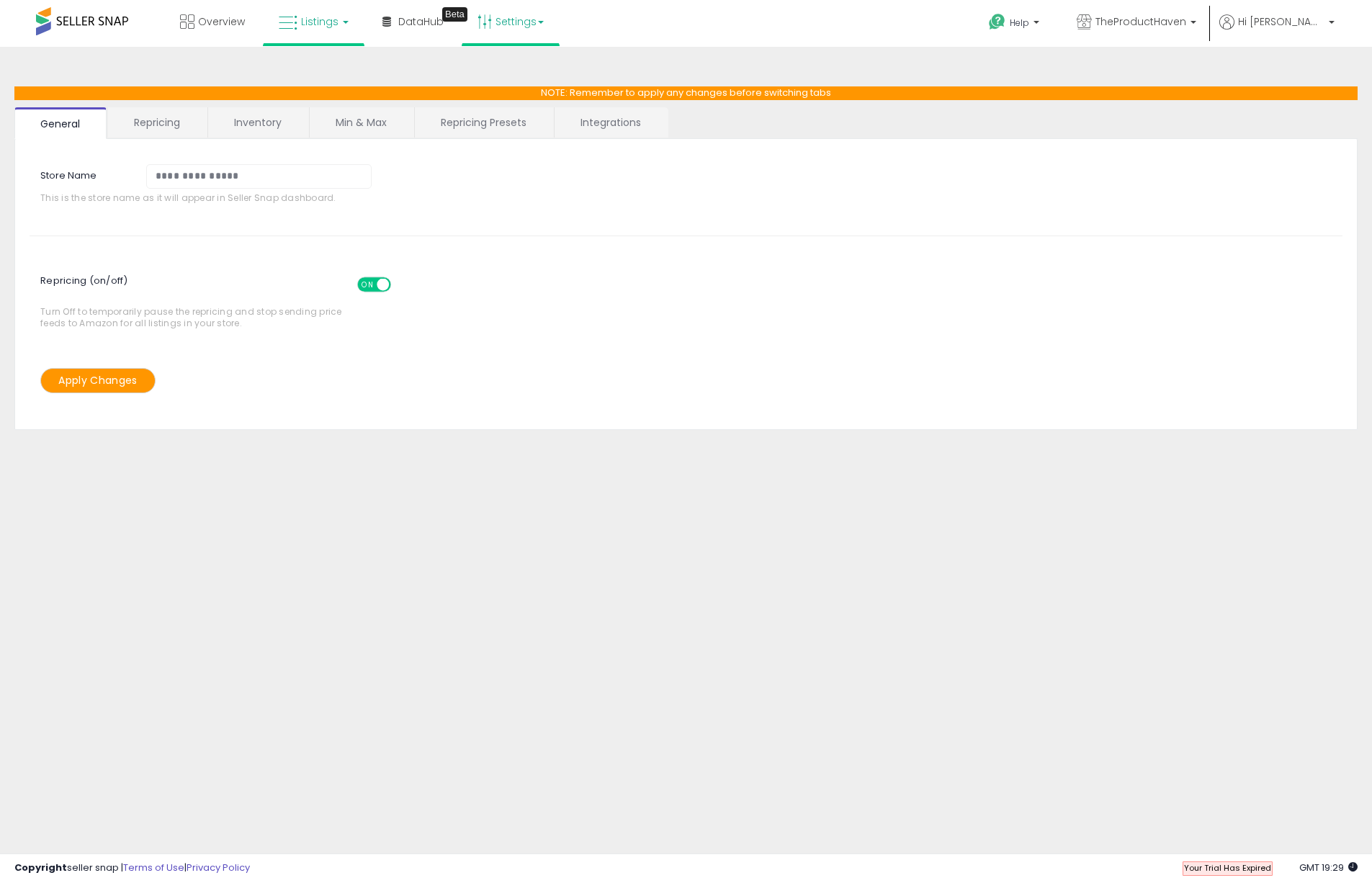
click at [339, 24] on link "Listings" at bounding box center [313, 21] width 91 height 43
click at [322, 123] on icon at bounding box center [326, 126] width 75 height 22
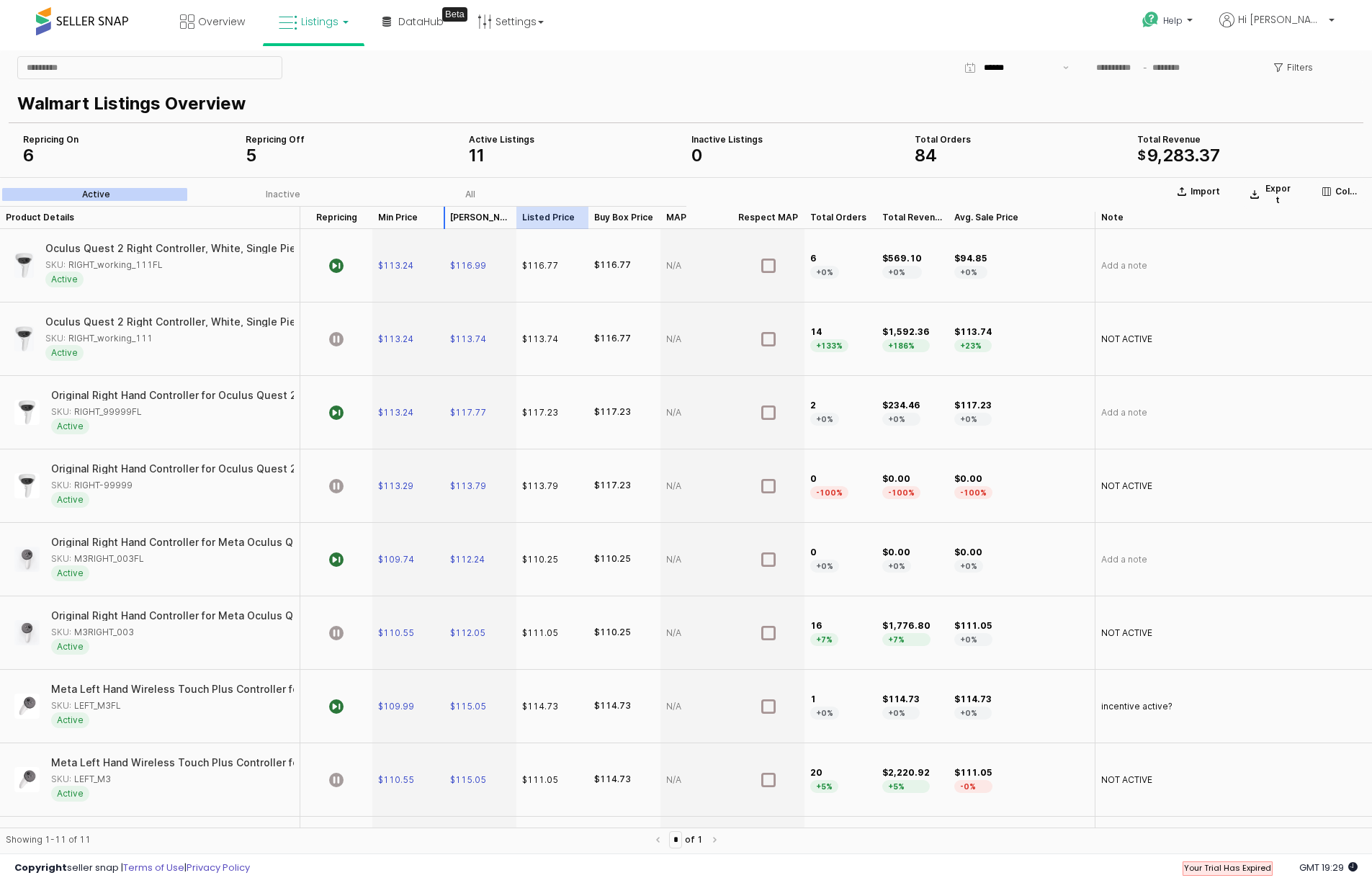
drag, startPoint x: 543, startPoint y: 212, endPoint x: 448, endPoint y: 212, distance: 95.0
click at [448, 212] on div "Product Details Product Details Repricing Repricing Min Price Min Price Max Pri…" at bounding box center [686, 217] width 1372 height 23
click at [718, 86] on div "Walmart Listings Overview" at bounding box center [686, 102] width 1338 height 34
